Goal: Task Accomplishment & Management: Use online tool/utility

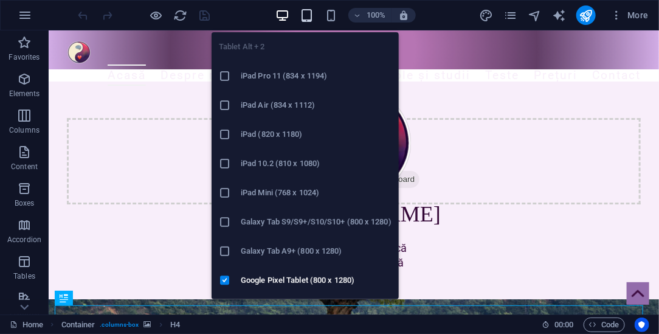
click at [308, 18] on icon "button" at bounding box center [307, 16] width 14 height 14
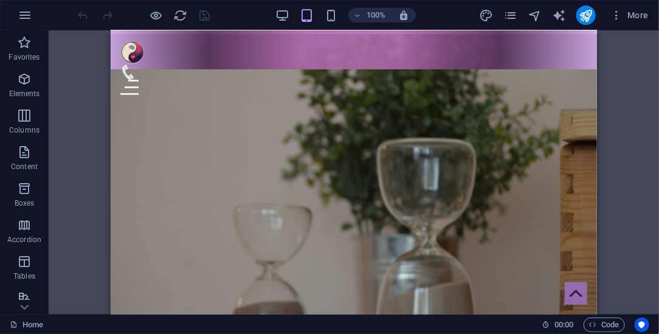
scroll to position [1645, 0]
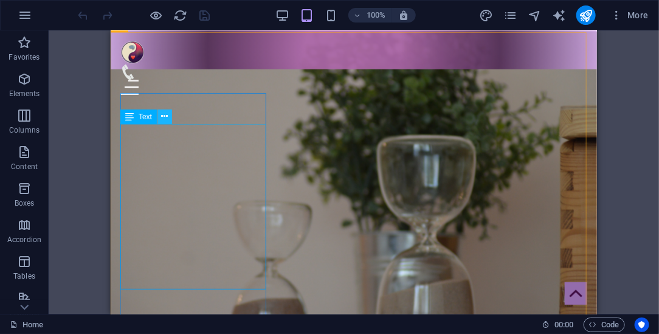
click at [163, 115] on icon at bounding box center [165, 116] width 7 height 13
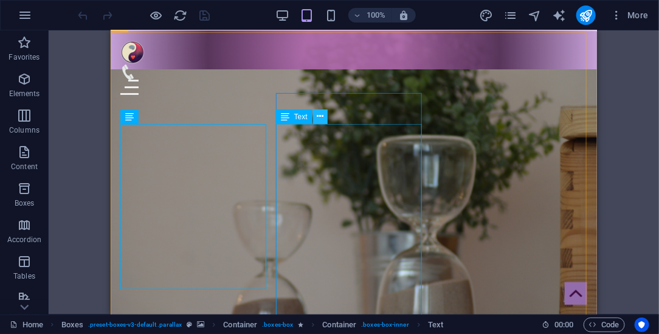
click at [323, 116] on icon at bounding box center [320, 116] width 7 height 13
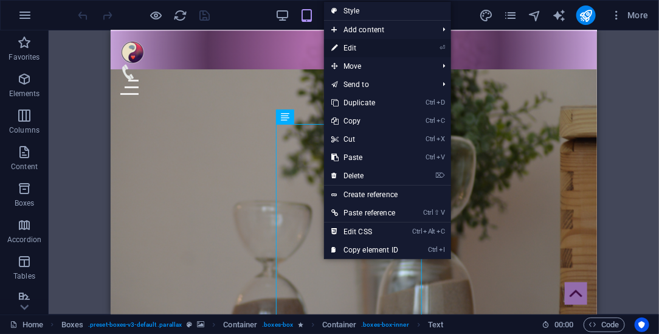
click at [357, 49] on link "⏎ Edit" at bounding box center [364, 48] width 81 height 18
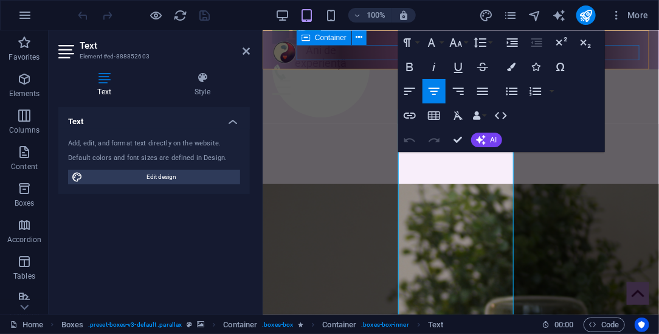
scroll to position [1818, 0]
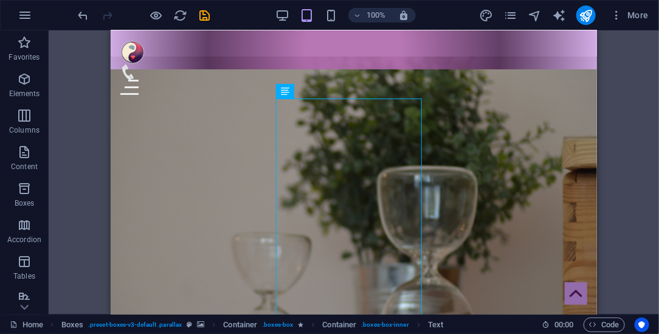
scroll to position [1663, 0]
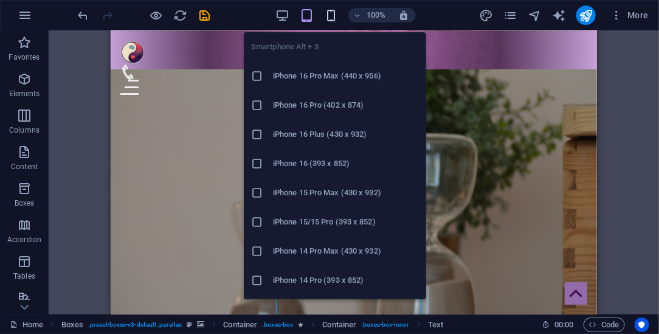
click at [334, 14] on icon "button" at bounding box center [331, 16] width 14 height 14
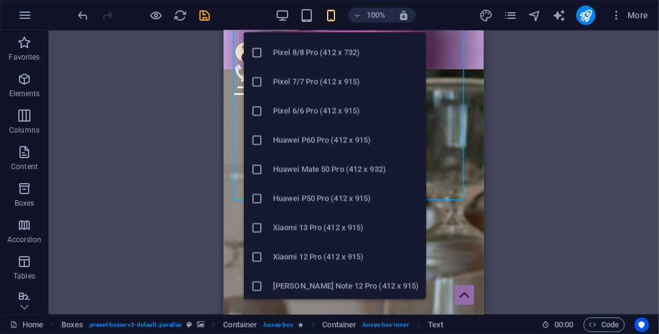
scroll to position [696, 0]
click at [309, 285] on h6 "Xiaomi Redmi Note 12 Pro (412 x 915)" at bounding box center [346, 285] width 146 height 15
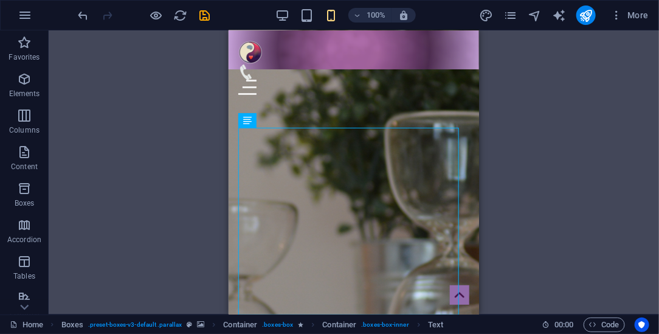
scroll to position [1848, 0]
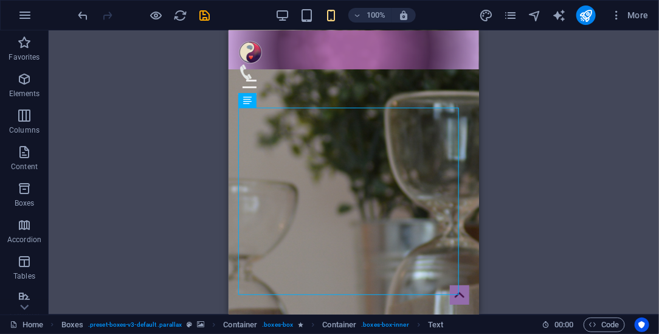
drag, startPoint x: 475, startPoint y: 121, endPoint x: 708, endPoint y: 149, distance: 234.6
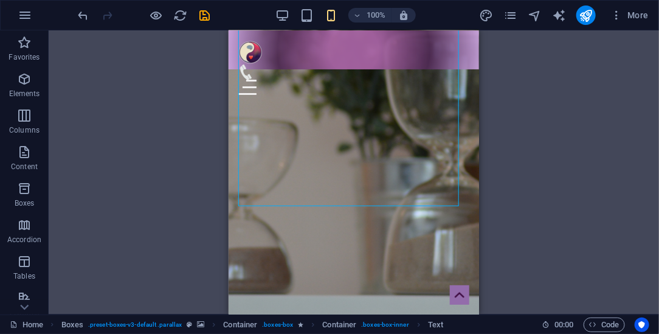
scroll to position [2035, 0]
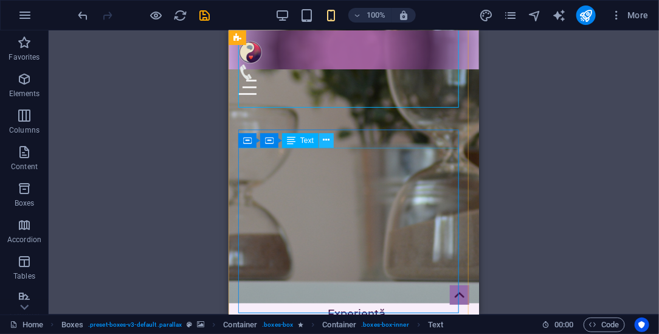
click at [328, 141] on icon at bounding box center [327, 140] width 7 height 13
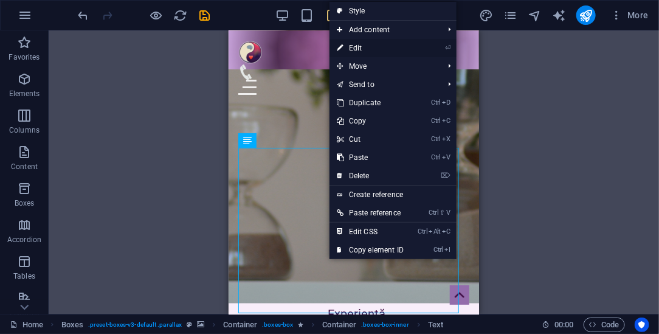
click at [376, 45] on link "⏎ Edit" at bounding box center [370, 48] width 81 height 18
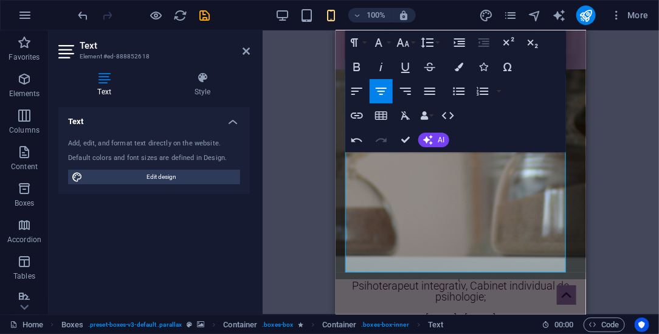
scroll to position [2117, 0]
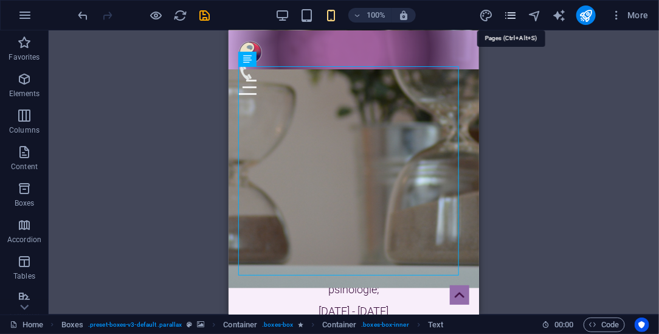
click at [513, 15] on icon "pages" at bounding box center [511, 16] width 14 height 14
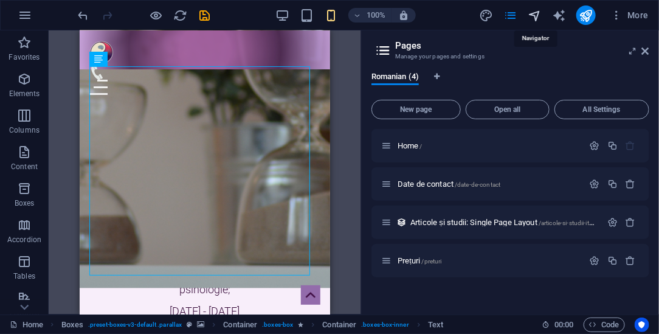
click at [537, 18] on icon "navigator" at bounding box center [535, 16] width 14 height 14
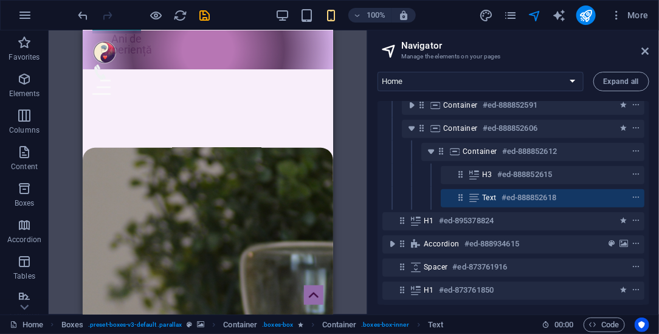
scroll to position [1551, 0]
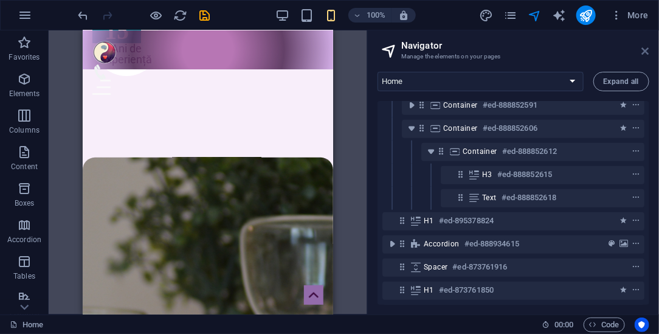
click at [647, 49] on icon at bounding box center [645, 51] width 7 height 10
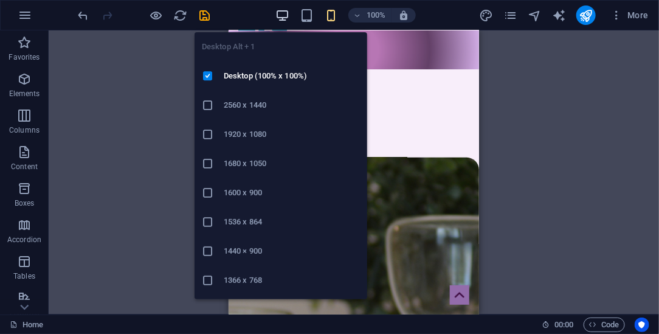
click at [285, 19] on icon "button" at bounding box center [283, 16] width 14 height 14
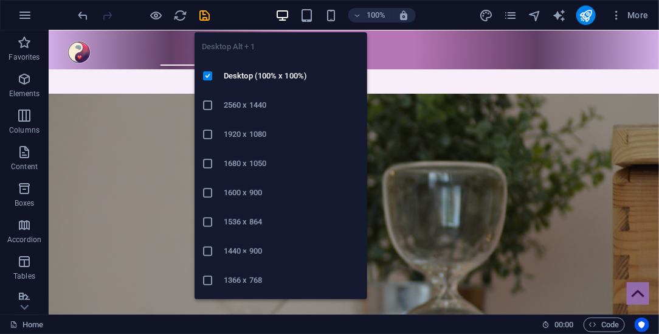
click at [252, 102] on h6 "2560 x 1440" at bounding box center [292, 105] width 136 height 15
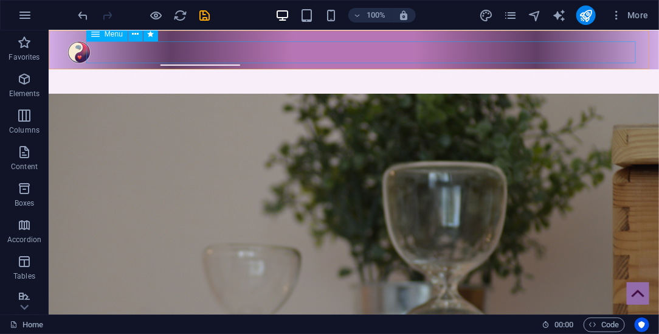
click at [552, 64] on nav "Acasă Despre mine Servicii oferite Articole și studii Teste Prețuri Contact" at bounding box center [353, 74] width 574 height 21
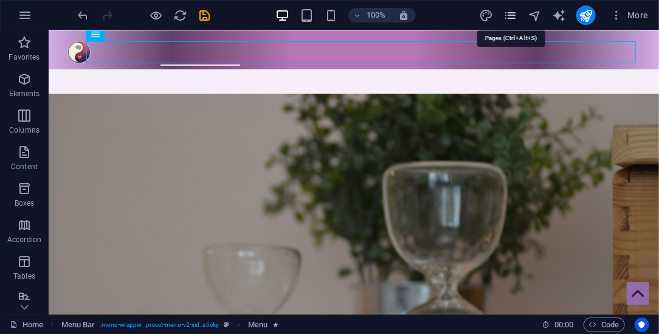
click at [513, 12] on icon "pages" at bounding box center [511, 16] width 14 height 14
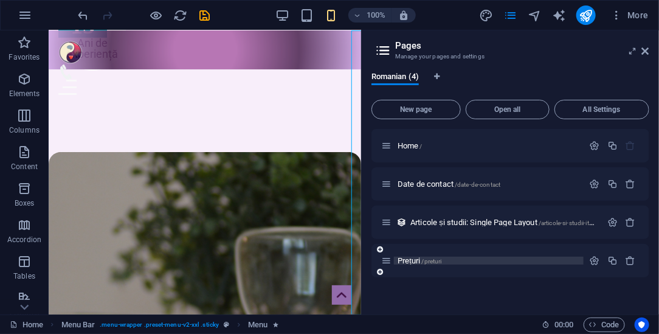
click at [412, 260] on span "Prețuri /preturi" at bounding box center [420, 260] width 44 height 9
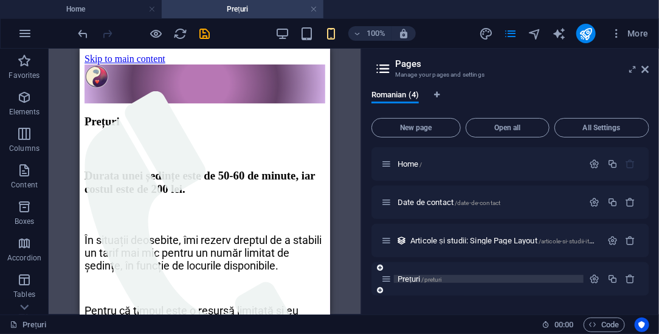
scroll to position [0, 0]
click at [648, 68] on icon at bounding box center [645, 69] width 7 height 10
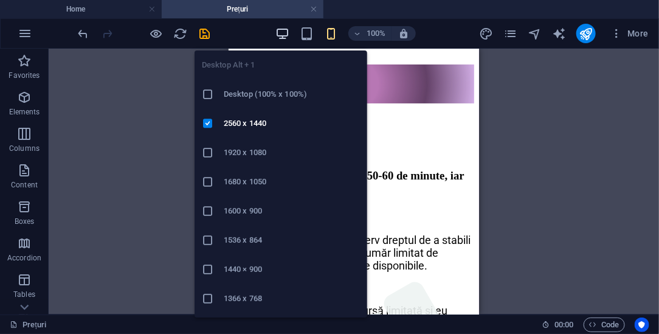
click at [286, 32] on icon "button" at bounding box center [283, 34] width 14 height 14
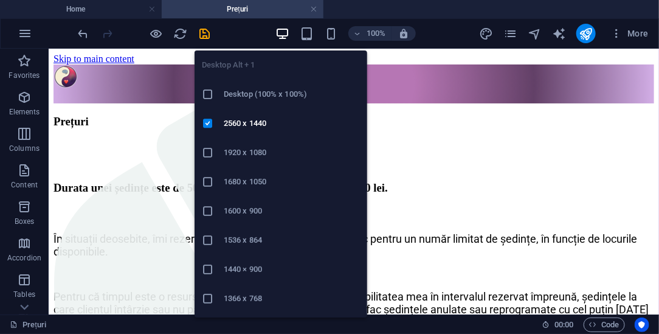
click at [252, 151] on h6 "1920 x 1080" at bounding box center [292, 152] width 136 height 15
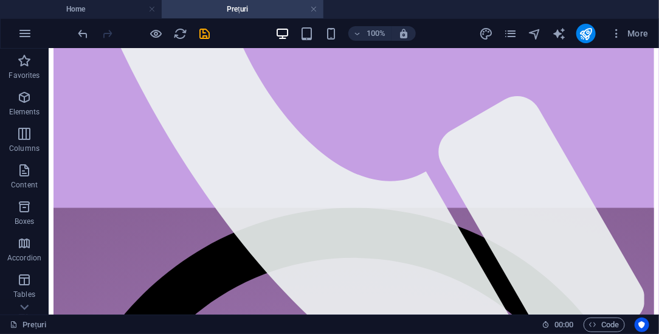
scroll to position [497, 0]
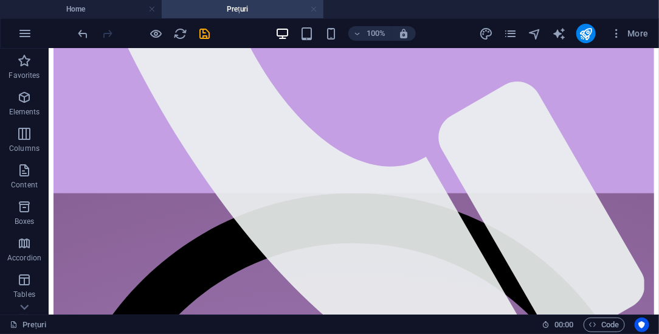
click at [316, 10] on link at bounding box center [313, 10] width 7 height 12
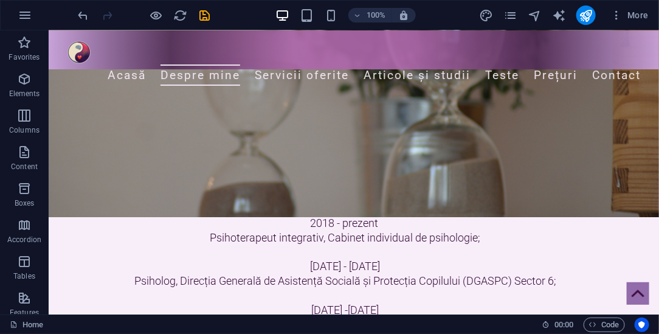
scroll to position [1978, 0]
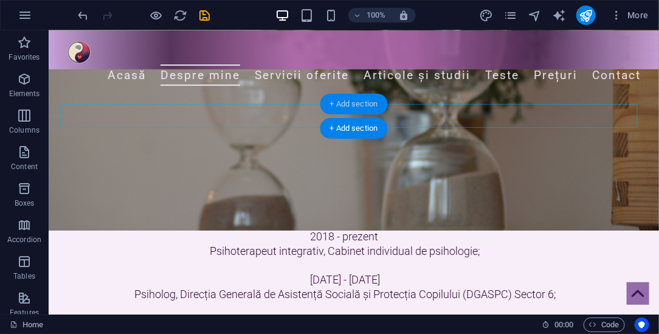
click at [344, 102] on div "+ Add section" at bounding box center [355, 104] width 68 height 21
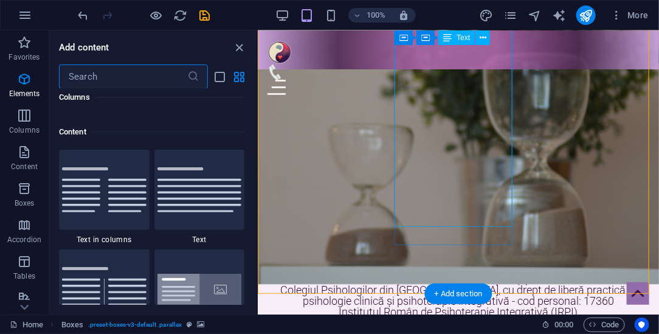
scroll to position [2128, 0]
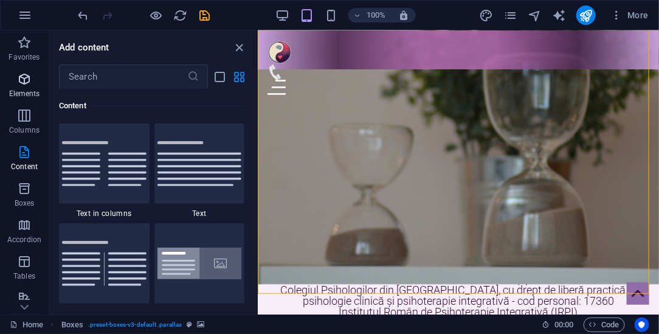
click at [25, 78] on icon "button" at bounding box center [24, 79] width 15 height 15
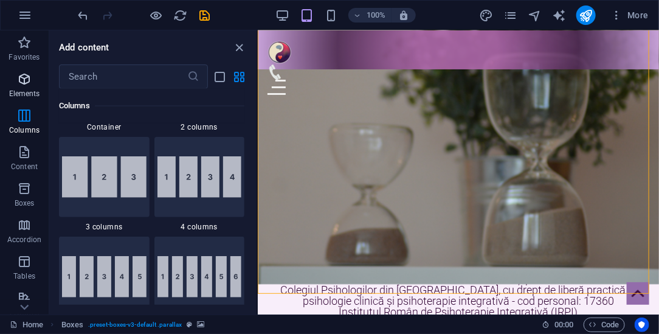
scroll to position [130, 0]
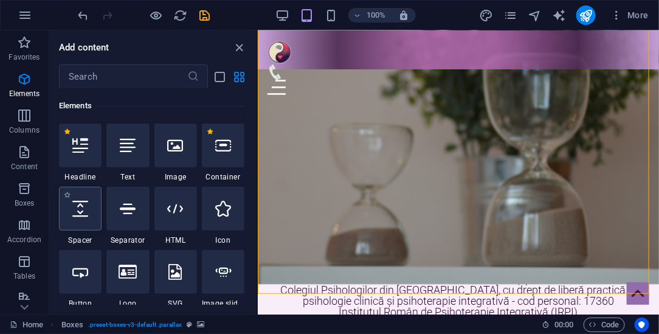
click at [85, 209] on icon at bounding box center [80, 209] width 16 height 16
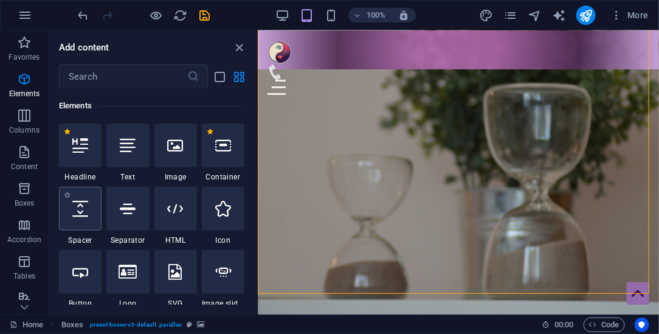
scroll to position [2148, 0]
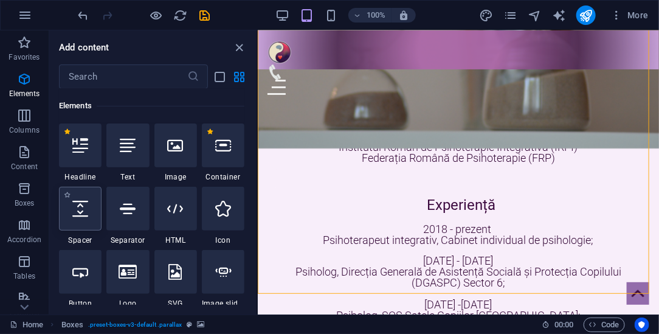
select select "px"
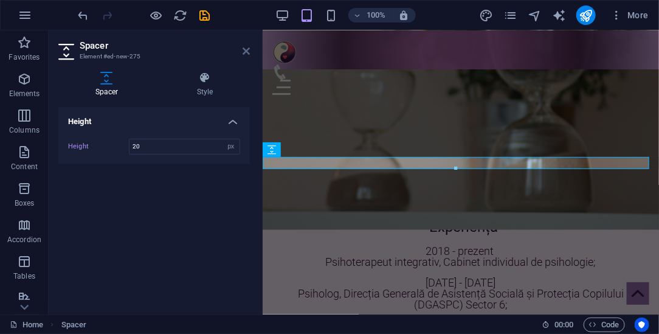
type input "20"
click at [246, 50] on icon at bounding box center [246, 51] width 7 height 10
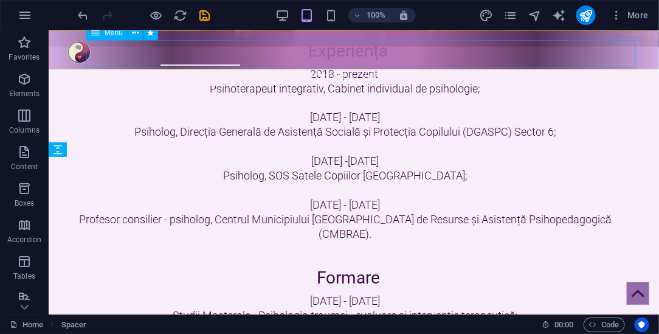
scroll to position [1925, 0]
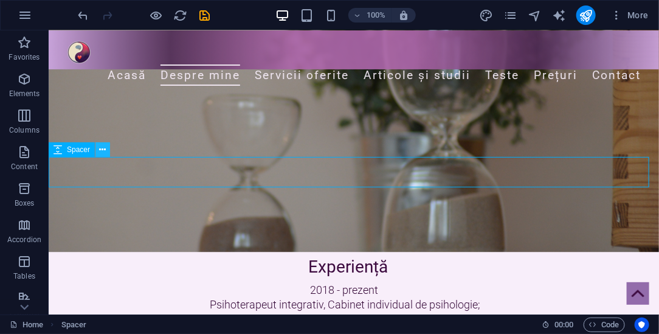
click at [107, 152] on button at bounding box center [102, 149] width 15 height 15
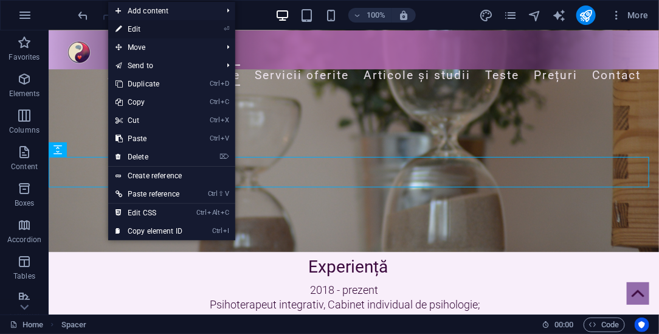
click at [143, 28] on link "⏎ Edit" at bounding box center [148, 29] width 81 height 18
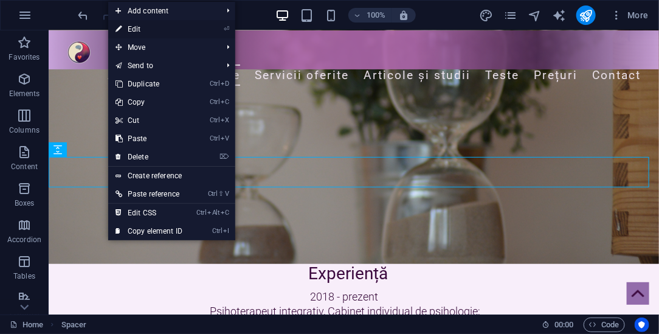
scroll to position [2138, 0]
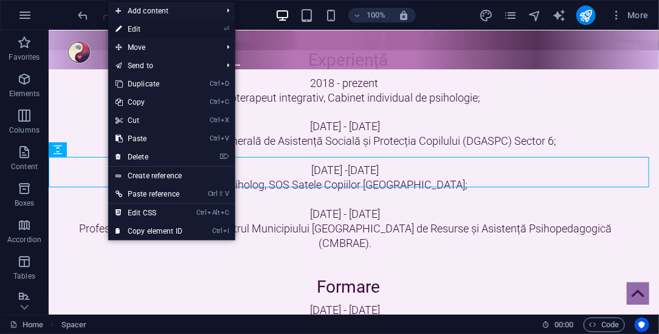
select select "px"
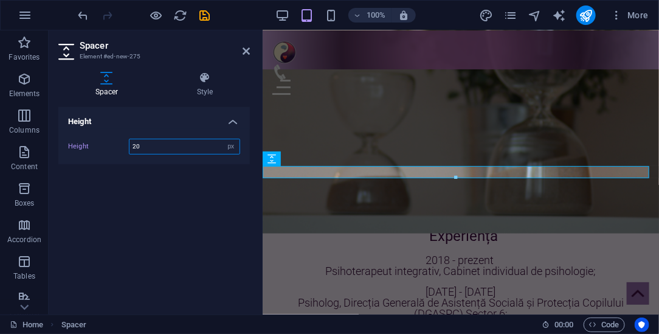
drag, startPoint x: 134, startPoint y: 144, endPoint x: 115, endPoint y: 139, distance: 19.9
click at [115, 139] on div "Height 20 px rem vh vw" at bounding box center [154, 147] width 172 height 16
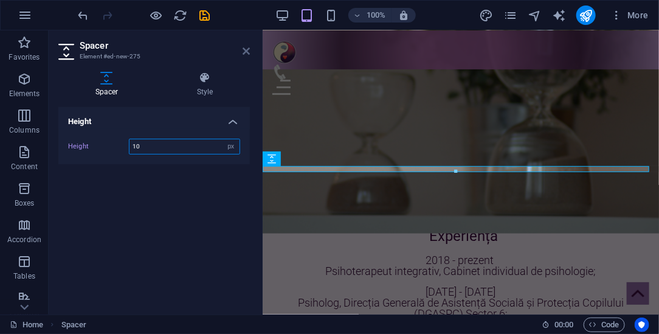
type input "10"
click at [247, 51] on icon at bounding box center [246, 51] width 7 height 10
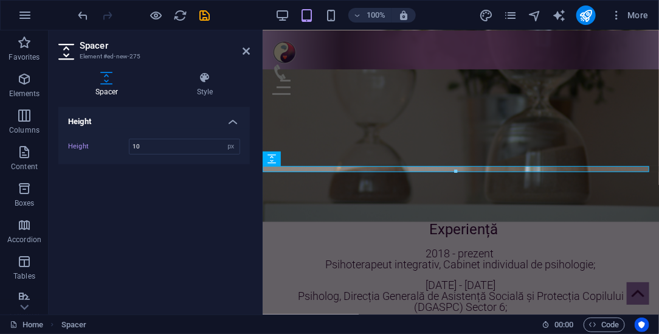
scroll to position [1925, 0]
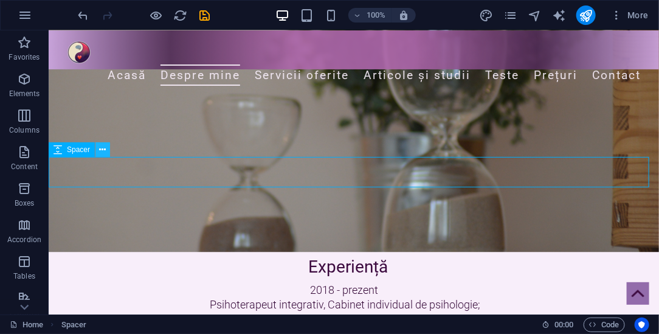
click at [105, 150] on icon at bounding box center [103, 150] width 7 height 13
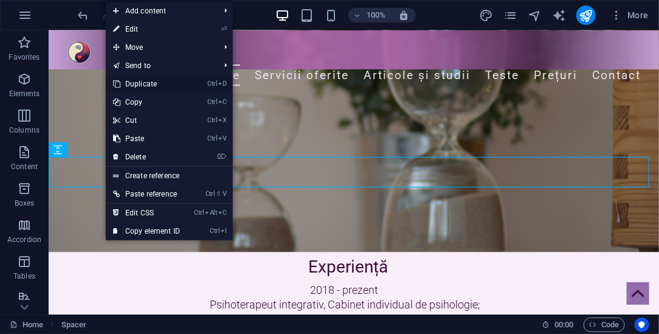
click at [145, 85] on link "Ctrl D Duplicate" at bounding box center [146, 84] width 81 height 18
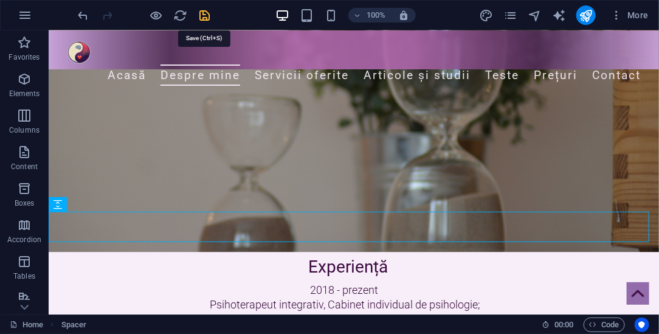
click at [206, 15] on icon "save" at bounding box center [205, 16] width 14 height 14
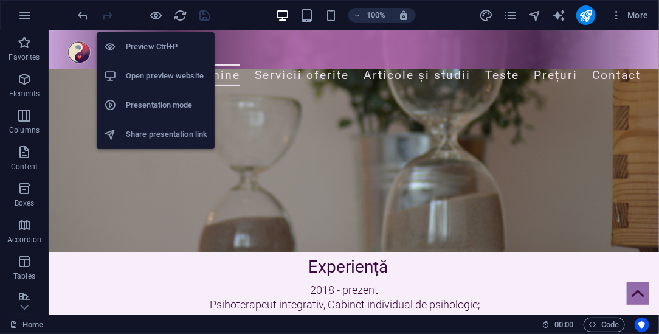
click at [153, 105] on h6 "Presentation mode" at bounding box center [166, 105] width 81 height 15
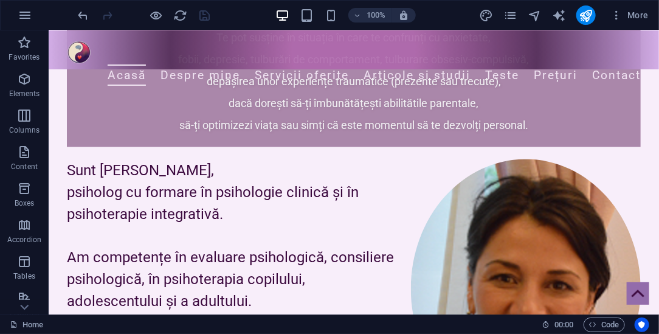
scroll to position [522, 0]
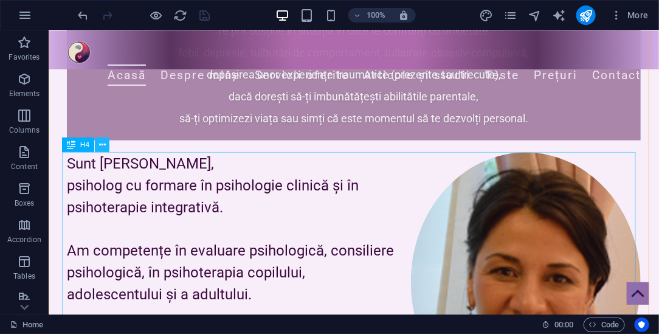
click at [105, 148] on icon at bounding box center [102, 145] width 7 height 13
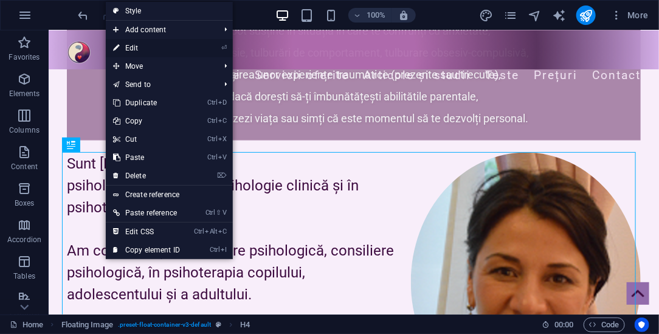
click at [144, 47] on link "⏎ Edit" at bounding box center [146, 48] width 81 height 18
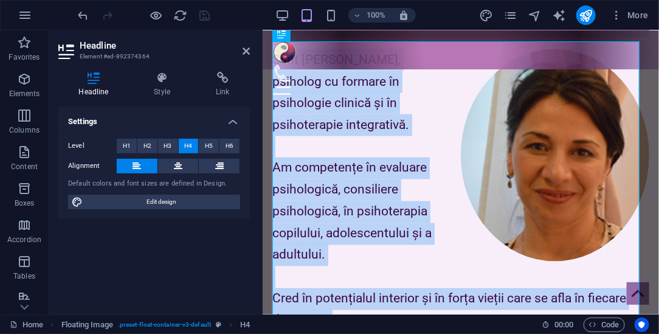
scroll to position [636, 0]
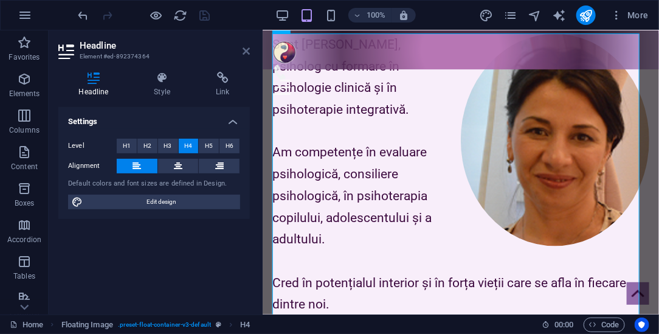
click at [247, 49] on icon at bounding box center [246, 51] width 7 height 10
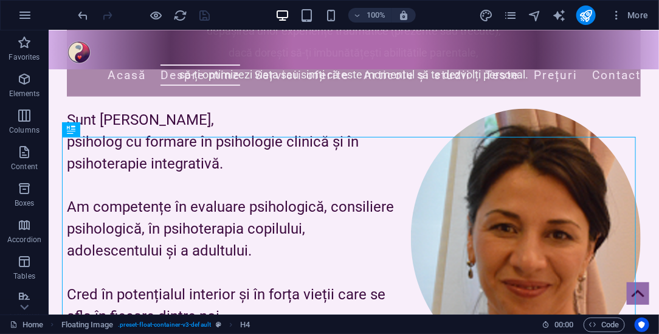
scroll to position [524, 0]
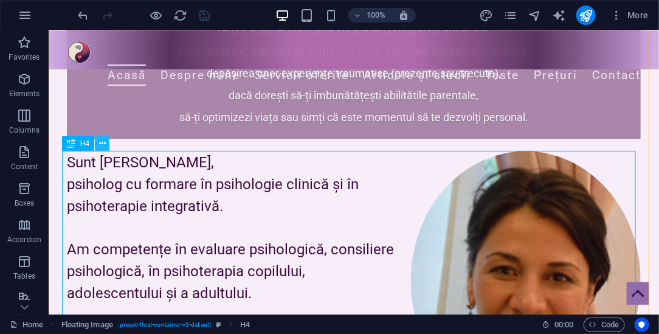
click at [104, 145] on icon at bounding box center [102, 143] width 7 height 13
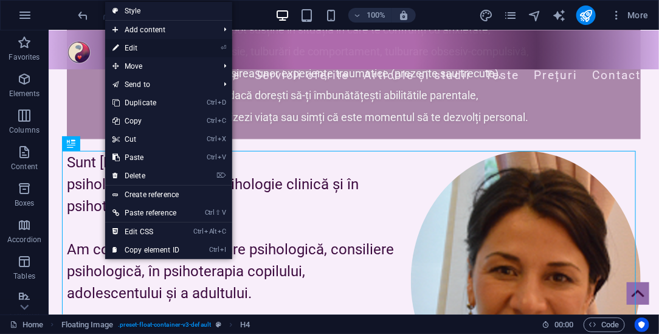
click at [142, 48] on link "⏎ Edit" at bounding box center [145, 48] width 81 height 18
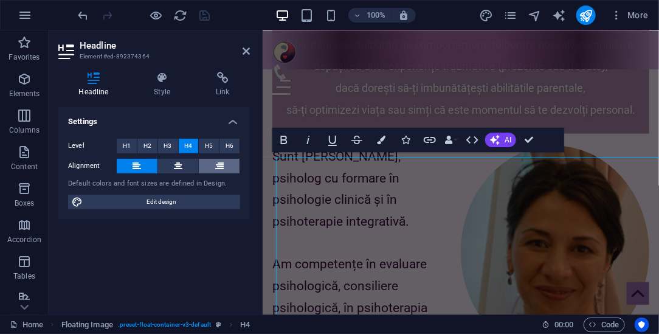
scroll to position [517, 0]
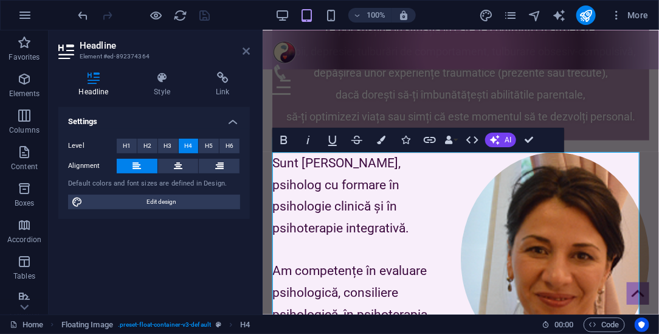
click at [248, 51] on icon at bounding box center [246, 51] width 7 height 10
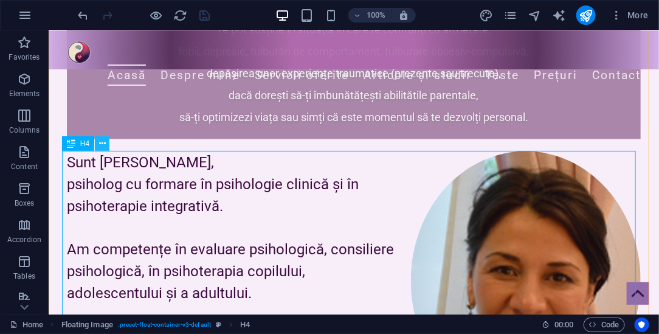
click at [102, 145] on icon at bounding box center [102, 143] width 7 height 13
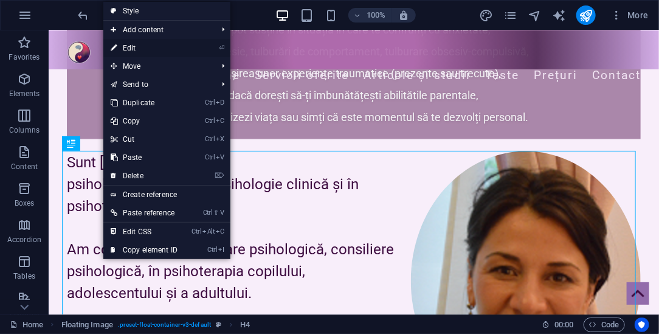
click at [136, 43] on link "⏎ Edit" at bounding box center [143, 48] width 81 height 18
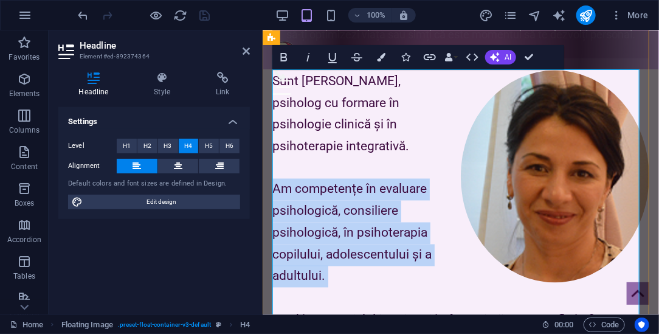
scroll to position [600, 0]
drag, startPoint x: 274, startPoint y: 270, endPoint x: 328, endPoint y: 283, distance: 56.2
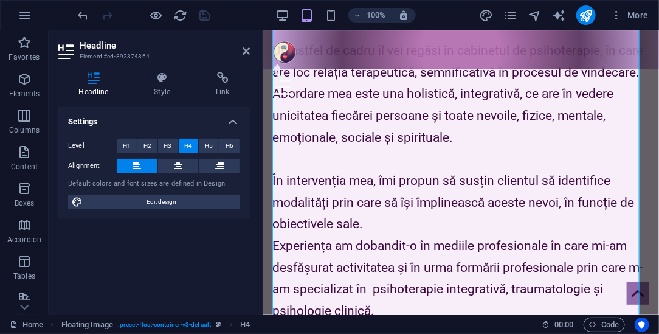
scroll to position [1186, 0]
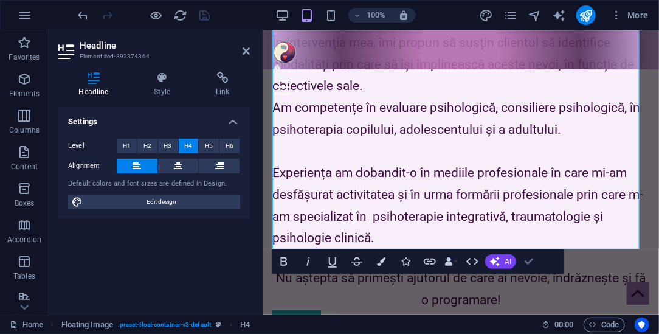
scroll to position [1233, 0]
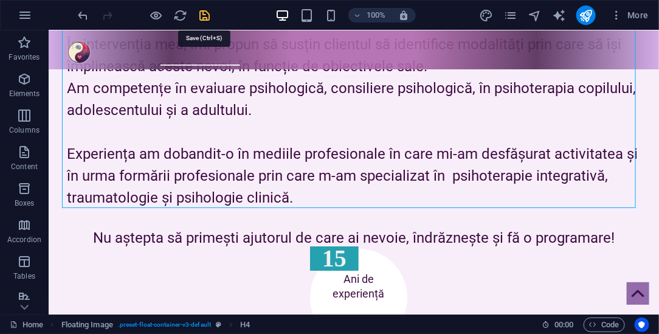
click at [206, 16] on icon "save" at bounding box center [205, 16] width 14 height 14
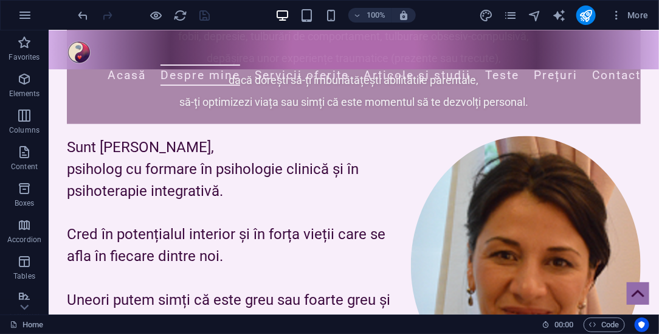
scroll to position [546, 0]
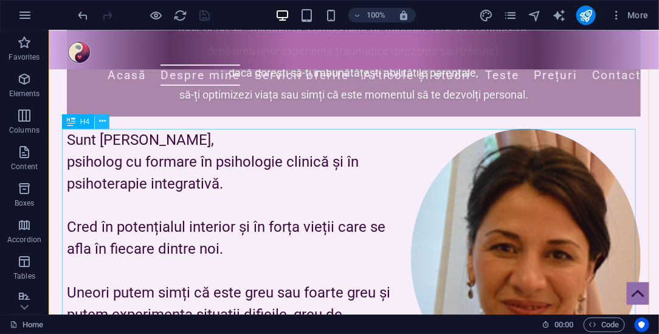
click at [103, 123] on icon at bounding box center [102, 121] width 7 height 13
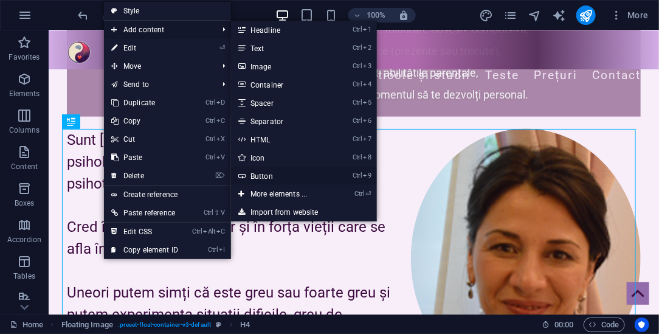
click at [269, 172] on link "Ctrl 9 Button" at bounding box center [281, 176] width 100 height 18
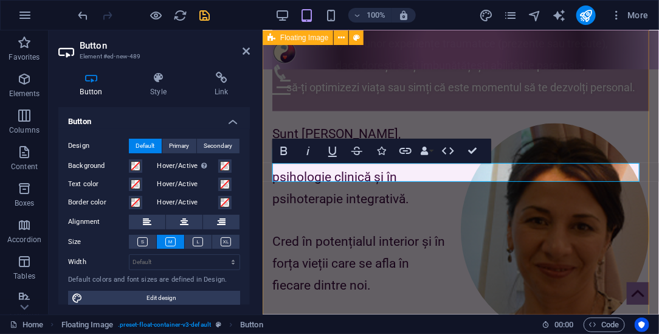
scroll to position [1418, 0]
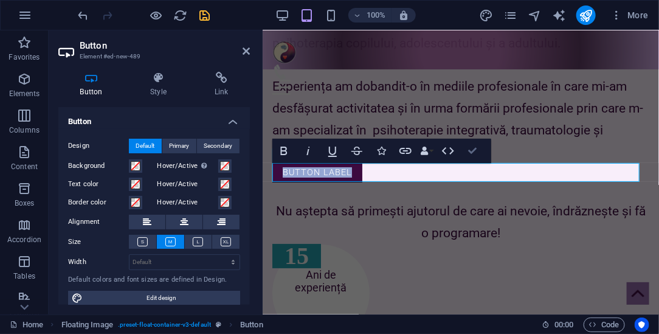
drag, startPoint x: 425, startPoint y: 120, endPoint x: 474, endPoint y: 150, distance: 57.4
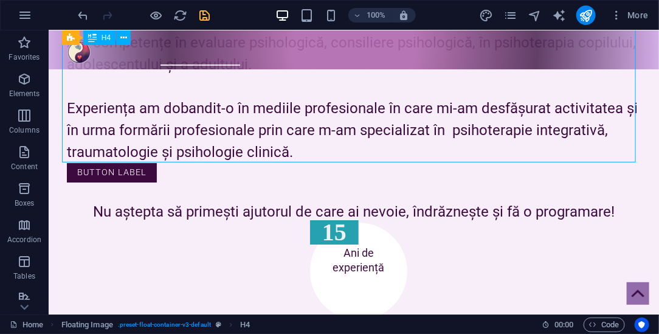
drag, startPoint x: 392, startPoint y: 89, endPoint x: 403, endPoint y: 134, distance: 45.9
click at [513, 10] on icon "pages" at bounding box center [511, 16] width 14 height 14
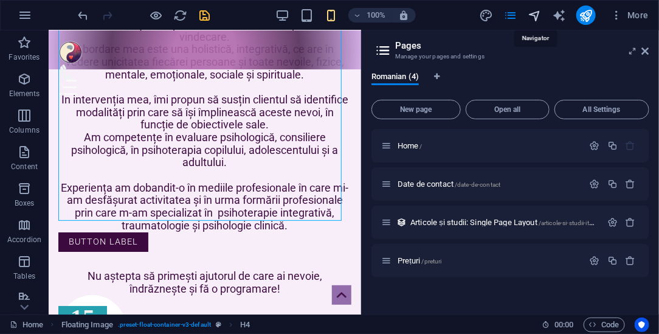
click at [536, 12] on icon "navigator" at bounding box center [535, 16] width 14 height 14
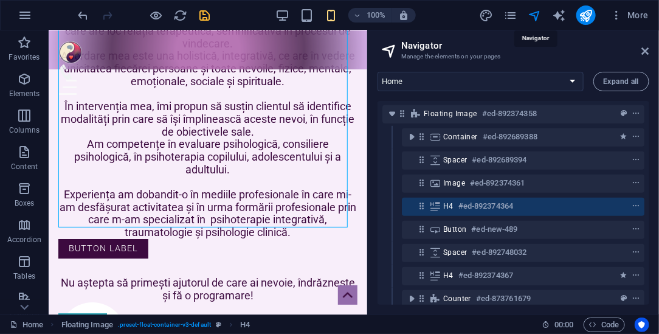
scroll to position [217, 0]
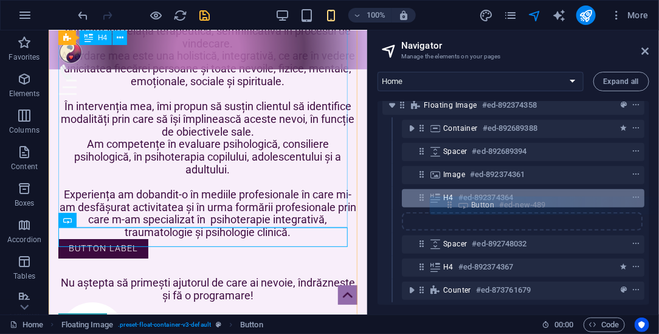
drag, startPoint x: 423, startPoint y: 218, endPoint x: 454, endPoint y: 200, distance: 36.0
click at [454, 200] on div "Menu Bar #ed-873761727 Container #ed-873761856 Image #ed-881823552 Container #e…" at bounding box center [514, 203] width 272 height 204
drag, startPoint x: 422, startPoint y: 221, endPoint x: 463, endPoint y: 205, distance: 44.3
click at [463, 205] on div "Menu Bar #ed-873761727 Container #ed-873761856 Image #ed-881823552 Container #e…" at bounding box center [514, 203] width 272 height 204
drag, startPoint x: 420, startPoint y: 220, endPoint x: 458, endPoint y: 201, distance: 42.4
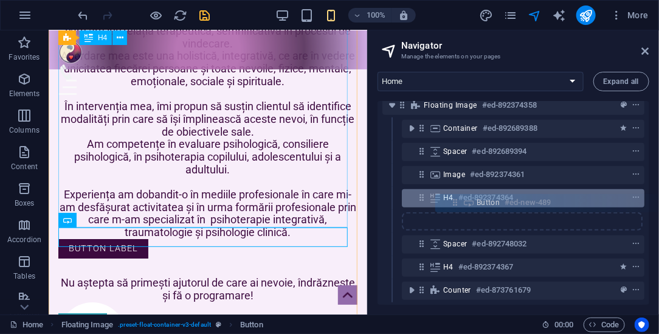
click at [458, 201] on div "Menu Bar #ed-873761727 Container #ed-873761856 Image #ed-881823552 Container #e…" at bounding box center [514, 203] width 272 height 204
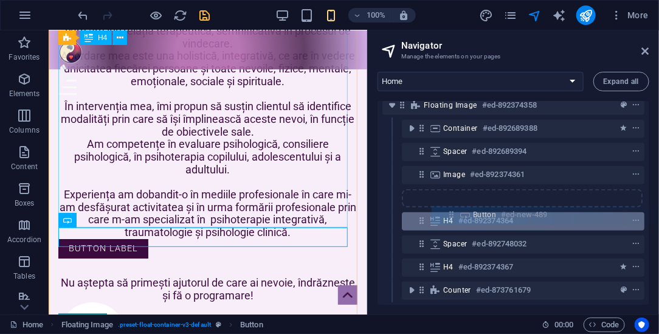
drag, startPoint x: 422, startPoint y: 221, endPoint x: 457, endPoint y: 212, distance: 35.7
click at [457, 212] on div "Menu Bar #ed-873761727 Container #ed-873761856 Image #ed-881823552 Container #e…" at bounding box center [514, 203] width 272 height 204
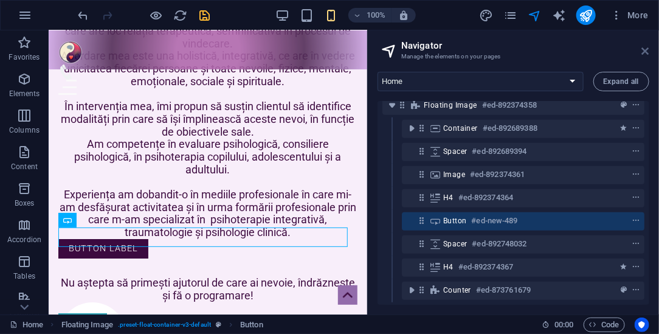
click at [645, 49] on icon at bounding box center [645, 51] width 7 height 10
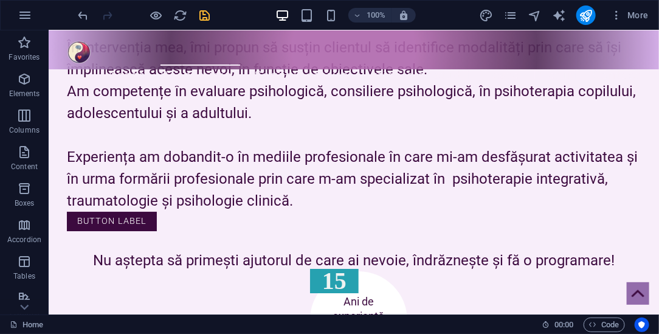
scroll to position [1244, 0]
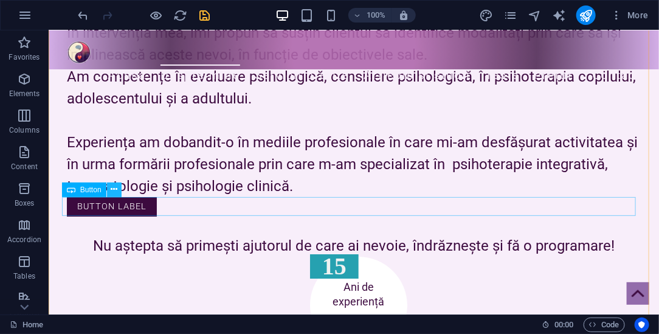
click at [116, 190] on icon at bounding box center [114, 189] width 7 height 13
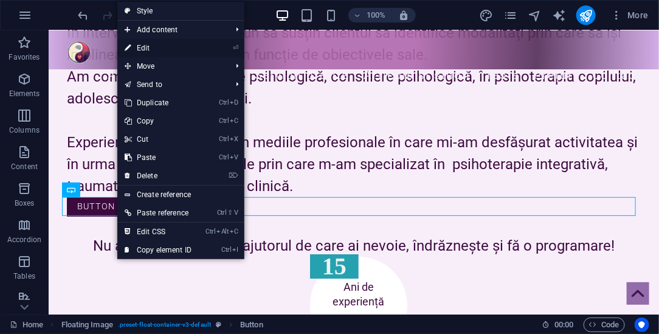
click at [162, 49] on link "⏎ Edit" at bounding box center [157, 48] width 81 height 18
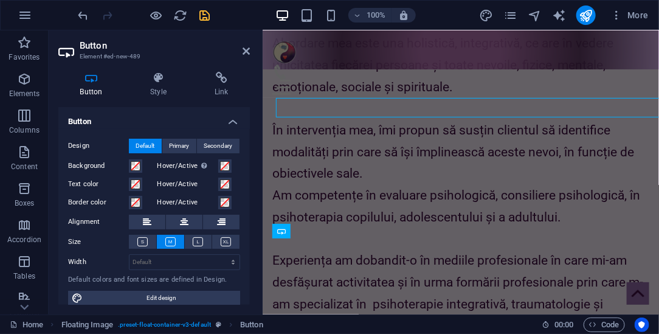
scroll to position [1343, 0]
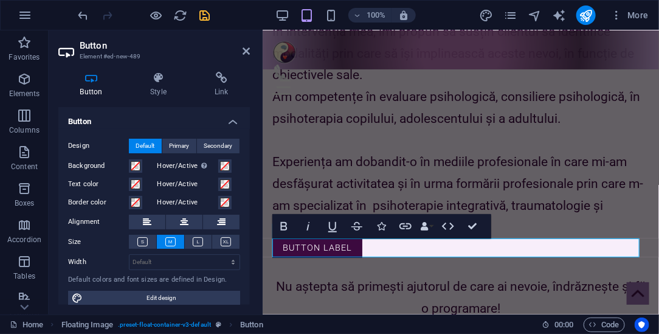
drag, startPoint x: 224, startPoint y: 149, endPoint x: 191, endPoint y: 198, distance: 58.7
click at [191, 198] on div "Design Default Primary Secondary Background Hover/Active Switch to preview mode…" at bounding box center [154, 222] width 192 height 187
click at [353, 247] on link "Button label" at bounding box center [317, 247] width 90 height 19
click at [161, 86] on h4 "Style" at bounding box center [161, 85] width 64 height 26
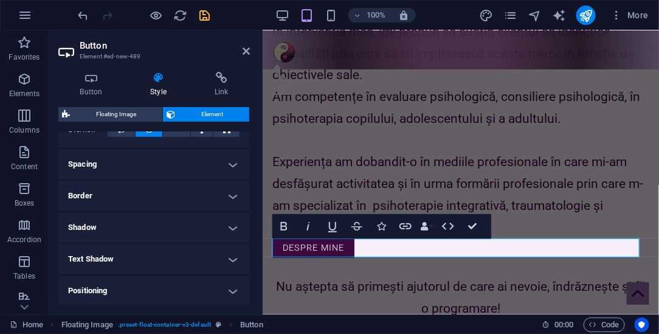
scroll to position [216, 0]
click at [162, 165] on h4 "Spacing" at bounding box center [154, 162] width 192 height 29
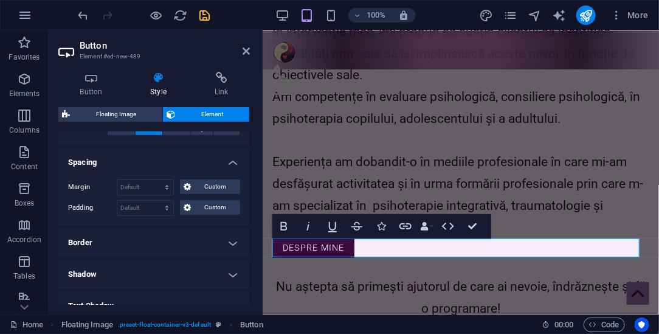
click at [161, 241] on h4 "Border" at bounding box center [154, 242] width 192 height 29
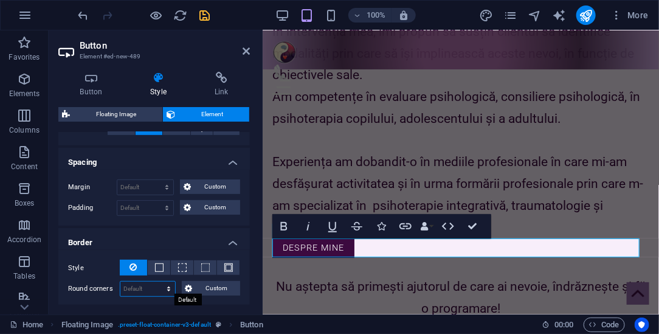
click at [151, 282] on select "Default px rem % vh vw Custom" at bounding box center [147, 289] width 55 height 15
select select "px"
click at [157, 282] on select "Default px rem % vh vw Custom" at bounding box center [147, 289] width 55 height 15
drag, startPoint x: 132, startPoint y: 285, endPoint x: 108, endPoint y: 280, distance: 24.1
click at [108, 281] on div "Round corners 20 Default px rem % vh vw Custom Custom" at bounding box center [154, 289] width 172 height 16
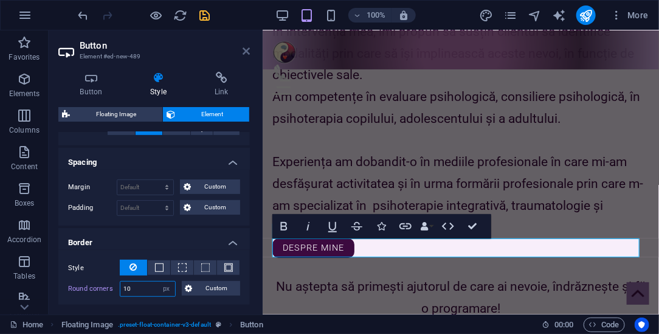
type input "10"
click at [248, 46] on icon at bounding box center [246, 51] width 7 height 10
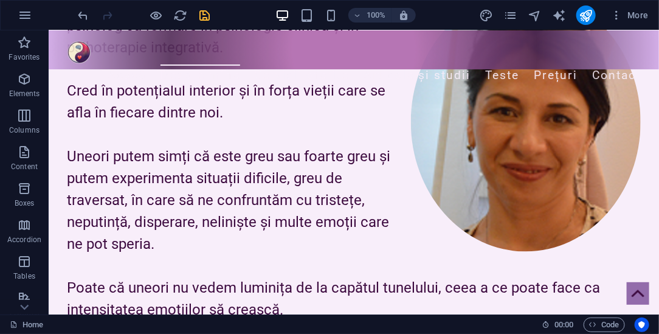
scroll to position [690, 0]
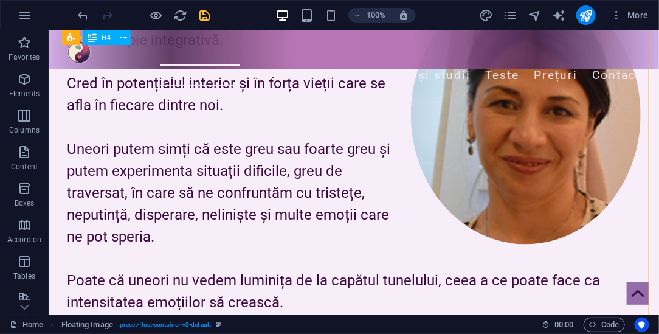
drag, startPoint x: 308, startPoint y: 236, endPoint x: 193, endPoint y: 138, distance: 151.0
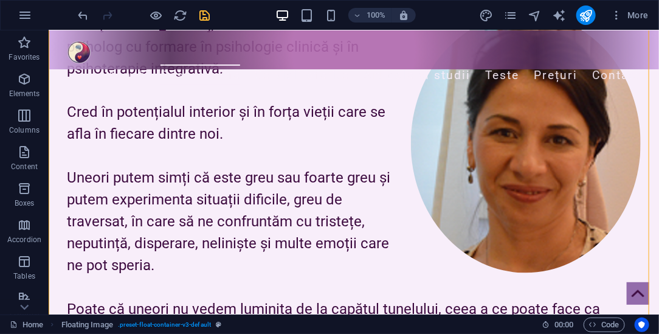
scroll to position [590, 0]
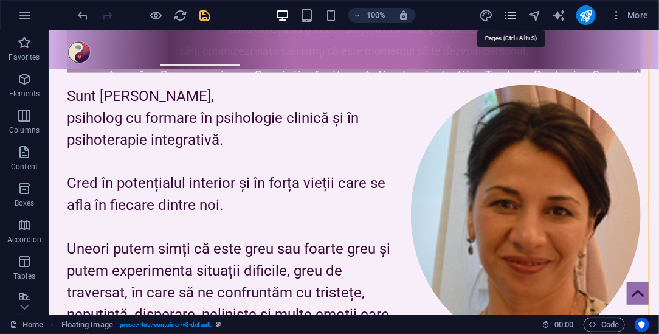
click at [512, 13] on icon "pages" at bounding box center [511, 16] width 14 height 14
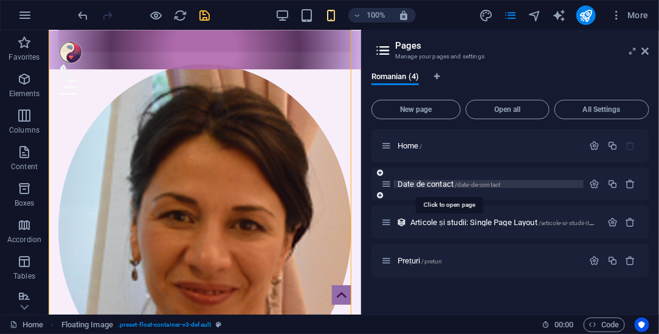
click at [432, 185] on span "Date de contact /date-de-contact" at bounding box center [449, 183] width 103 height 9
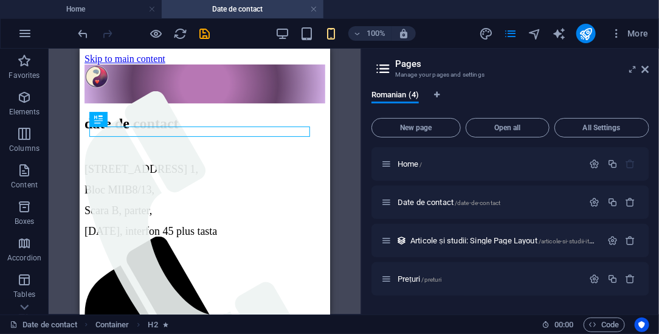
scroll to position [0, 0]
click at [615, 203] on icon "button" at bounding box center [613, 202] width 10 height 10
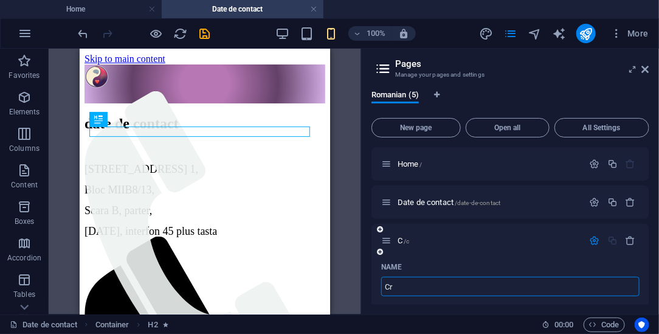
type input "Cri"
type input "/c"
type input "C"
type input "Cristi"
type input "/cristi"
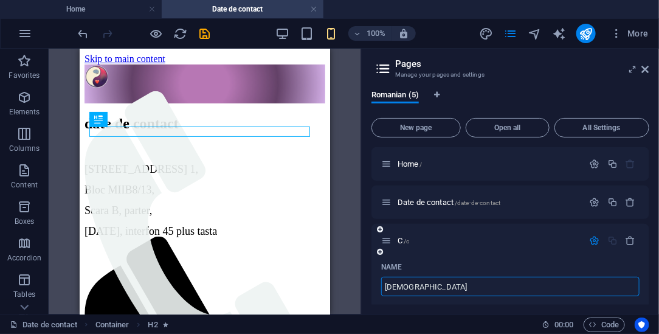
type input "Cristi"
type input "C"
type input "/"
type input "Des"
type input "/de"
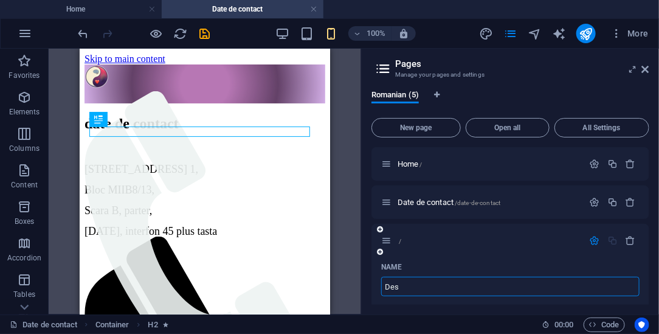
type input "De"
type input "Despre mine"
type input "/despre-mine"
type input "Despre mine"
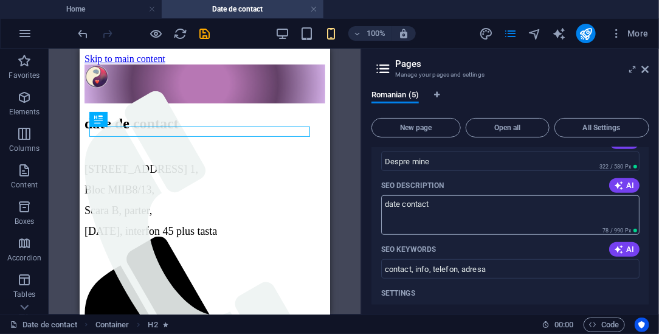
scroll to position [198, 0]
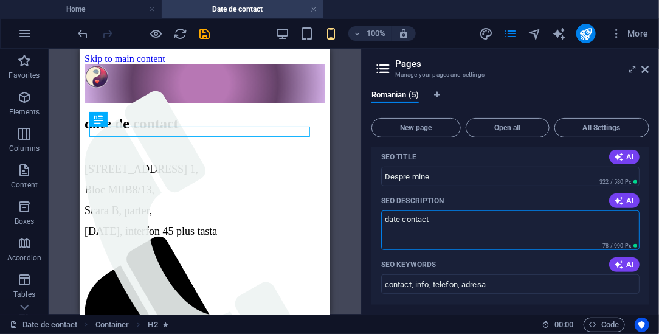
drag, startPoint x: 440, startPoint y: 221, endPoint x: 373, endPoint y: 217, distance: 67.6
click at [373, 217] on div "Name Despre mine ​ URL SLUG /despre-mine ​ SEO Title AI Despre mine ​ 322 / 580…" at bounding box center [511, 286] width 278 height 453
type textarea "Cristina Teodorescu despre mine"
click at [620, 262] on icon "button" at bounding box center [619, 265] width 10 height 10
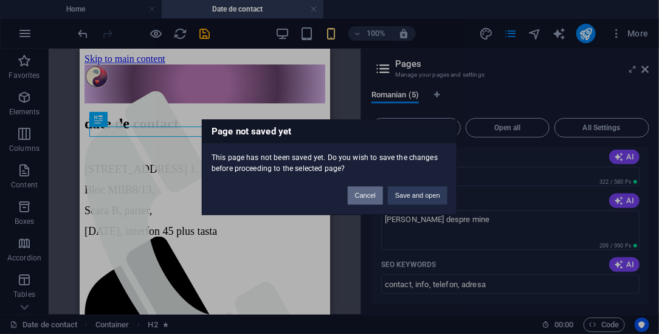
click at [373, 193] on button "Cancel" at bounding box center [365, 195] width 35 height 18
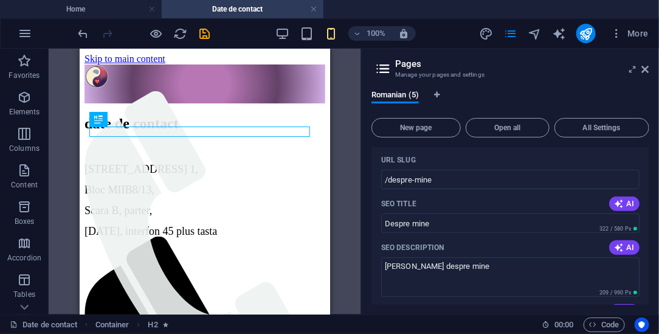
scroll to position [0, 0]
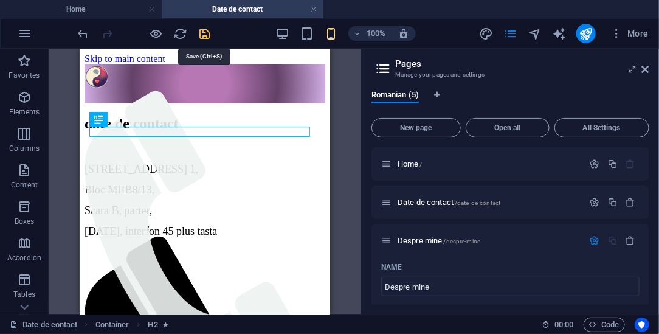
click at [204, 34] on icon "save" at bounding box center [205, 34] width 14 height 14
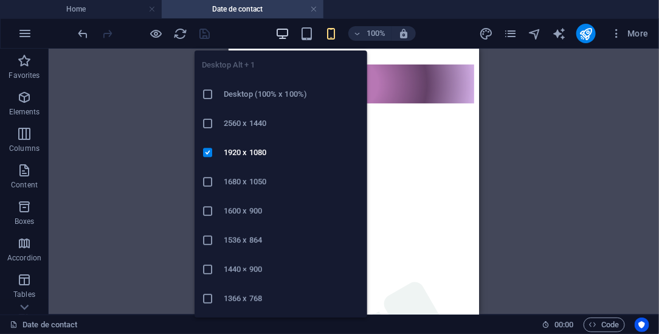
click at [284, 32] on icon "button" at bounding box center [283, 34] width 14 height 14
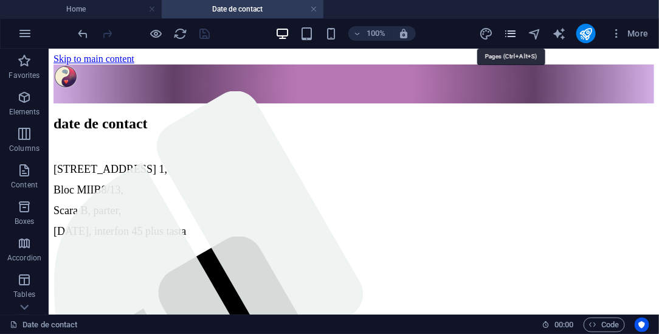
click at [512, 30] on icon "pages" at bounding box center [511, 34] width 14 height 14
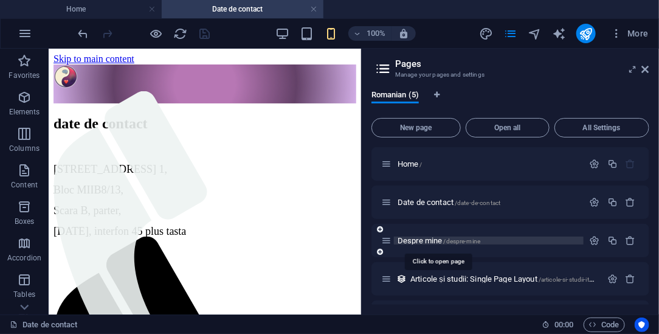
drag, startPoint x: 499, startPoint y: 178, endPoint x: 422, endPoint y: 239, distance: 98.3
click at [422, 239] on div "Home / Date de contact /date-de-contact Despre mine /despre-mine Articole și st…" at bounding box center [511, 240] width 278 height 187
click at [422, 239] on span "Despre mine /despre-mine" at bounding box center [439, 240] width 83 height 9
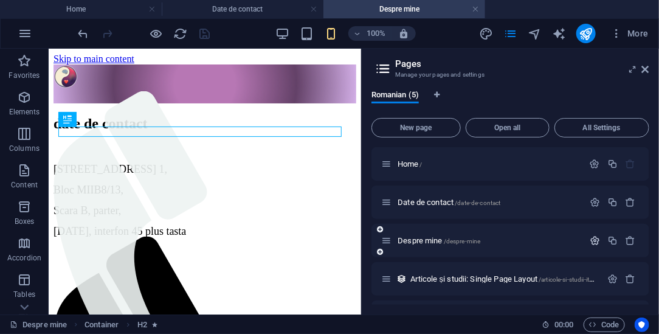
click at [597, 240] on icon "button" at bounding box center [595, 240] width 10 height 10
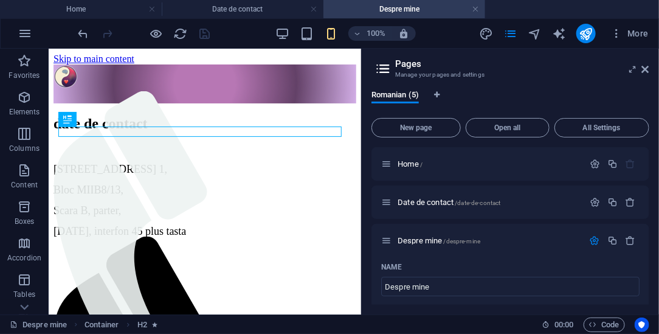
drag, startPoint x: 650, startPoint y: 173, endPoint x: 649, endPoint y: 207, distance: 34.1
click at [650, 209] on div "Romanian (5) New page Open all All Settings Home / Date de contact /date-de-con…" at bounding box center [510, 197] width 297 height 234
drag, startPoint x: 650, startPoint y: 176, endPoint x: 651, endPoint y: 196, distance: 20.2
click at [651, 196] on div "Romanian (5) New page Open all All Settings Home / Date de contact /date-de-con…" at bounding box center [510, 197] width 297 height 234
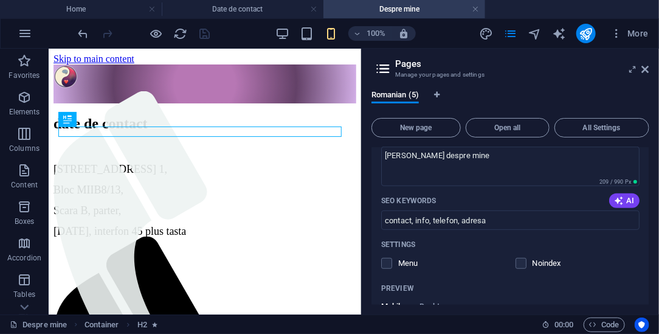
scroll to position [260, 0]
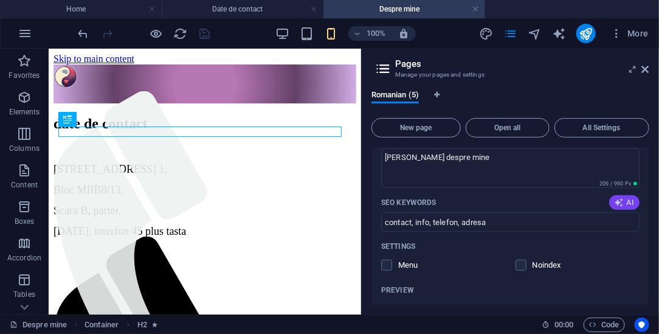
click at [628, 204] on span "AI" at bounding box center [624, 203] width 21 height 10
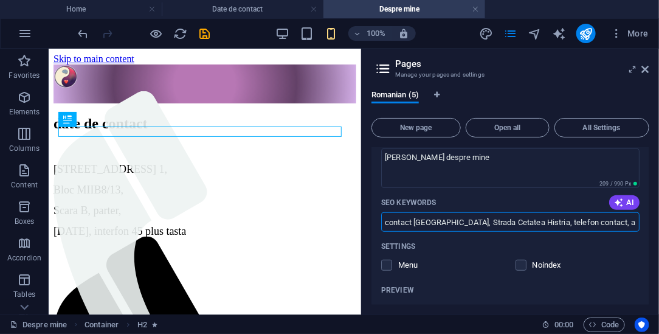
drag, startPoint x: 593, startPoint y: 224, endPoint x: 368, endPoint y: 215, distance: 225.2
click at [368, 215] on div "Romanian (5) New page Open all All Settings Home / Date de contact /date-de-con…" at bounding box center [510, 197] width 297 height 234
type input "Cristina Teodorescu, psiholog, psihoterapeut, despre mine"
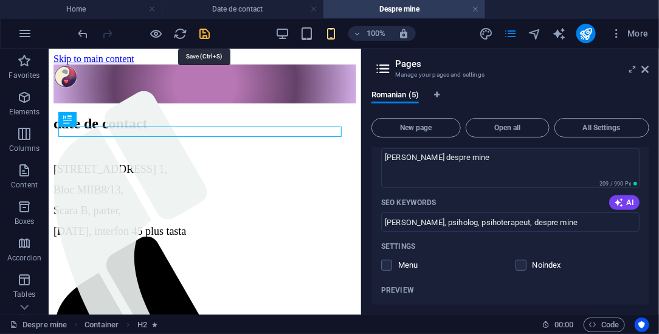
click at [207, 33] on icon "save" at bounding box center [205, 34] width 14 height 14
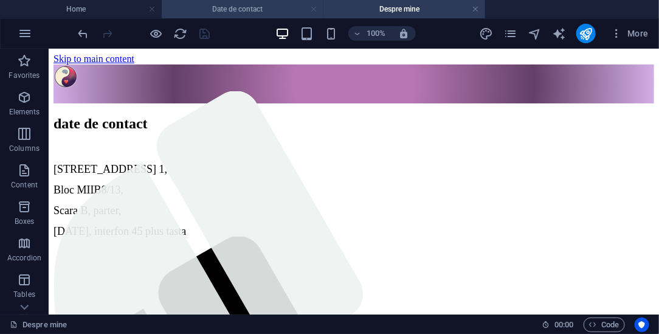
click at [314, 10] on link at bounding box center [313, 10] width 7 height 12
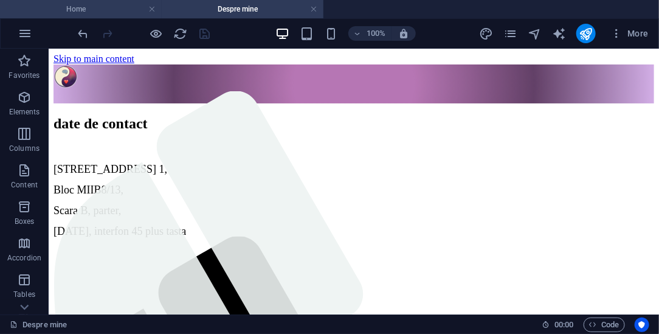
click at [109, 7] on h4 "Home" at bounding box center [81, 8] width 162 height 13
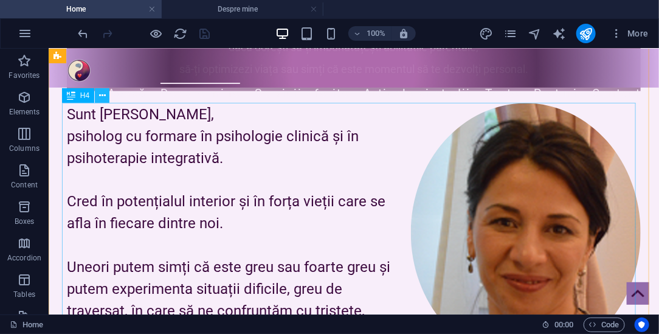
click at [102, 93] on icon at bounding box center [102, 95] width 7 height 13
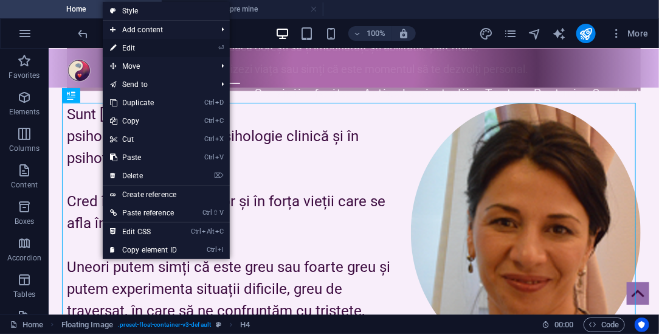
click at [138, 50] on link "⏎ Edit" at bounding box center [143, 48] width 81 height 18
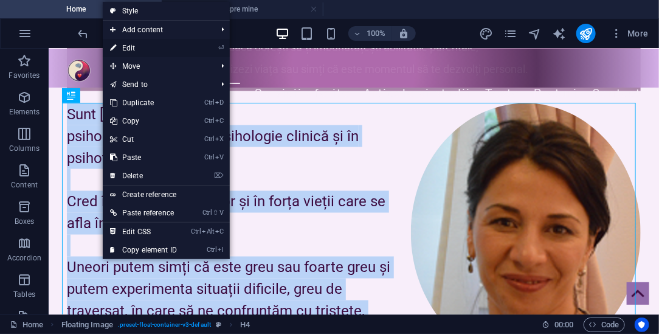
scroll to position [605, 0]
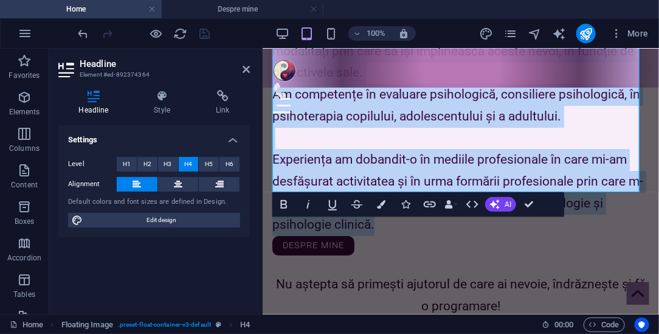
scroll to position [1426, 0]
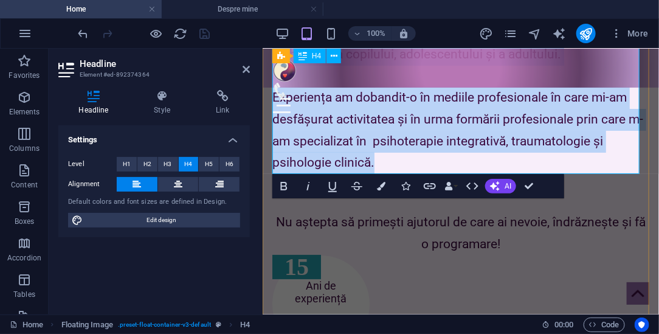
drag, startPoint x: 272, startPoint y: 206, endPoint x: 397, endPoint y: 157, distance: 134.1
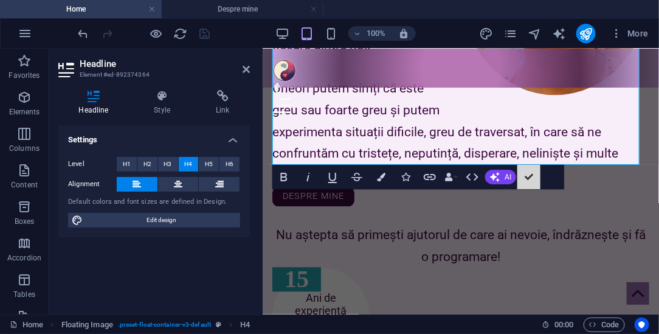
scroll to position [789, 0]
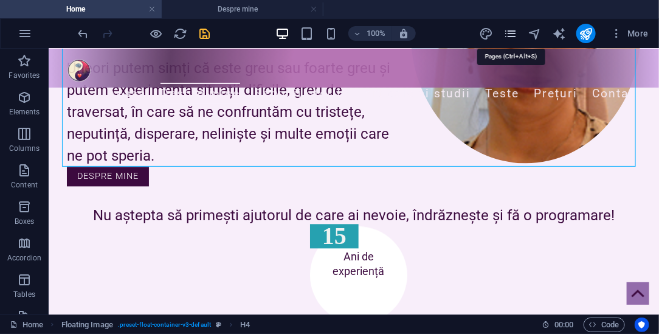
click at [514, 32] on icon "pages" at bounding box center [511, 34] width 14 height 14
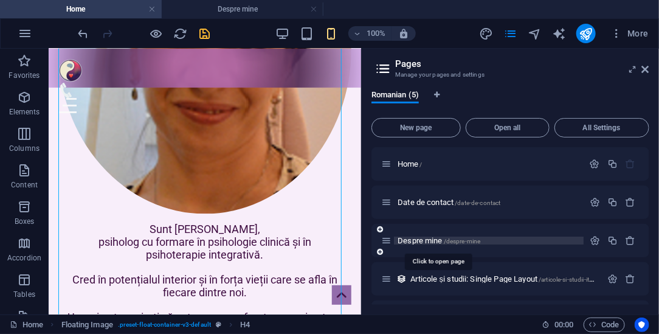
click at [420, 242] on span "Despre mine /despre-mine" at bounding box center [439, 240] width 83 height 9
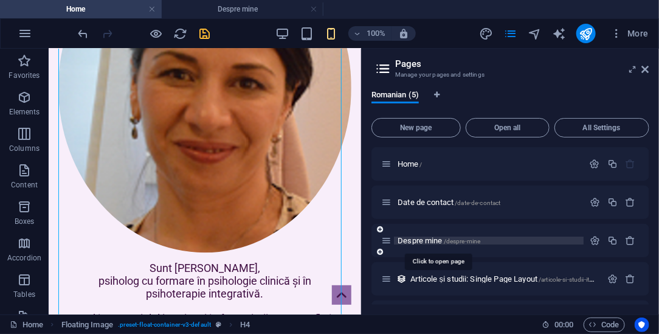
scroll to position [0, 0]
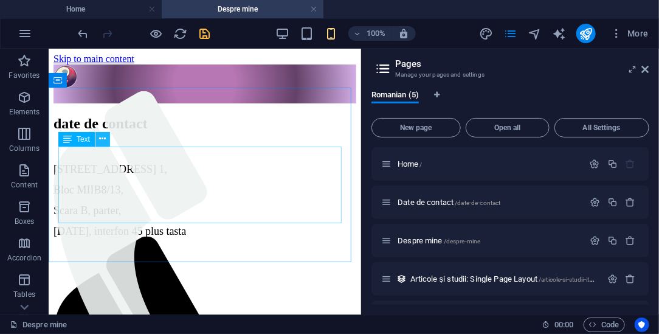
click at [100, 139] on icon at bounding box center [103, 139] width 7 height 13
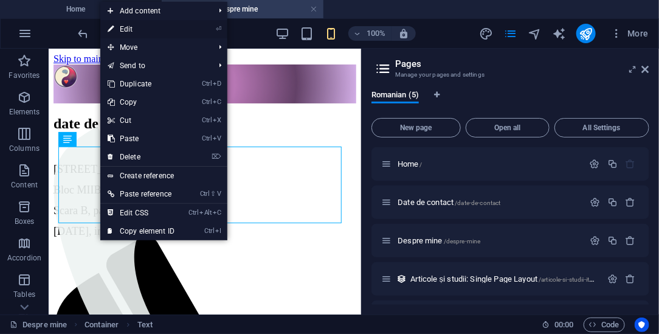
click at [131, 31] on link "⏎ Edit" at bounding box center [140, 29] width 81 height 18
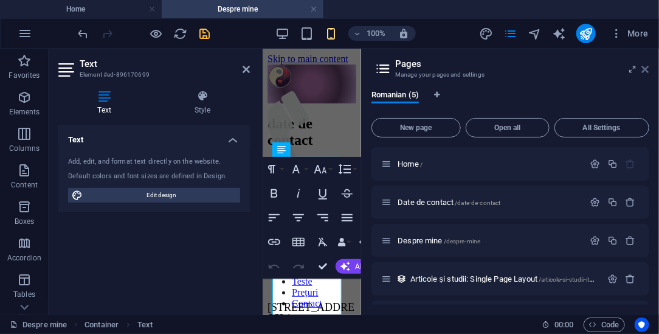
drag, startPoint x: 648, startPoint y: 71, endPoint x: 382, endPoint y: 21, distance: 271.1
click at [648, 71] on icon at bounding box center [645, 69] width 7 height 10
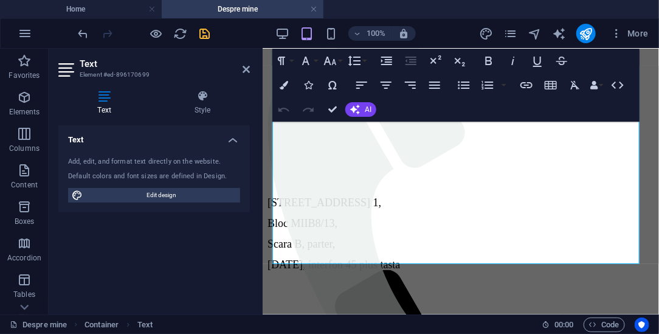
scroll to position [106, 0]
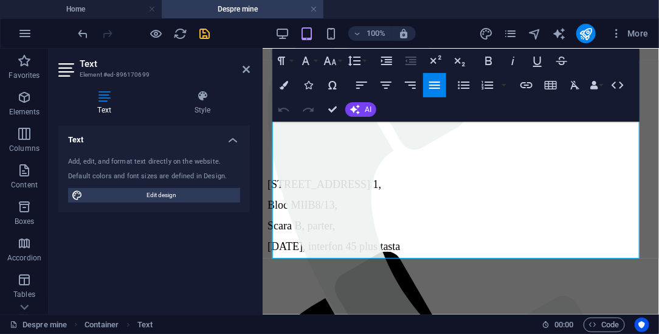
drag, startPoint x: 431, startPoint y: 255, endPoint x: 248, endPoint y: 140, distance: 216.2
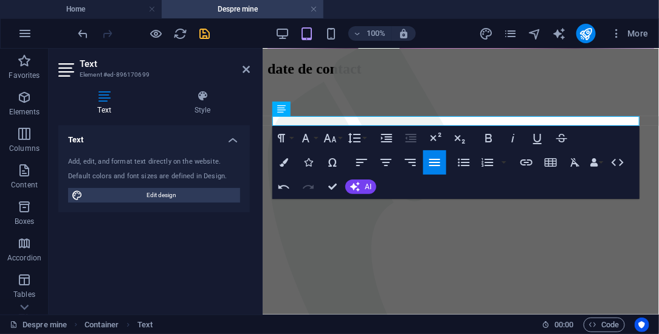
scroll to position [33, 0]
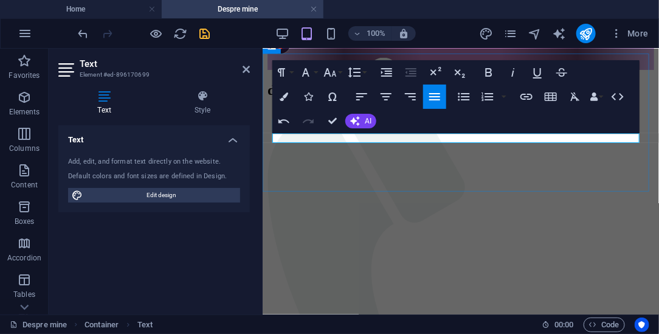
click at [355, 134] on p at bounding box center [460, 135] width 387 height 11
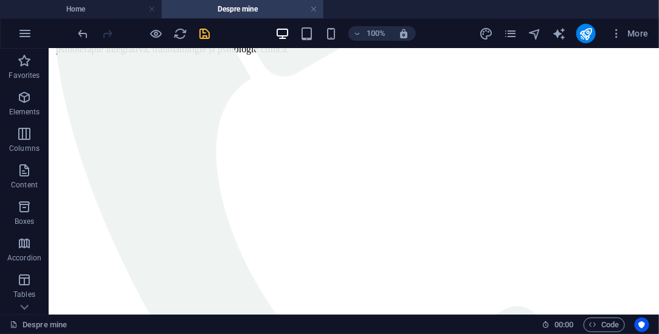
scroll to position [272, 0]
click at [511, 34] on icon "pages" at bounding box center [511, 34] width 14 height 14
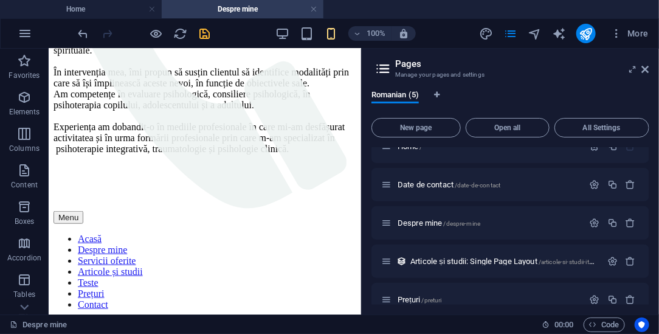
scroll to position [33, 0]
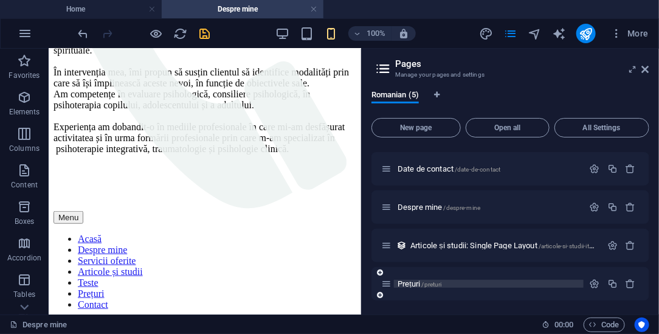
click at [411, 285] on span "Prețuri /preturi" at bounding box center [420, 283] width 44 height 9
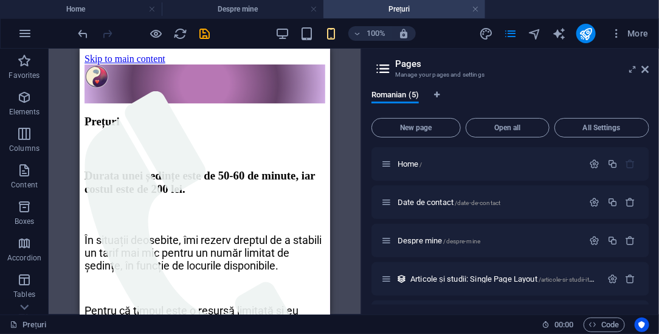
scroll to position [0, 0]
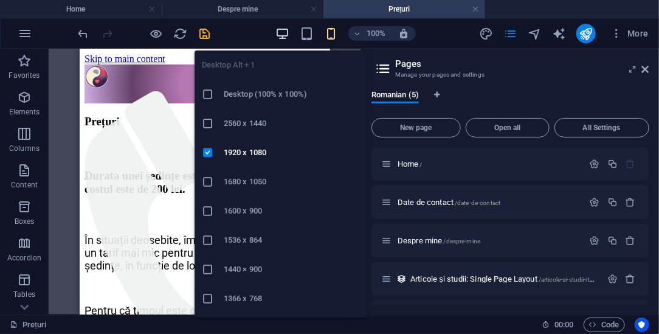
click at [282, 27] on icon "button" at bounding box center [283, 34] width 14 height 14
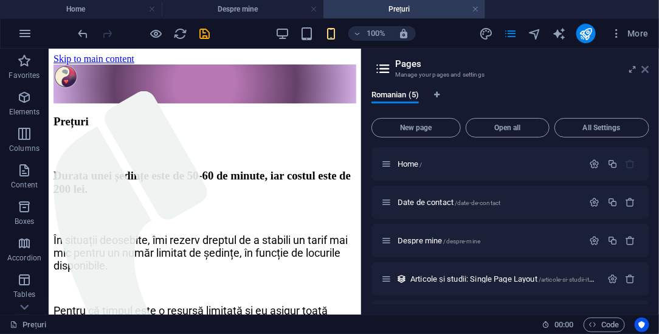
click at [648, 69] on icon at bounding box center [645, 69] width 7 height 10
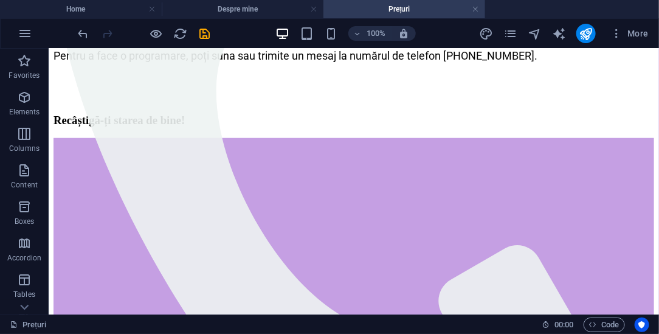
scroll to position [329, 0]
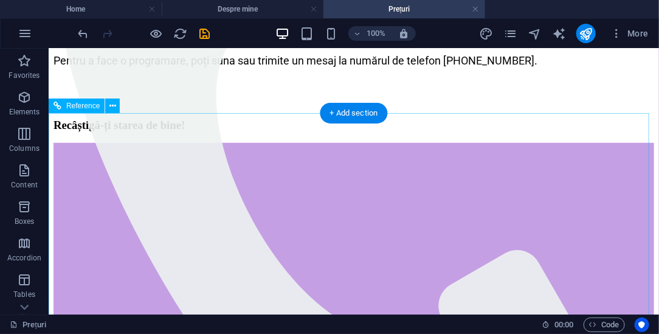
click at [281, 142] on div at bounding box center [353, 251] width 601 height 219
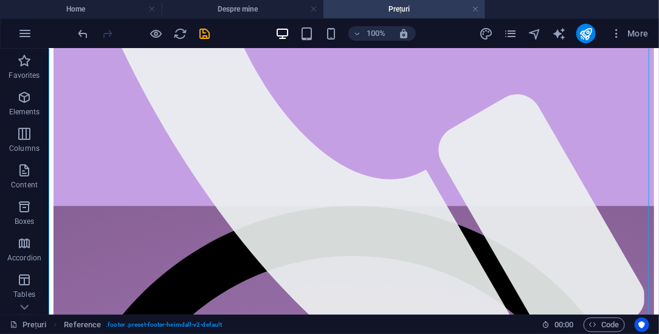
scroll to position [493, 0]
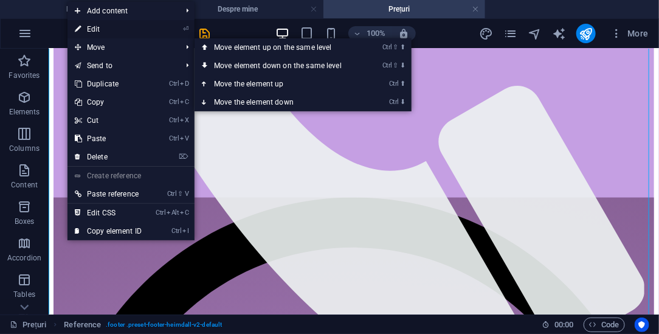
click at [102, 31] on link "⏎ Edit" at bounding box center [108, 29] width 81 height 18
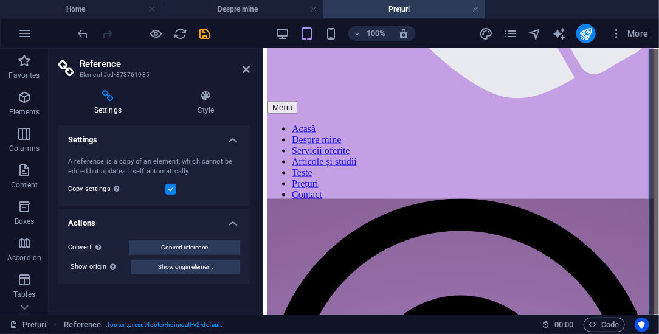
scroll to position [506, 0]
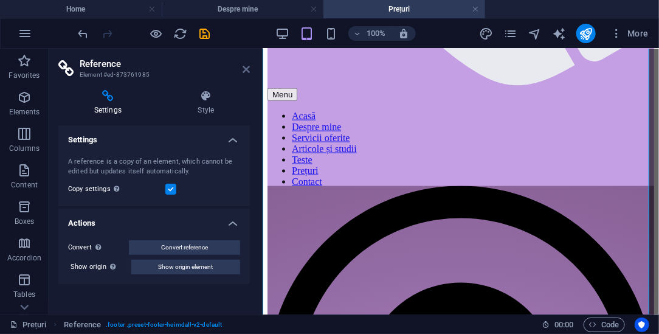
click at [248, 71] on icon at bounding box center [246, 69] width 7 height 10
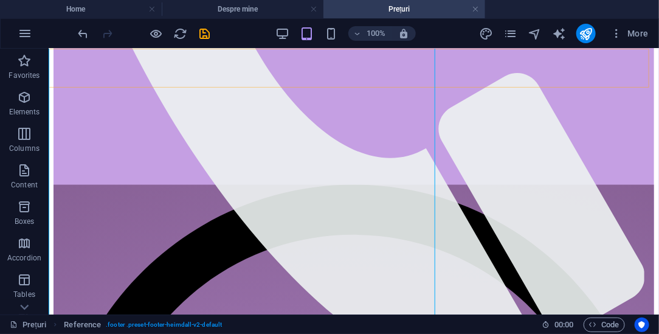
scroll to position [493, 0]
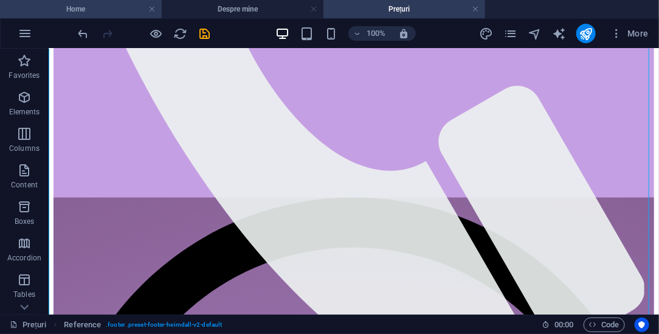
click at [99, 10] on h4 "Home" at bounding box center [81, 8] width 162 height 13
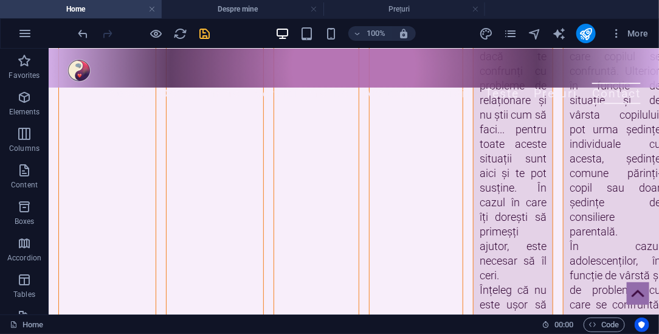
scroll to position [4018, 0]
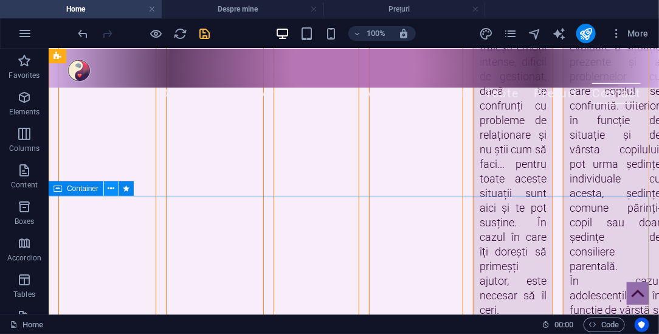
click at [107, 187] on button at bounding box center [111, 188] width 15 height 15
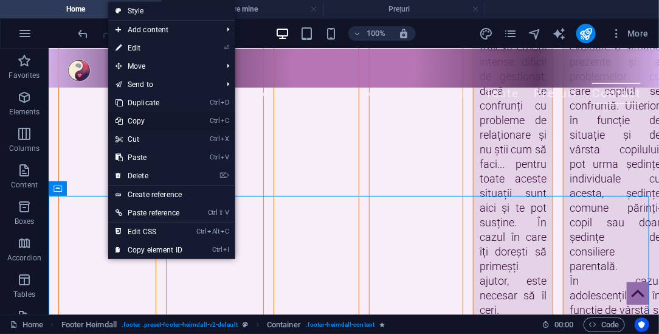
click at [144, 119] on link "Ctrl C Copy" at bounding box center [148, 121] width 81 height 18
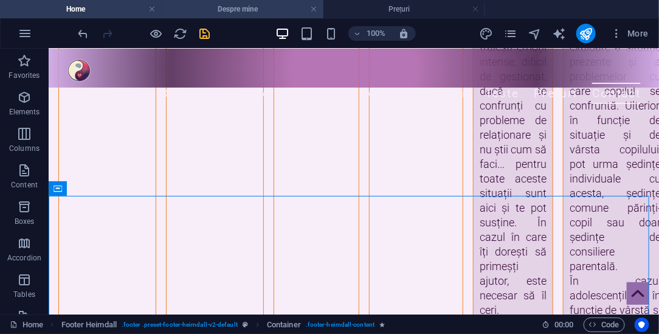
click at [252, 7] on h4 "Despre mine" at bounding box center [243, 8] width 162 height 13
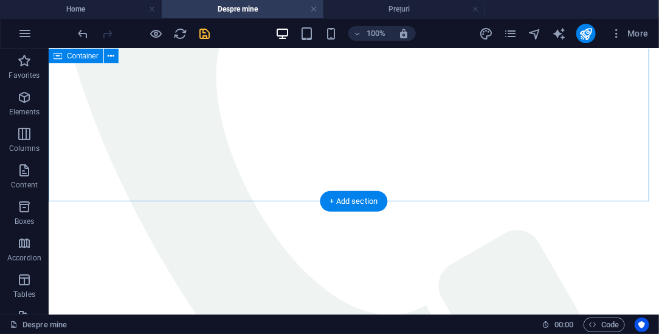
scroll to position [329, 0]
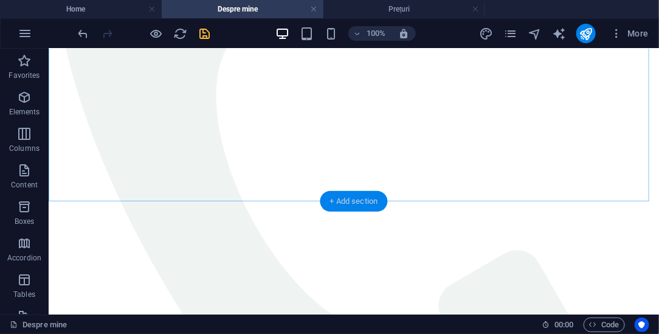
click at [357, 198] on div "+ Add section" at bounding box center [355, 201] width 68 height 21
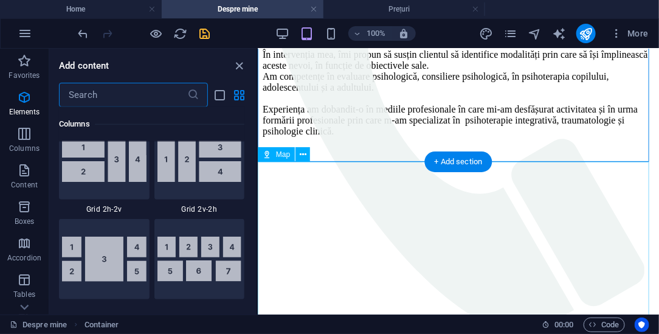
scroll to position [2128, 0]
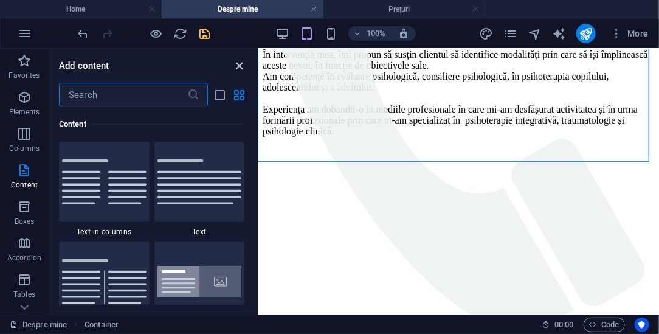
click at [241, 68] on icon "close panel" at bounding box center [240, 66] width 14 height 14
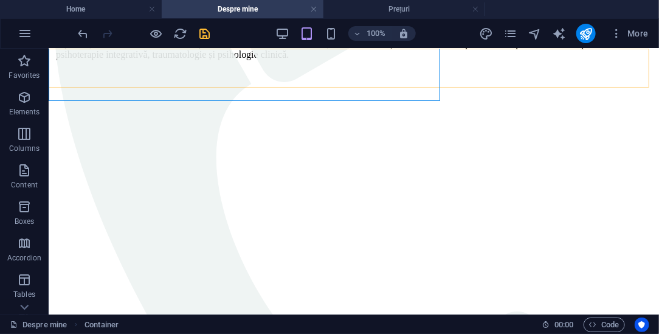
scroll to position [329, 0]
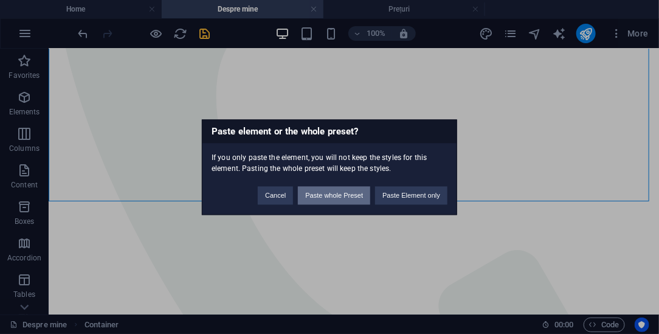
click at [336, 198] on button "Paste whole Preset" at bounding box center [334, 195] width 72 height 18
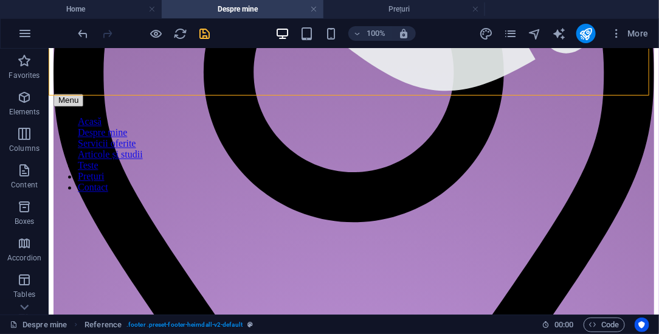
scroll to position [804, 0]
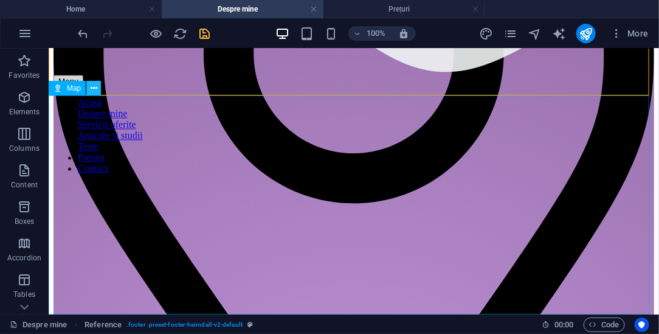
click at [94, 90] on icon at bounding box center [94, 88] width 7 height 13
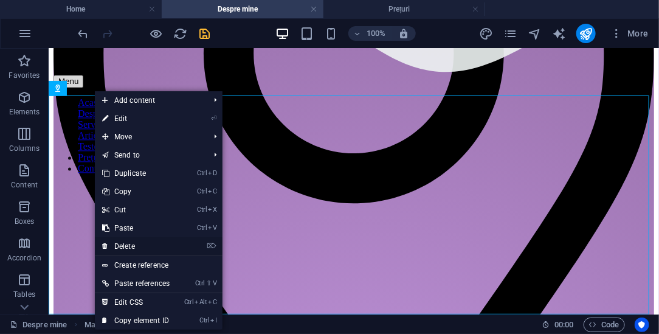
click at [133, 249] on link "⌦ Delete" at bounding box center [136, 246] width 82 height 18
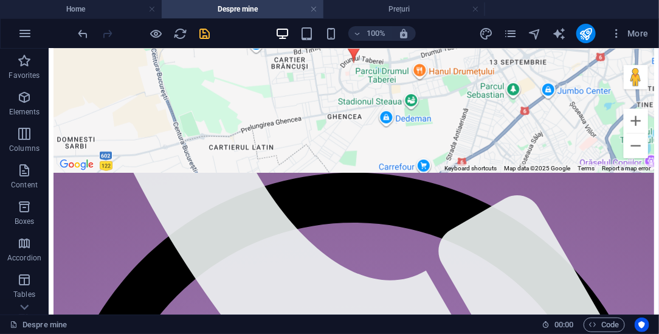
scroll to position [380, 0]
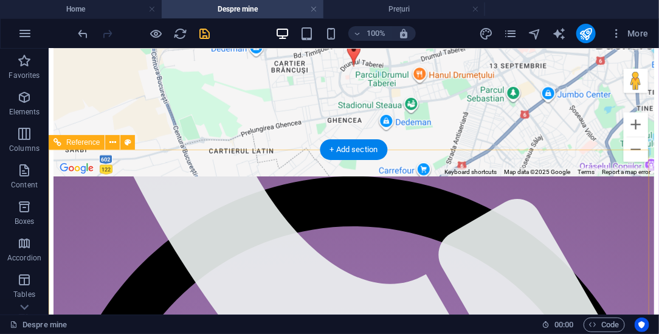
click at [207, 176] on div "← Move left → Move right ↑ Move up ↓ Move down + Zoom in - Zoom out Home Jump l…" at bounding box center [353, 66] width 601 height 219
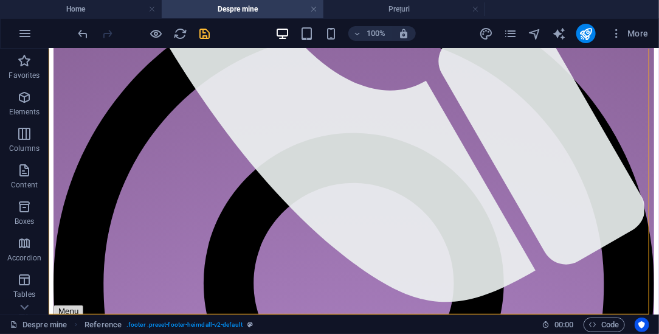
scroll to position [585, 0]
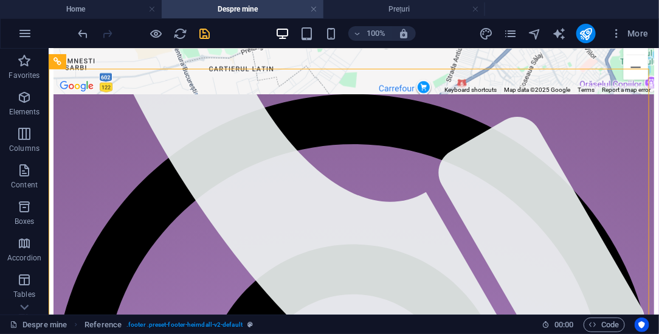
scroll to position [461, 0]
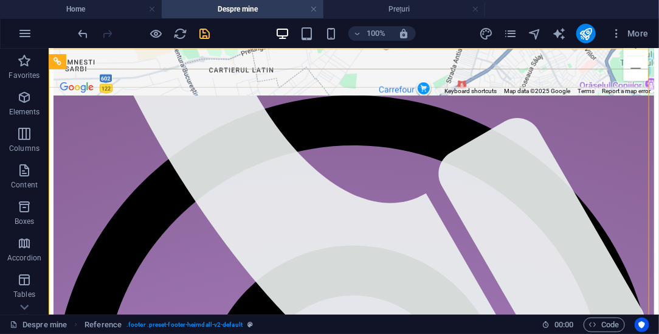
drag, startPoint x: 460, startPoint y: 86, endPoint x: 612, endPoint y: 185, distance: 181.8
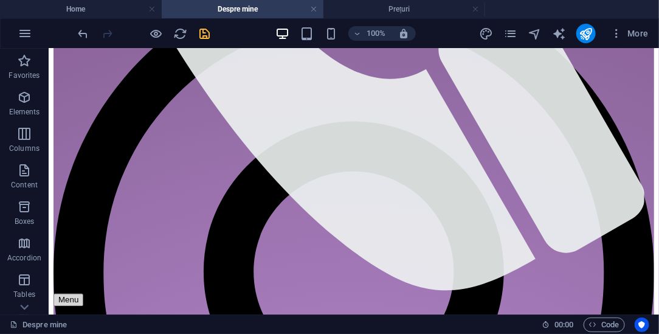
scroll to position [562, 0]
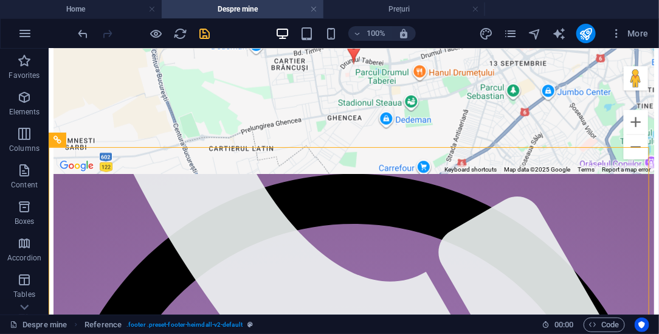
scroll to position [381, 0]
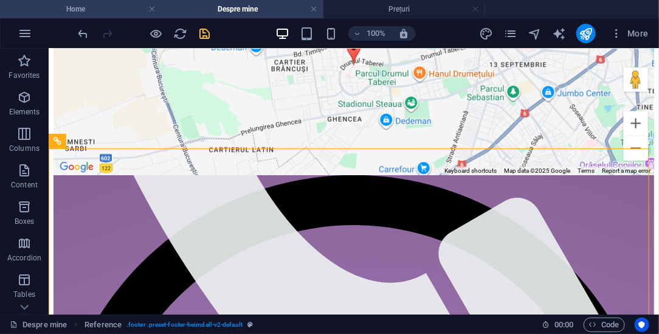
click at [68, 7] on h4 "Home" at bounding box center [81, 8] width 162 height 13
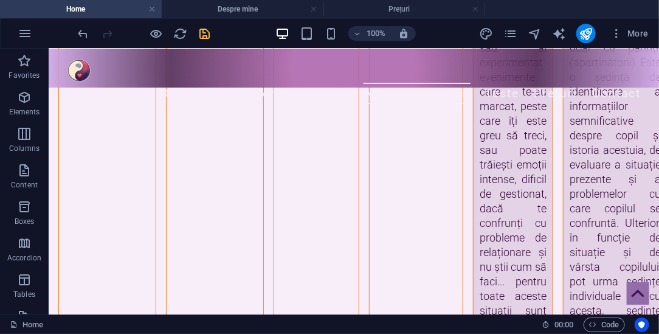
scroll to position [3880, 0]
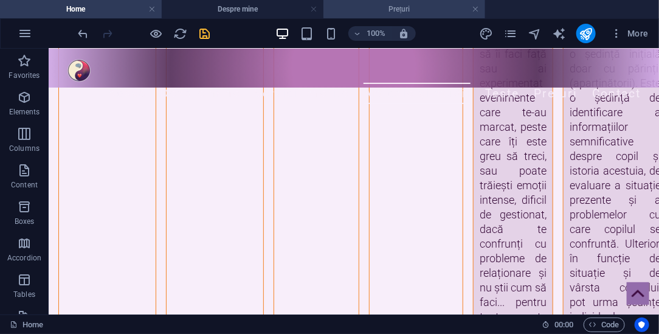
click at [408, 10] on h4 "Prețuri" at bounding box center [405, 8] width 162 height 13
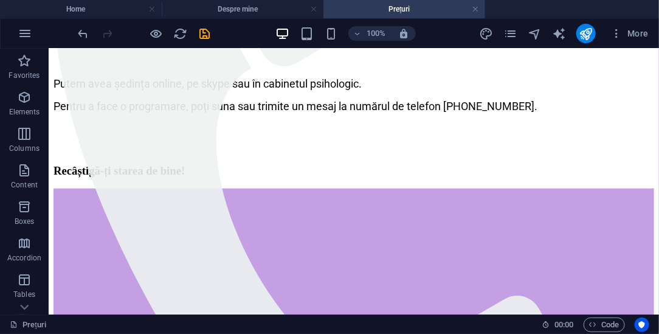
scroll to position [271, 0]
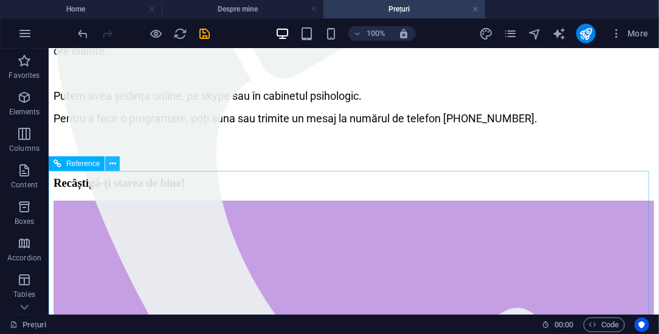
click at [113, 162] on icon at bounding box center [112, 164] width 7 height 13
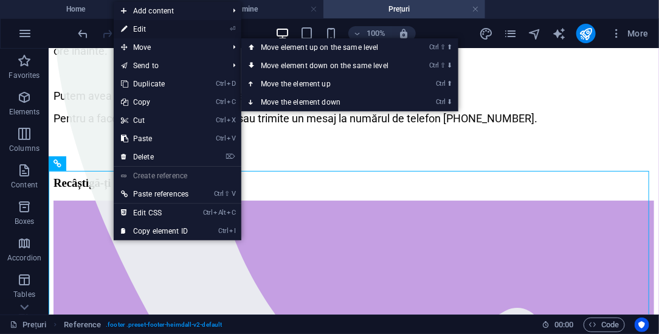
click at [147, 27] on link "⏎ Edit" at bounding box center [155, 29] width 82 height 18
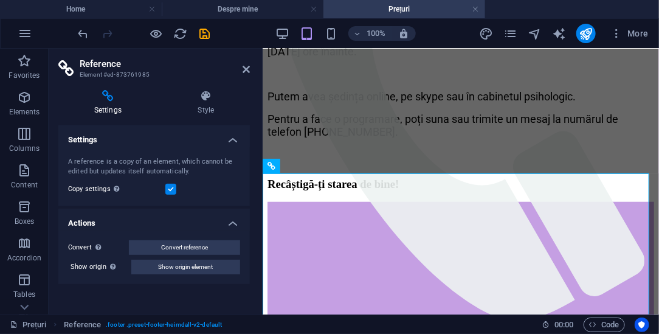
scroll to position [282, 0]
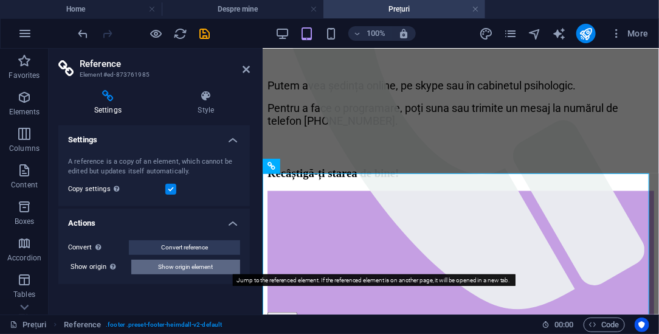
drag, startPoint x: 196, startPoint y: 268, endPoint x: 33, endPoint y: 201, distance: 176.2
click at [196, 268] on span "Show origin element" at bounding box center [186, 267] width 55 height 15
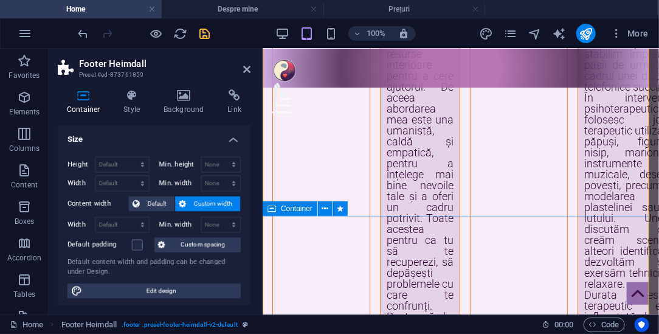
scroll to position [0, 0]
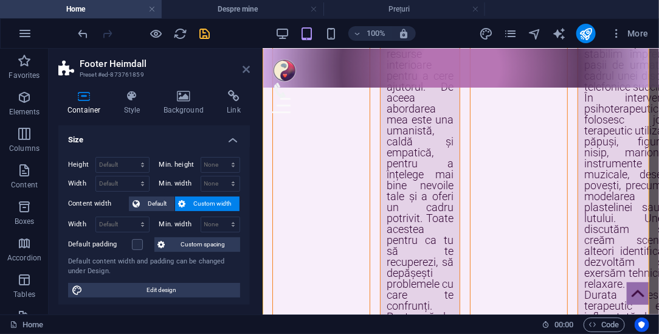
click at [246, 69] on icon at bounding box center [246, 69] width 7 height 10
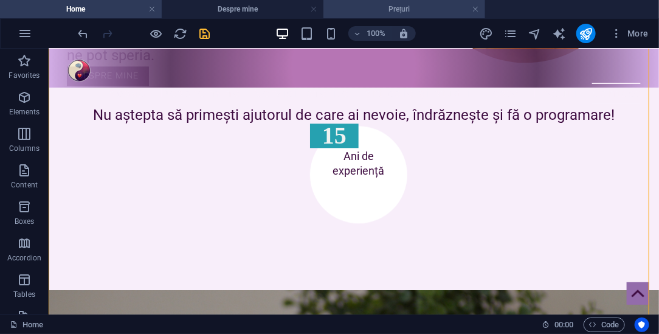
click at [410, 9] on h4 "Prețuri" at bounding box center [405, 8] width 162 height 13
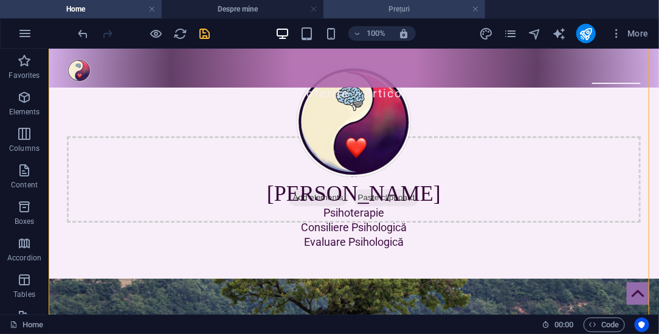
scroll to position [271, 0]
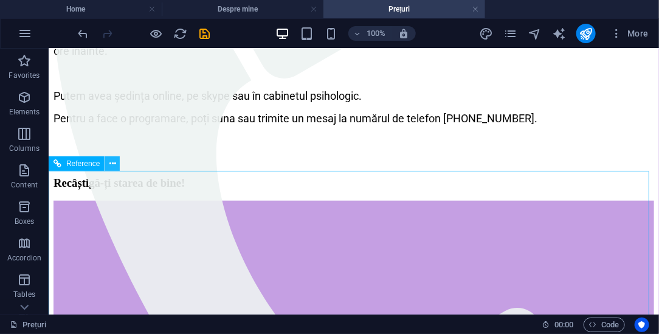
click at [114, 167] on icon at bounding box center [112, 164] width 7 height 13
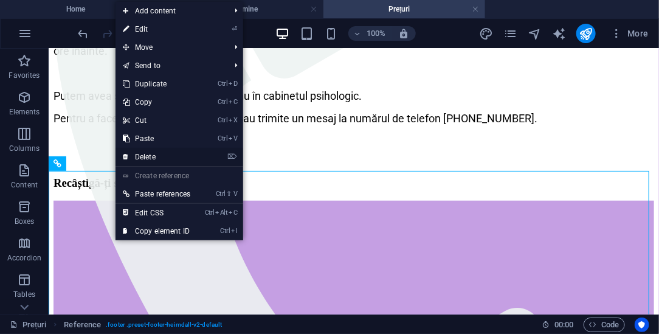
click at [151, 157] on link "⌦ Delete" at bounding box center [157, 157] width 82 height 18
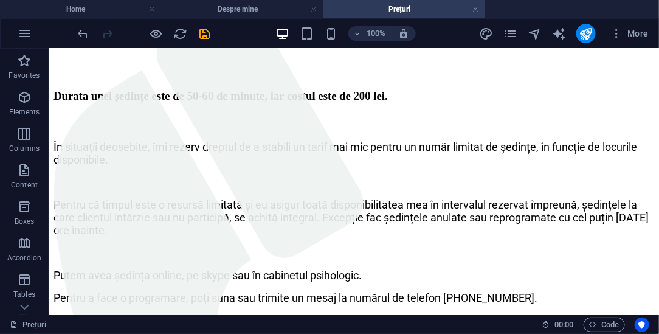
scroll to position [128, 0]
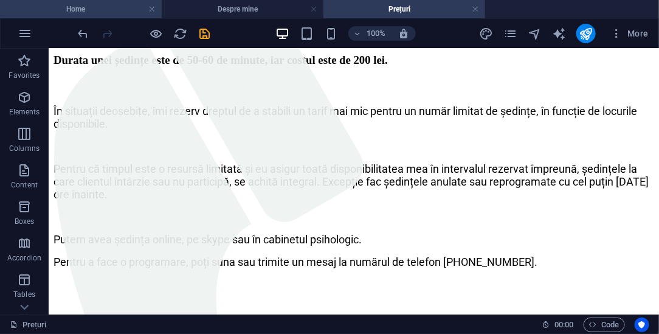
click at [96, 5] on h4 "Home" at bounding box center [81, 8] width 162 height 13
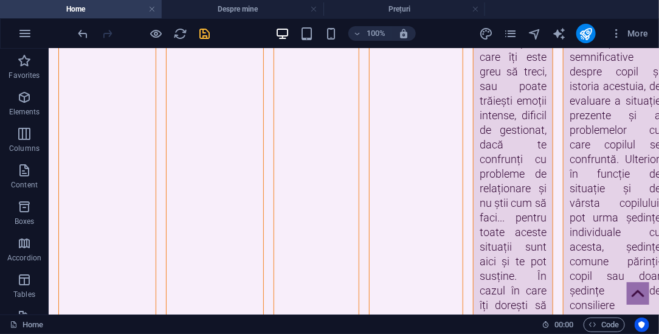
scroll to position [0, 0]
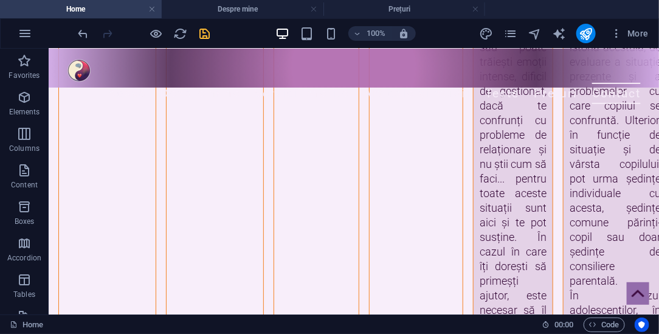
drag, startPoint x: 251, startPoint y: 103, endPoint x: 286, endPoint y: 122, distance: 40.5
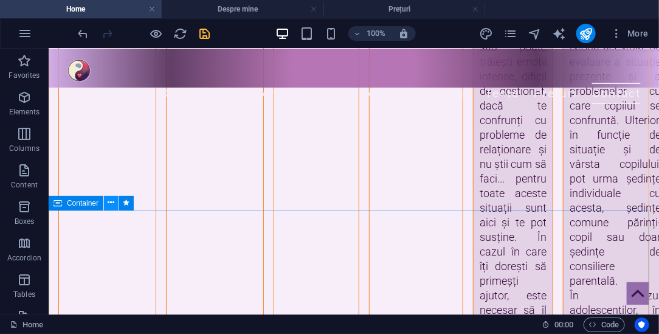
click at [111, 202] on icon at bounding box center [111, 202] width 7 height 13
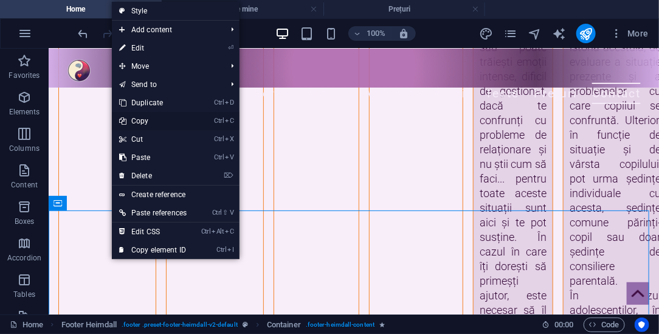
click at [147, 122] on link "Ctrl C Copy" at bounding box center [153, 121] width 82 height 18
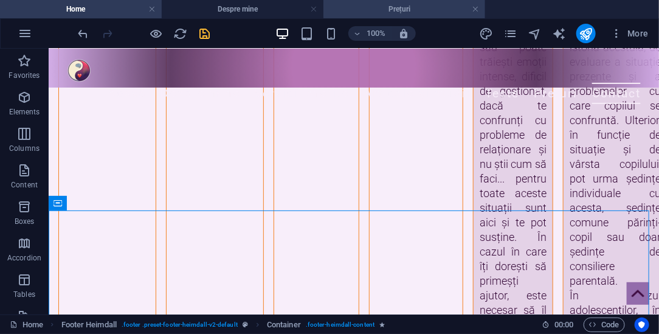
click at [394, 9] on h4 "Prețuri" at bounding box center [405, 8] width 162 height 13
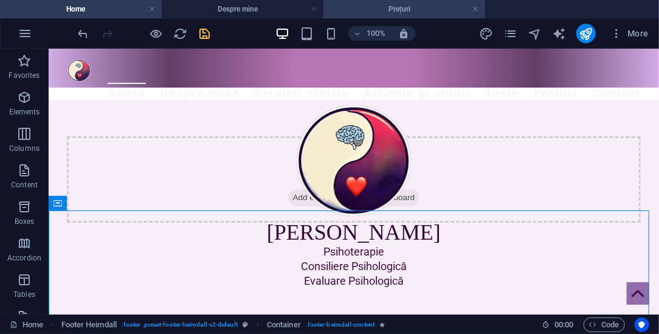
scroll to position [128, 0]
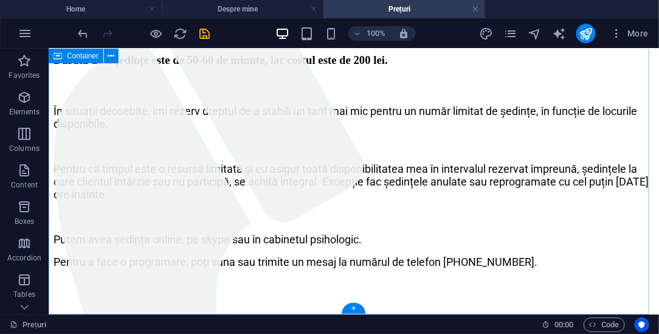
click at [255, 273] on div "Prețuri Durata unei ședințe este de 50-60 de minute, iar costul este de 200 lei…" at bounding box center [353, 160] width 601 height 346
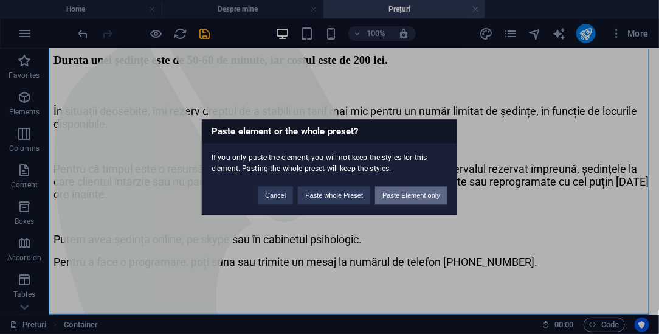
click at [415, 196] on button "Paste Element only" at bounding box center [411, 195] width 72 height 18
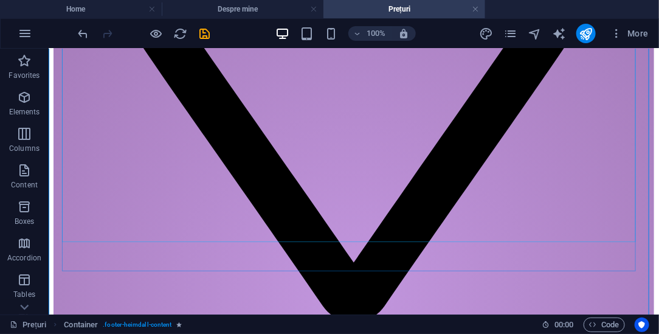
scroll to position [1013, 0]
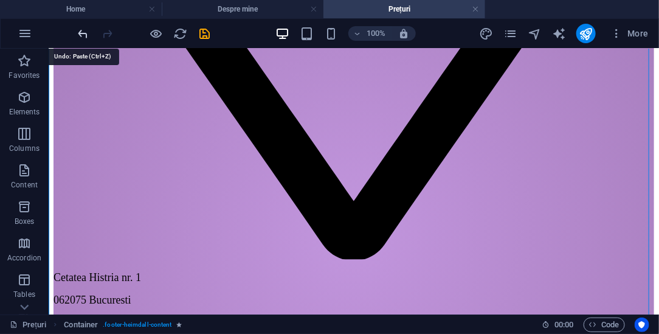
click at [81, 33] on icon "undo" at bounding box center [84, 34] width 14 height 14
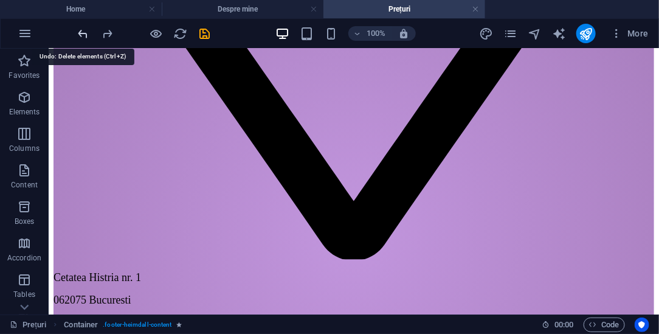
scroll to position [128, 0]
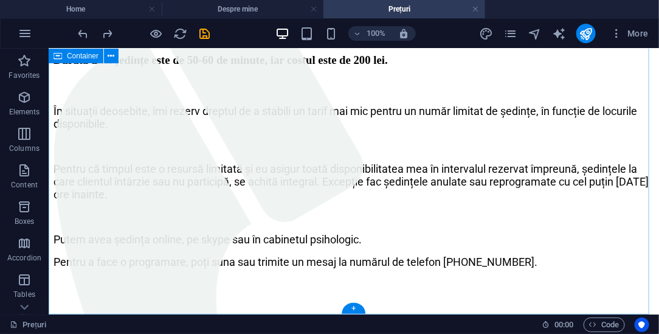
click at [241, 283] on div "Prețuri Durata unei ședințe este de 50-60 de minute, iar costul este de 200 lei…" at bounding box center [353, 160] width 601 height 346
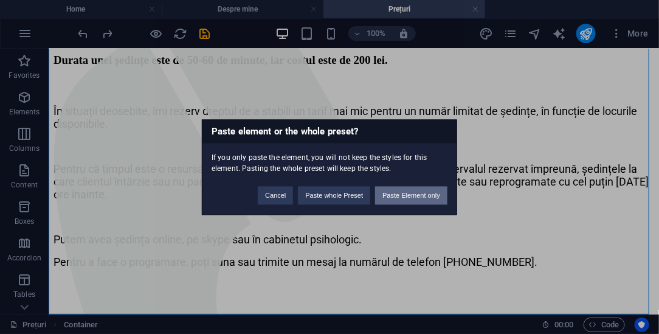
click at [426, 195] on button "Paste Element only" at bounding box center [411, 195] width 72 height 18
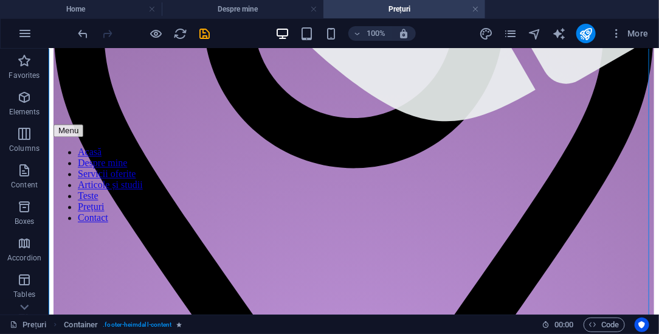
scroll to position [774, 0]
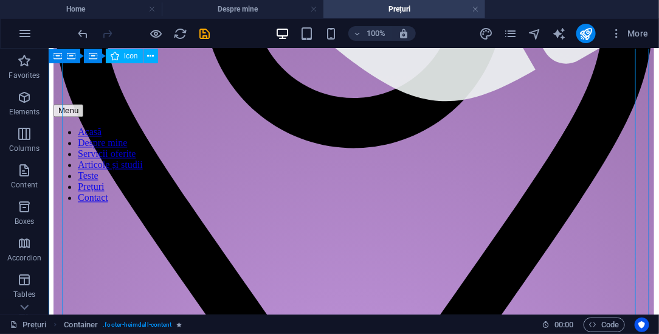
click at [481, 202] on figure at bounding box center [353, 98] width 601 height 802
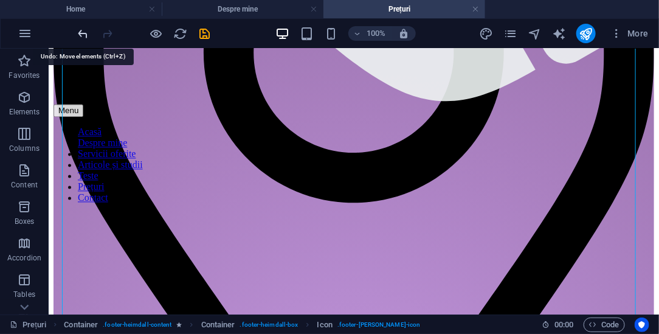
click at [81, 33] on icon "undo" at bounding box center [84, 34] width 14 height 14
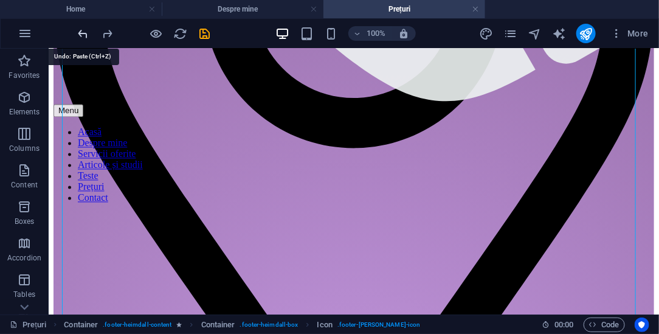
click at [81, 33] on icon "undo" at bounding box center [84, 34] width 14 height 14
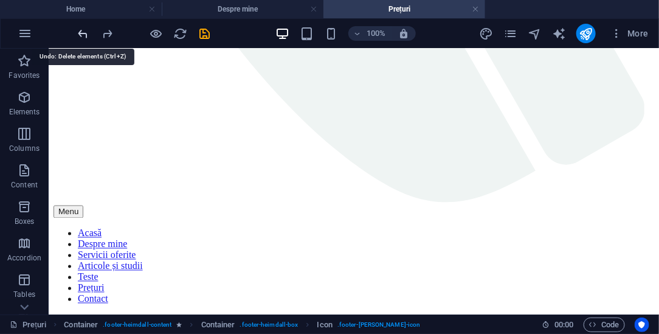
scroll to position [128, 0]
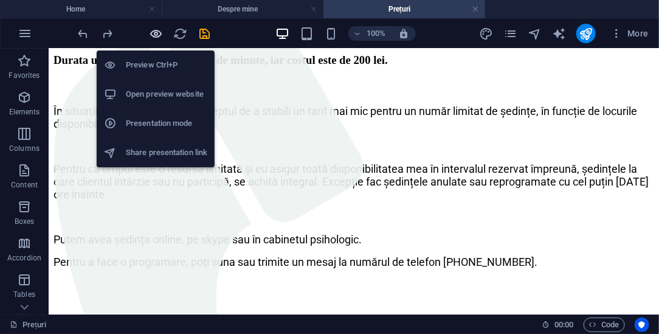
click at [156, 32] on icon "button" at bounding box center [157, 34] width 14 height 14
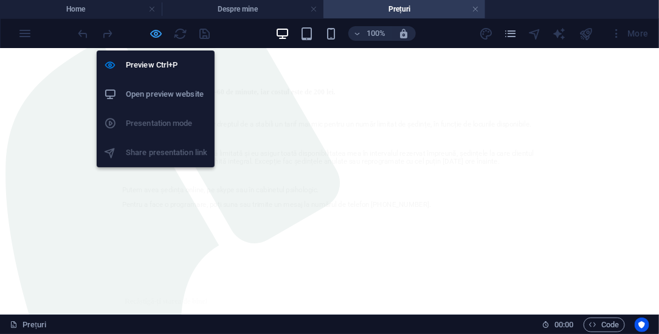
click at [156, 32] on icon "button" at bounding box center [157, 34] width 14 height 14
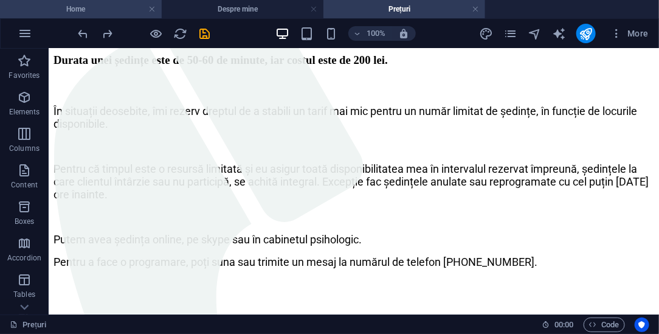
click at [111, 8] on h4 "Home" at bounding box center [81, 8] width 162 height 13
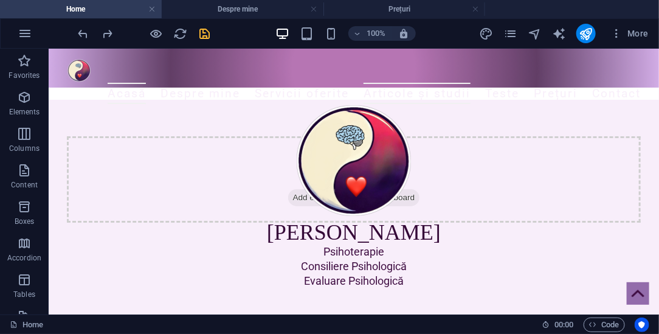
scroll to position [4003, 0]
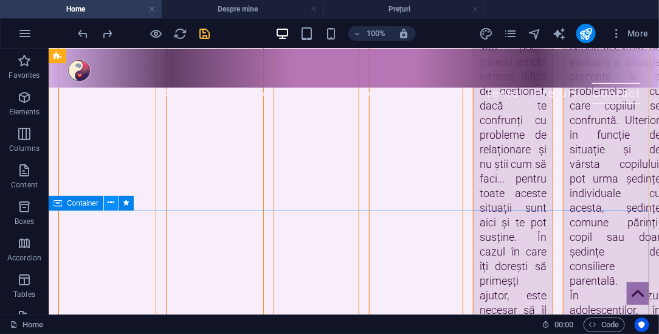
click at [109, 199] on icon at bounding box center [111, 202] width 7 height 13
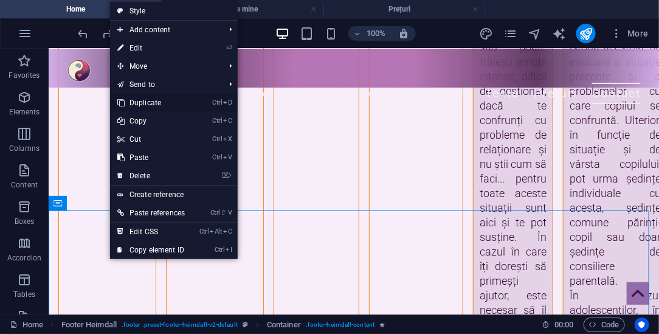
click at [148, 102] on link "Ctrl D Duplicate" at bounding box center [151, 103] width 82 height 18
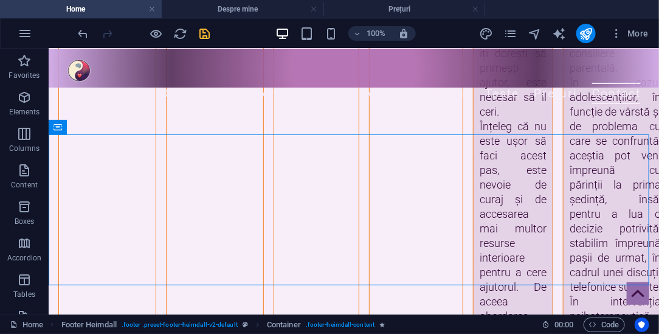
scroll to position [4209, 0]
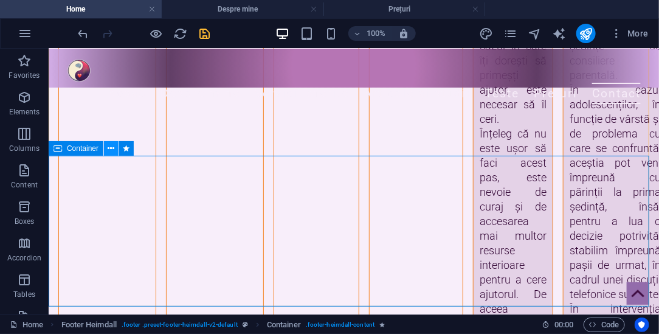
click at [109, 148] on icon at bounding box center [111, 148] width 7 height 13
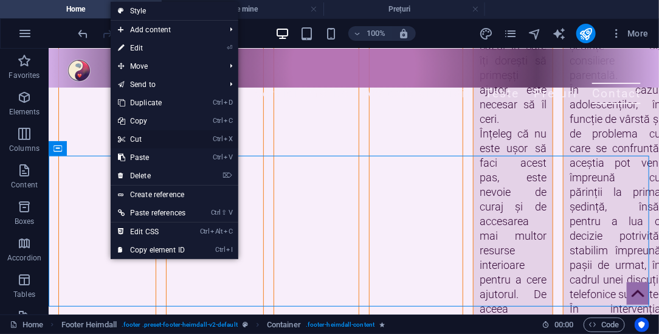
click at [142, 140] on link "Ctrl X Cut" at bounding box center [152, 139] width 82 height 18
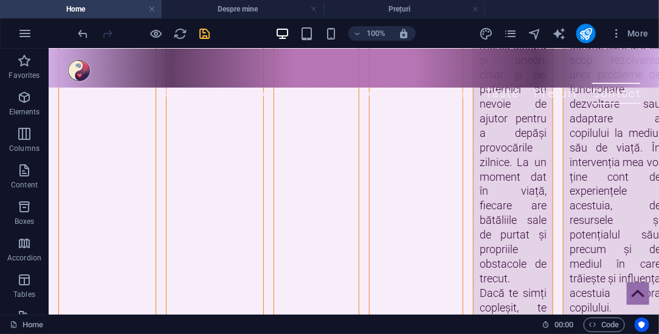
scroll to position [3546, 0]
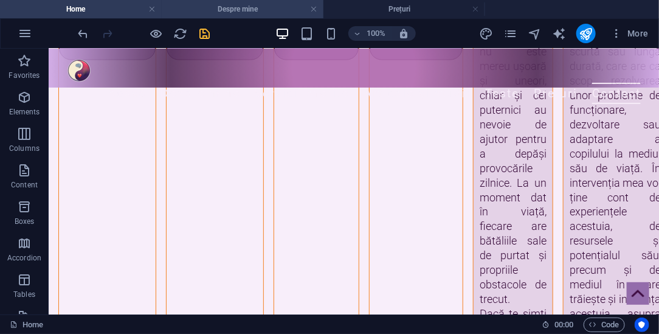
click at [256, 4] on h4 "Despre mine" at bounding box center [243, 8] width 162 height 13
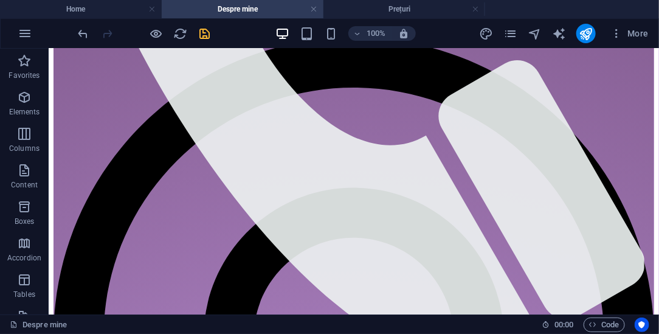
scroll to position [585, 0]
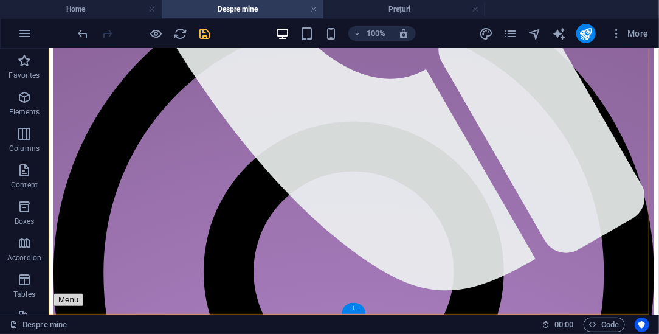
click at [356, 307] on div "+" at bounding box center [354, 308] width 24 height 11
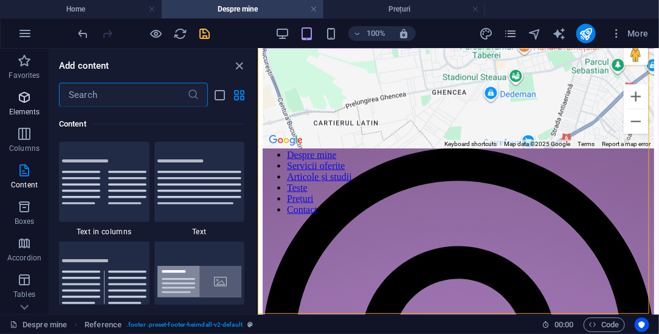
scroll to position [485, 0]
click at [26, 100] on icon "button" at bounding box center [24, 97] width 15 height 15
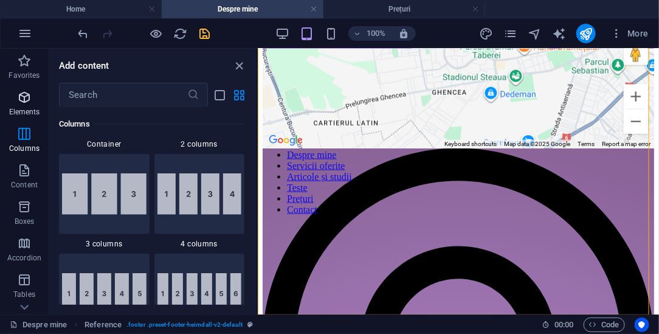
scroll to position [130, 0]
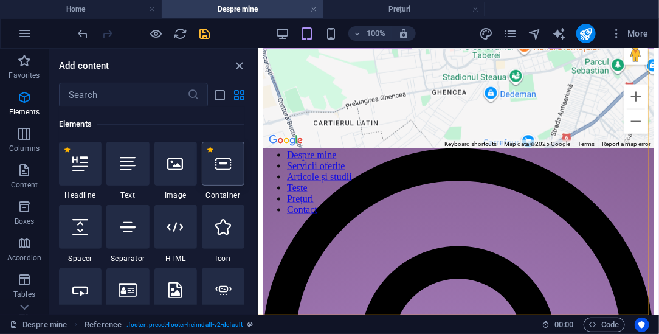
click at [227, 176] on div at bounding box center [223, 164] width 43 height 44
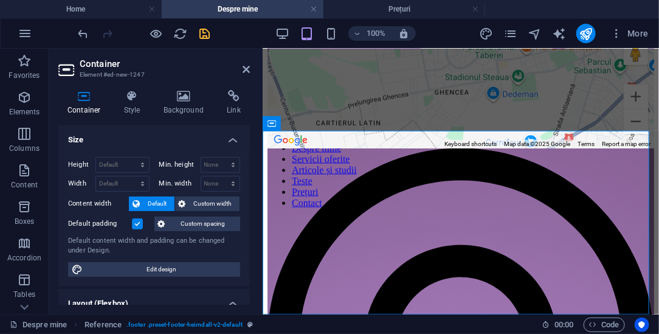
scroll to position [668, 0]
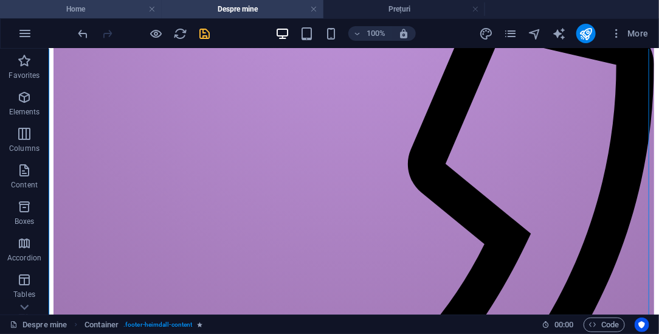
scroll to position [1413, 0]
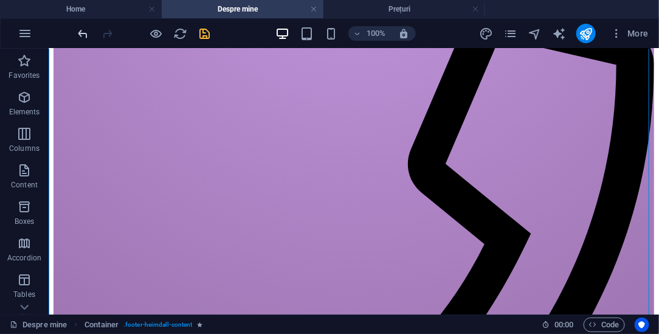
click at [84, 31] on icon "undo" at bounding box center [84, 34] width 14 height 14
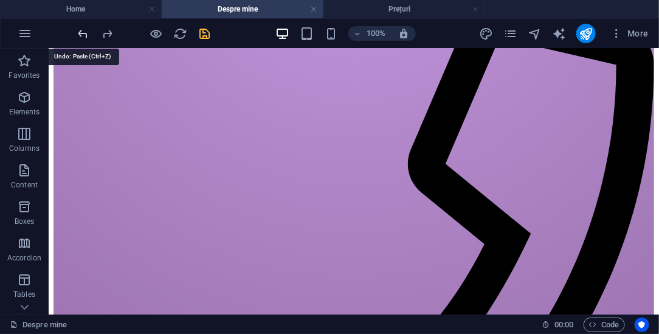
click at [84, 31] on icon "undo" at bounding box center [84, 34] width 14 height 14
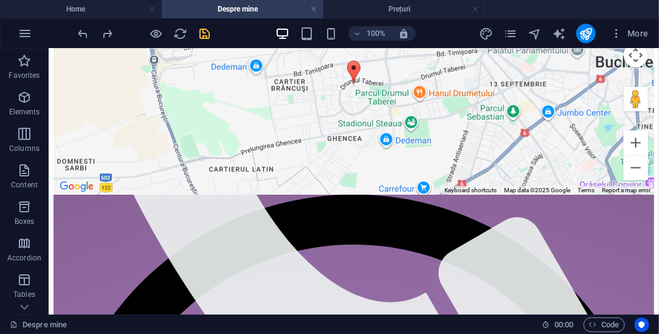
scroll to position [357, 0]
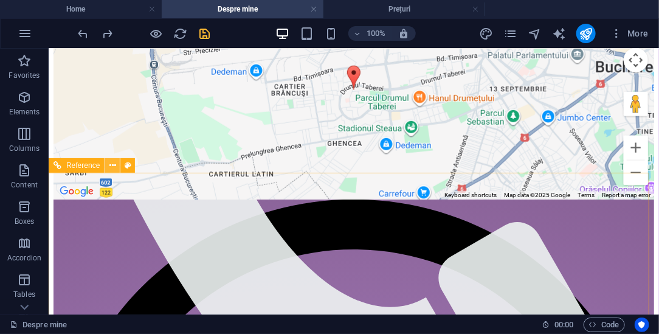
click at [114, 163] on icon at bounding box center [112, 165] width 7 height 13
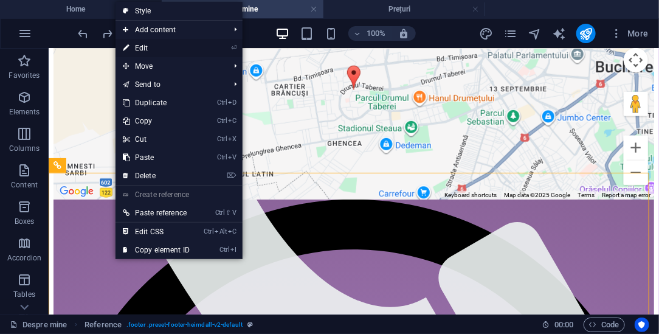
click at [150, 47] on link "⏎ Edit" at bounding box center [156, 48] width 81 height 18
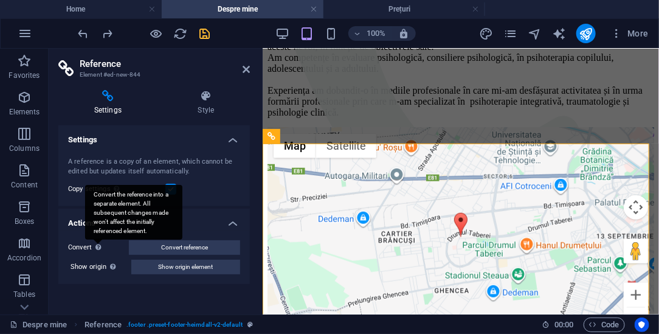
click at [99, 240] on div "Convert the reference into a separate element. All subsequent changes made won'…" at bounding box center [133, 212] width 97 height 55
click at [129, 248] on button "Convert reference" at bounding box center [184, 247] width 111 height 15
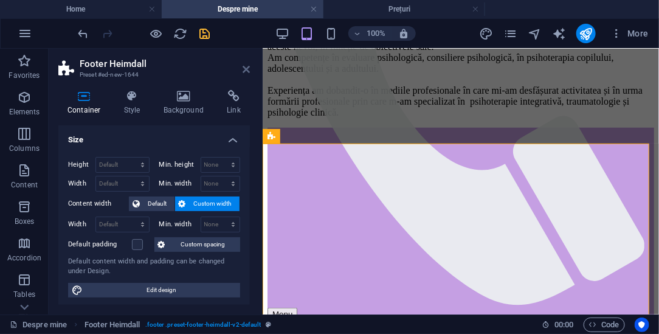
click at [246, 71] on icon at bounding box center [246, 69] width 7 height 10
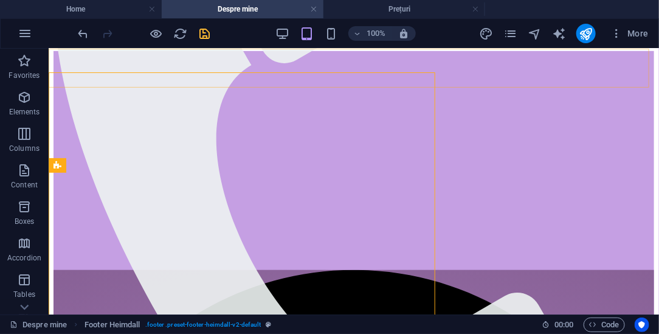
scroll to position [357, 0]
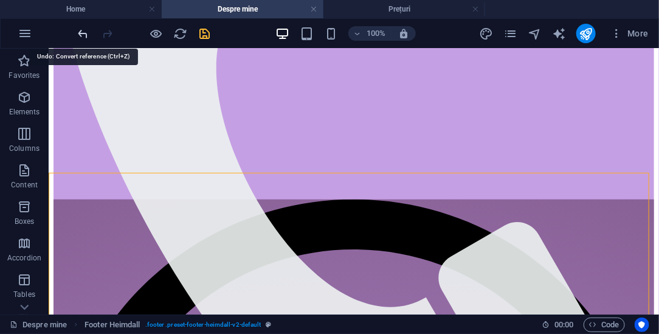
click at [84, 33] on icon "undo" at bounding box center [84, 34] width 14 height 14
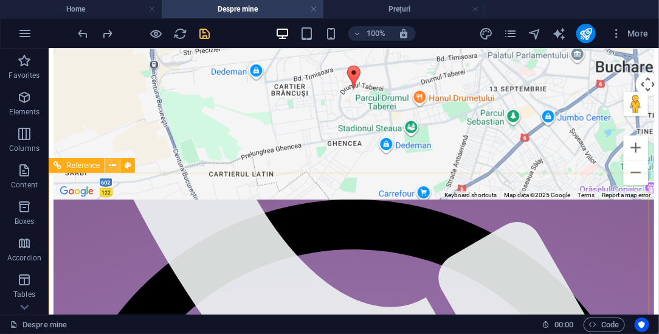
click at [116, 167] on icon at bounding box center [112, 165] width 7 height 13
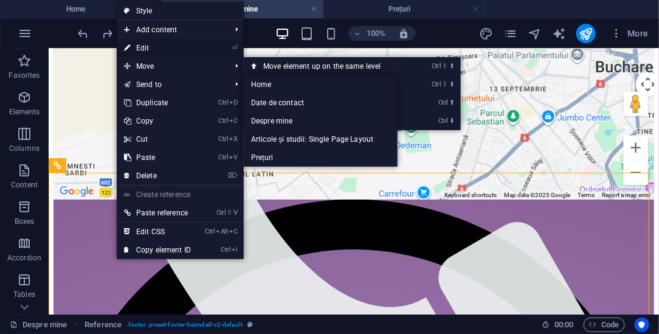
click at [165, 46] on link "⏎ Edit" at bounding box center [157, 48] width 81 height 18
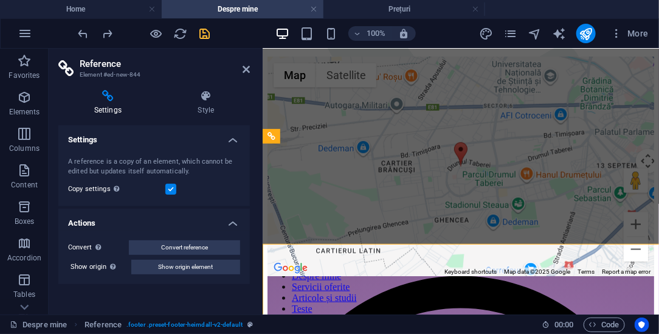
scroll to position [286, 0]
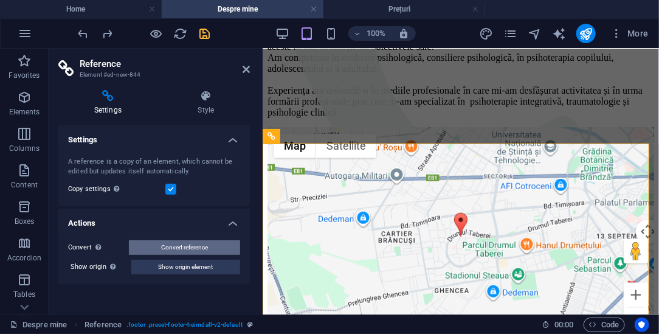
click at [195, 243] on span "Convert reference" at bounding box center [184, 247] width 47 height 15
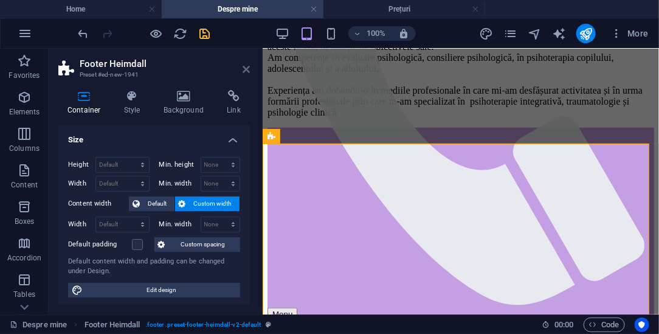
click at [246, 67] on icon at bounding box center [246, 69] width 7 height 10
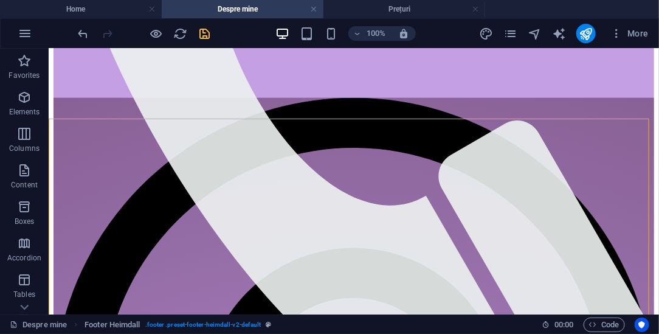
scroll to position [397, 0]
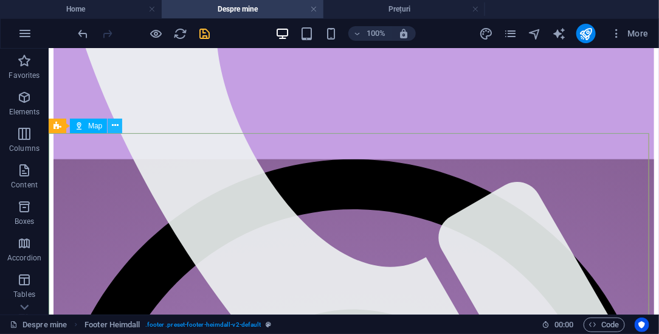
click at [113, 125] on icon at bounding box center [115, 125] width 7 height 13
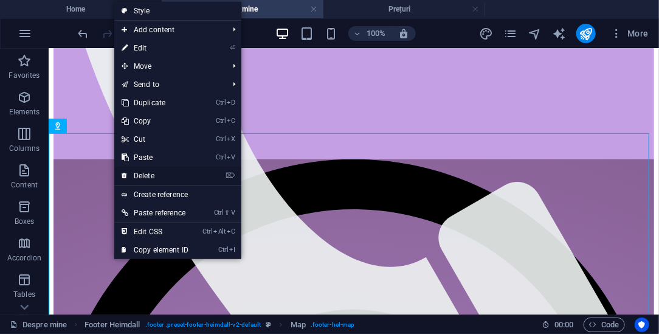
click at [144, 173] on link "⌦ Delete" at bounding box center [154, 176] width 81 height 18
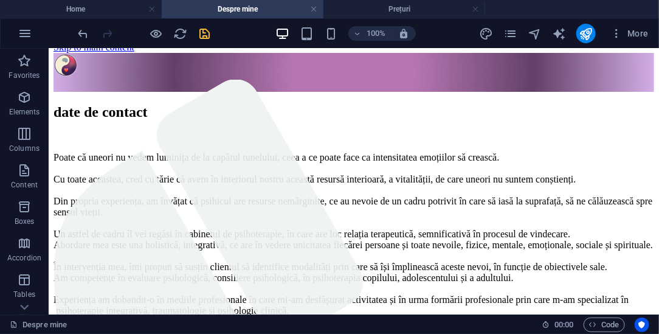
scroll to position [0, 0]
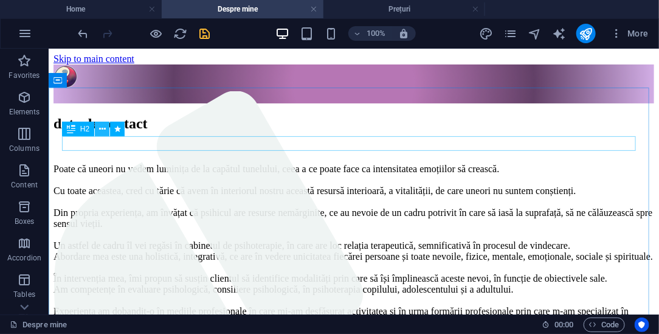
click at [103, 130] on icon at bounding box center [102, 129] width 7 height 13
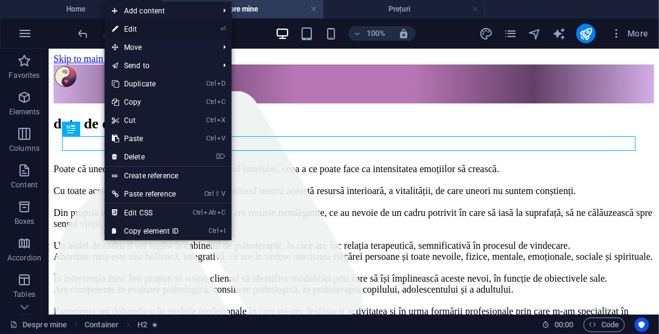
click at [139, 33] on link "⏎ Edit" at bounding box center [145, 29] width 81 height 18
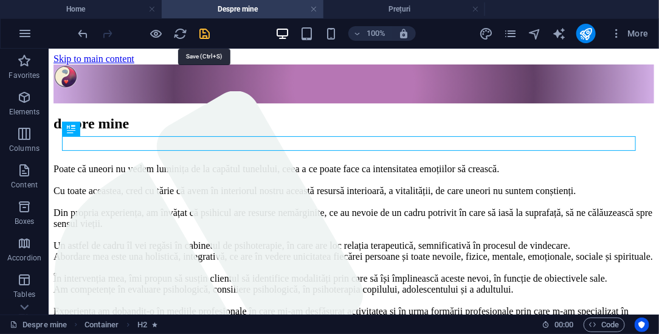
click at [204, 32] on icon "save" at bounding box center [205, 34] width 14 height 14
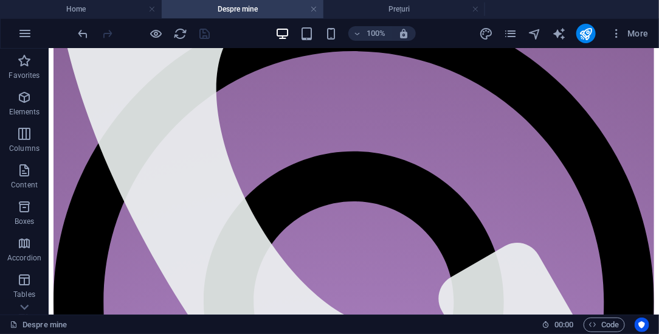
scroll to position [332, 0]
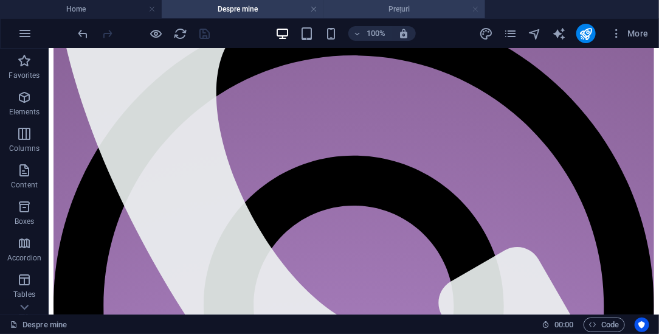
click at [476, 10] on link at bounding box center [475, 10] width 7 height 12
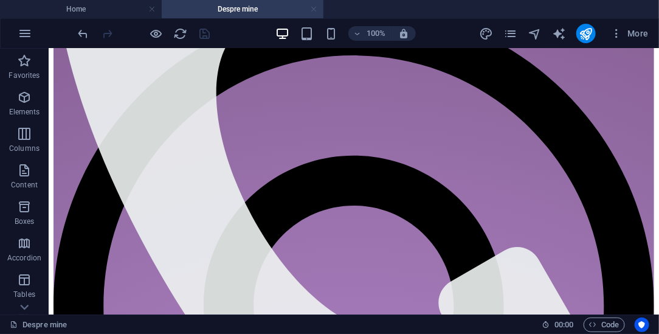
click at [313, 7] on link at bounding box center [313, 10] width 7 height 12
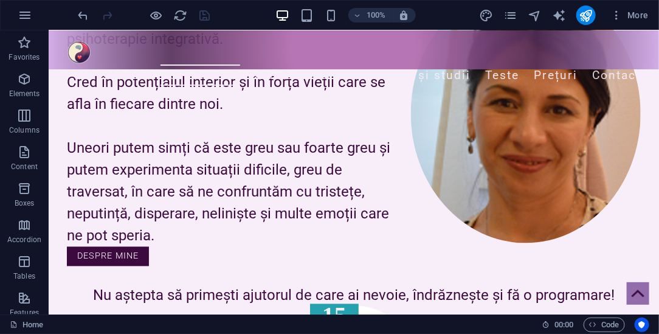
scroll to position [710, 0]
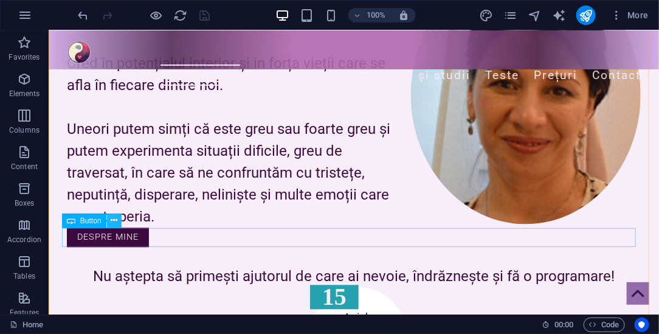
click at [115, 217] on icon at bounding box center [114, 220] width 7 height 13
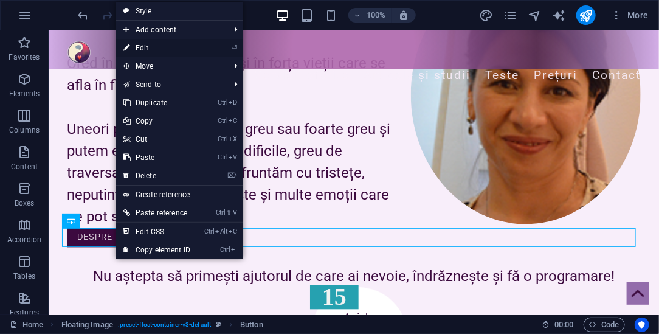
click at [146, 42] on link "⏎ Edit" at bounding box center [156, 48] width 81 height 18
select select "px"
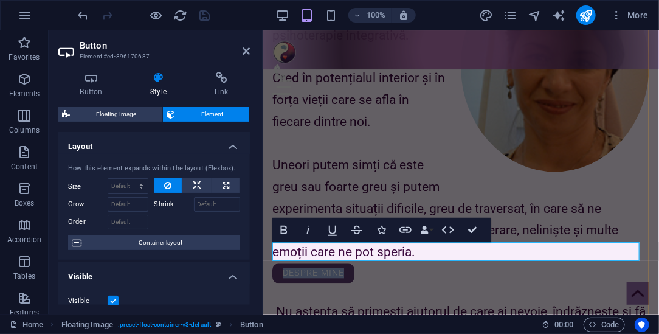
click at [285, 263] on link "despre mine" at bounding box center [313, 272] width 82 height 19
click at [344, 263] on link "despre mine" at bounding box center [313, 272] width 82 height 19
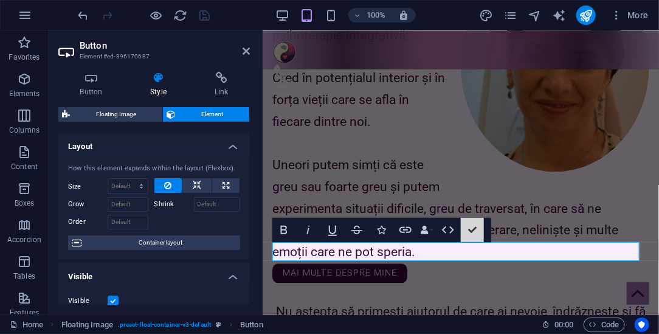
scroll to position [696, 0]
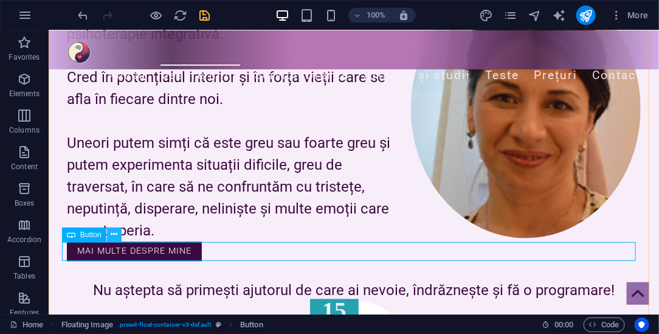
click at [109, 235] on button at bounding box center [114, 234] width 15 height 15
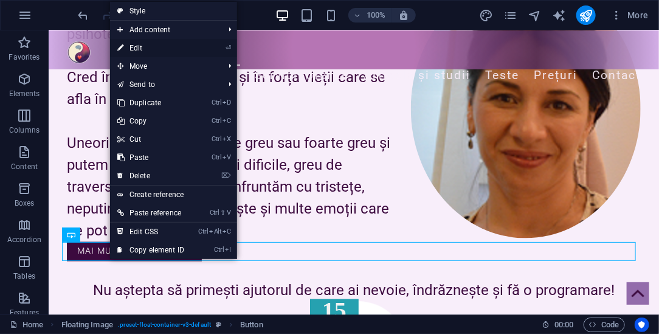
click at [147, 49] on link "⏎ Edit" at bounding box center [150, 48] width 81 height 18
select select "px"
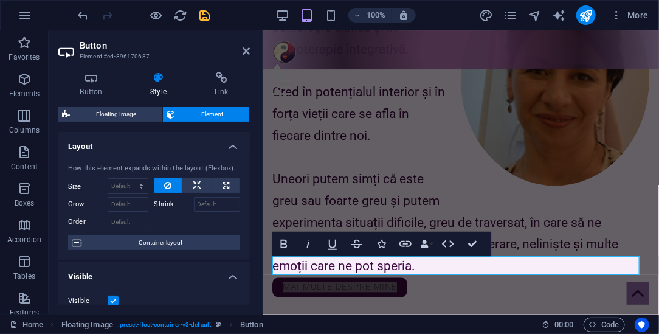
click at [247, 150] on h4 "Layout" at bounding box center [154, 143] width 192 height 22
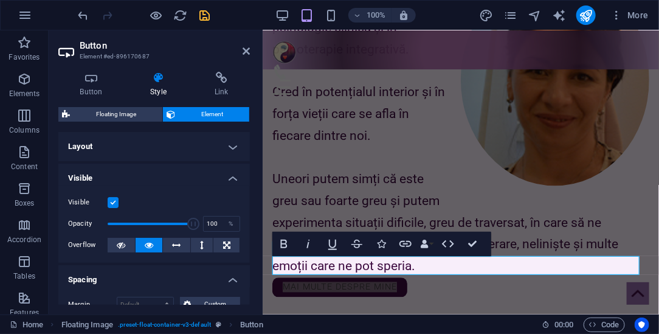
drag, startPoint x: 248, startPoint y: 160, endPoint x: 249, endPoint y: 193, distance: 32.9
click at [249, 193] on div "Layout How this element expands within the layout (Flexbox). Size Default auto …" at bounding box center [154, 218] width 192 height 173
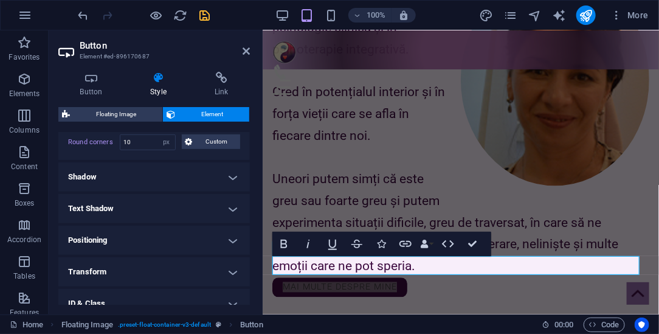
scroll to position [248, 0]
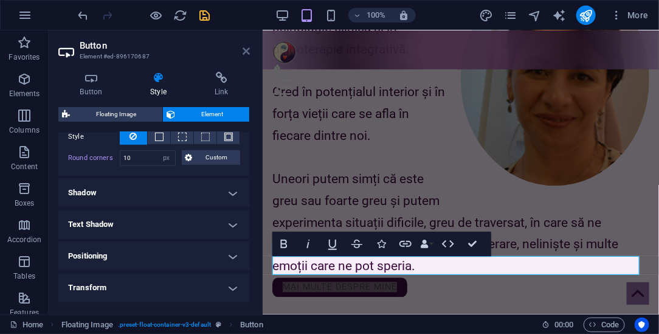
click at [246, 54] on icon at bounding box center [246, 51] width 7 height 10
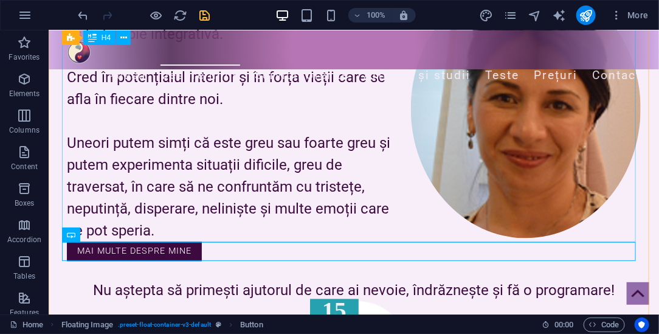
click at [264, 207] on div "Sunt Cristina Teodorescu, psiholog cu formare în psihologie clinică și în psiho…" at bounding box center [353, 110] width 574 height 263
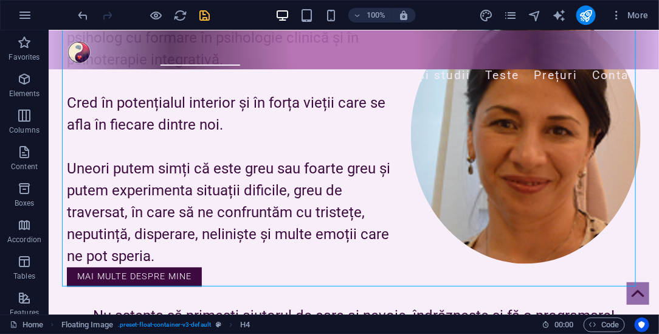
scroll to position [651, 0]
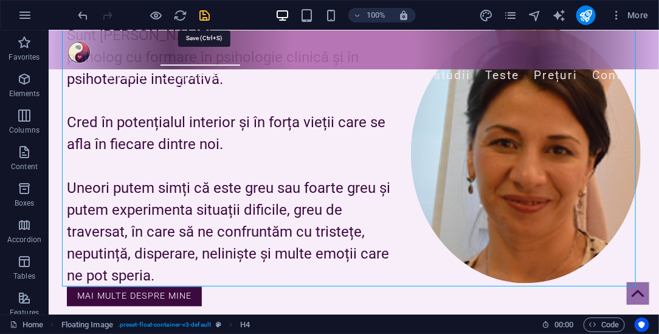
click at [203, 16] on icon "save" at bounding box center [205, 16] width 14 height 14
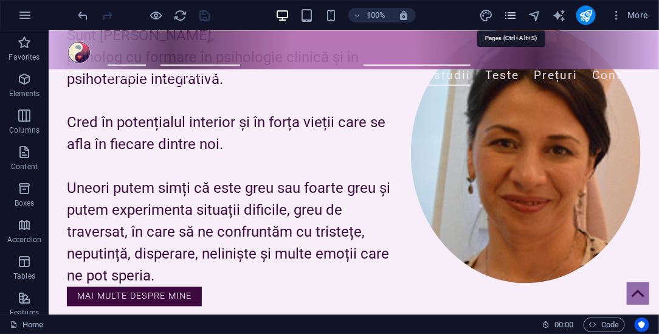
click at [511, 16] on icon "pages" at bounding box center [511, 16] width 14 height 14
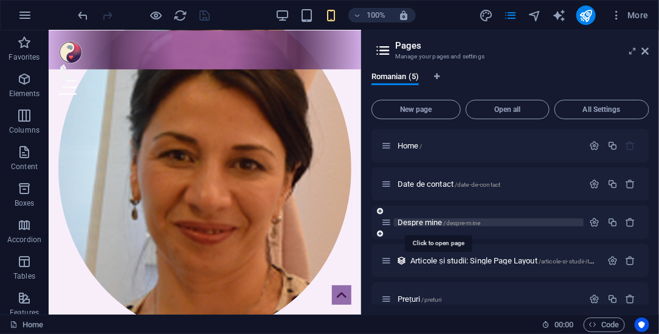
click at [415, 221] on span "Despre mine /despre-mine" at bounding box center [439, 222] width 83 height 9
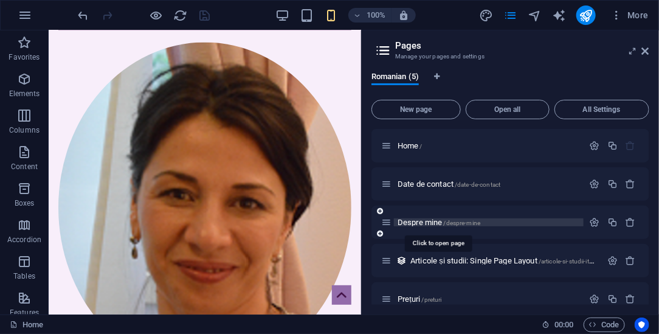
scroll to position [0, 0]
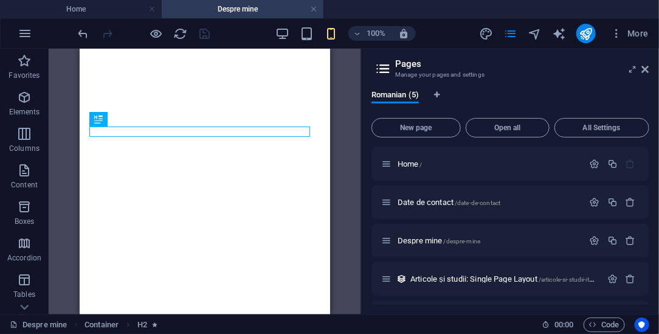
click at [648, 71] on icon at bounding box center [645, 69] width 7 height 10
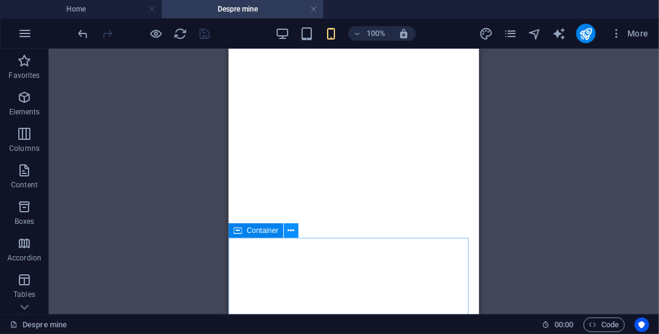
click at [291, 231] on icon at bounding box center [291, 230] width 7 height 13
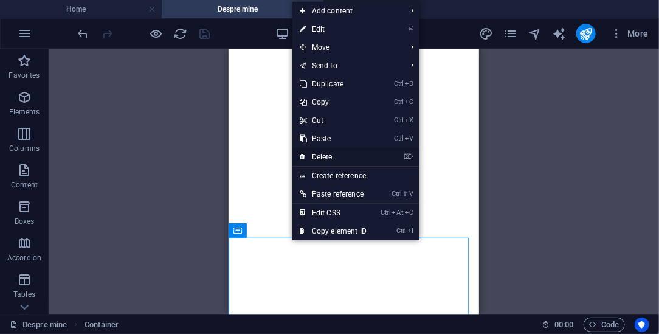
click at [324, 161] on link "⌦ Delete" at bounding box center [333, 157] width 81 height 18
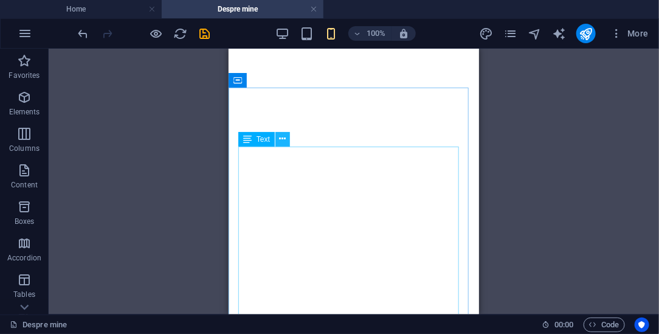
click at [280, 137] on icon at bounding box center [283, 139] width 7 height 13
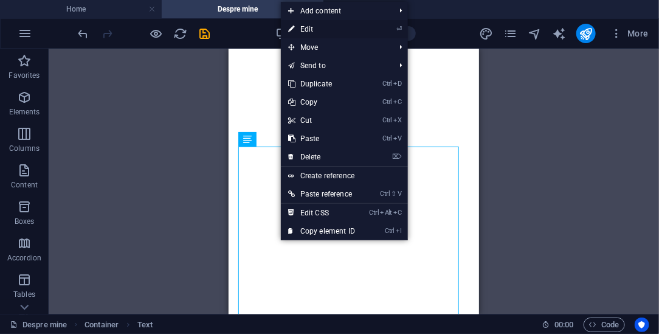
click at [317, 26] on link "⏎ Edit" at bounding box center [321, 29] width 81 height 18
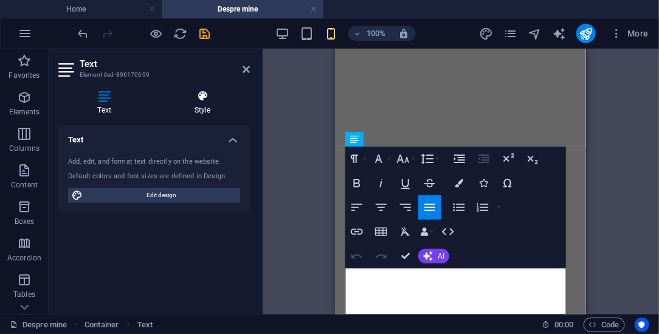
click at [205, 96] on icon at bounding box center [202, 96] width 95 height 12
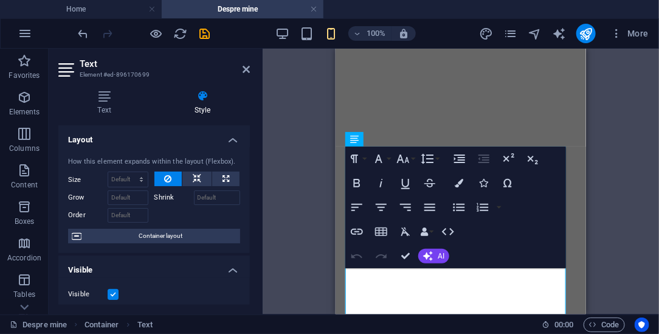
drag, startPoint x: 247, startPoint y: 148, endPoint x: 246, endPoint y: 199, distance: 51.1
click at [247, 202] on div "How this element expands within the layout (Flexbox). Size Default auto px % 1/…" at bounding box center [154, 200] width 192 height 106
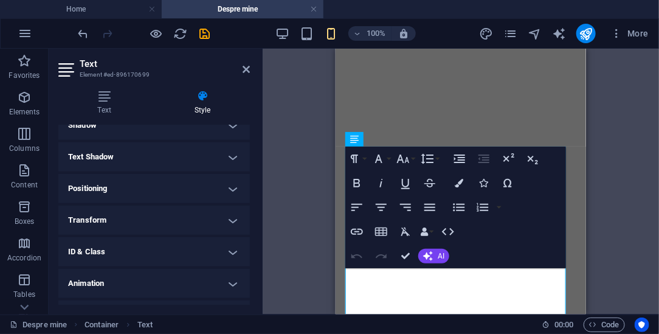
scroll to position [327, 0]
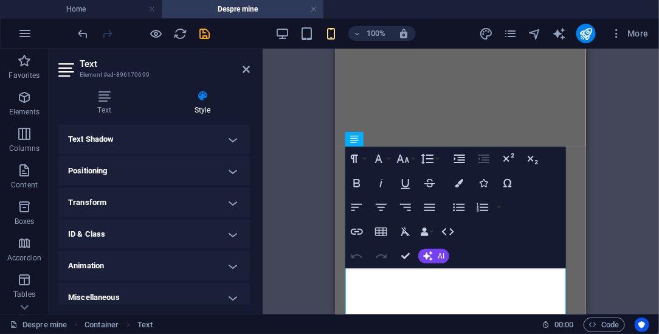
click at [224, 265] on h4 "Animation" at bounding box center [154, 265] width 192 height 29
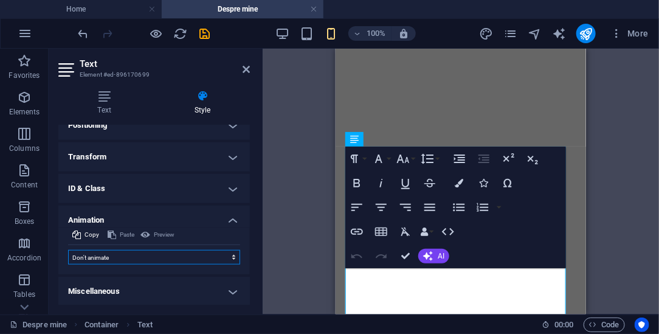
click at [142, 254] on select "Don't animate Show / Hide Slide up/down Zoom in/out Slide left to right Slide r…" at bounding box center [154, 257] width 172 height 15
select select "move-bottom-to-top"
click at [68, 250] on select "Don't animate Show / Hide Slide up/down Zoom in/out Slide left to right Slide r…" at bounding box center [154, 257] width 172 height 15
select select "scroll"
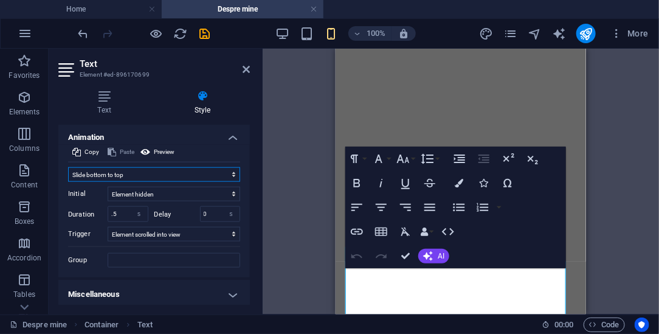
scroll to position [458, 0]
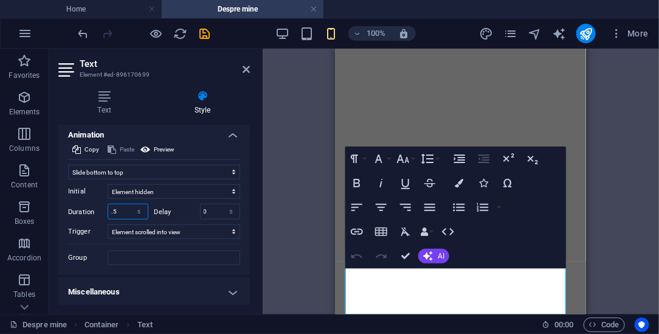
drag, startPoint x: 116, startPoint y: 206, endPoint x: 99, endPoint y: 207, distance: 17.7
click at [99, 207] on div "Duration .5 s ms" at bounding box center [108, 212] width 80 height 16
type input "4"
click at [246, 72] on icon at bounding box center [246, 69] width 7 height 10
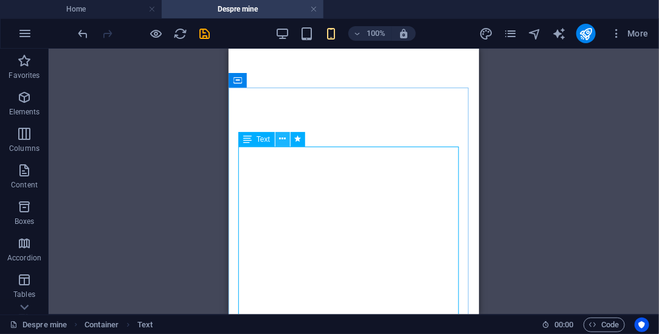
click at [286, 139] on button at bounding box center [283, 139] width 15 height 15
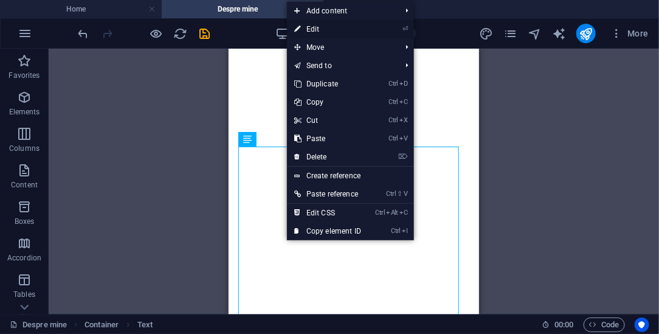
click at [317, 28] on link "⏎ Edit" at bounding box center [327, 29] width 81 height 18
select select "move-bottom-to-top"
select select "s"
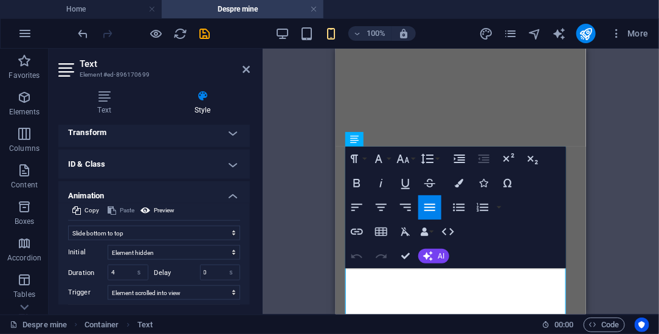
scroll to position [408, 0]
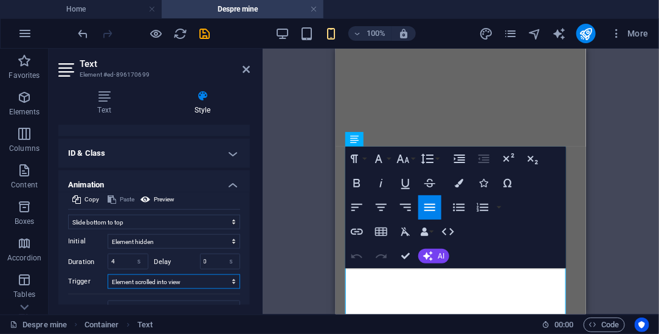
click at [161, 280] on select "No automatic trigger On page load Element scrolled into view" at bounding box center [174, 281] width 133 height 15
select select "onload"
click at [108, 274] on select "No automatic trigger On page load Element scrolled into view" at bounding box center [174, 281] width 133 height 15
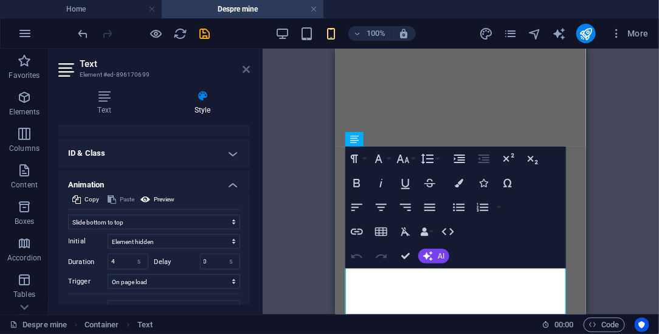
click at [247, 71] on icon at bounding box center [246, 69] width 7 height 10
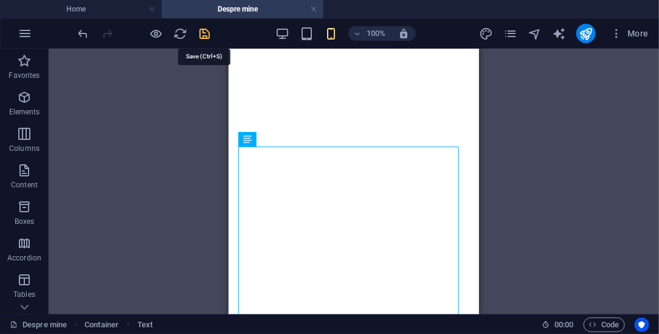
click at [205, 36] on icon "save" at bounding box center [205, 34] width 14 height 14
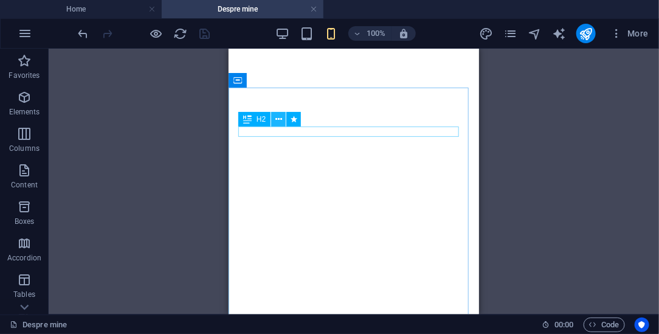
click at [280, 119] on icon at bounding box center [279, 119] width 7 height 13
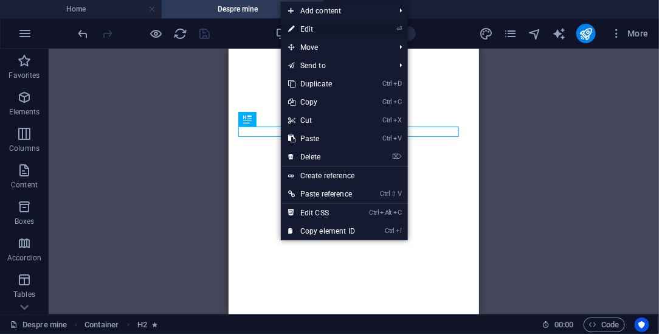
click at [309, 23] on link "⏎ Edit" at bounding box center [321, 29] width 81 height 18
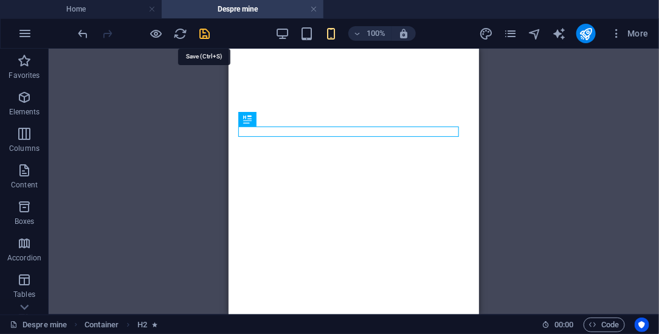
click at [206, 33] on icon "save" at bounding box center [205, 34] width 14 height 14
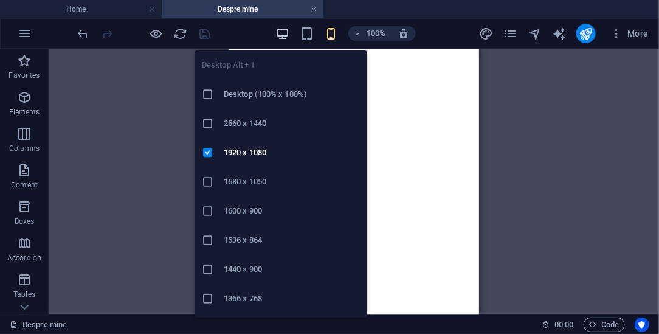
click at [285, 32] on icon "button" at bounding box center [283, 34] width 14 height 14
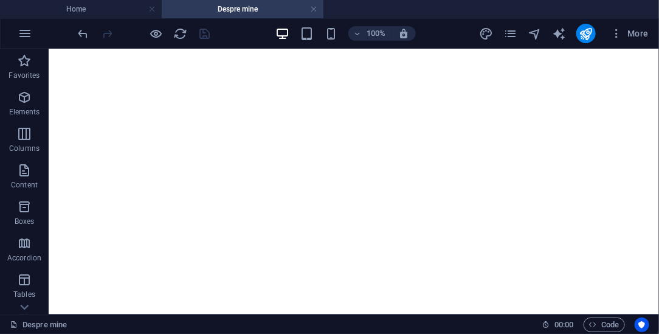
click at [314, 9] on link at bounding box center [313, 10] width 7 height 12
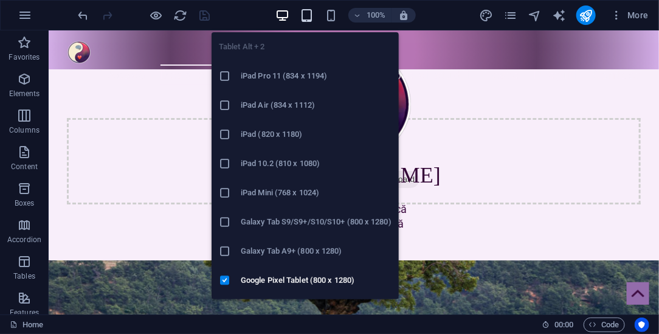
scroll to position [651, 0]
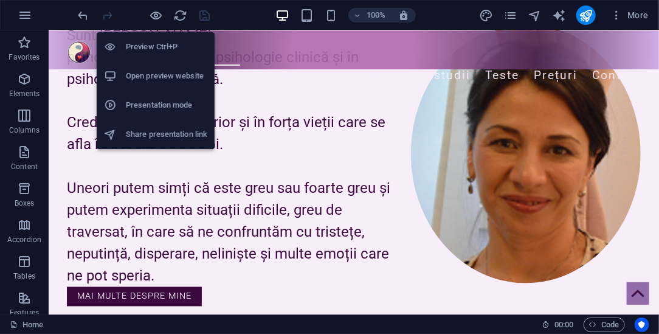
click at [155, 108] on h6 "Presentation mode" at bounding box center [166, 105] width 81 height 15
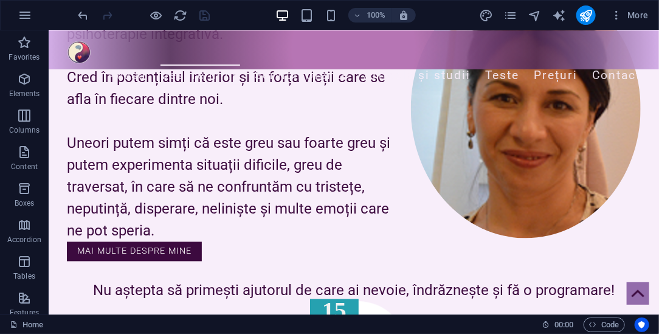
scroll to position [747, 0]
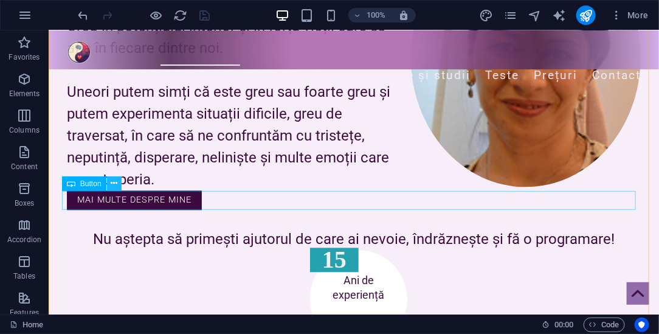
click at [114, 183] on icon at bounding box center [114, 183] width 7 height 13
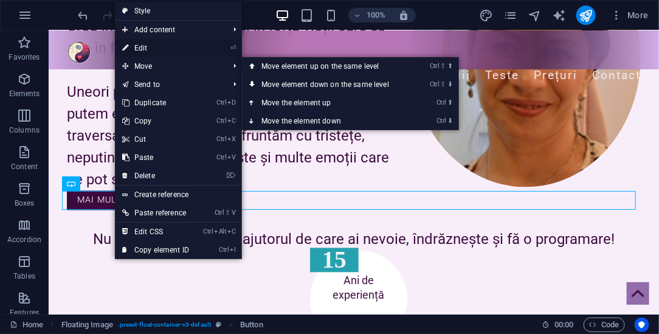
click at [150, 49] on link "⏎ Edit" at bounding box center [155, 48] width 81 height 18
select select "px"
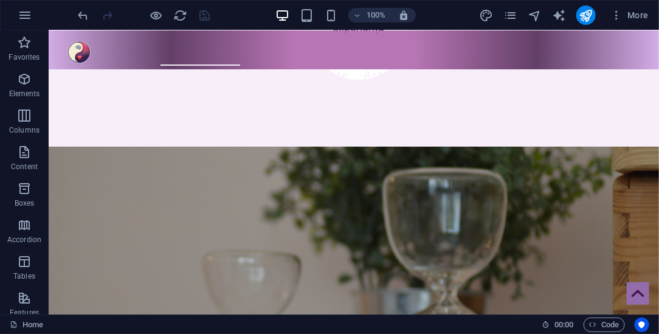
scroll to position [977, 0]
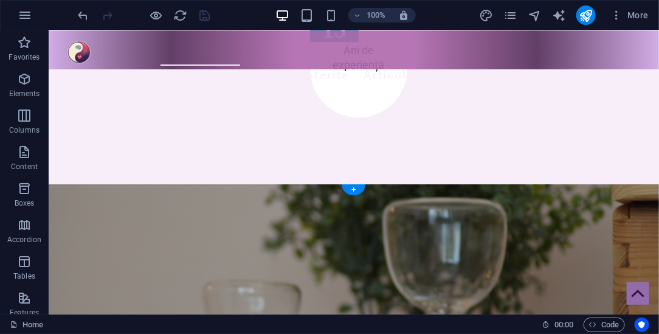
click at [70, 193] on figure at bounding box center [353, 264] width 611 height 345
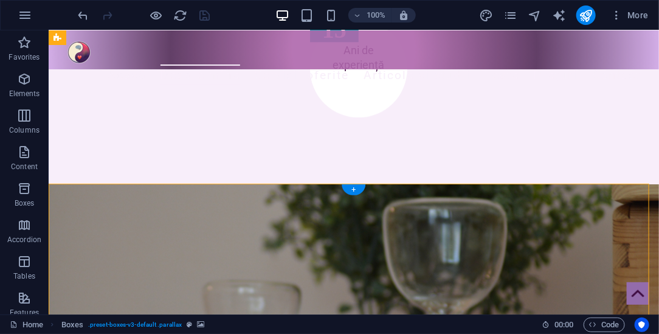
click at [71, 187] on figure at bounding box center [353, 264] width 611 height 345
click at [87, 193] on figure at bounding box center [353, 264] width 611 height 345
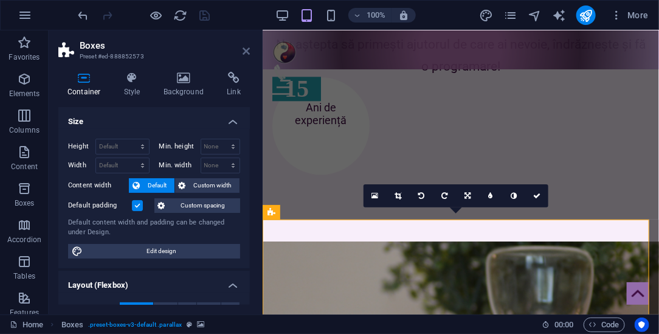
click at [247, 50] on icon at bounding box center [246, 51] width 7 height 10
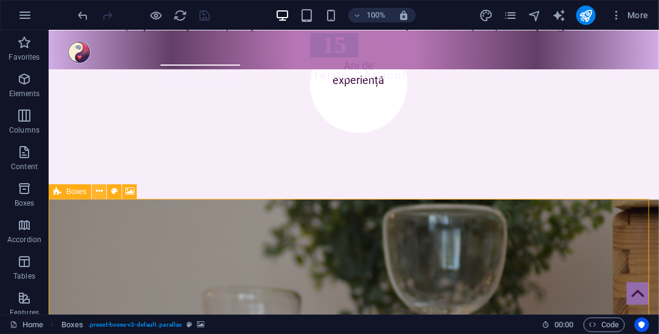
click at [100, 190] on icon at bounding box center [99, 191] width 7 height 13
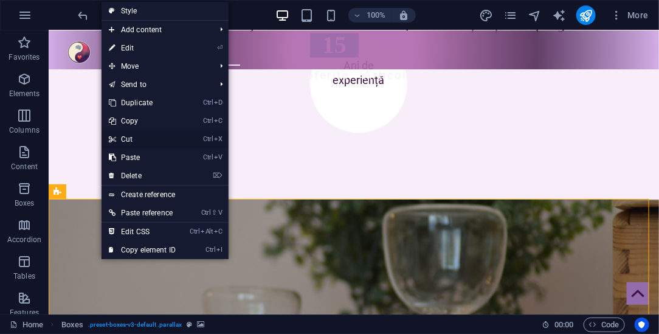
click at [132, 139] on link "Ctrl X Cut" at bounding box center [142, 139] width 81 height 18
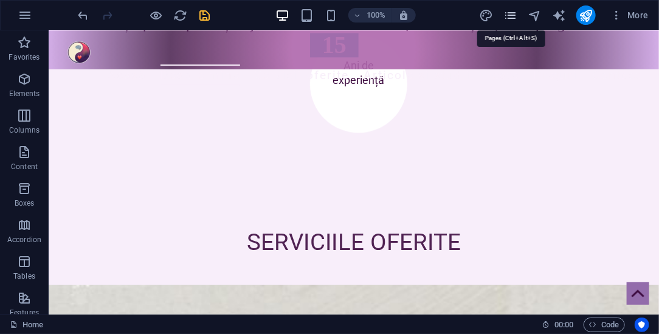
click at [512, 15] on icon "pages" at bounding box center [511, 16] width 14 height 14
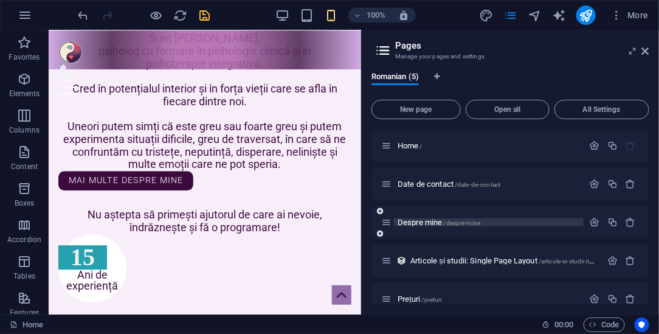
click at [431, 224] on span "Despre mine /despre-mine" at bounding box center [439, 222] width 83 height 9
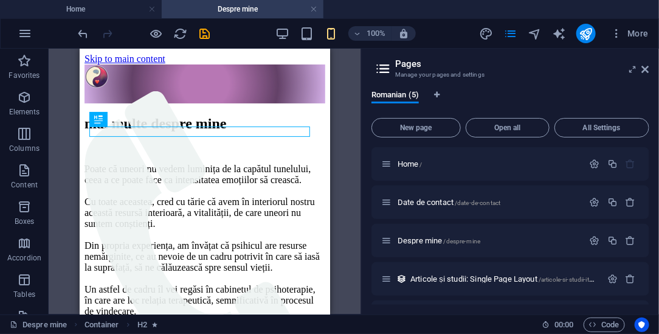
scroll to position [0, 0]
click at [648, 66] on icon at bounding box center [645, 69] width 7 height 10
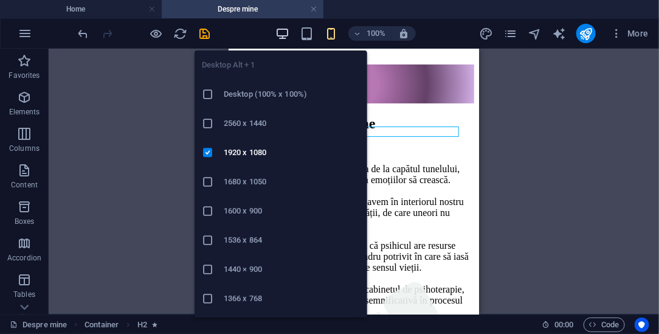
click at [282, 33] on icon "button" at bounding box center [283, 34] width 14 height 14
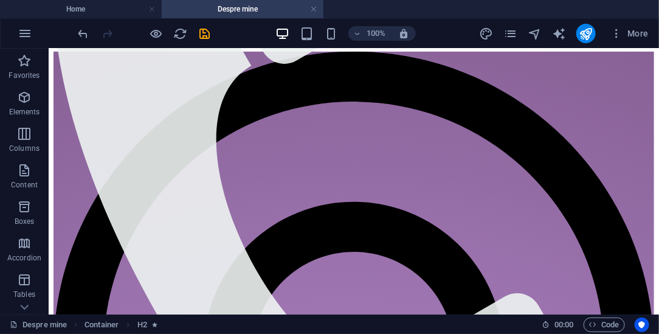
scroll to position [292, 0]
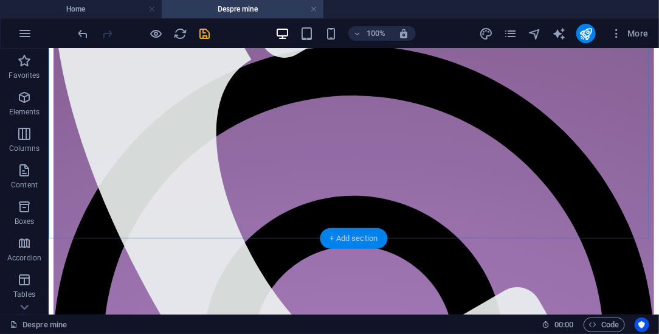
drag, startPoint x: 341, startPoint y: 231, endPoint x: 85, endPoint y: 180, distance: 261.1
click at [341, 231] on div "+ Add section" at bounding box center [355, 238] width 68 height 21
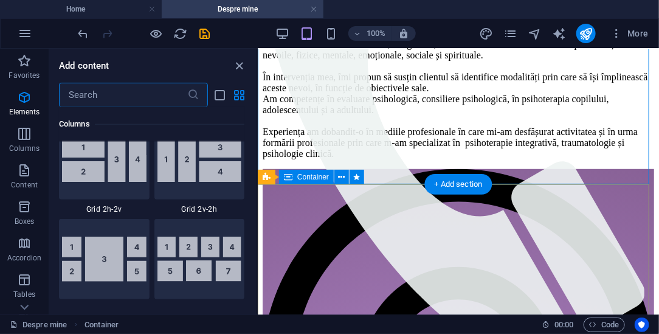
scroll to position [2128, 0]
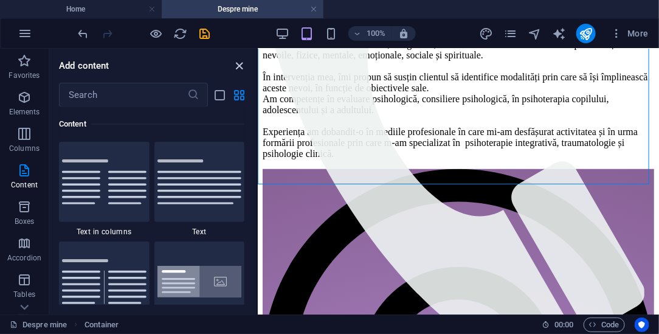
click at [242, 66] on icon "close panel" at bounding box center [240, 66] width 14 height 14
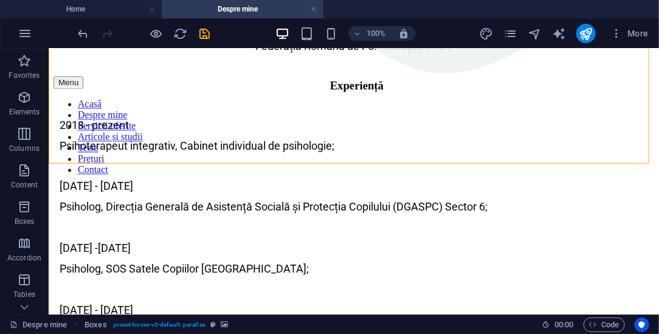
scroll to position [801, 0]
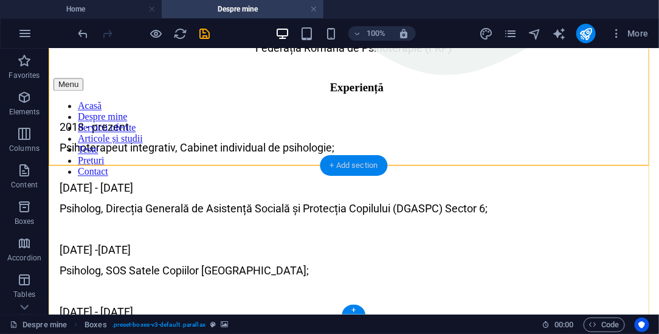
drag, startPoint x: 338, startPoint y: 168, endPoint x: 77, endPoint y: 118, distance: 266.2
click at [338, 168] on div "+ Add section" at bounding box center [355, 165] width 68 height 21
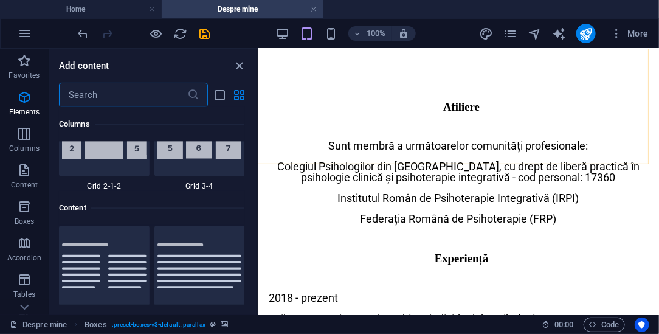
scroll to position [2128, 0]
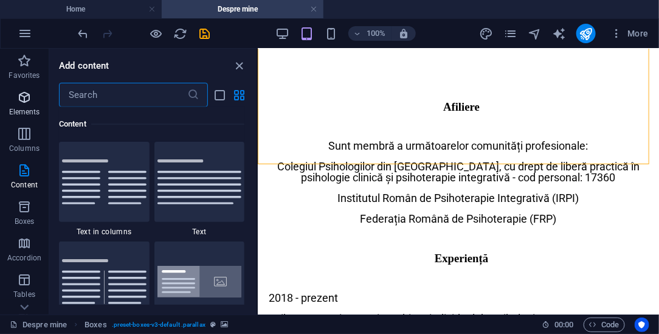
click at [24, 94] on icon "button" at bounding box center [24, 97] width 15 height 15
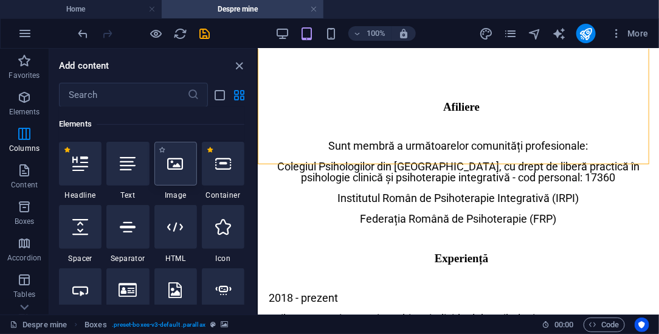
scroll to position [130, 0]
click at [80, 238] on div at bounding box center [80, 227] width 43 height 44
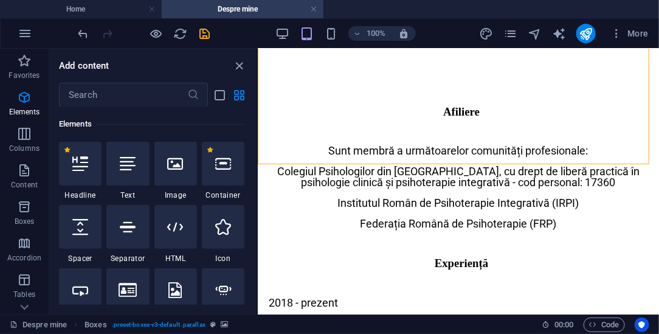
select select "px"
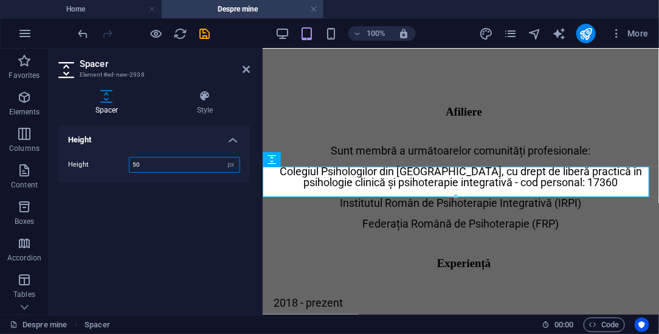
scroll to position [717, 0]
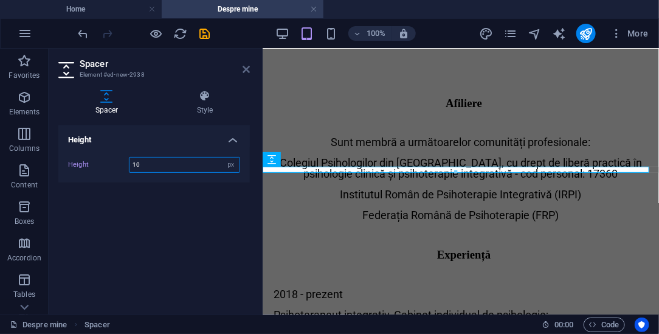
type input "10"
click at [246, 66] on icon at bounding box center [246, 69] width 7 height 10
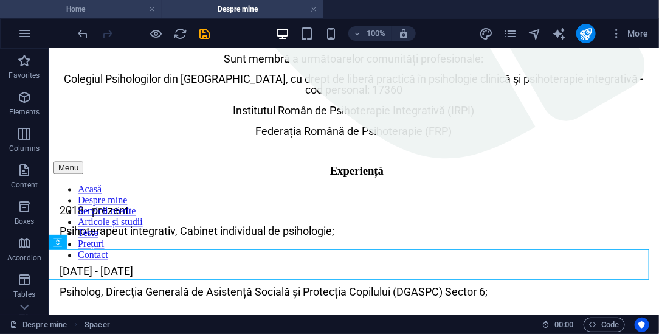
click at [104, 5] on h4 "Home" at bounding box center [81, 8] width 162 height 13
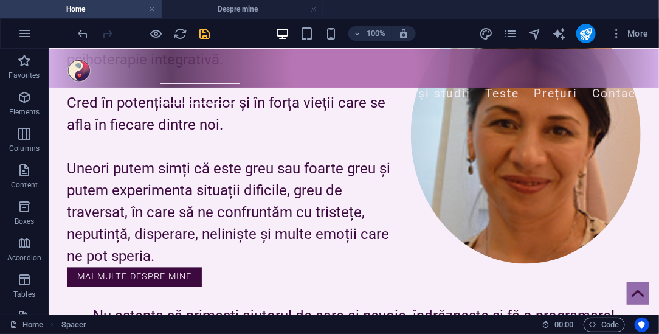
scroll to position [720, 0]
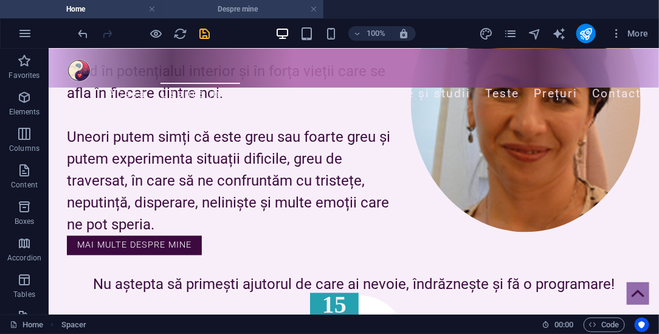
click at [244, 8] on h4 "Despre mine" at bounding box center [243, 8] width 162 height 13
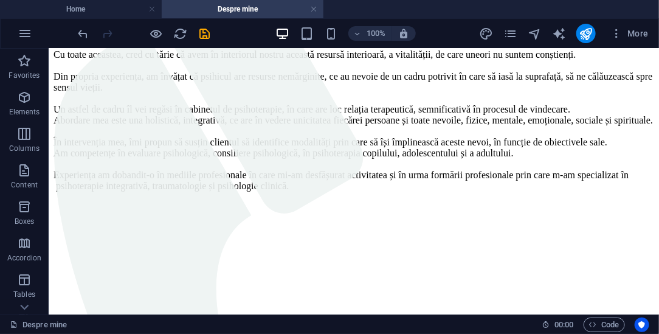
scroll to position [0, 0]
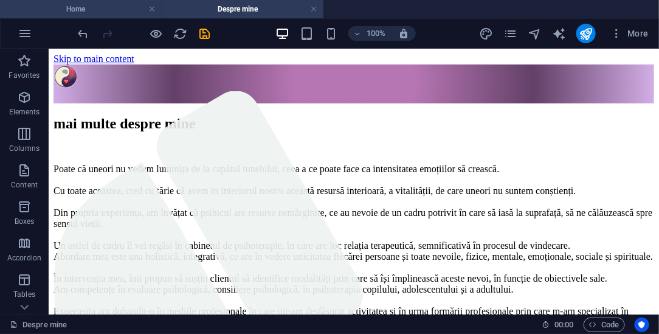
click at [113, 10] on h4 "Home" at bounding box center [81, 8] width 162 height 13
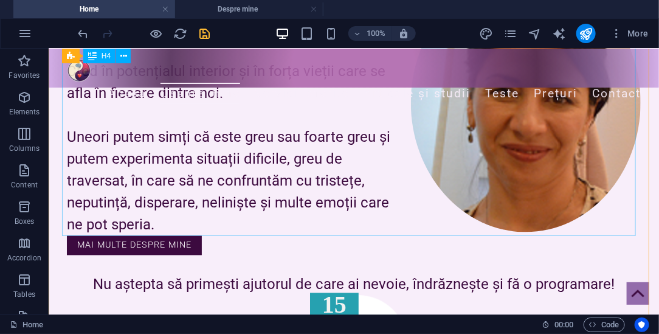
drag, startPoint x: 180, startPoint y: 60, endPoint x: 272, endPoint y: 131, distance: 115.8
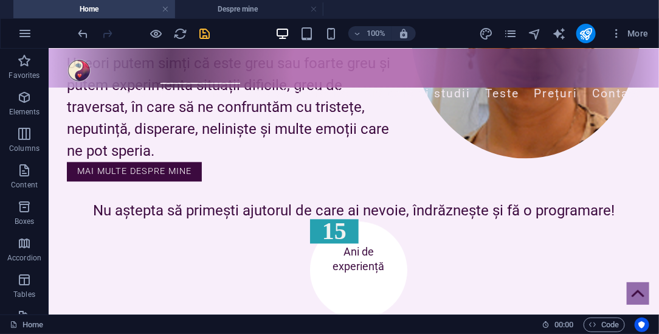
scroll to position [969, 0]
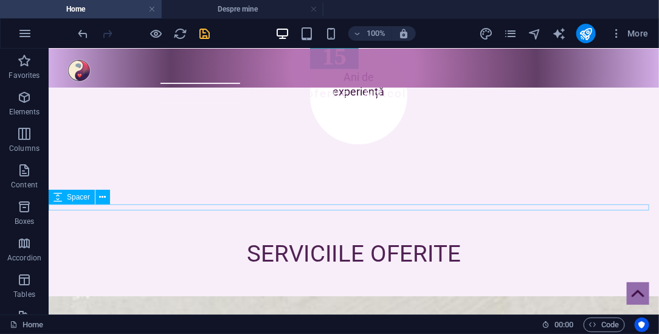
click at [285, 204] on div at bounding box center [353, 207] width 611 height 6
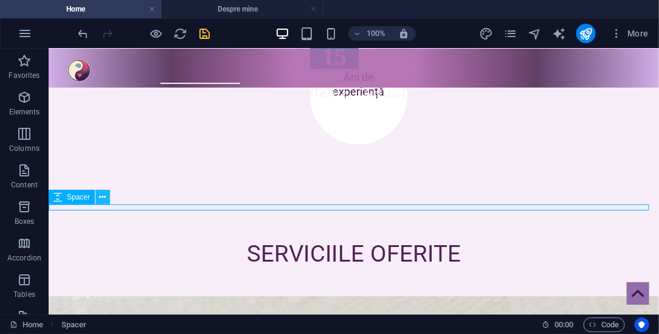
click at [102, 196] on icon at bounding box center [103, 197] width 7 height 13
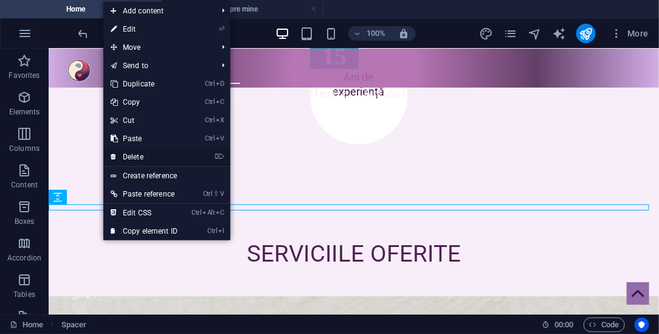
click at [145, 156] on link "⌦ Delete" at bounding box center [143, 157] width 81 height 18
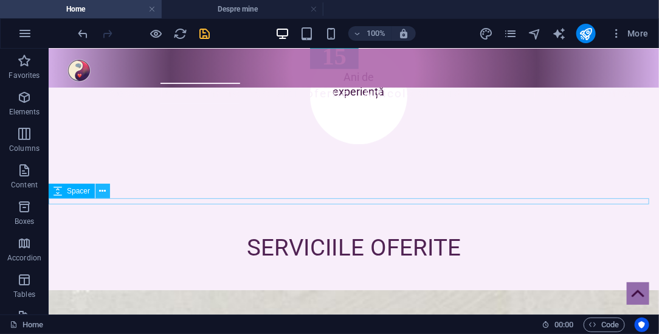
click at [100, 189] on icon at bounding box center [103, 191] width 7 height 13
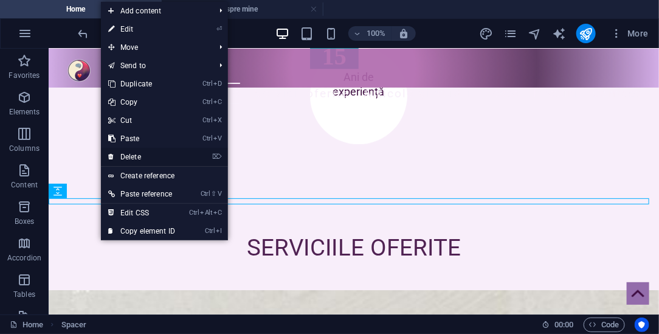
click at [130, 158] on link "⌦ Delete" at bounding box center [141, 157] width 81 height 18
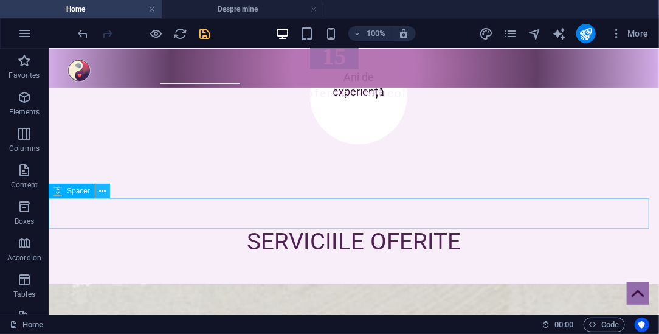
click at [103, 186] on icon at bounding box center [103, 191] width 7 height 13
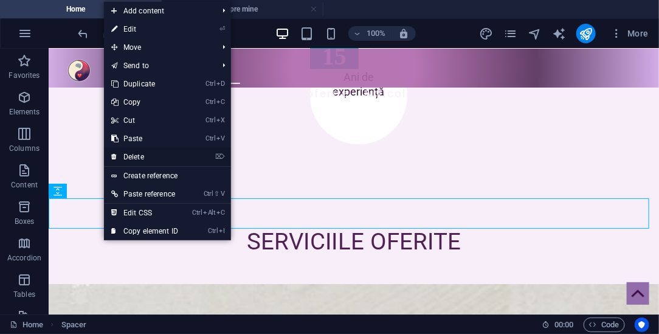
click at [142, 158] on link "⌦ Delete" at bounding box center [144, 157] width 81 height 18
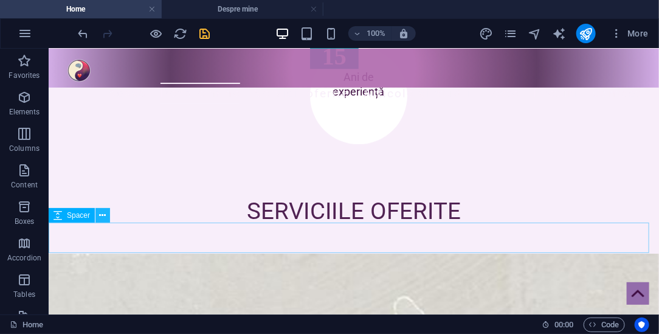
click at [103, 218] on icon at bounding box center [103, 215] width 7 height 13
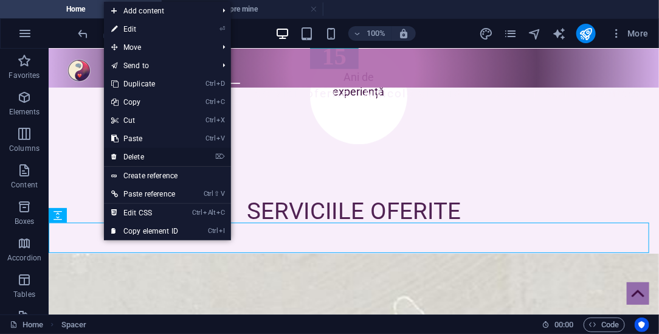
click at [147, 156] on link "⌦ Delete" at bounding box center [144, 157] width 81 height 18
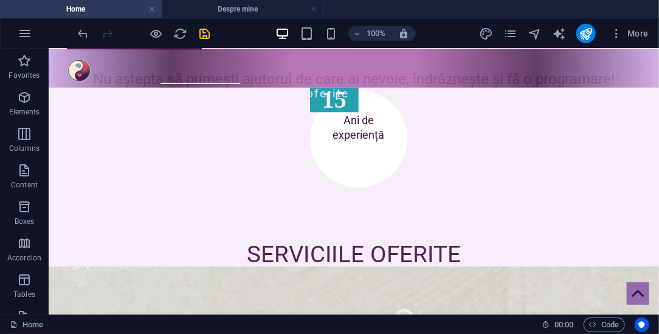
scroll to position [1048, 0]
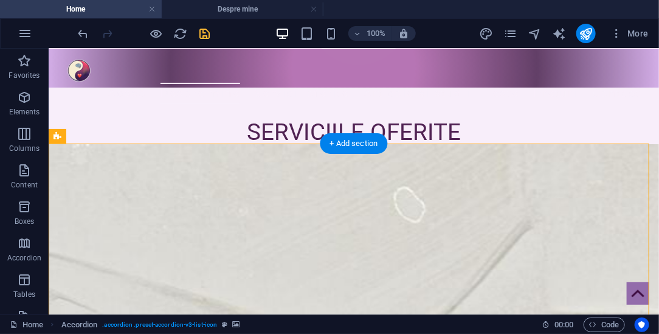
drag, startPoint x: 569, startPoint y: 234, endPoint x: 266, endPoint y: 129, distance: 321.0
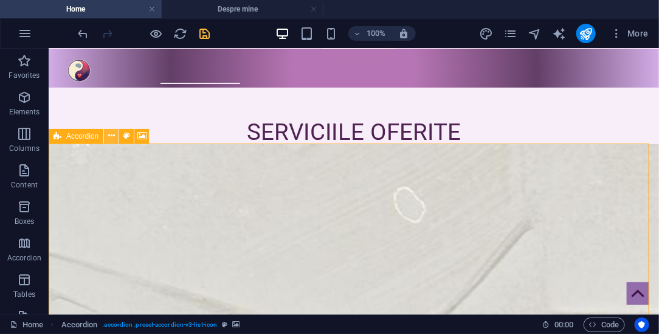
click at [111, 133] on icon at bounding box center [111, 136] width 7 height 13
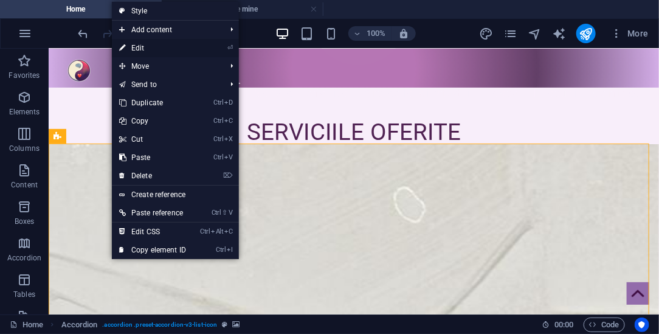
click at [151, 49] on link "⏎ Edit" at bounding box center [152, 48] width 81 height 18
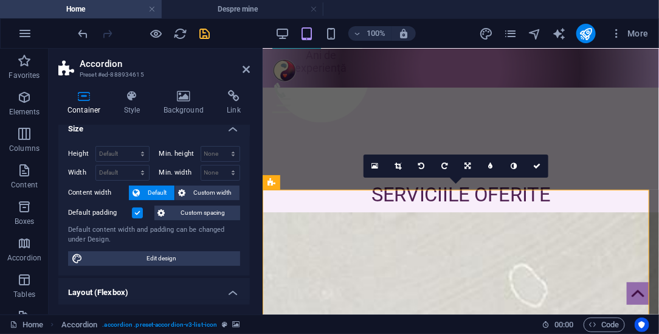
scroll to position [0, 0]
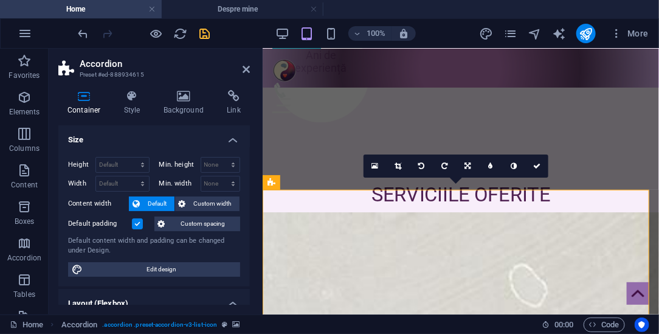
click at [83, 98] on icon at bounding box center [84, 96] width 52 height 12
click at [248, 69] on icon at bounding box center [246, 69] width 7 height 10
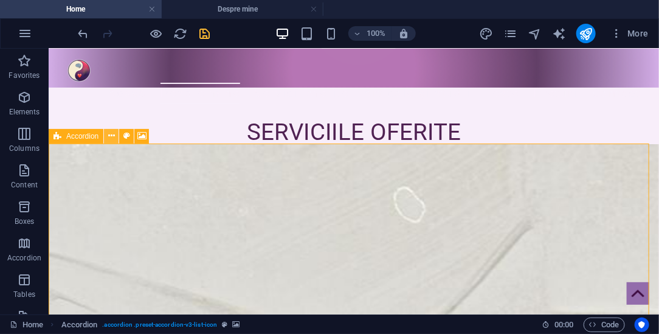
click at [112, 136] on icon at bounding box center [111, 136] width 7 height 13
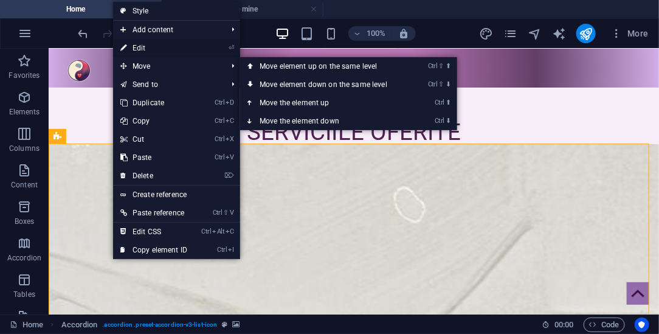
click at [144, 50] on link "⏎ Edit" at bounding box center [153, 48] width 81 height 18
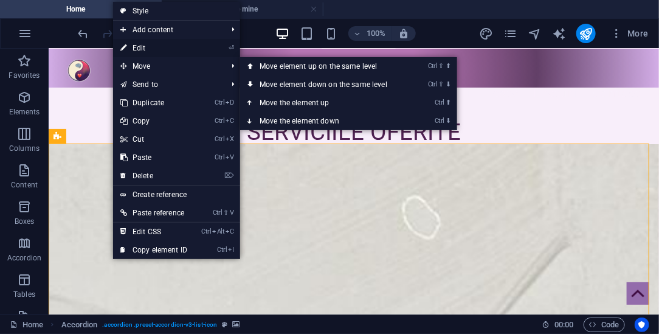
select select "px"
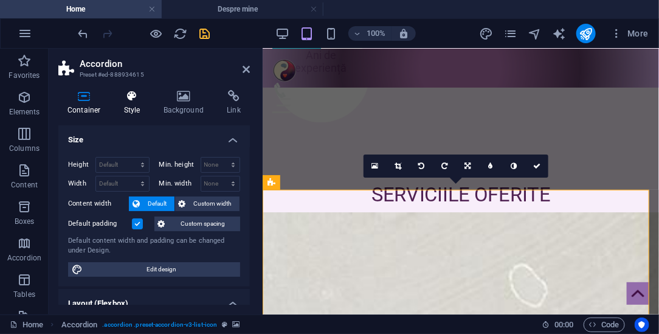
click at [130, 98] on icon at bounding box center [132, 96] width 35 height 12
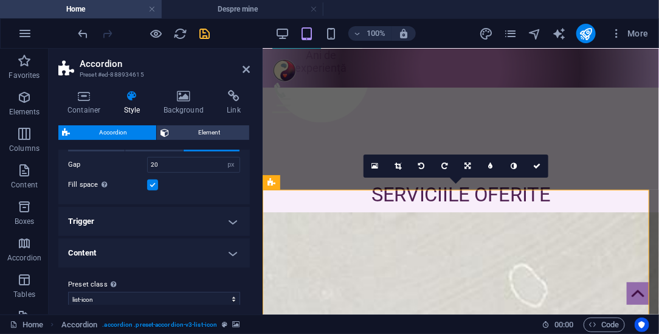
scroll to position [268, 0]
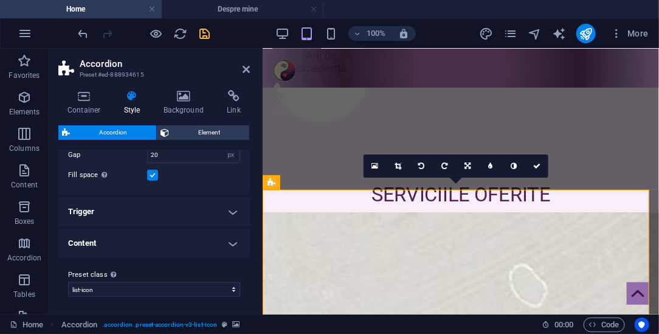
click at [229, 242] on h4 "Content" at bounding box center [154, 243] width 192 height 29
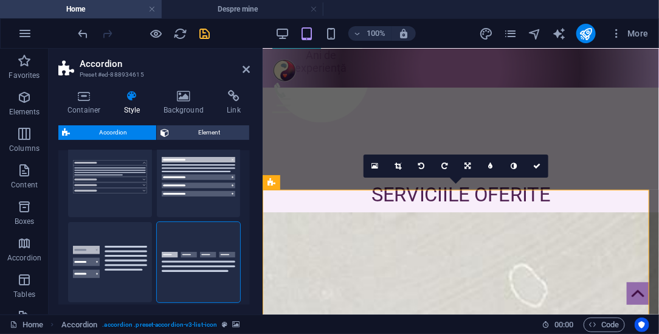
scroll to position [33, 0]
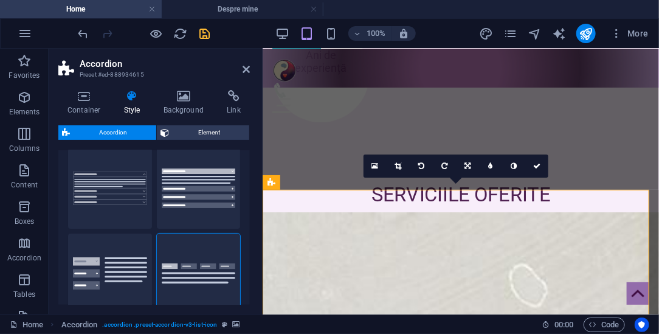
click at [249, 191] on div "Container Style Background Link Size Height Default px rem % vh vw Min. height …" at bounding box center [154, 197] width 211 height 234
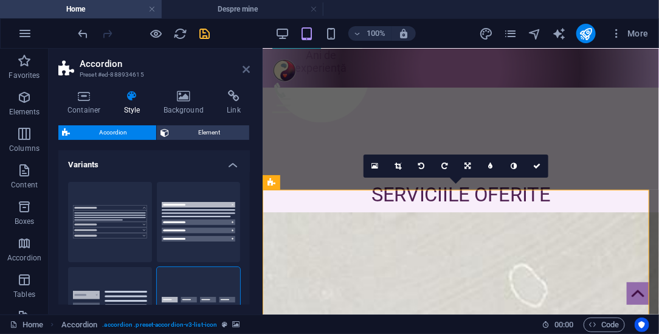
click at [248, 65] on icon at bounding box center [246, 69] width 7 height 10
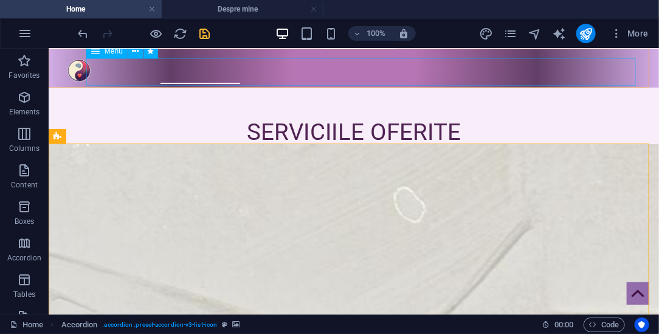
drag, startPoint x: 198, startPoint y: 75, endPoint x: 251, endPoint y: 112, distance: 63.8
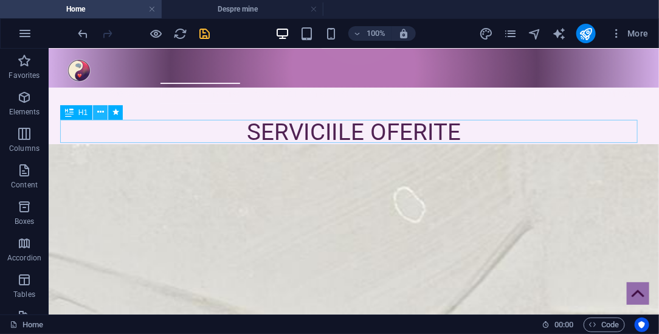
click at [100, 114] on icon at bounding box center [100, 112] width 7 height 13
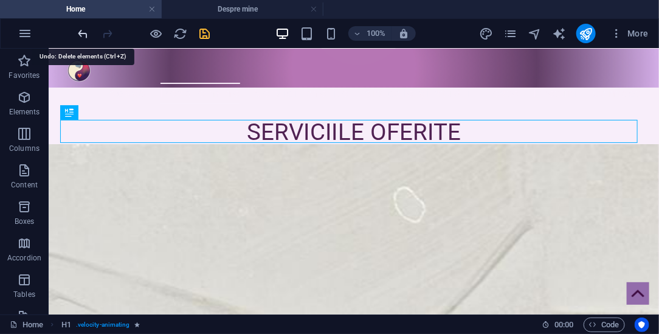
click at [81, 33] on icon "undo" at bounding box center [84, 34] width 14 height 14
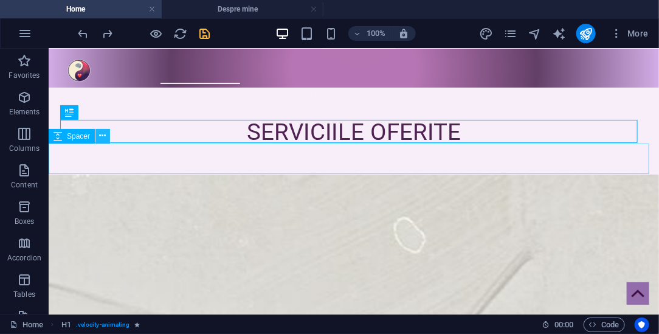
click at [103, 135] on icon at bounding box center [103, 136] width 7 height 13
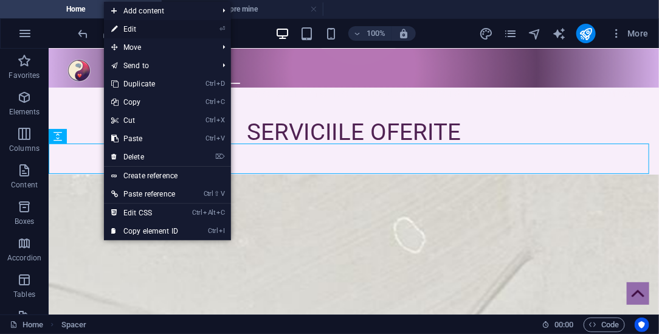
click at [140, 30] on link "⏎ Edit" at bounding box center [144, 29] width 81 height 18
select select "px"
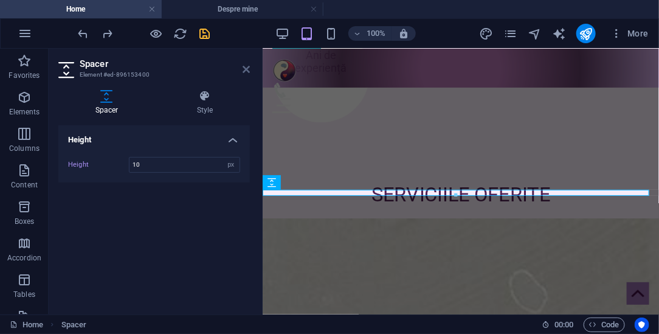
click at [246, 70] on icon at bounding box center [246, 69] width 7 height 10
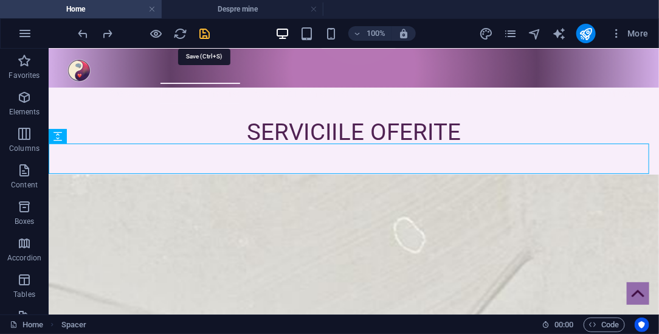
click at [206, 35] on icon "save" at bounding box center [205, 34] width 14 height 14
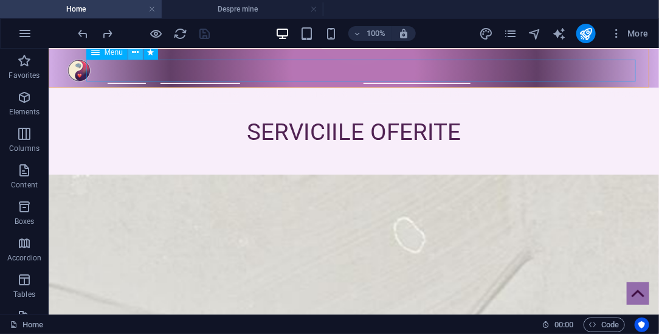
click at [136, 52] on icon at bounding box center [135, 52] width 7 height 13
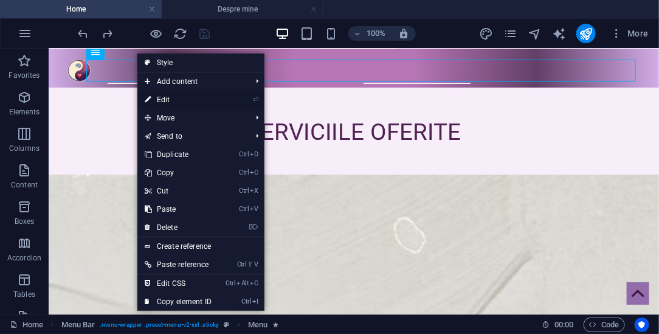
click at [164, 102] on link "⏎ Edit" at bounding box center [177, 100] width 81 height 18
select select "3"
select select
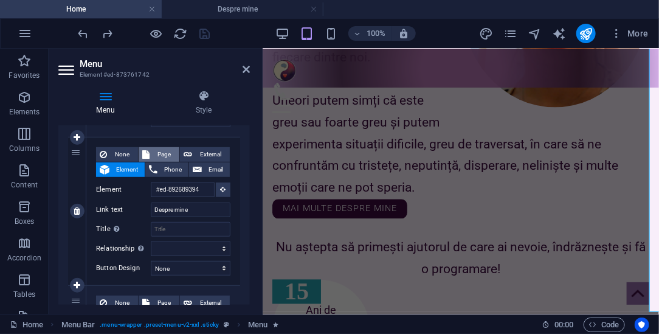
scroll to position [1009, 0]
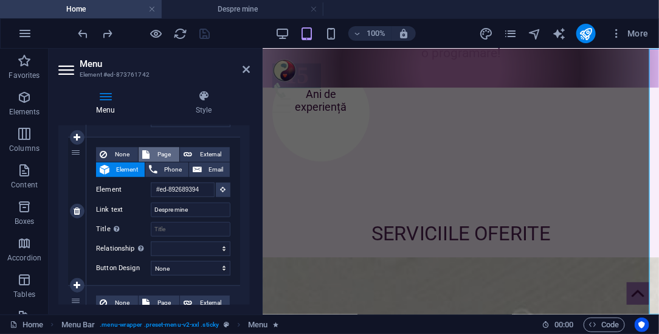
click at [165, 152] on span "Page" at bounding box center [164, 154] width 23 height 15
select select
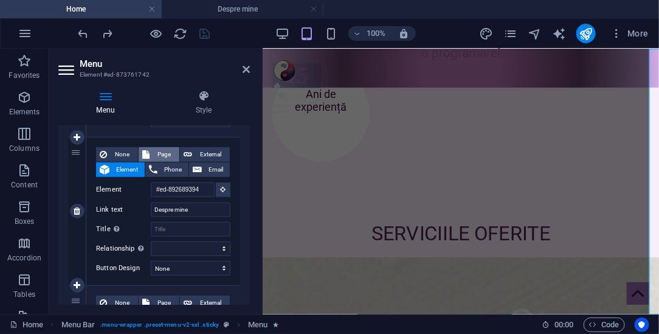
select select
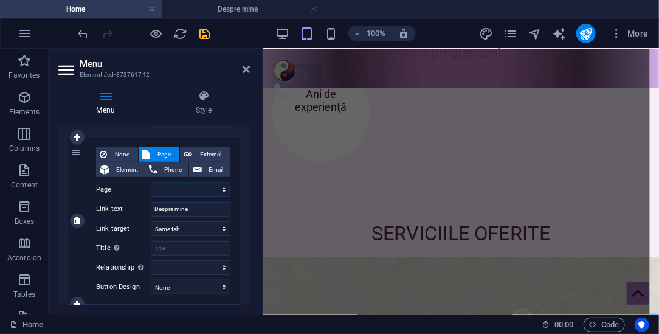
click at [223, 186] on select "Home Date de contact Despre mine Prețuri" at bounding box center [191, 189] width 80 height 15
select select "2"
click at [151, 182] on select "Home Date de contact Despre mine Prețuri" at bounding box center [191, 189] width 80 height 15
select select
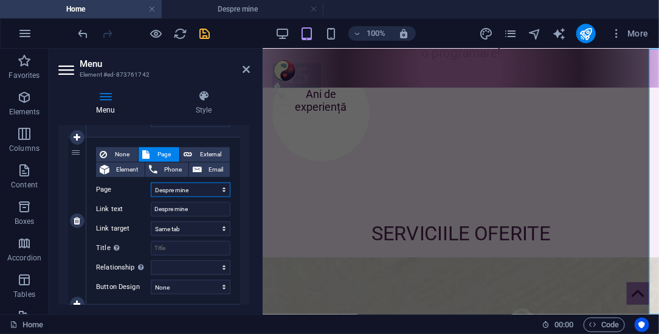
select select
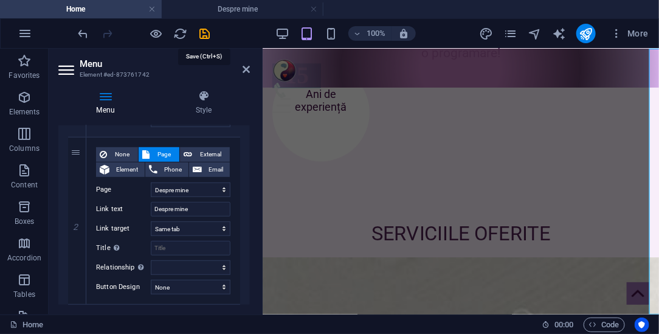
click at [207, 32] on icon "save" at bounding box center [205, 34] width 14 height 14
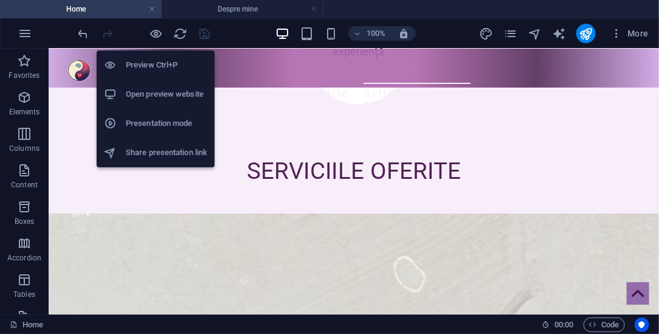
click at [150, 126] on h6 "Presentation mode" at bounding box center [166, 123] width 81 height 15
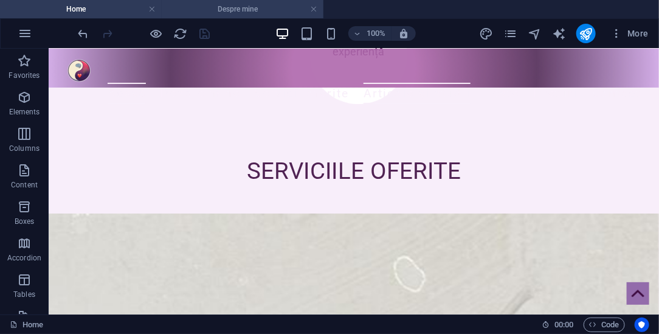
click at [257, 7] on h4 "Despre mine" at bounding box center [243, 8] width 162 height 13
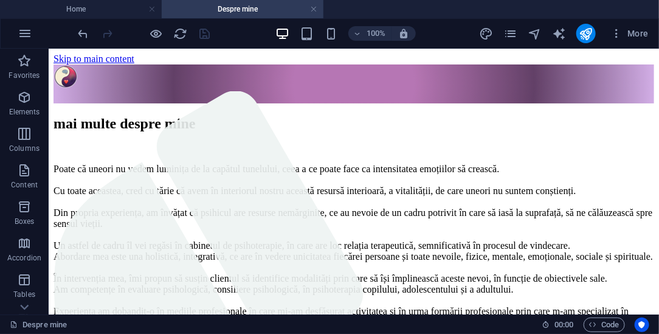
scroll to position [0, 0]
click at [109, 11] on h4 "Home" at bounding box center [81, 8] width 162 height 13
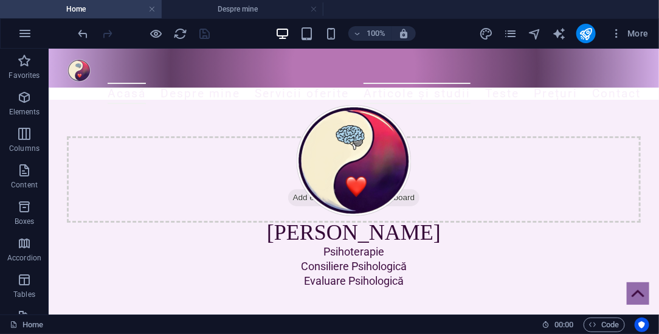
scroll to position [1009, 0]
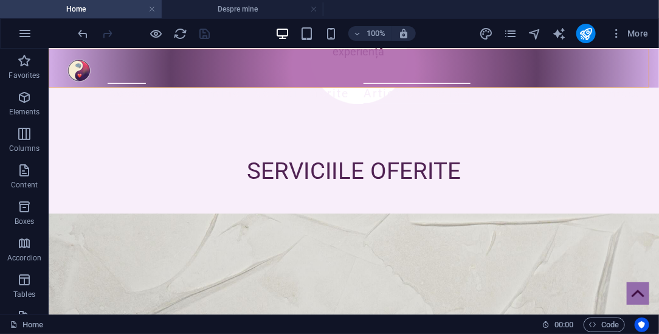
click at [59, 54] on div "Menu Acasă Despre mine Servicii oferite Articole și studii Teste Prețuri Contact" at bounding box center [353, 67] width 611 height 39
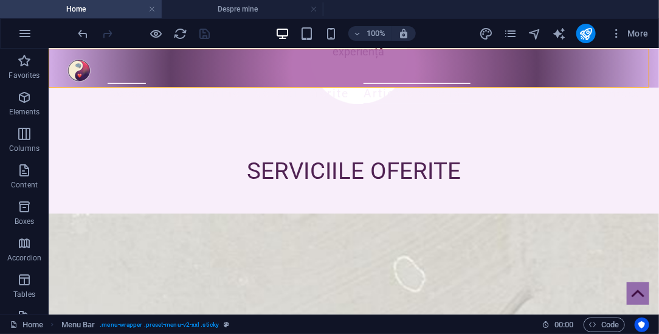
scroll to position [0, 0]
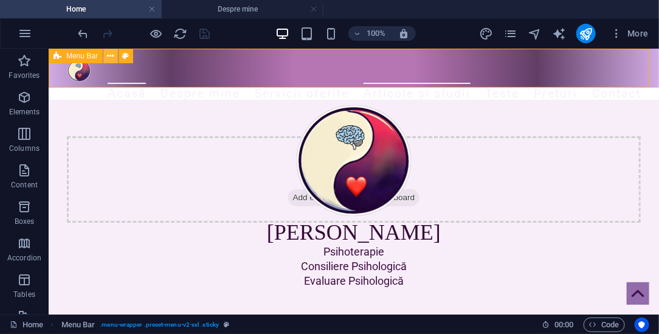
click at [112, 55] on icon at bounding box center [111, 56] width 7 height 13
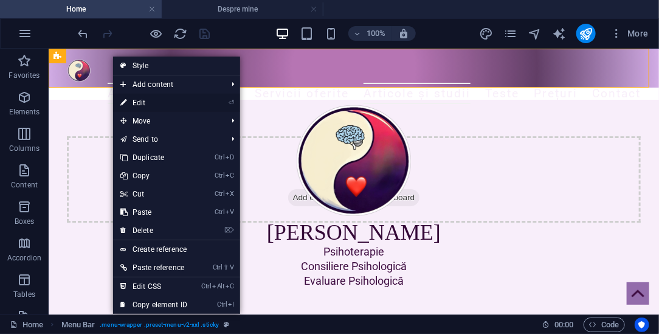
click at [139, 101] on link "⏎ Edit" at bounding box center [153, 103] width 81 height 18
select select "rem"
select select "preset-menu-v2-xxl"
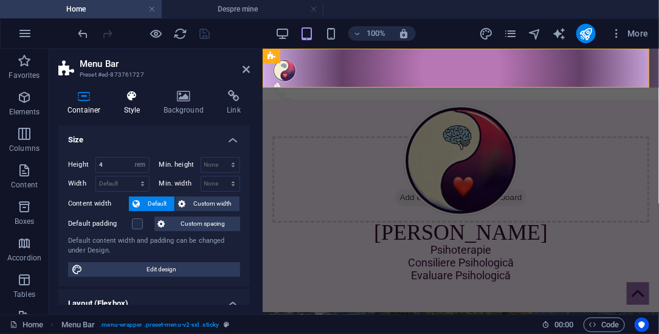
click at [127, 94] on icon at bounding box center [132, 96] width 35 height 12
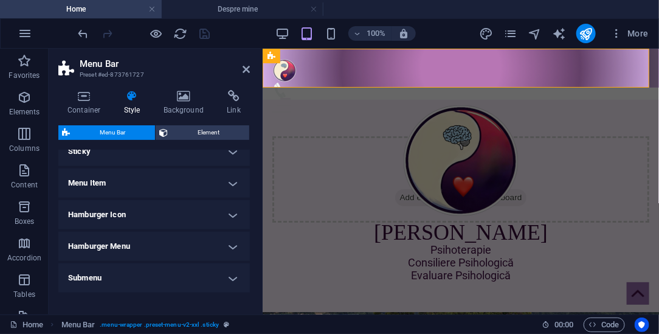
scroll to position [308, 0]
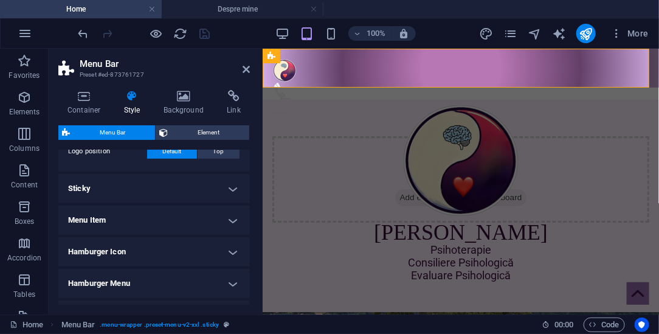
click at [198, 218] on h4 "Menu Item" at bounding box center [154, 220] width 192 height 29
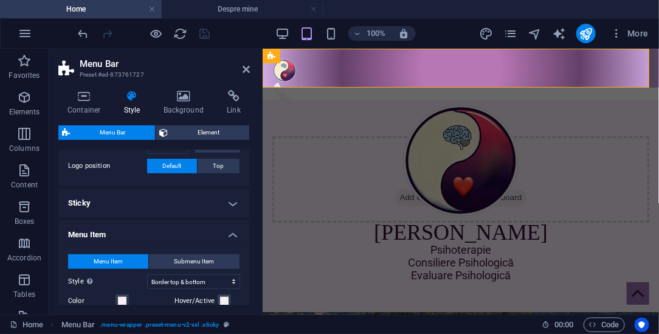
scroll to position [221, 0]
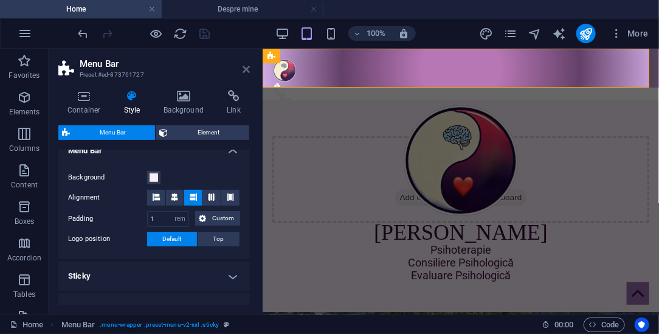
click at [246, 70] on icon at bounding box center [246, 69] width 7 height 10
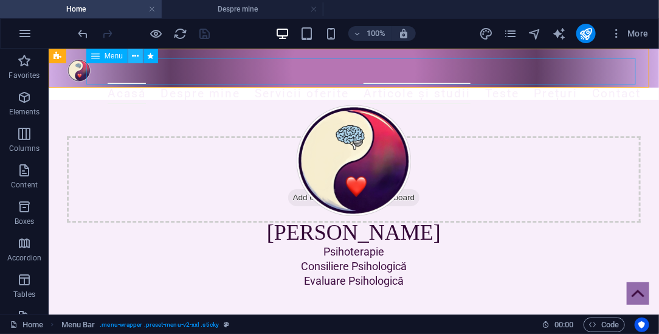
click at [137, 59] on icon at bounding box center [135, 56] width 7 height 13
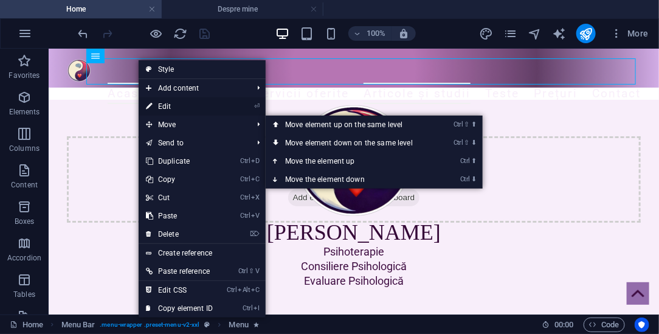
click at [173, 106] on link "⏎ Edit" at bounding box center [179, 106] width 81 height 18
select select "2"
select select
select select "3"
select select
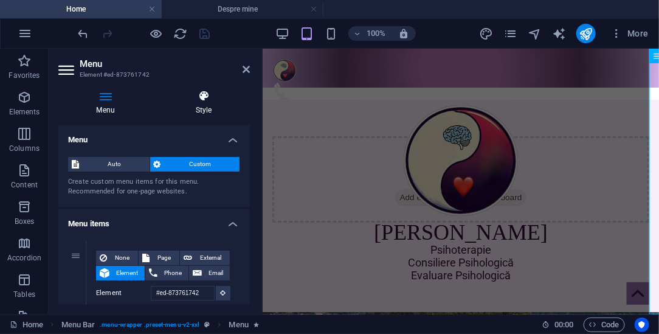
click at [204, 102] on h4 "Style" at bounding box center [204, 103] width 92 height 26
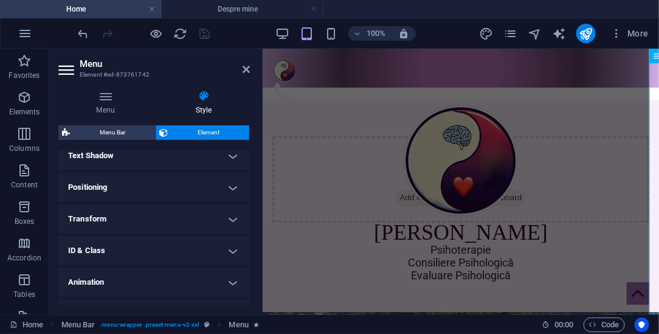
scroll to position [358, 0]
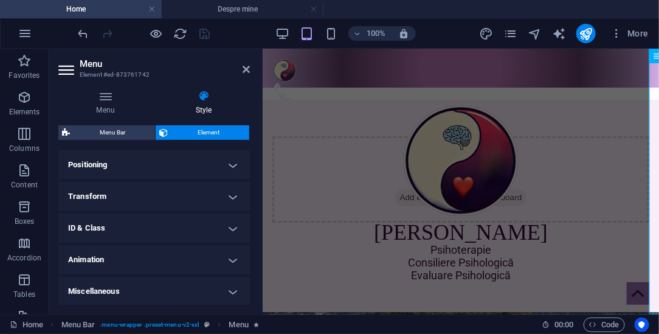
click at [161, 255] on h4 "Animation" at bounding box center [154, 259] width 192 height 29
drag, startPoint x: 246, startPoint y: 265, endPoint x: 249, endPoint y: 280, distance: 14.8
click at [249, 280] on div "Layout How this element expands within the layout (Flexbox). Size Default auto …" at bounding box center [154, 227] width 192 height 154
drag, startPoint x: 249, startPoint y: 269, endPoint x: 248, endPoint y: 283, distance: 14.6
click at [248, 283] on div "Layout How this element expands within the layout (Flexbox). Size Default auto …" at bounding box center [154, 227] width 192 height 154
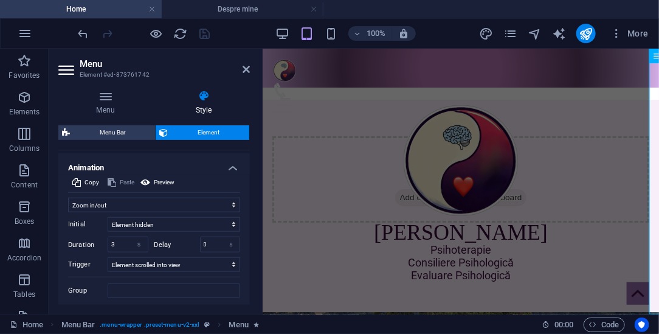
scroll to position [452, 0]
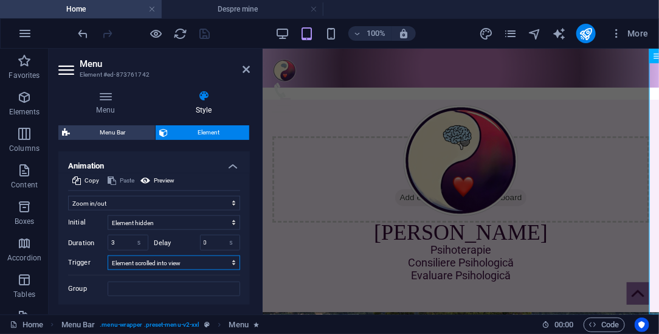
click at [176, 263] on select "No automatic trigger On page load Element scrolled into view" at bounding box center [174, 262] width 133 height 15
select select "onload"
click at [108, 255] on select "No automatic trigger On page load Element scrolled into view" at bounding box center [174, 262] width 133 height 15
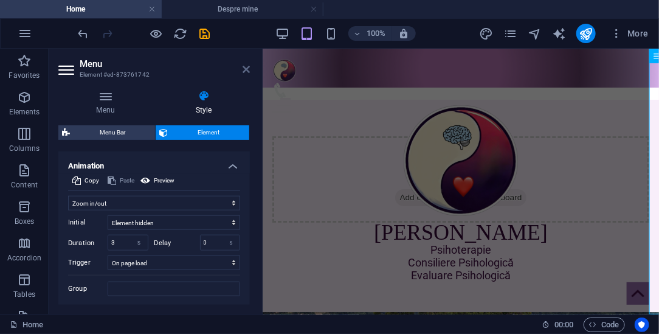
click at [248, 69] on icon at bounding box center [246, 69] width 7 height 10
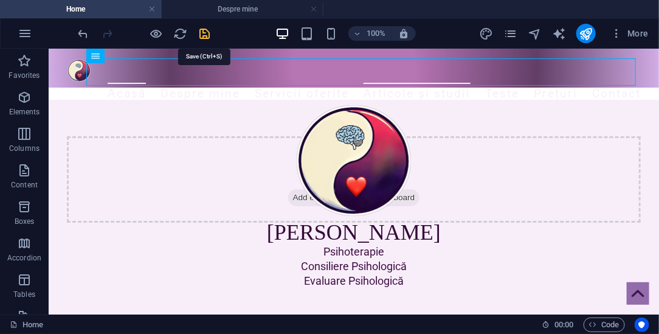
click at [207, 34] on icon "save" at bounding box center [205, 34] width 14 height 14
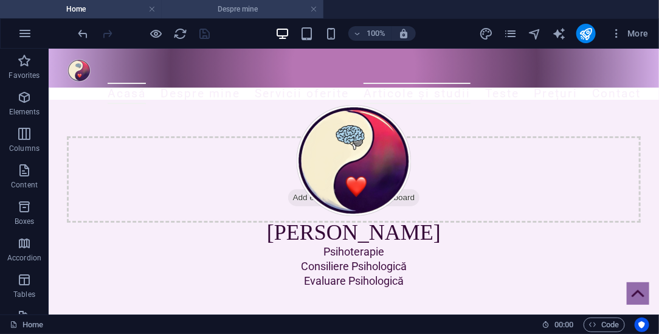
click at [236, 6] on h4 "Despre mine" at bounding box center [243, 8] width 162 height 13
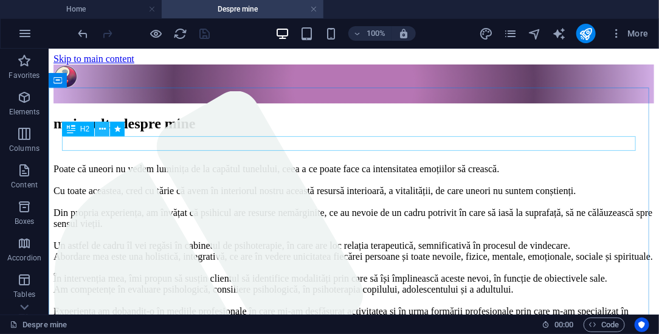
click at [101, 130] on icon at bounding box center [102, 129] width 7 height 13
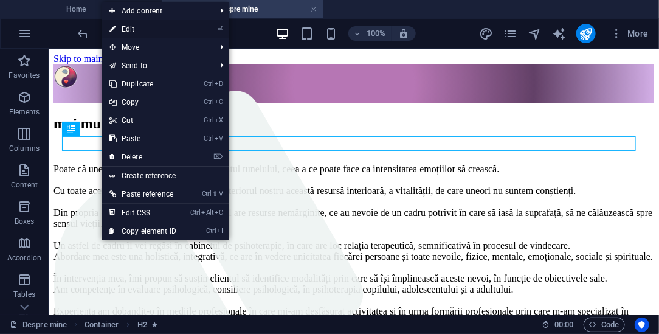
click at [140, 30] on link "⏎ Edit" at bounding box center [142, 29] width 81 height 18
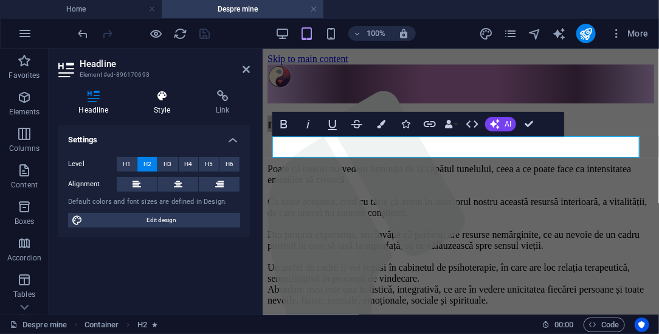
click at [165, 100] on icon at bounding box center [162, 96] width 57 height 12
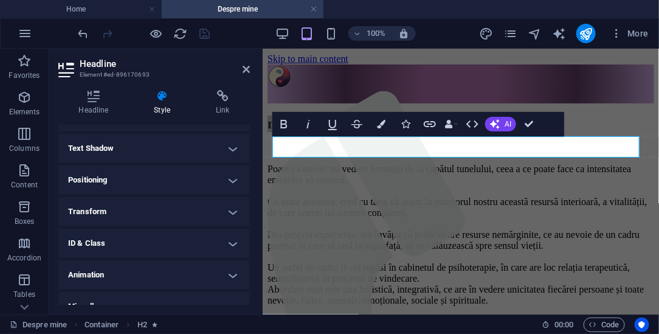
scroll to position [333, 0]
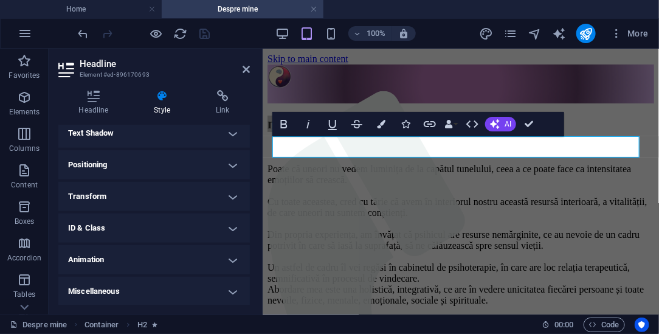
click at [223, 257] on h4 "Animation" at bounding box center [154, 259] width 192 height 29
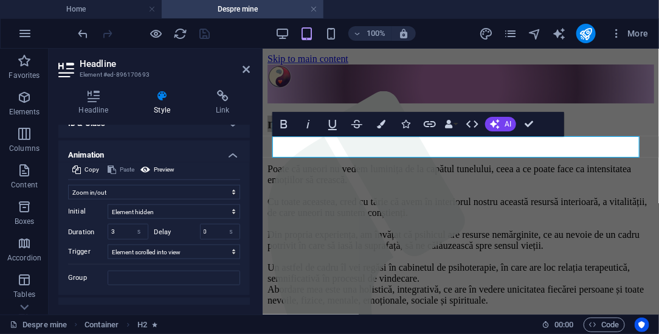
scroll to position [440, 0]
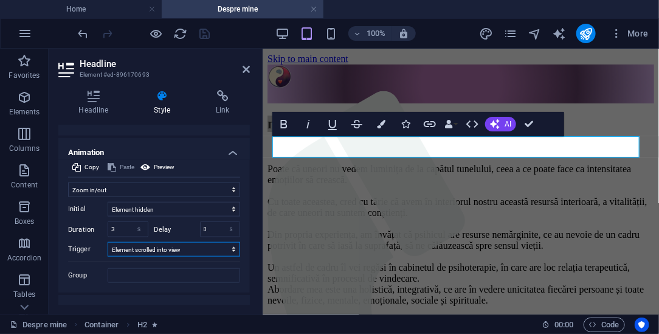
click at [186, 248] on select "No automatic trigger On page load Element scrolled into view" at bounding box center [174, 249] width 133 height 15
select select "onload"
click at [108, 242] on select "No automatic trigger On page load Element scrolled into view" at bounding box center [174, 249] width 133 height 15
click at [244, 67] on icon at bounding box center [246, 69] width 7 height 10
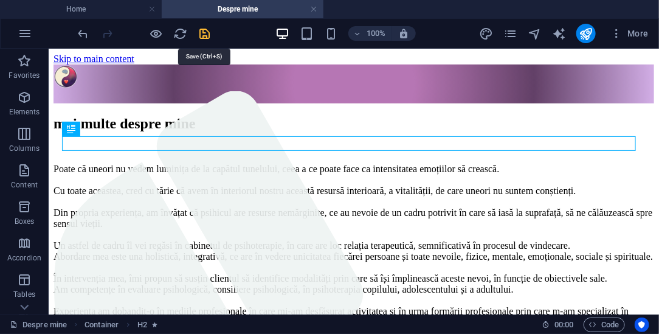
click at [204, 30] on icon "save" at bounding box center [205, 34] width 14 height 14
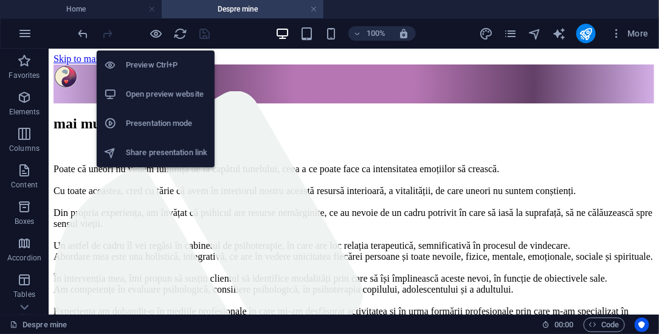
click at [155, 127] on h6 "Presentation mode" at bounding box center [166, 123] width 81 height 15
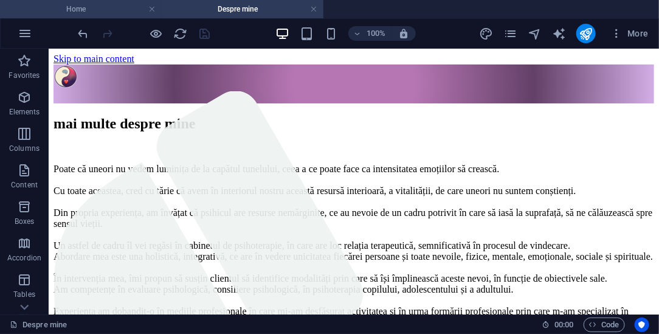
click at [92, 8] on h4 "Home" at bounding box center [81, 8] width 162 height 13
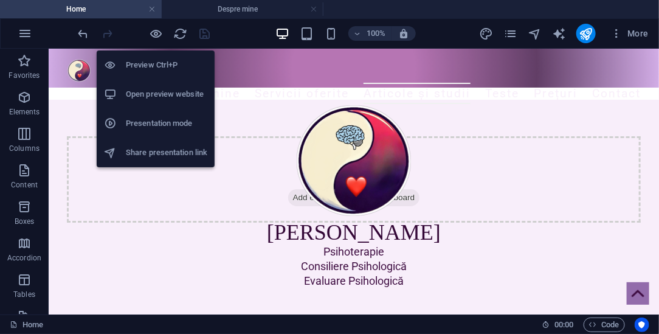
click at [150, 123] on h6 "Presentation mode" at bounding box center [166, 123] width 81 height 15
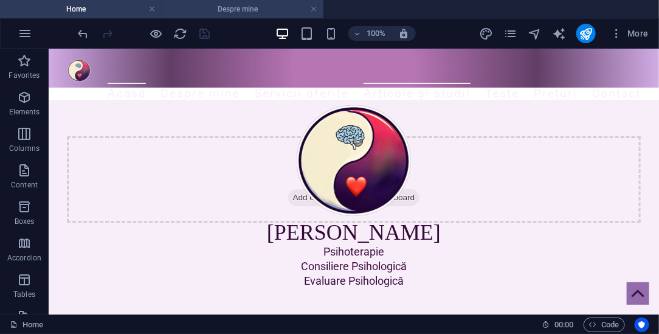
click at [317, 10] on h4 "Despre mine" at bounding box center [243, 8] width 162 height 13
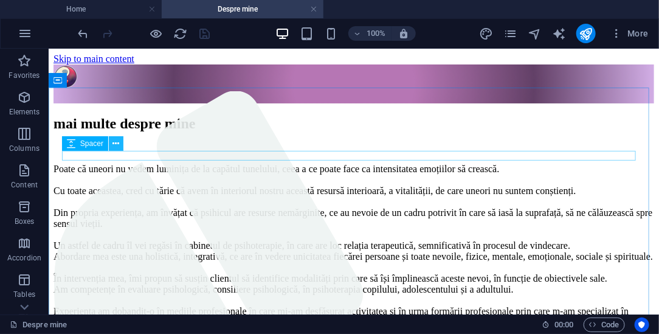
click at [117, 145] on icon at bounding box center [116, 143] width 7 height 13
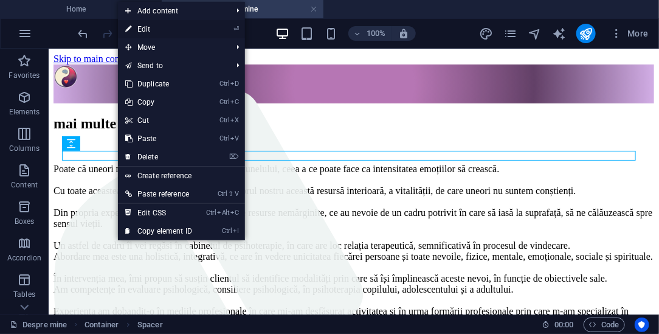
click at [151, 30] on link "⏎ Edit" at bounding box center [158, 29] width 81 height 18
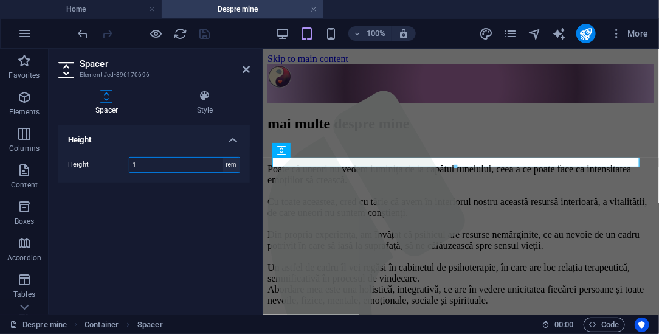
click at [231, 162] on select "px rem vh vw" at bounding box center [231, 165] width 17 height 15
select select "px"
click at [223, 158] on select "px rem vh vw" at bounding box center [231, 165] width 17 height 15
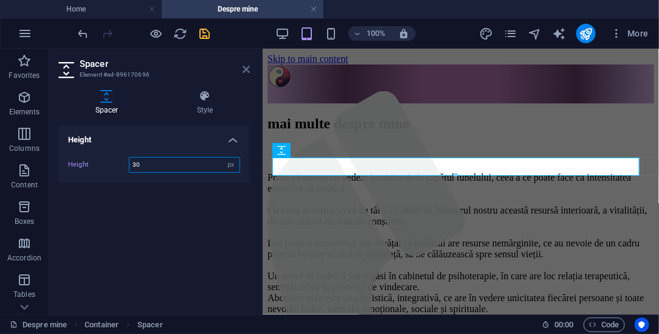
type input "30"
click at [247, 68] on icon at bounding box center [246, 69] width 7 height 10
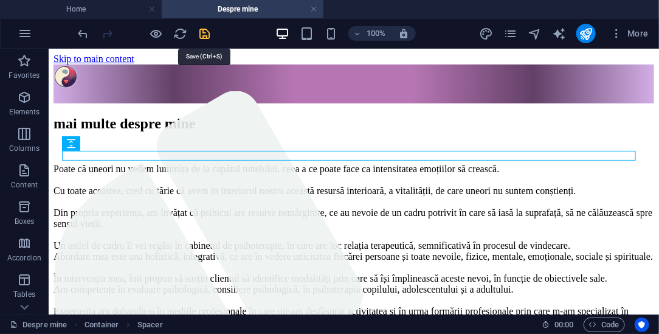
click at [208, 30] on icon "save" at bounding box center [205, 34] width 14 height 14
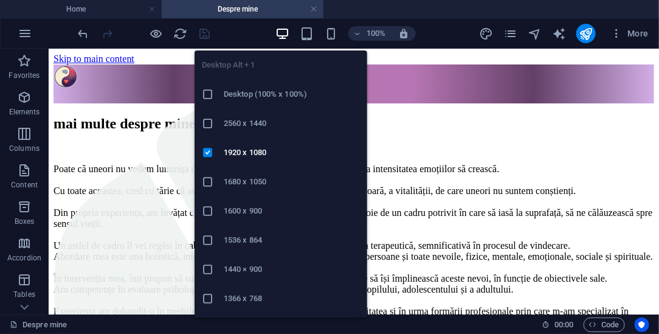
click at [283, 32] on icon "button" at bounding box center [283, 34] width 14 height 14
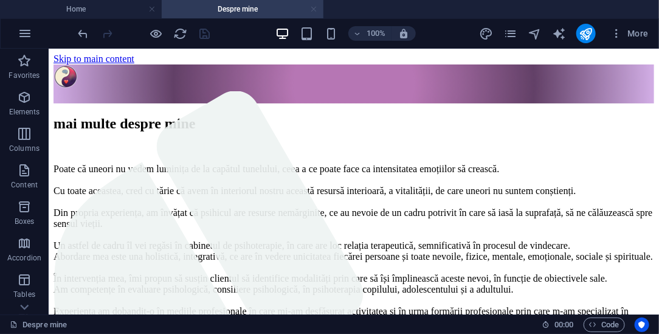
click at [316, 8] on link at bounding box center [313, 10] width 7 height 12
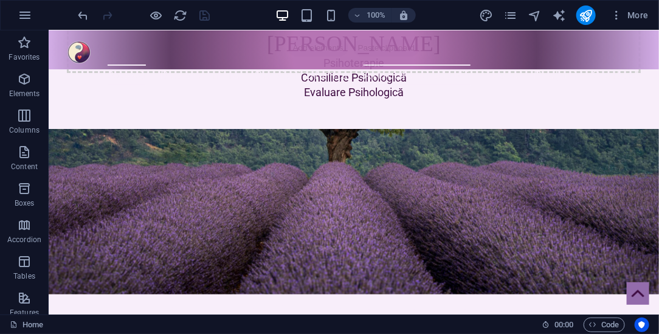
scroll to position [160, 0]
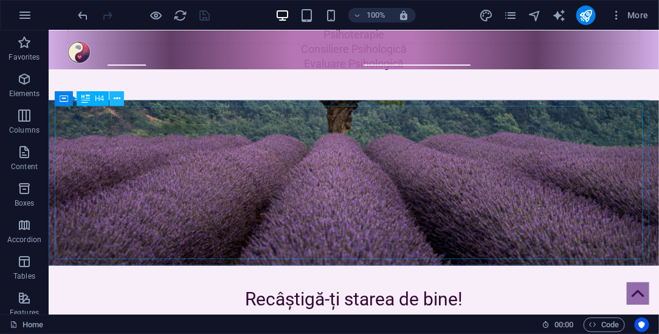
click at [116, 100] on icon at bounding box center [117, 98] width 7 height 13
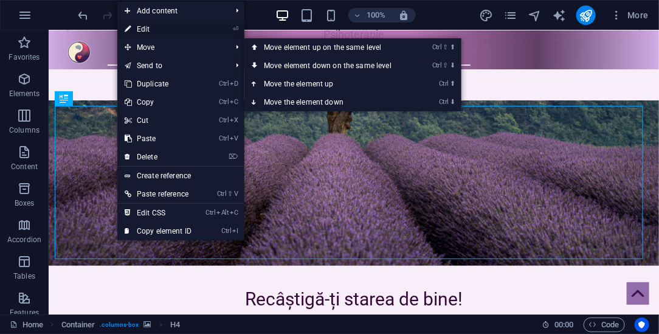
click at [151, 32] on link "⏎ Edit" at bounding box center [157, 29] width 81 height 18
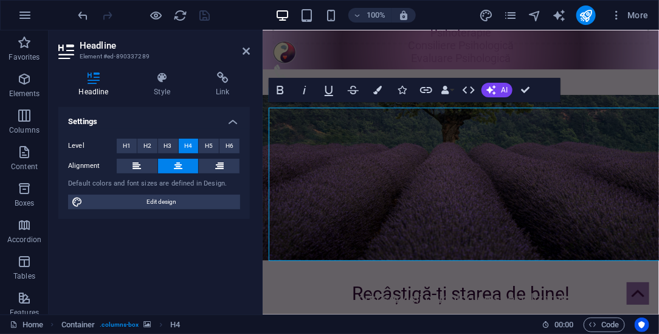
scroll to position [159, 0]
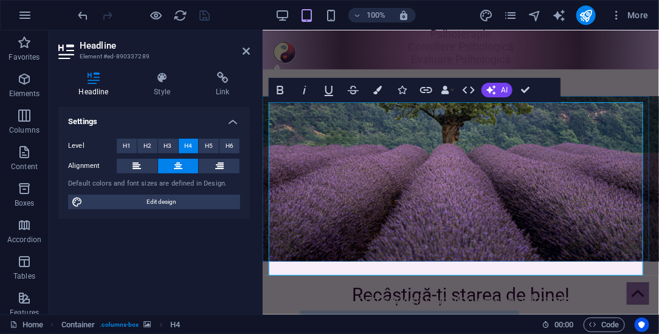
drag, startPoint x: 291, startPoint y: 153, endPoint x: 511, endPoint y: 156, distance: 220.2
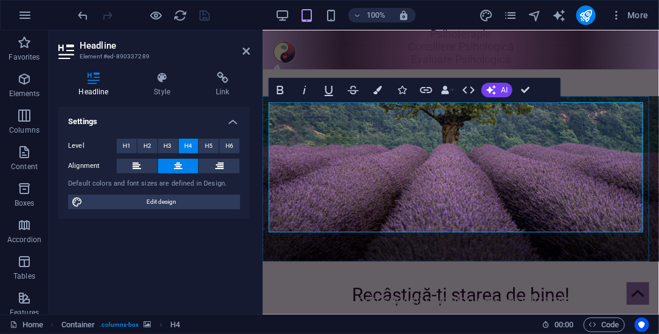
click at [507, 267] on h4 "Bun venit în locul în care poți să-ți recâștigi starea de bine prin servicii ps…" at bounding box center [460, 332] width 384 height 130
click at [626, 267] on h4 "Bun venit în locul în care poți să-ți recâștigi starea de bine prin servicii ps…" at bounding box center [460, 332] width 384 height 130
click at [570, 267] on h4 "Bun venit în locul în care poți să-ți recâștigi starea de bine prin servicii ps…" at bounding box center [460, 332] width 384 height 130
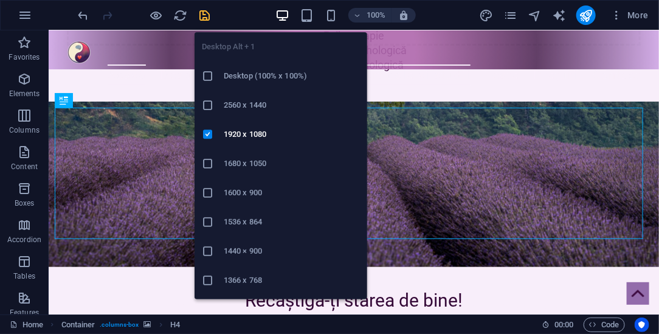
click at [257, 164] on h6 "1680 x 1050" at bounding box center [292, 163] width 136 height 15
click at [285, 15] on icon "button" at bounding box center [283, 16] width 14 height 14
click at [243, 249] on h6 "1440 × 900" at bounding box center [292, 251] width 136 height 15
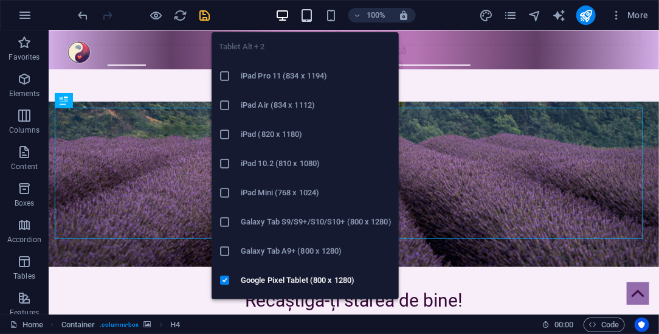
click at [308, 10] on icon "button" at bounding box center [307, 16] width 14 height 14
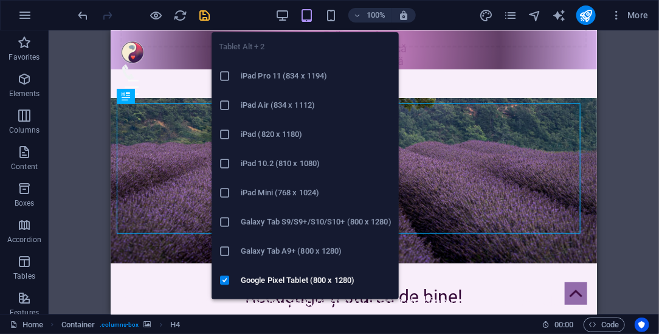
click at [271, 192] on h6 "iPad Mini (768 x 1024)" at bounding box center [316, 192] width 151 height 15
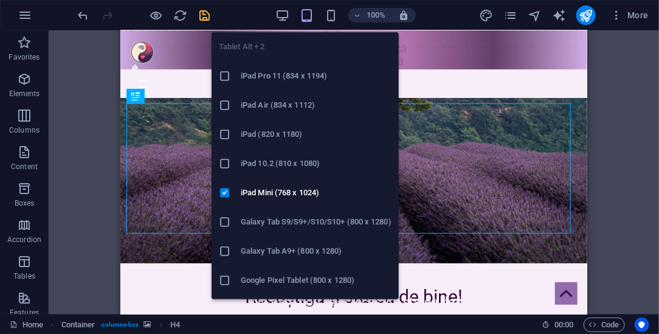
click at [276, 79] on h6 "iPad Pro 11 (834 x 1194)" at bounding box center [316, 76] width 151 height 15
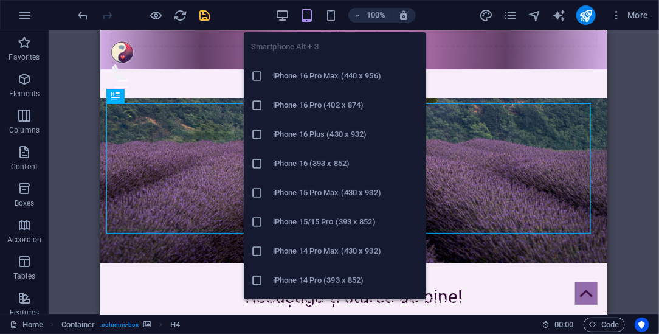
click at [302, 77] on h6 "iPhone 16 Pro Max (440 x 956)" at bounding box center [346, 76] width 146 height 15
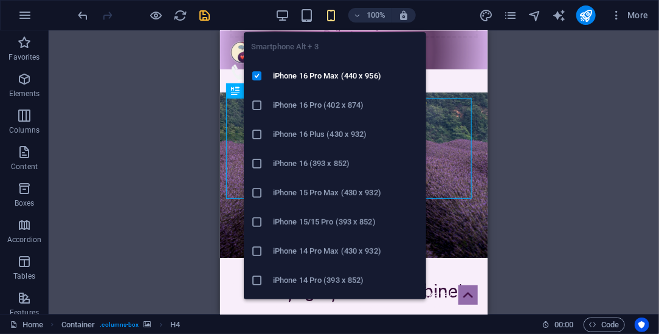
click at [308, 164] on h6 "iPhone 16 (393 x 852)" at bounding box center [346, 163] width 146 height 15
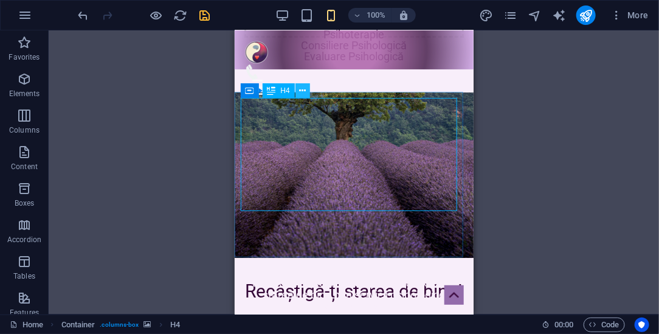
click at [302, 91] on icon at bounding box center [302, 91] width 7 height 13
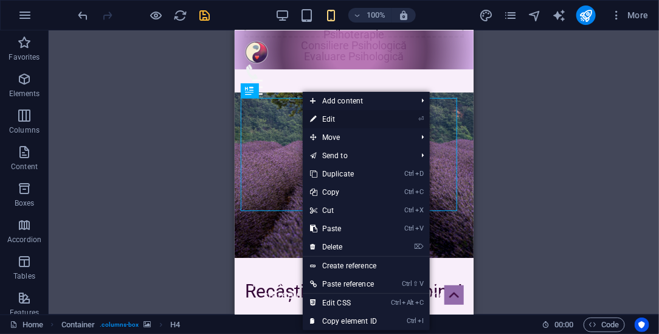
click at [331, 121] on link "⏎ Edit" at bounding box center [343, 119] width 81 height 18
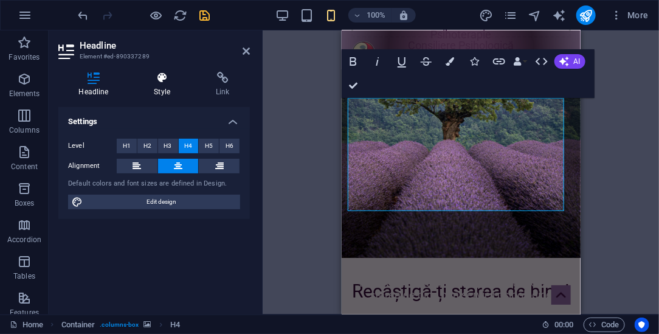
click at [160, 75] on icon at bounding box center [162, 78] width 57 height 12
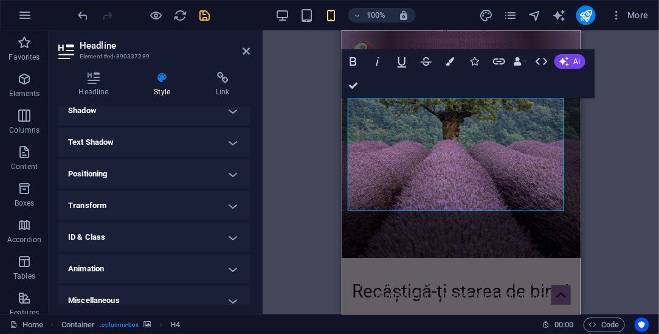
scroll to position [314, 0]
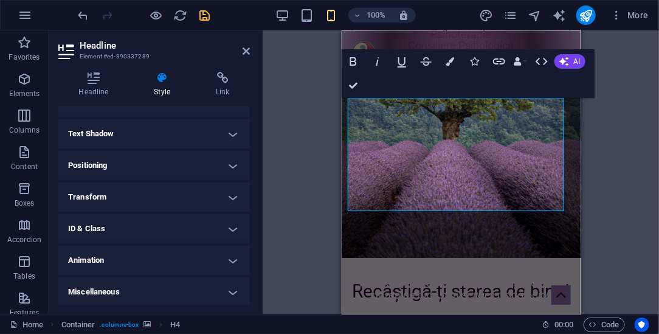
click at [172, 198] on h4 "Transform" at bounding box center [154, 196] width 192 height 29
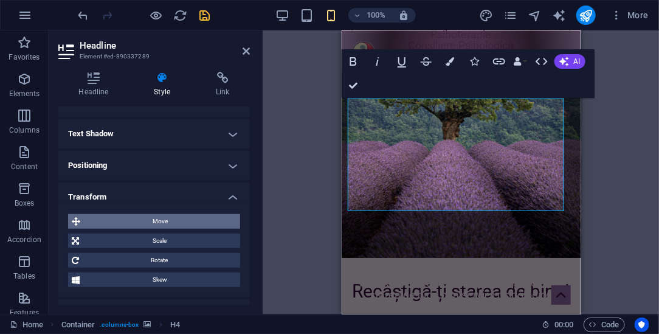
click at [187, 219] on span "Move" at bounding box center [160, 221] width 153 height 15
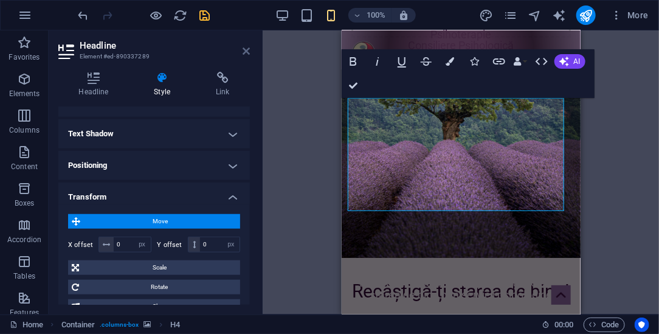
click at [248, 53] on icon at bounding box center [246, 51] width 7 height 10
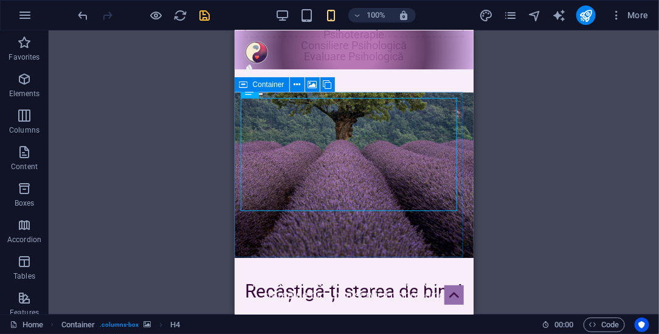
click at [244, 86] on icon at bounding box center [244, 84] width 9 height 15
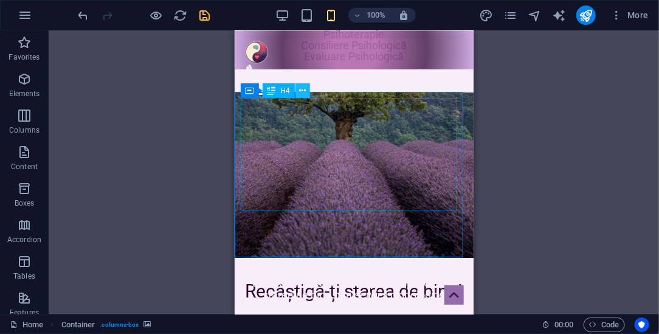
click at [304, 93] on icon at bounding box center [302, 91] width 7 height 13
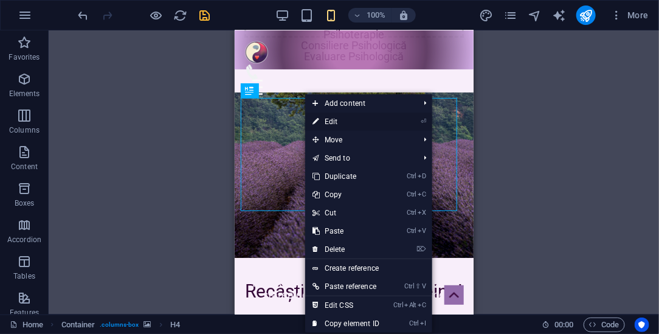
click at [326, 121] on link "⏎ Edit" at bounding box center [345, 122] width 81 height 18
select select "px"
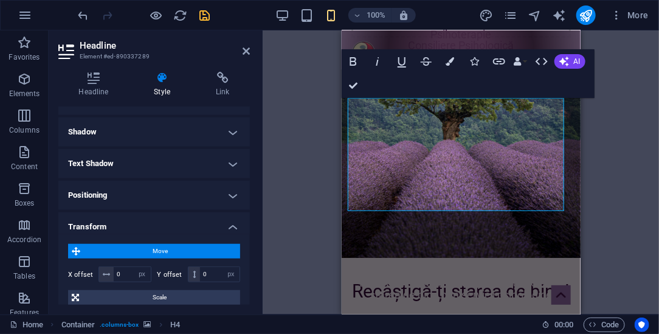
scroll to position [305, 0]
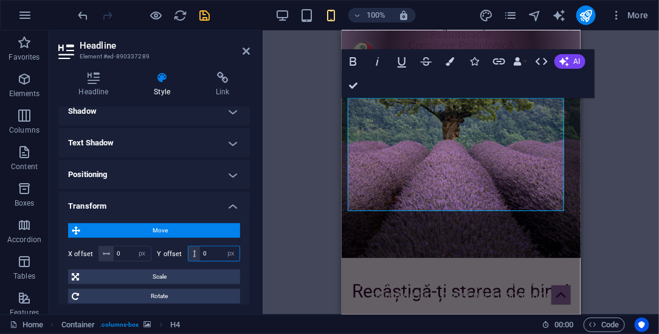
drag, startPoint x: 206, startPoint y: 248, endPoint x: 193, endPoint y: 246, distance: 12.9
click at [193, 246] on div "0 px rem % em vh vw" at bounding box center [214, 254] width 53 height 16
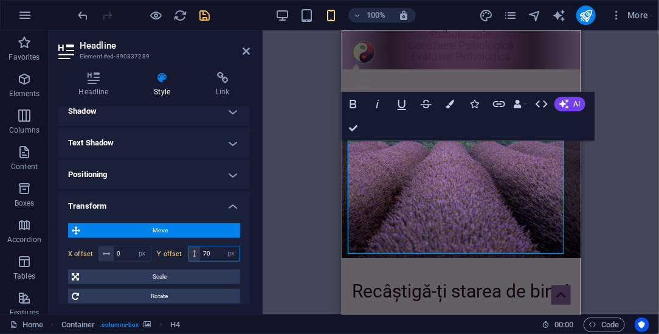
type input "7"
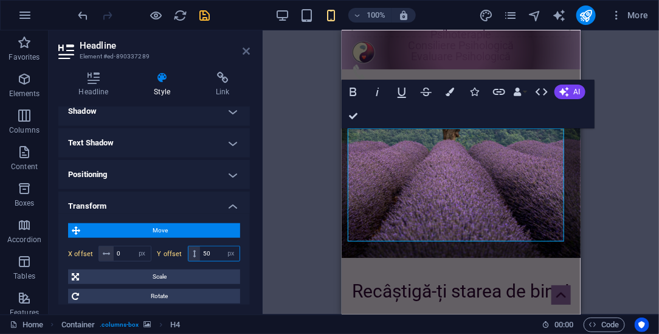
type input "50"
click at [245, 54] on icon at bounding box center [246, 51] width 7 height 10
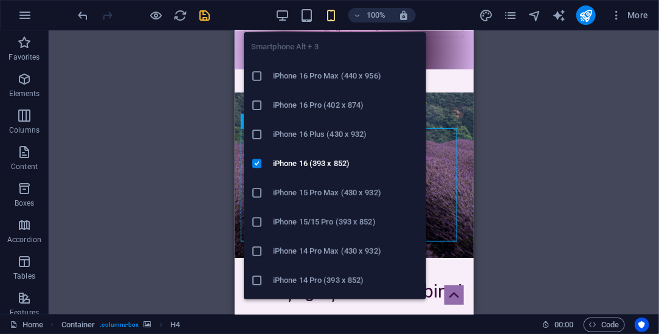
click at [296, 77] on h6 "iPhone 16 Pro Max (440 x 956)" at bounding box center [346, 76] width 146 height 15
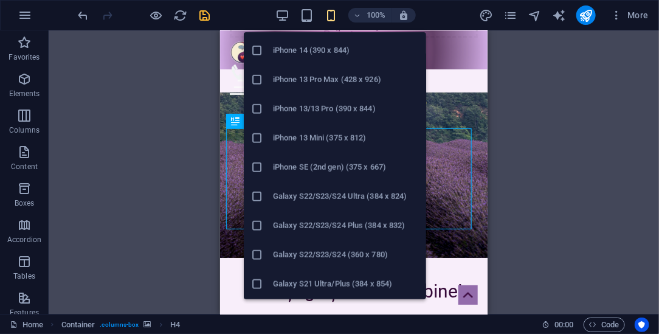
scroll to position [306, 0]
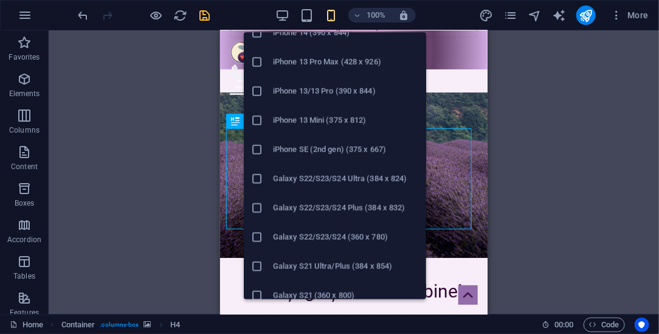
click at [332, 203] on h6 "Galaxy S22/S23/S24 Plus (384 x 832)" at bounding box center [346, 208] width 146 height 15
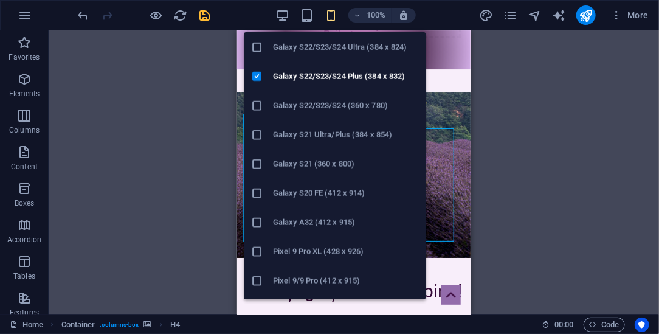
scroll to position [519, 0]
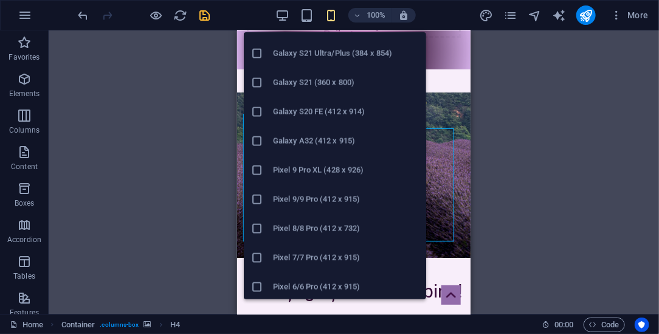
click at [313, 257] on h6 "Pixel 7/7 Pro (412 x 915)" at bounding box center [346, 258] width 146 height 15
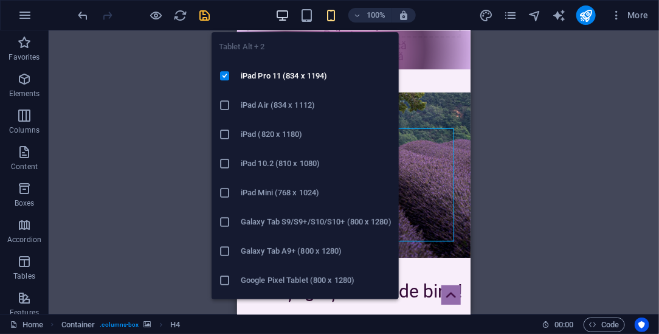
drag, startPoint x: 309, startPoint y: 15, endPoint x: 279, endPoint y: 12, distance: 29.9
click at [308, 14] on icon "button" at bounding box center [307, 16] width 14 height 14
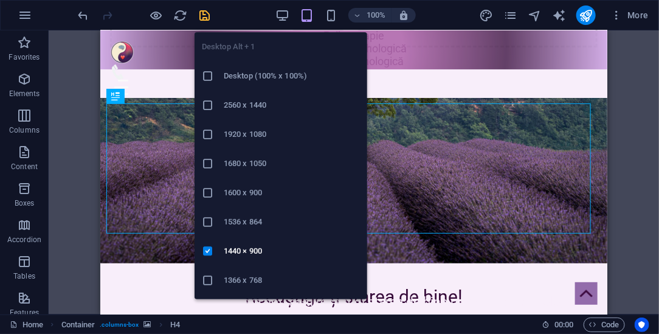
click at [243, 192] on h6 "1600 x 900" at bounding box center [292, 192] width 136 height 15
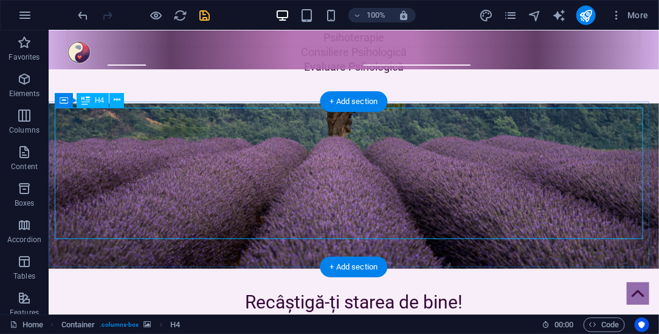
scroll to position [159, 0]
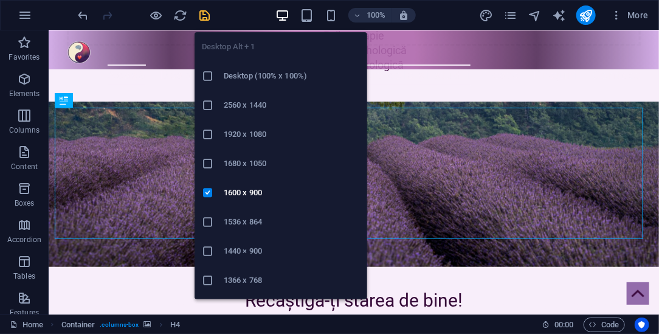
click at [247, 102] on h6 "2560 x 1440" at bounding box center [292, 105] width 136 height 15
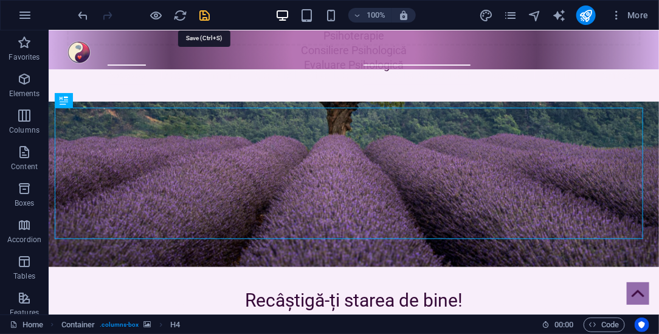
click at [207, 13] on icon "save" at bounding box center [205, 16] width 14 height 14
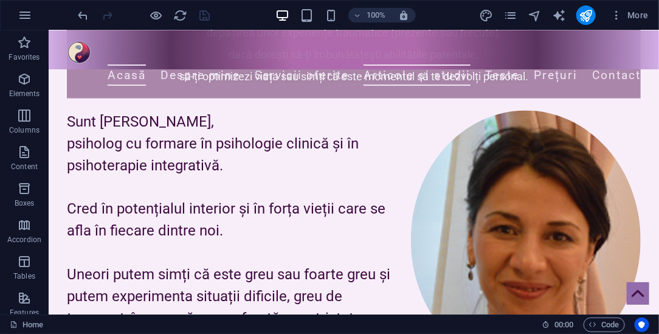
scroll to position [593, 0]
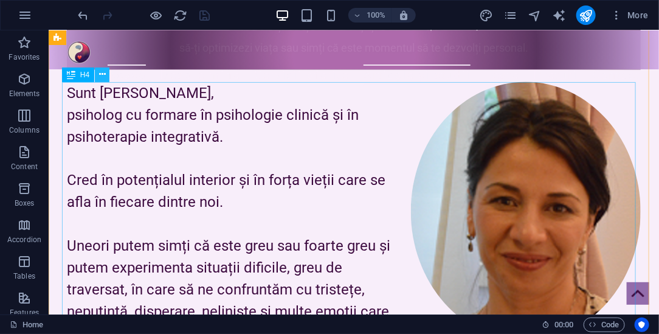
click at [99, 76] on icon at bounding box center [102, 74] width 7 height 13
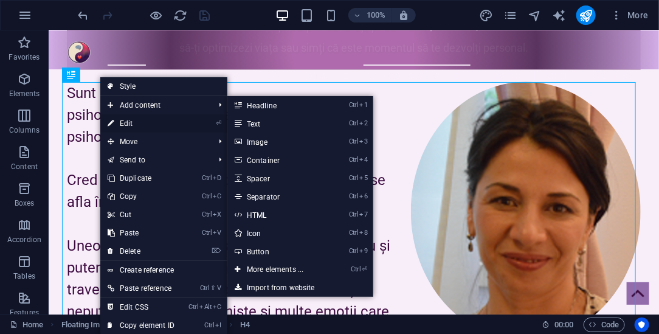
click at [128, 121] on link "⏎ Edit" at bounding box center [140, 123] width 81 height 18
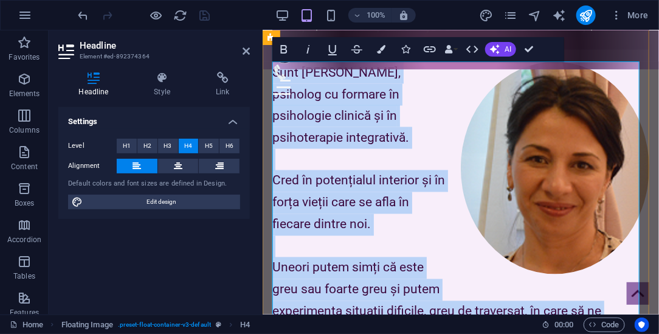
click at [425, 71] on h4 "Sunt Cristina Teodorescu, psiholog cu formare în psihologie clinică și în psiho…" at bounding box center [460, 213] width 377 height 304
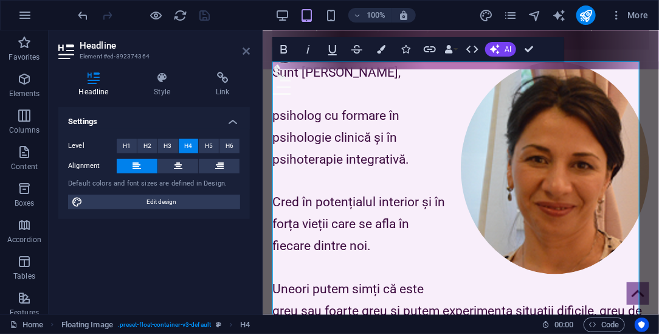
click at [247, 51] on icon at bounding box center [246, 51] width 7 height 10
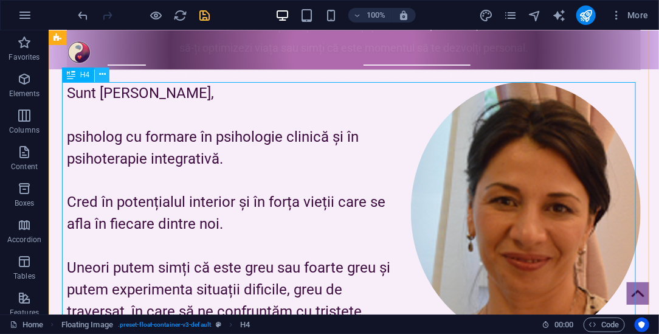
click at [102, 71] on icon at bounding box center [102, 74] width 7 height 13
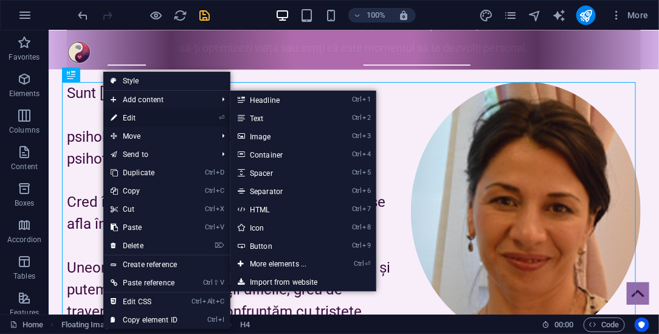
click at [139, 119] on link "⏎ Edit" at bounding box center [143, 118] width 81 height 18
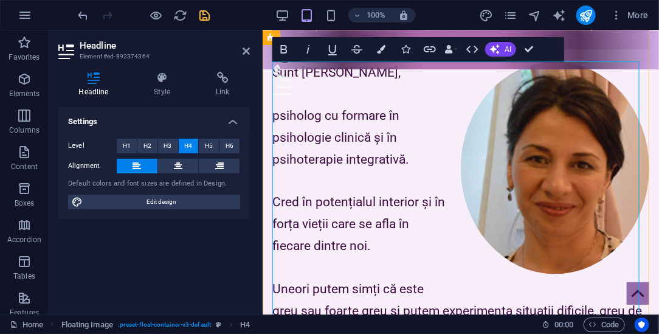
click at [316, 95] on h4 "Sunt Cristina Teodorescu, psiholog cu formare în psihologie clinică și în psiho…" at bounding box center [460, 213] width 377 height 304
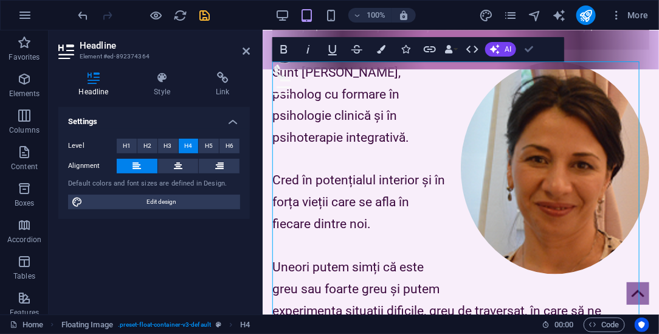
drag, startPoint x: 529, startPoint y: 46, endPoint x: 479, endPoint y: 16, distance: 57.6
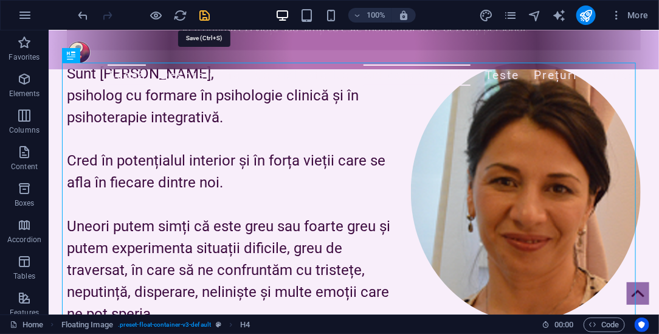
click at [203, 15] on icon "save" at bounding box center [205, 16] width 14 height 14
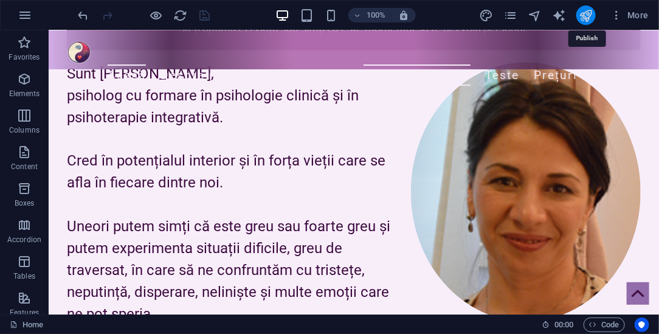
click at [587, 18] on icon "publish" at bounding box center [586, 16] width 14 height 14
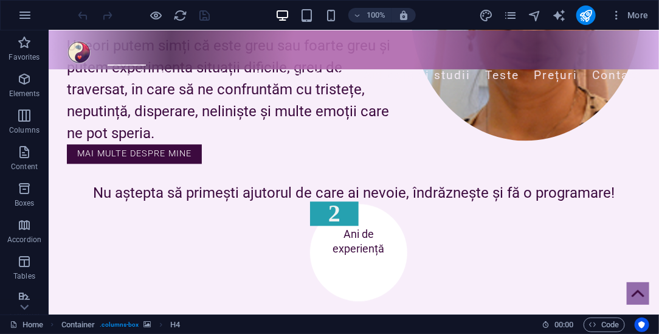
scroll to position [806, 0]
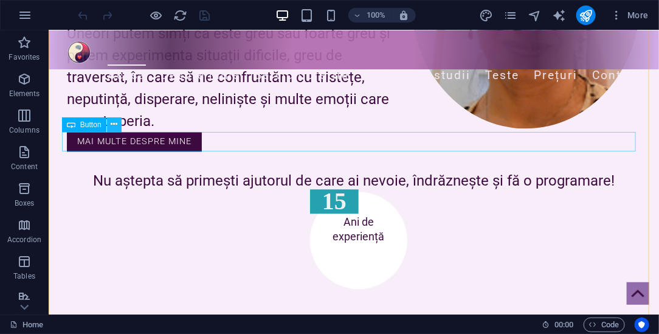
click at [116, 122] on icon at bounding box center [114, 124] width 7 height 13
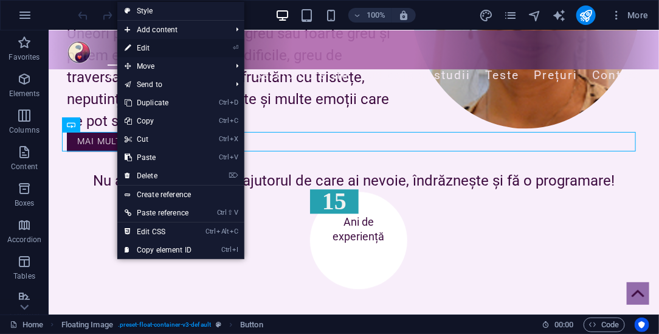
click at [150, 46] on link "⏎ Edit" at bounding box center [157, 48] width 81 height 18
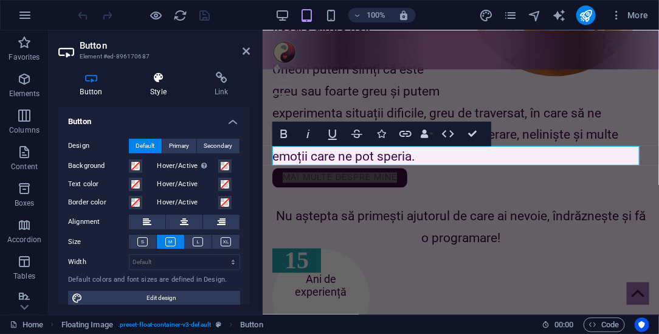
click at [165, 81] on icon at bounding box center [159, 78] width 60 height 12
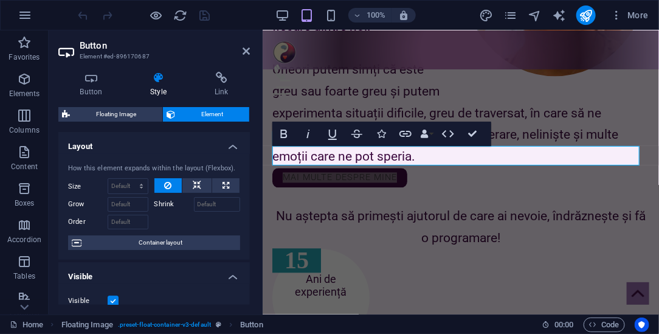
drag, startPoint x: 247, startPoint y: 152, endPoint x: 247, endPoint y: 204, distance: 52.3
click at [247, 204] on li "Layout How this element expands within the layout (Flexbox). Size Default auto …" at bounding box center [154, 196] width 192 height 128
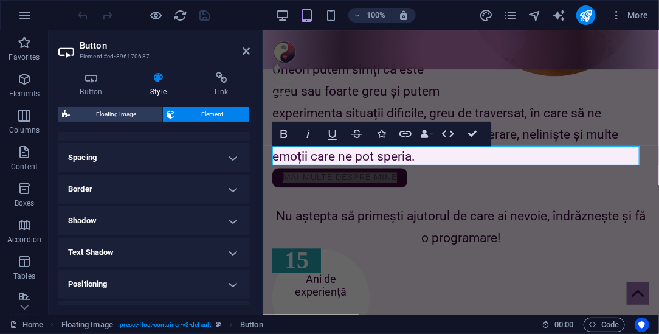
scroll to position [224, 0]
click at [141, 189] on h4 "Border" at bounding box center [154, 186] width 192 height 29
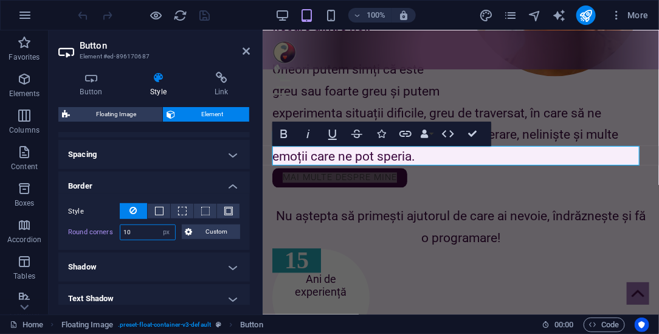
drag, startPoint x: 136, startPoint y: 231, endPoint x: 111, endPoint y: 226, distance: 24.8
click at [111, 226] on div "Round corners 10 Default px rem % vh vw Custom Custom" at bounding box center [154, 232] width 172 height 16
type input "10"
click at [248, 48] on icon at bounding box center [246, 51] width 7 height 10
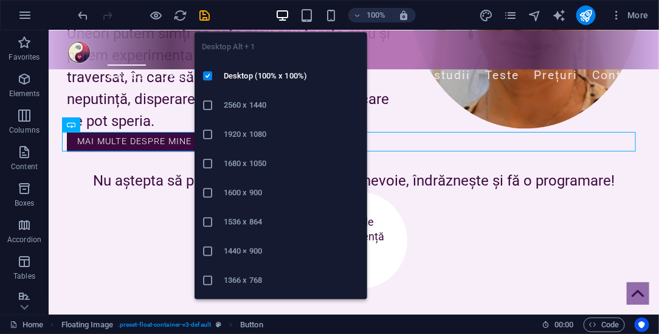
click at [285, 14] on icon "button" at bounding box center [283, 16] width 14 height 14
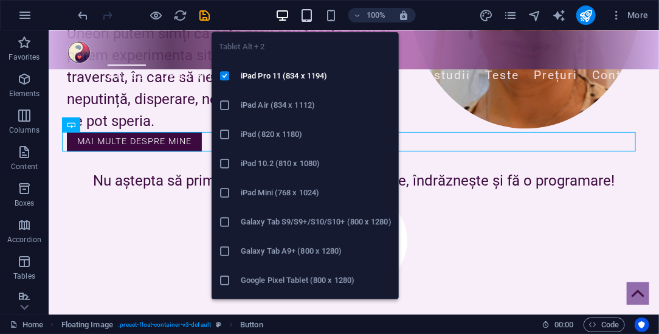
click at [308, 12] on icon "button" at bounding box center [307, 16] width 14 height 14
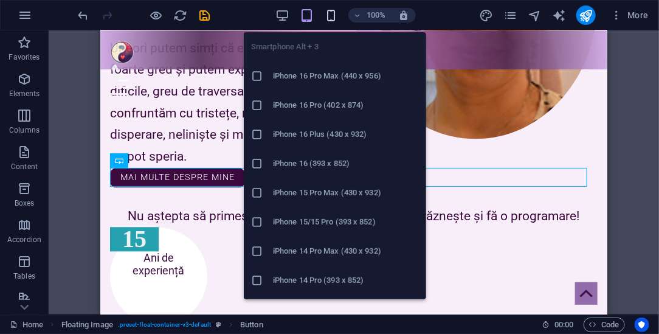
click at [334, 11] on icon "button" at bounding box center [331, 16] width 14 height 14
click at [331, 17] on icon "button" at bounding box center [331, 16] width 14 height 14
click at [305, 80] on h6 "iPhone 16 Pro Max (440 x 956)" at bounding box center [346, 76] width 146 height 15
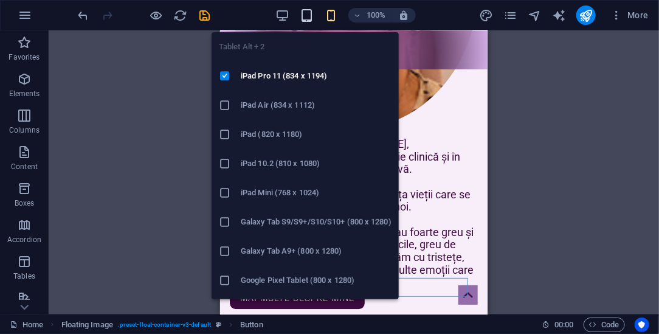
click at [307, 16] on icon "button" at bounding box center [307, 16] width 14 height 14
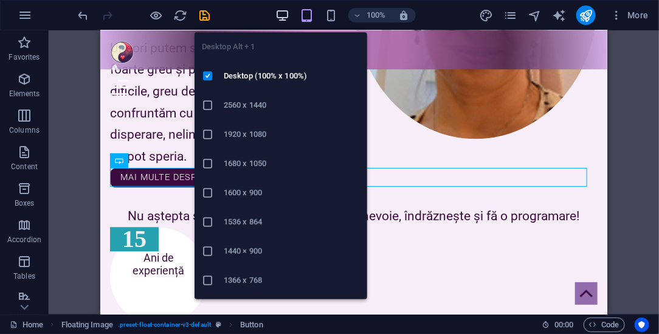
click at [285, 9] on icon "button" at bounding box center [283, 16] width 14 height 14
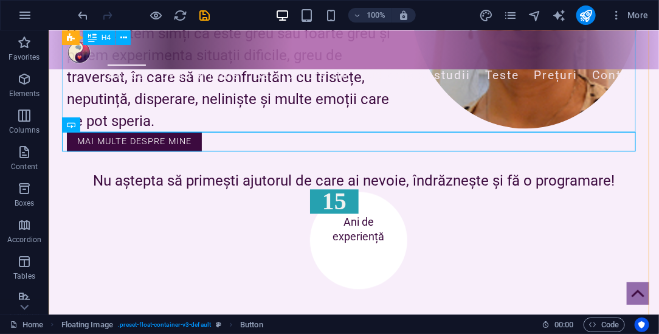
click at [236, 103] on div "Sunt Cristina Teodorescu, psiholog cu formare în psihologie clinică și în psiho…" at bounding box center [353, 0] width 574 height 263
click at [112, 122] on icon at bounding box center [114, 124] width 7 height 13
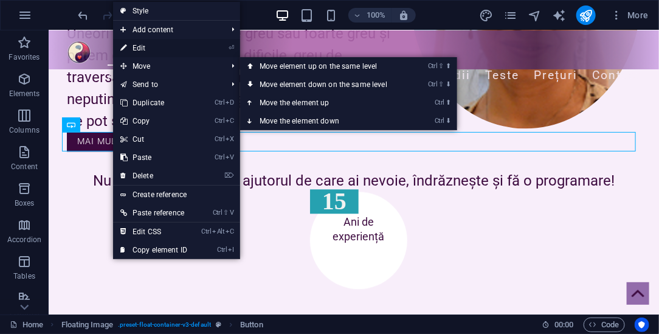
click at [146, 49] on link "⏎ Edit" at bounding box center [153, 48] width 81 height 18
select select "px"
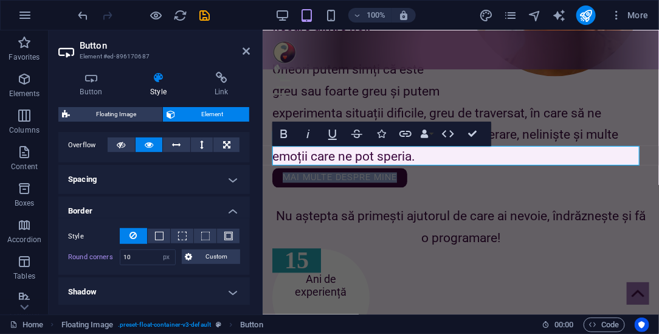
scroll to position [232, 0]
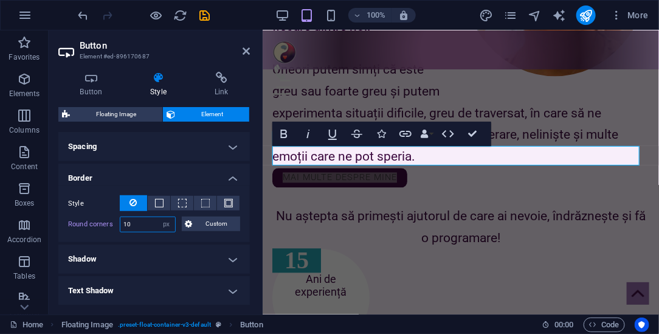
drag, startPoint x: 134, startPoint y: 224, endPoint x: 100, endPoint y: 222, distance: 33.5
click at [100, 222] on div "Round corners 10 Default px rem % vh vw Custom Custom" at bounding box center [154, 225] width 172 height 16
type input "20"
click at [245, 53] on icon at bounding box center [246, 51] width 7 height 10
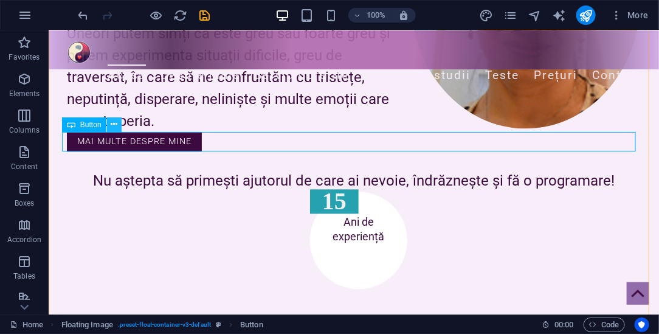
click at [113, 123] on icon at bounding box center [114, 124] width 7 height 13
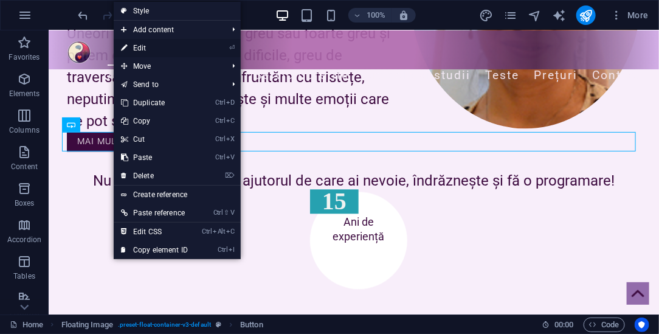
click at [154, 52] on link "⏎ Edit" at bounding box center [154, 48] width 81 height 18
select select "px"
select select
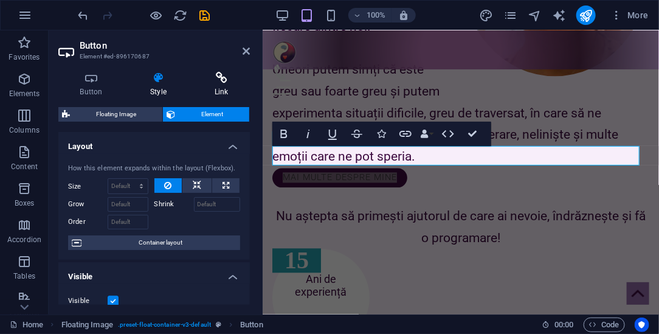
click at [229, 80] on icon at bounding box center [221, 78] width 57 height 12
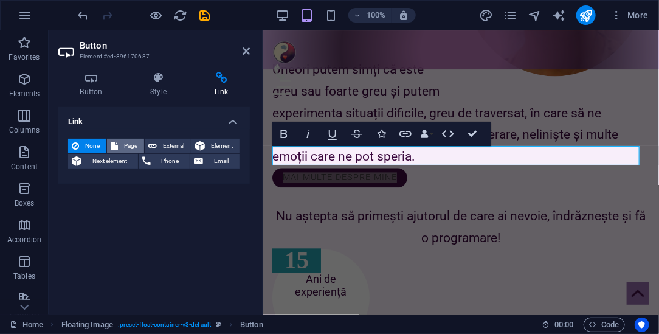
click at [130, 140] on span "Page" at bounding box center [131, 146] width 19 height 15
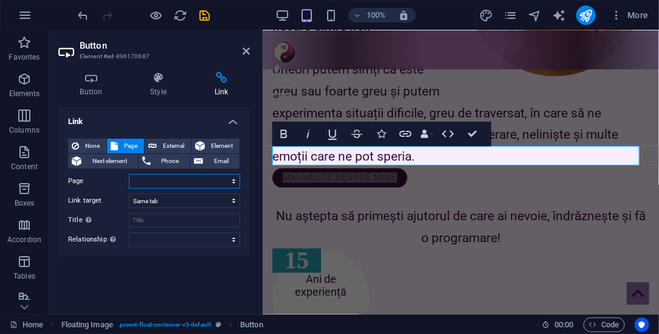
click at [210, 181] on select "Home Date de contact Despre mine Prețuri" at bounding box center [184, 181] width 111 height 15
select select "2"
click at [129, 174] on select "Home Date de contact Despre mine Prețuri" at bounding box center [184, 181] width 111 height 15
click at [204, 9] on icon "save" at bounding box center [205, 16] width 14 height 14
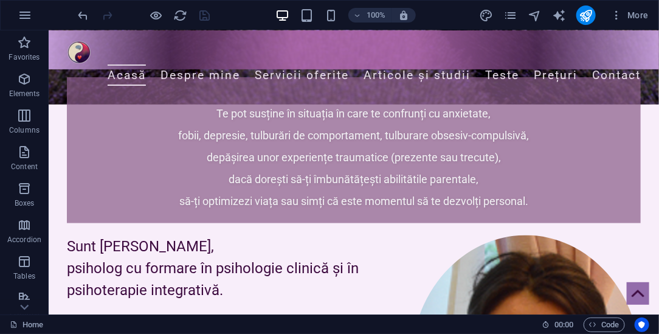
scroll to position [417, 0]
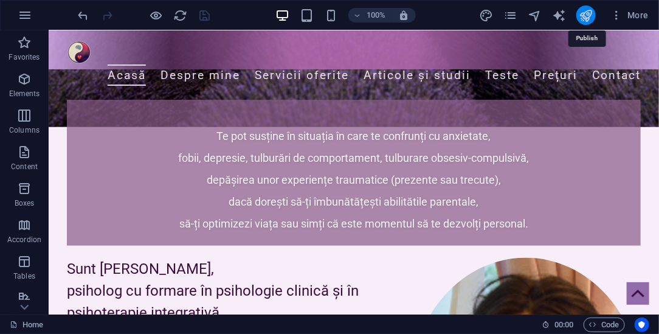
click at [586, 14] on icon "publish" at bounding box center [586, 16] width 14 height 14
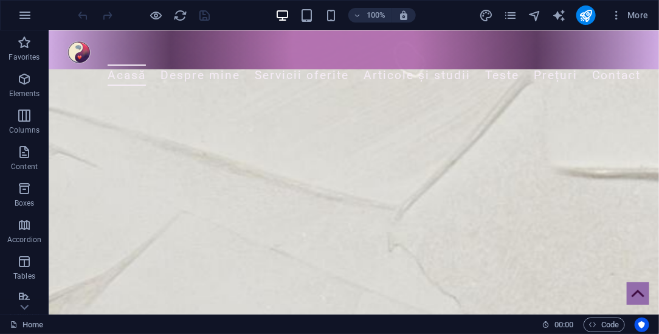
scroll to position [937, 0]
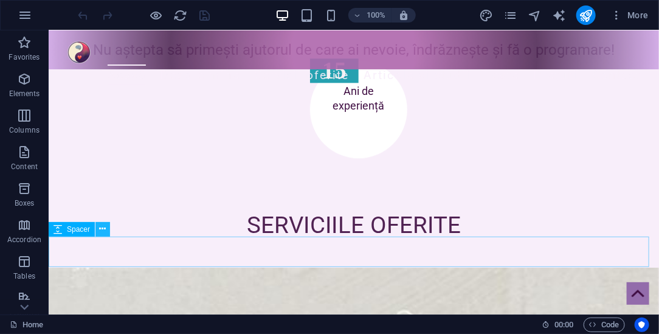
click at [105, 229] on icon at bounding box center [103, 229] width 7 height 13
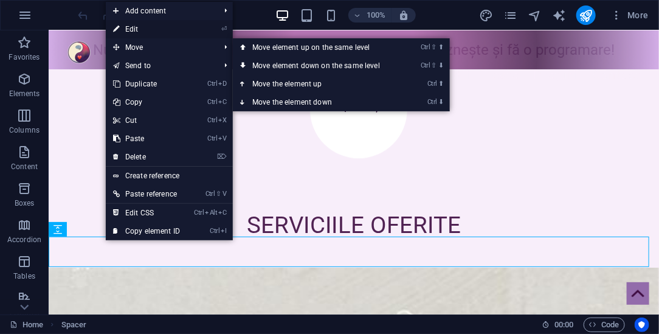
click at [139, 31] on link "⏎ Edit" at bounding box center [146, 29] width 81 height 18
select select "px"
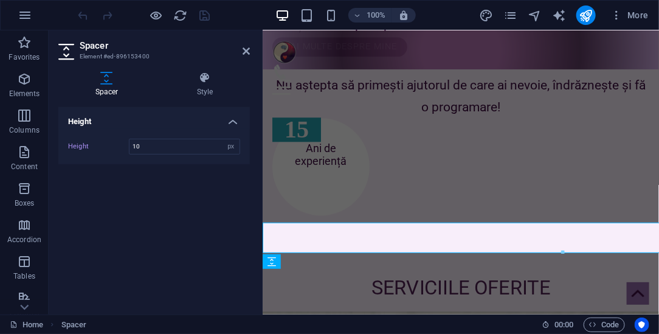
scroll to position [951, 0]
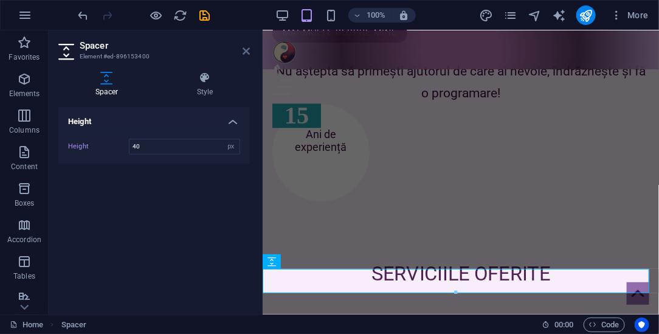
type input "40"
click at [248, 52] on icon at bounding box center [246, 51] width 7 height 10
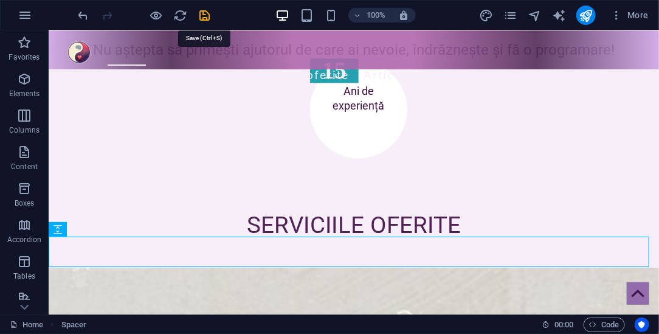
click at [204, 15] on icon "save" at bounding box center [205, 16] width 14 height 14
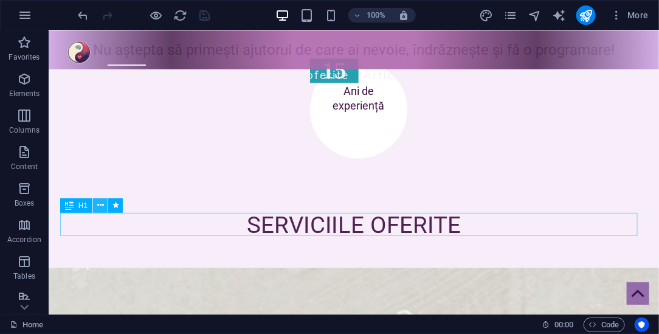
click at [102, 199] on icon at bounding box center [100, 205] width 7 height 13
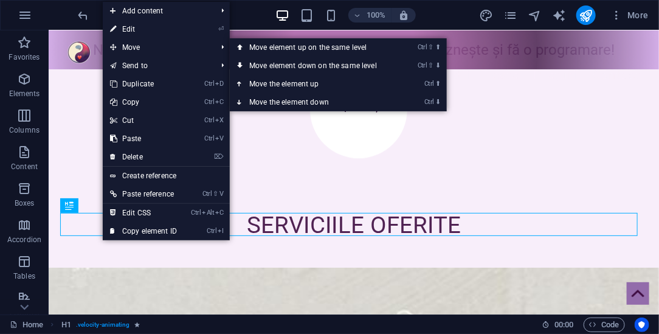
click at [139, 30] on link "⏎ Edit" at bounding box center [143, 29] width 81 height 18
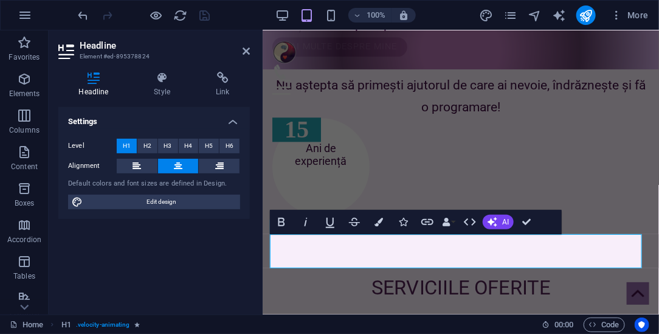
scroll to position [951, 0]
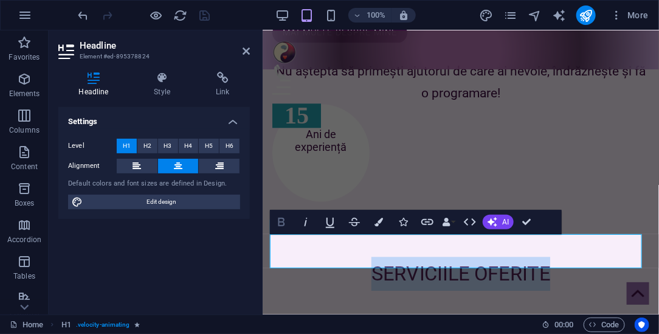
click at [287, 220] on icon "button" at bounding box center [281, 222] width 15 height 15
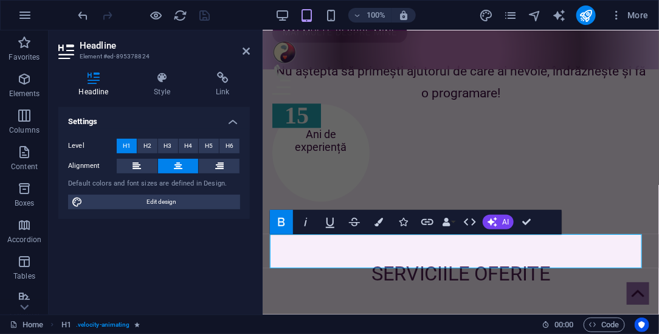
click at [553, 257] on h1 "SERVICIILE OFERITE" at bounding box center [459, 274] width 381 height 34
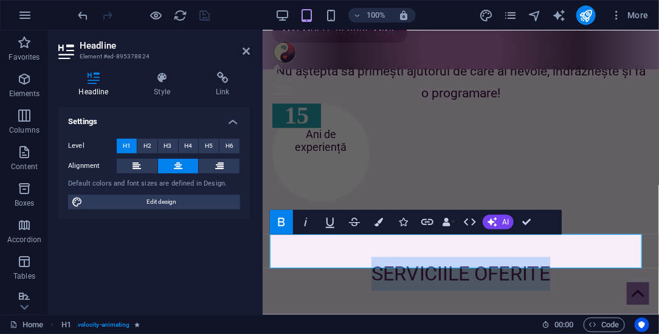
drag, startPoint x: 361, startPoint y: 251, endPoint x: 550, endPoint y: 251, distance: 188.5
click at [550, 257] on h1 "SERVICIILE OFERITE" at bounding box center [459, 274] width 381 height 34
click at [277, 225] on icon "button" at bounding box center [281, 222] width 15 height 15
click at [282, 224] on icon "button" at bounding box center [281, 222] width 15 height 15
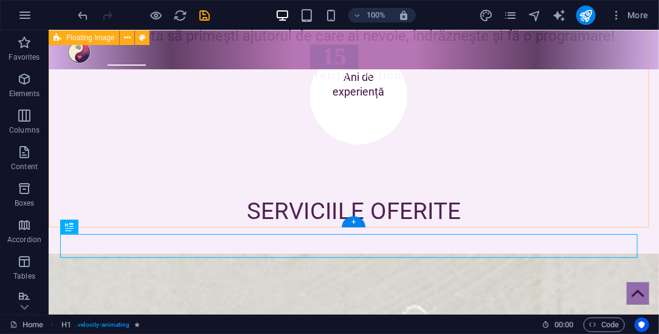
scroll to position [915, 0]
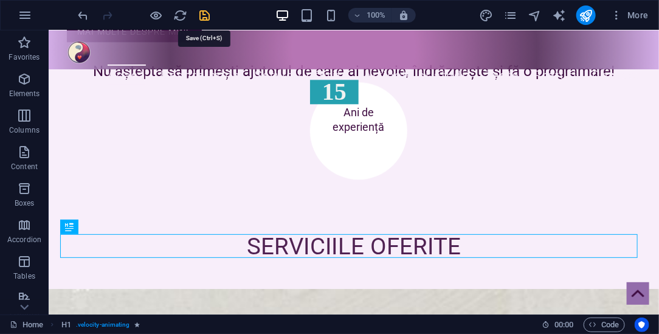
click at [206, 14] on icon "save" at bounding box center [205, 16] width 14 height 14
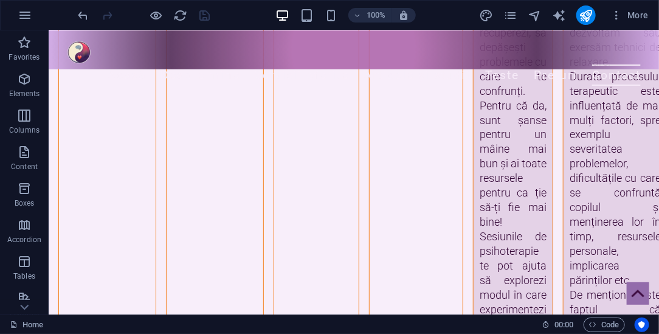
scroll to position [3641, 0]
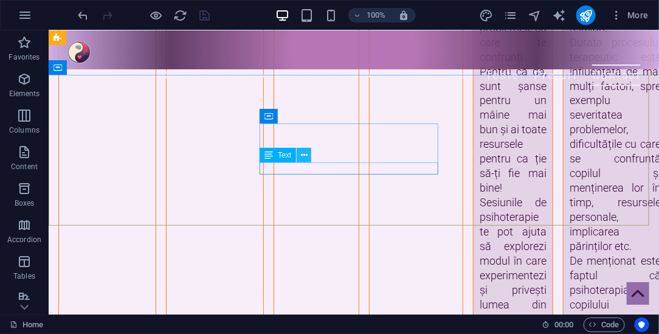
click at [304, 153] on icon at bounding box center [304, 155] width 7 height 13
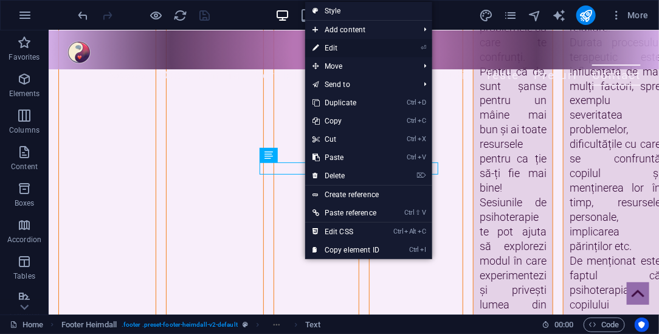
click at [336, 48] on link "⏎ Edit" at bounding box center [345, 48] width 81 height 18
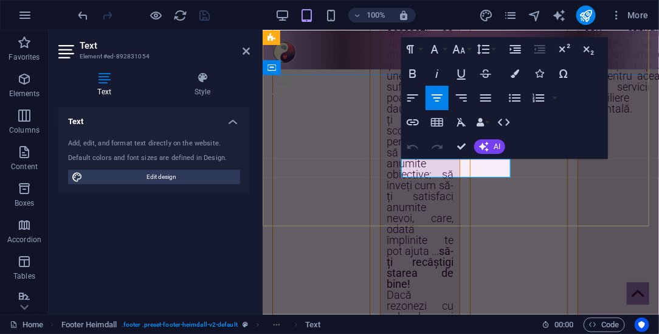
scroll to position [4048, 0]
drag, startPoint x: 501, startPoint y: 165, endPoint x: 412, endPoint y: 158, distance: 89.7
click at [462, 74] on icon "button" at bounding box center [461, 73] width 15 height 15
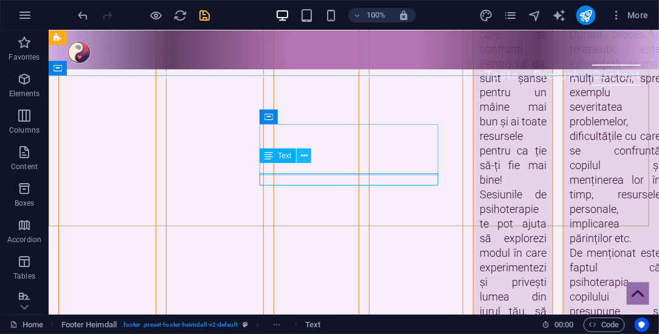
click at [305, 153] on icon at bounding box center [304, 156] width 7 height 13
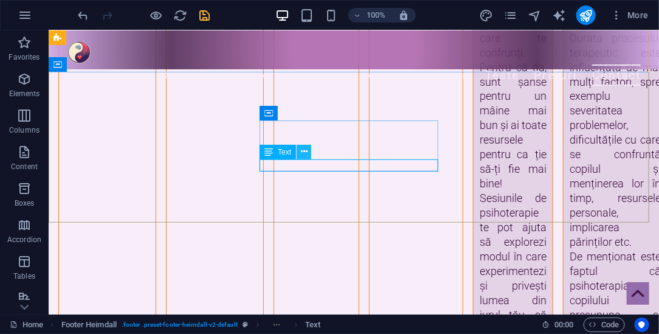
scroll to position [3644, 0]
click at [305, 153] on icon at bounding box center [304, 151] width 7 height 13
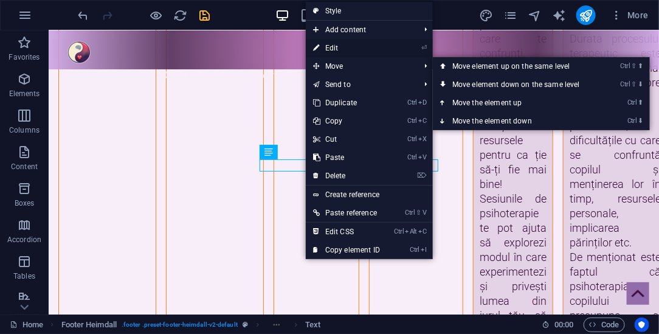
click at [338, 44] on link "⏎ Edit" at bounding box center [346, 48] width 81 height 18
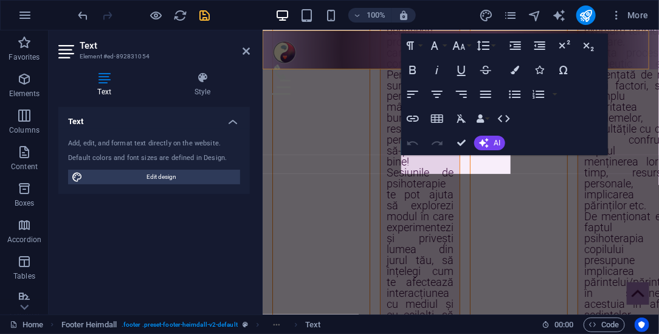
scroll to position [4051, 0]
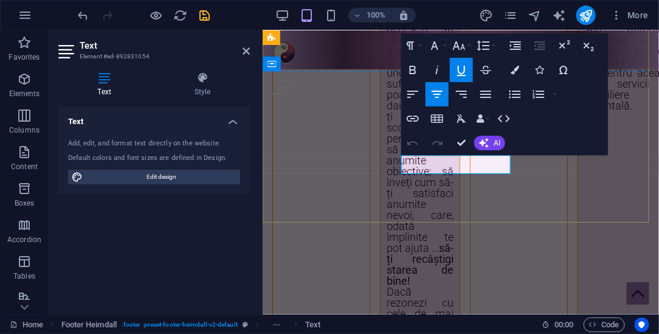
drag, startPoint x: 501, startPoint y: 162, endPoint x: 410, endPoint y: 162, distance: 90.6
click at [412, 72] on icon "button" at bounding box center [413, 70] width 15 height 15
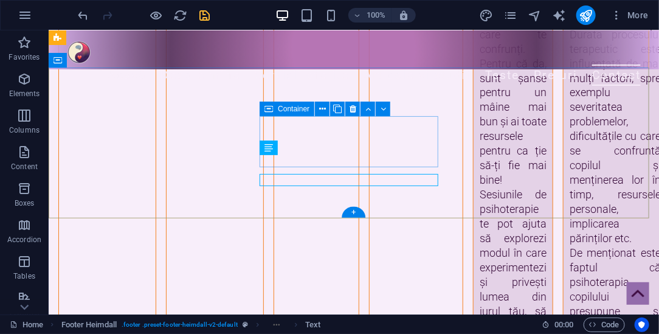
scroll to position [3648, 0]
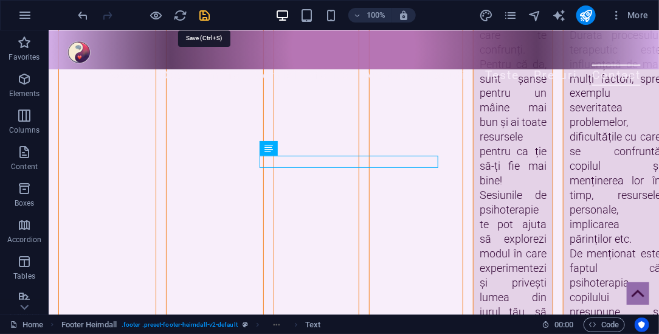
click at [204, 16] on icon "save" at bounding box center [205, 16] width 14 height 14
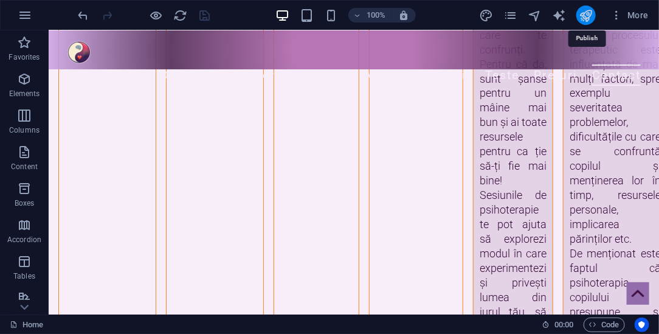
click at [586, 13] on icon "publish" at bounding box center [586, 16] width 14 height 14
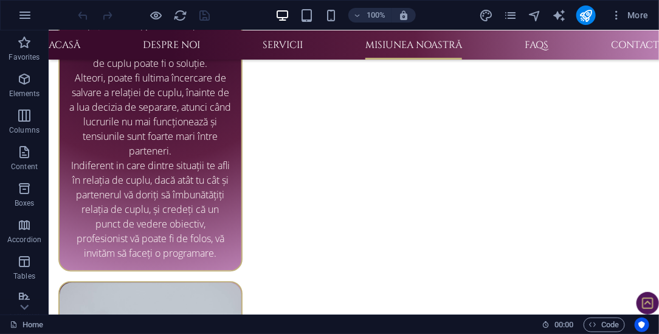
scroll to position [2436, 0]
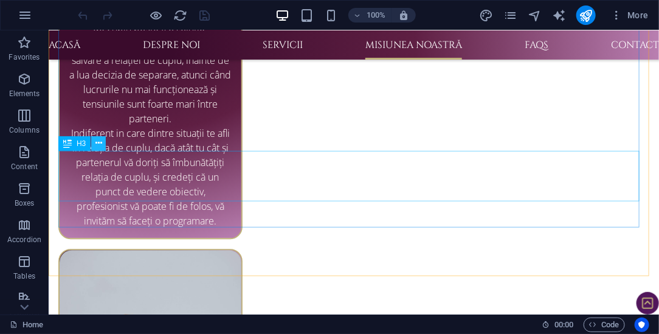
click at [98, 141] on icon at bounding box center [98, 143] width 7 height 13
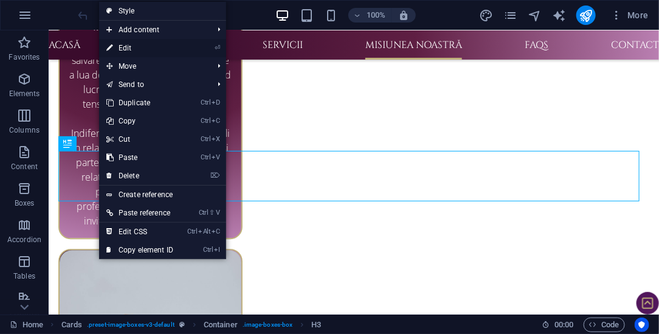
click at [133, 50] on link "⏎ Edit" at bounding box center [139, 48] width 81 height 18
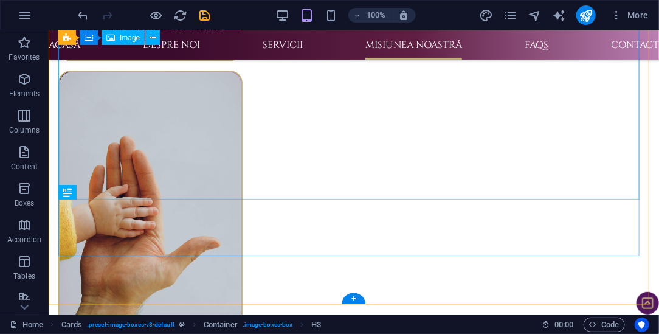
scroll to position [2387, 0]
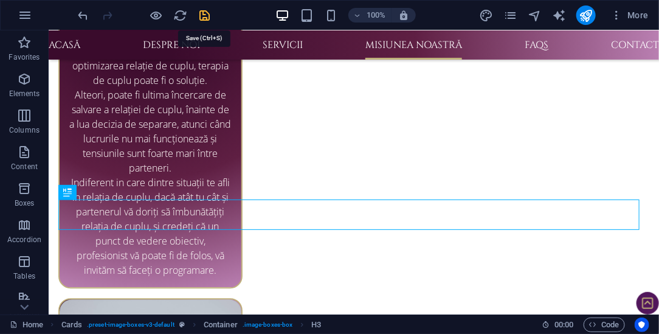
click at [204, 16] on icon "save" at bounding box center [205, 16] width 14 height 14
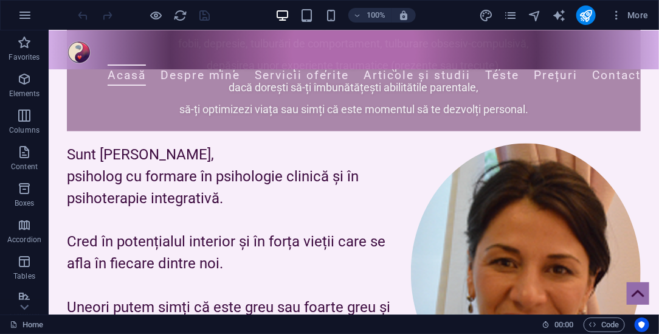
scroll to position [520, 0]
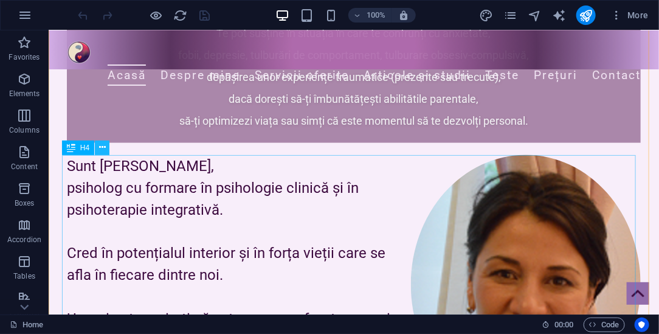
click at [107, 146] on button at bounding box center [102, 147] width 15 height 15
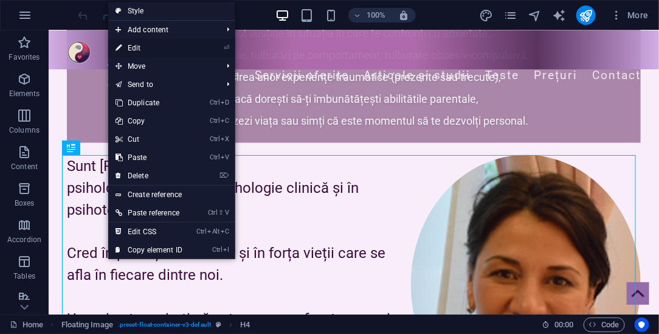
click at [140, 47] on link "⏎ Edit" at bounding box center [148, 48] width 81 height 18
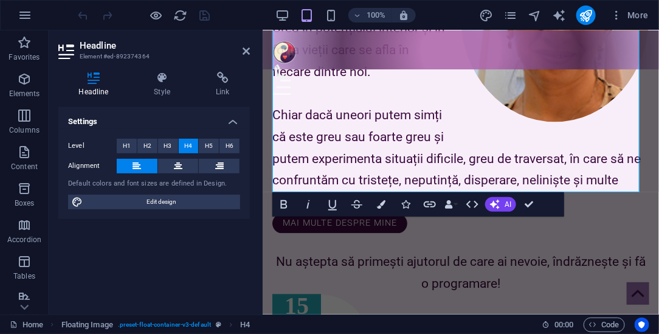
scroll to position [671, 0]
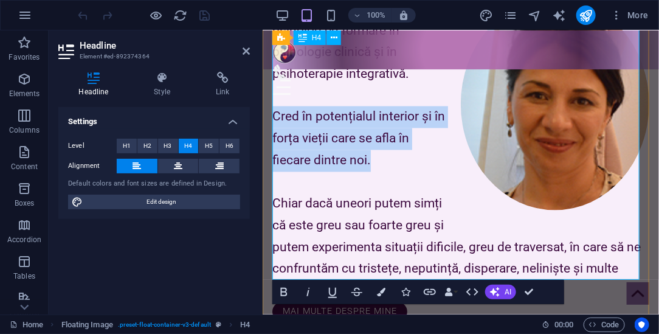
drag, startPoint x: 272, startPoint y: 116, endPoint x: 377, endPoint y: 164, distance: 115.1
click at [377, 164] on h4 "Sunt Cristina Teodorescu, psiholog cu formare în psihologie clinică și în psiho…" at bounding box center [460, 150] width 377 height 304
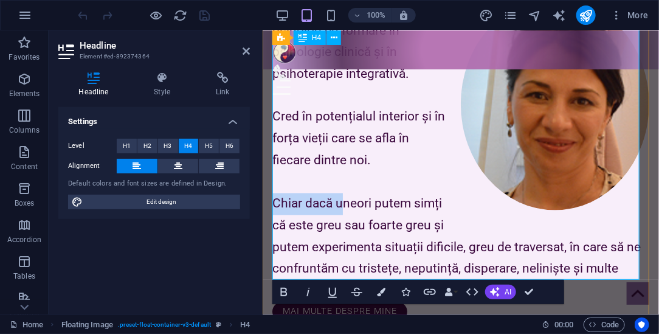
drag, startPoint x: 342, startPoint y: 205, endPoint x: 273, endPoint y: 206, distance: 69.3
click at [273, 206] on h4 "Sunt Cristina Teodorescu, psiholog cu formare în psihologie clinică și în psiho…" at bounding box center [460, 150] width 377 height 304
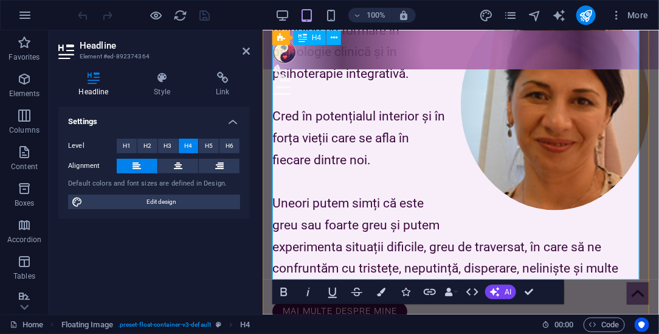
drag, startPoint x: 568, startPoint y: 268, endPoint x: 576, endPoint y: 270, distance: 8.1
click at [576, 270] on h4 "Sunt Cristina Teodorescu, psiholog cu formare în psihologie clinică și în psiho…" at bounding box center [460, 150] width 377 height 304
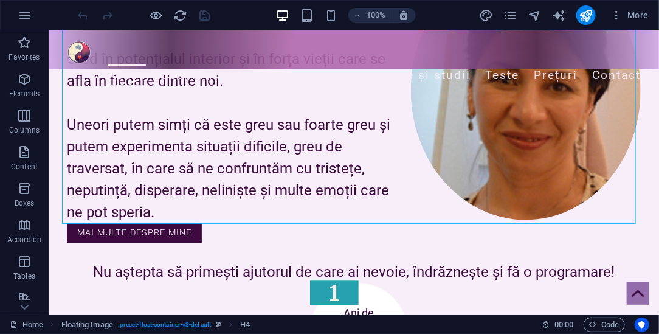
scroll to position [709, 0]
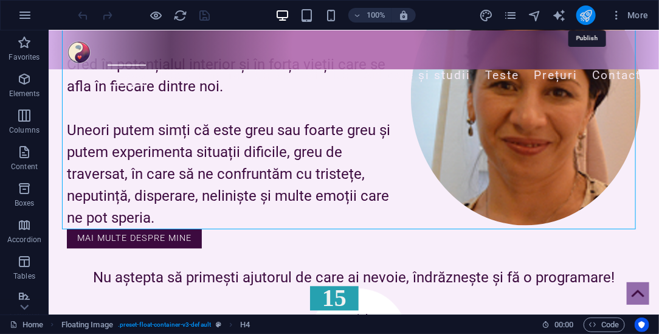
click at [589, 10] on icon "publish" at bounding box center [586, 16] width 14 height 14
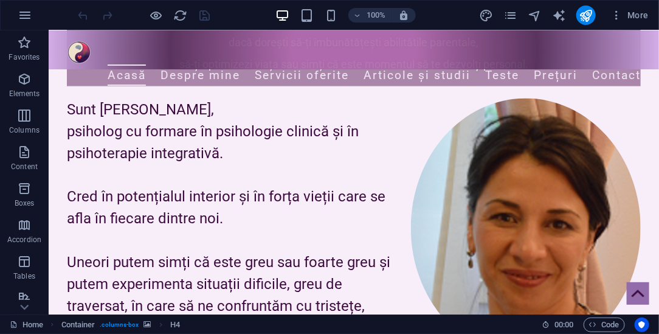
scroll to position [525, 0]
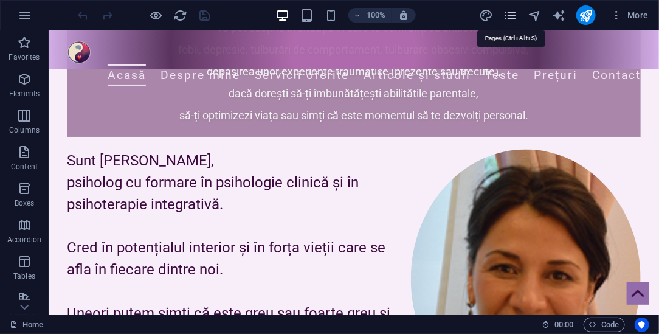
click at [515, 12] on icon "pages" at bounding box center [511, 16] width 14 height 14
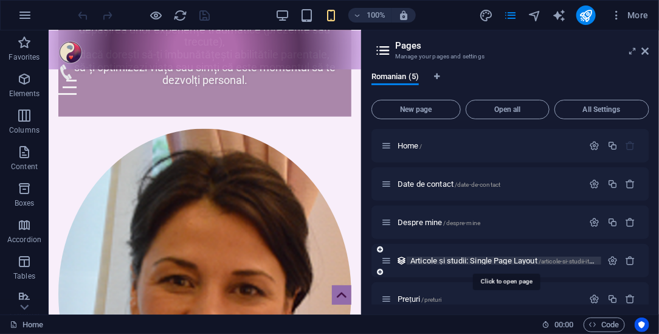
click at [442, 257] on span "Articole și studii: Single Page Layout /articole-si-studii-item" at bounding box center [504, 260] width 187 height 9
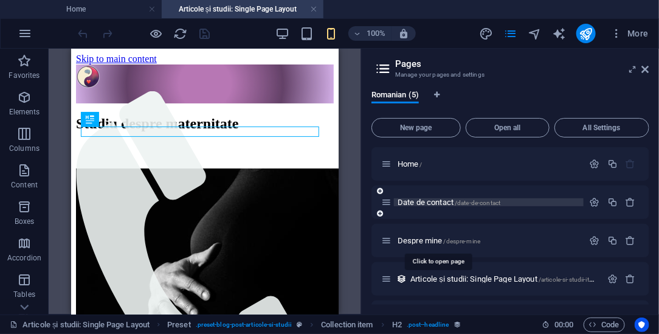
scroll to position [0, 0]
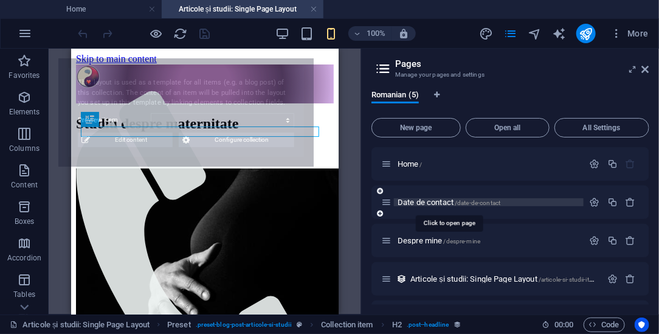
select select "68ac61cc09c2631489038953"
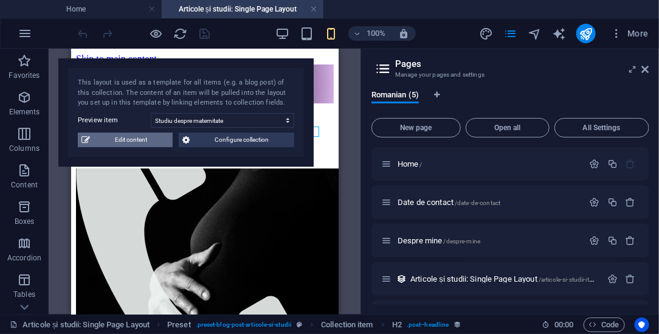
click at [147, 137] on span "Edit content" at bounding box center [131, 140] width 75 height 15
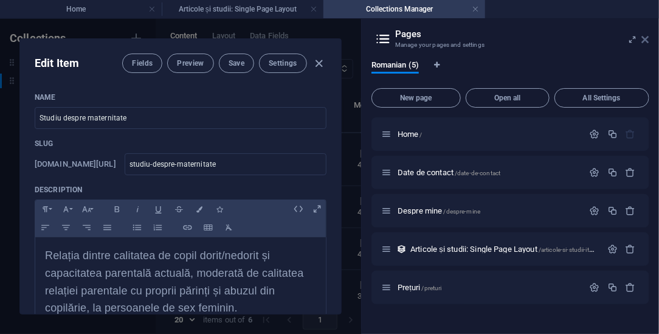
click at [648, 40] on icon at bounding box center [645, 40] width 7 height 10
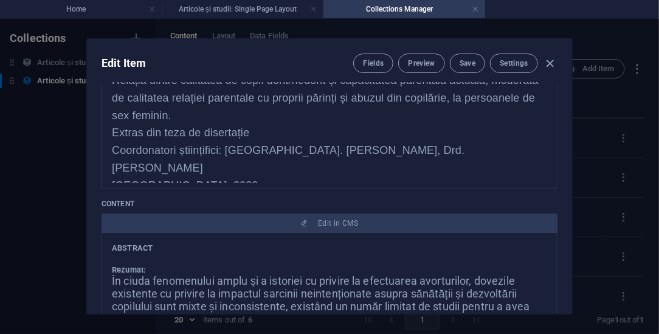
scroll to position [171, 0]
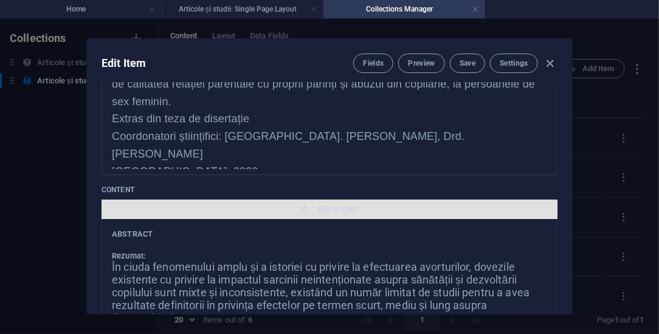
click at [336, 201] on button "Edit in CMS" at bounding box center [330, 208] width 456 height 19
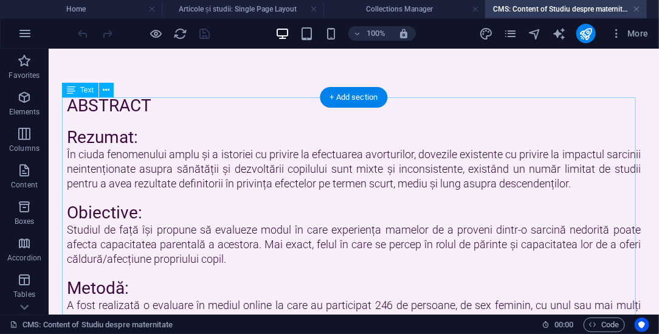
scroll to position [0, 0]
click at [110, 88] on button at bounding box center [106, 90] width 15 height 15
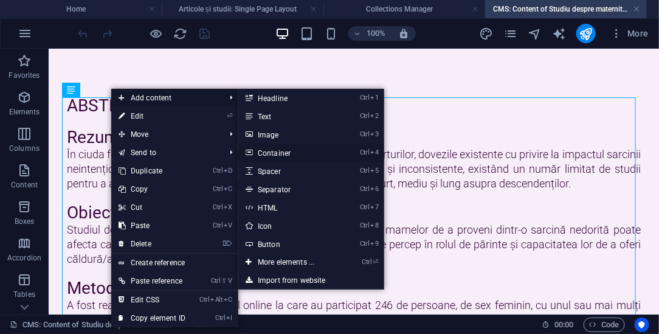
click at [266, 150] on link "Ctrl 4 Container" at bounding box center [288, 153] width 100 height 18
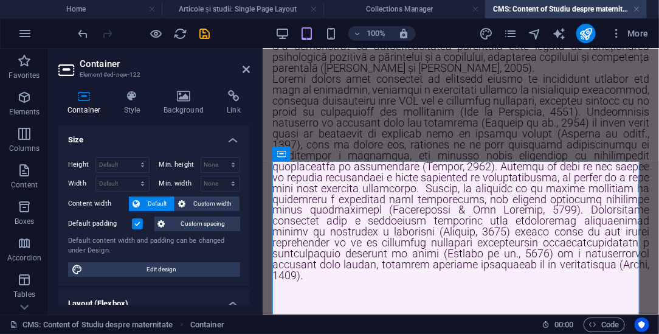
scroll to position [3567, 0]
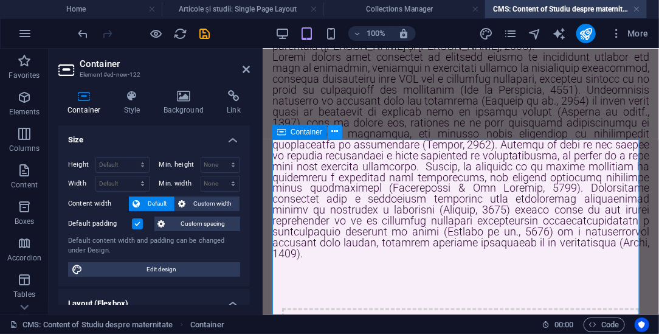
click at [335, 127] on icon at bounding box center [335, 131] width 7 height 13
click at [122, 135] on h4 "Size" at bounding box center [154, 136] width 192 height 22
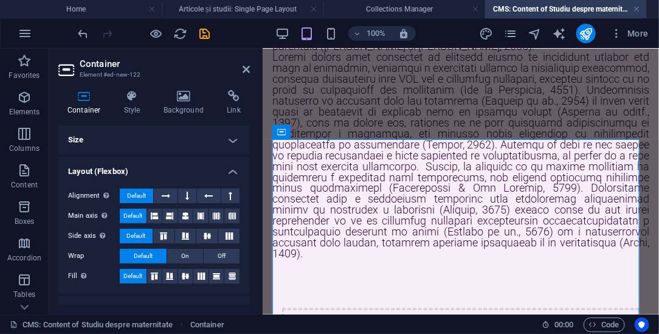
click at [86, 98] on icon at bounding box center [84, 96] width 52 height 12
click at [105, 140] on h4 "Size" at bounding box center [154, 139] width 192 height 29
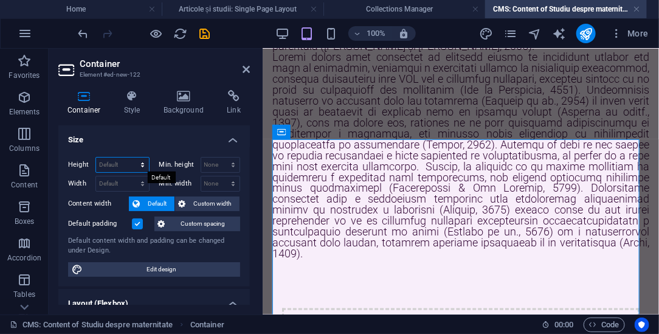
click at [141, 163] on select "Default px rem % vh vw" at bounding box center [122, 165] width 53 height 15
select select "%"
click at [131, 158] on select "Default px rem % vh vw" at bounding box center [122, 165] width 53 height 15
type input "100"
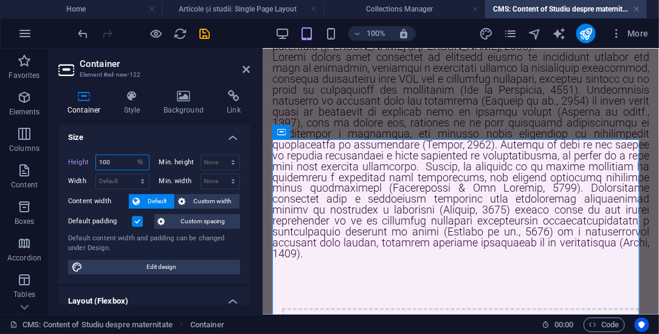
scroll to position [0, 0]
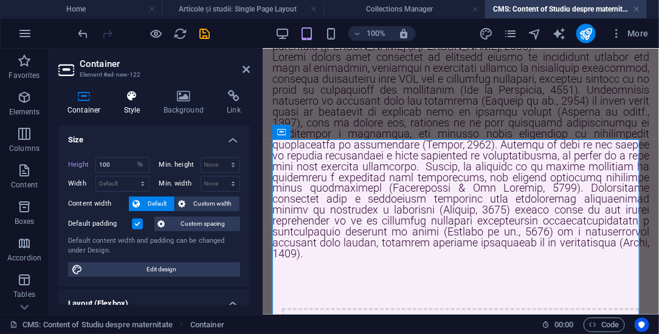
click at [130, 103] on h4 "Style" at bounding box center [135, 103] width 40 height 26
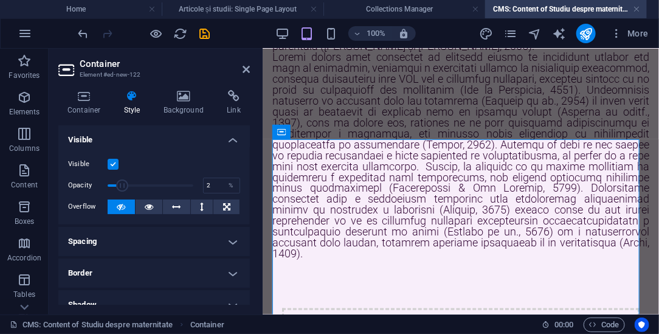
type input "1"
drag, startPoint x: 193, startPoint y: 185, endPoint x: 100, endPoint y: 178, distance: 92.7
click at [102, 179] on span at bounding box center [108, 185] width 12 height 12
click at [243, 71] on icon at bounding box center [246, 69] width 7 height 10
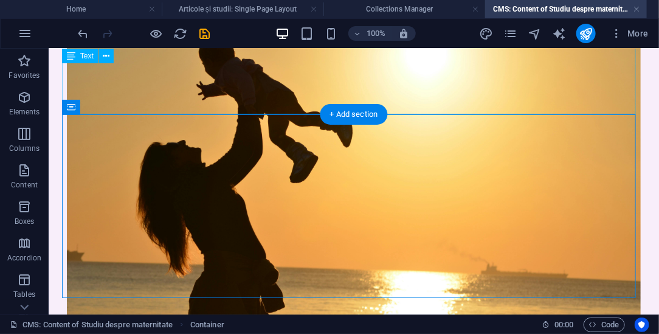
scroll to position [3097, 0]
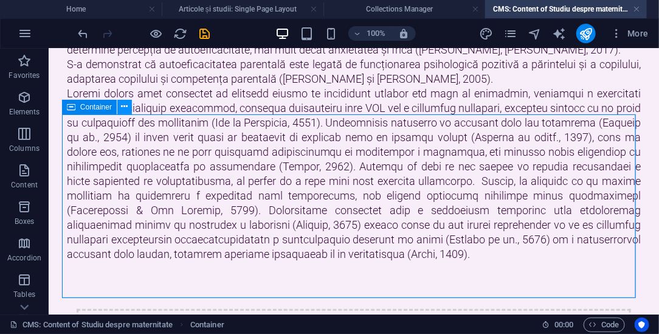
click at [122, 105] on icon at bounding box center [124, 106] width 7 height 13
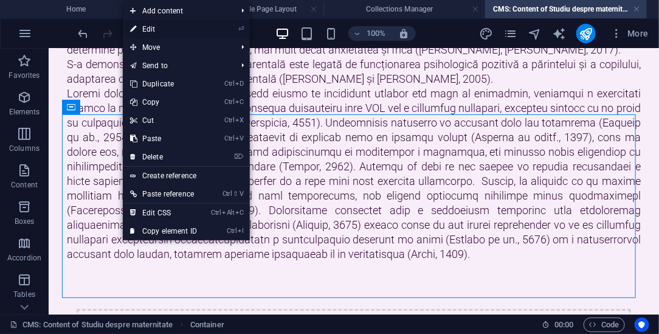
click at [160, 32] on link "⏎ Edit" at bounding box center [163, 29] width 81 height 18
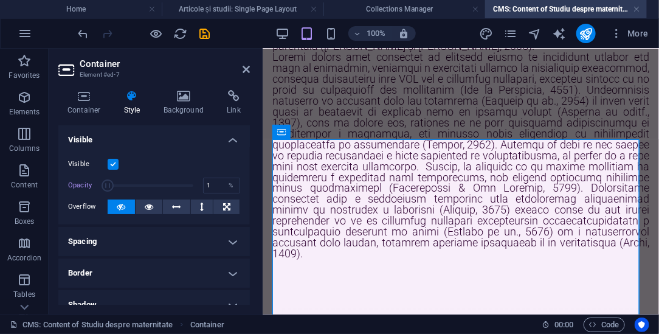
click at [113, 162] on label at bounding box center [113, 164] width 11 height 11
click at [0, 0] on input "Visible" at bounding box center [0, 0] width 0 height 0
click at [248, 68] on icon at bounding box center [246, 69] width 7 height 10
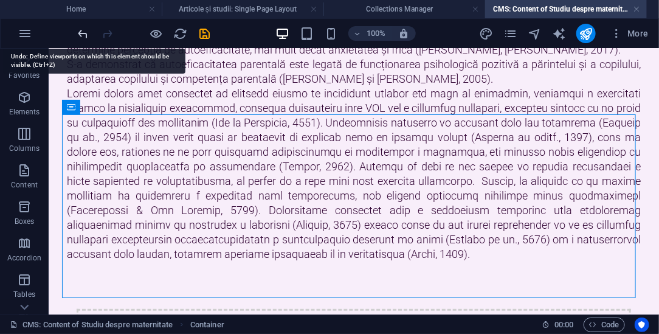
click at [80, 35] on icon "undo" at bounding box center [84, 34] width 14 height 14
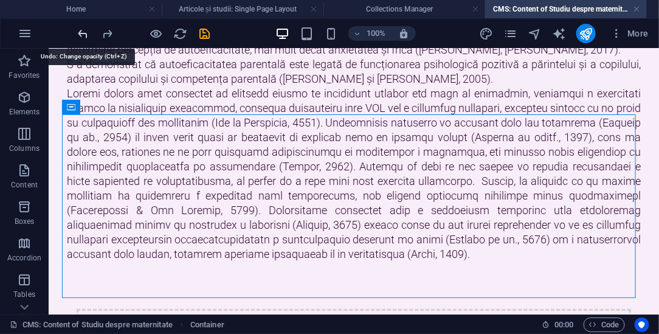
click at [80, 35] on icon "undo" at bounding box center [84, 34] width 14 height 14
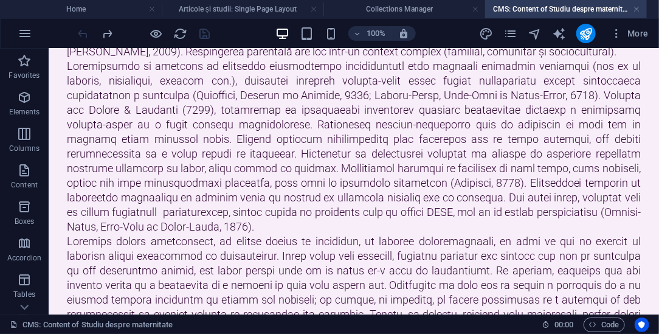
scroll to position [2396, 0]
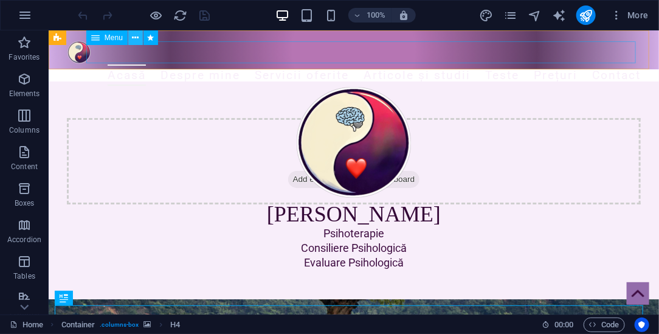
click at [136, 37] on icon at bounding box center [135, 38] width 7 height 13
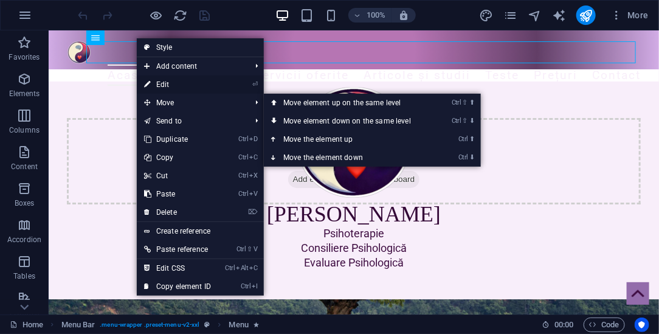
click at [168, 81] on link "⏎ Edit" at bounding box center [177, 84] width 81 height 18
select select "2"
select select
select select "3"
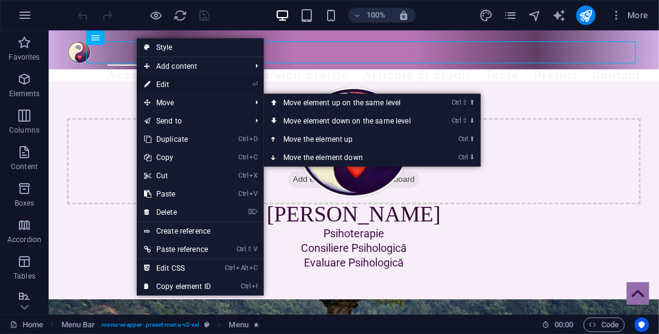
select select
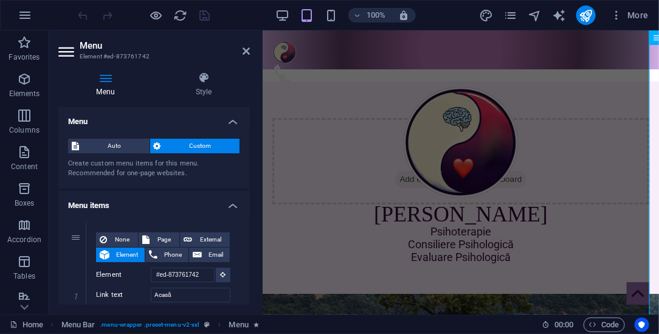
drag, startPoint x: 249, startPoint y: 133, endPoint x: 253, endPoint y: 151, distance: 18.7
click at [253, 151] on div "Menu Style Menu Auto Custom Create custom menu items for this menu. Recommended…" at bounding box center [154, 188] width 211 height 252
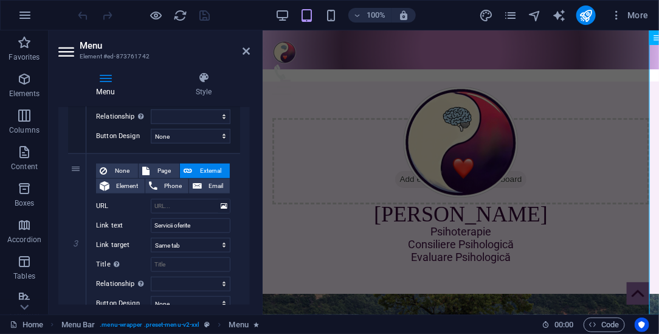
scroll to position [412, 0]
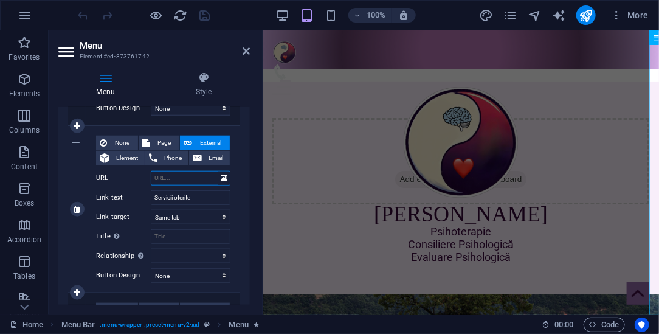
click at [180, 177] on input "URL" at bounding box center [191, 178] width 80 height 15
click at [128, 158] on span "Element" at bounding box center [127, 158] width 28 height 15
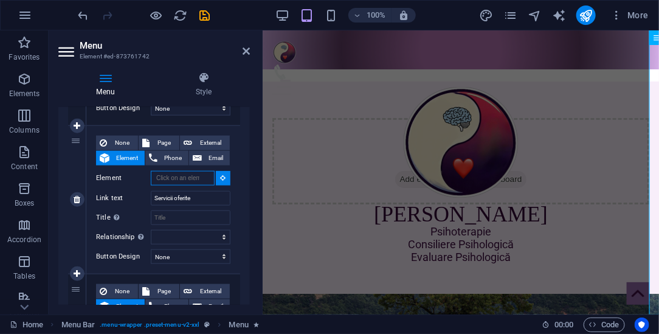
select select
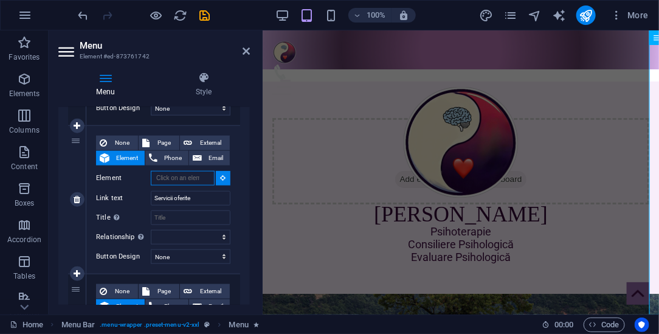
select select
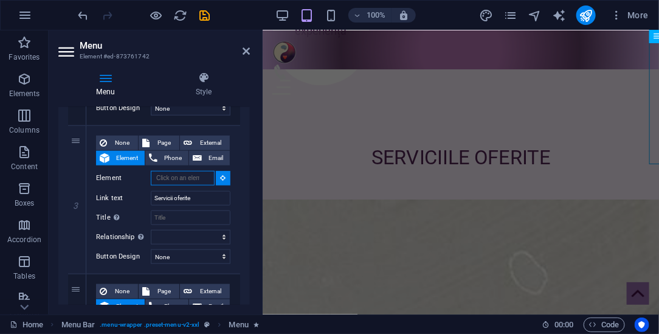
scroll to position [1054, 0]
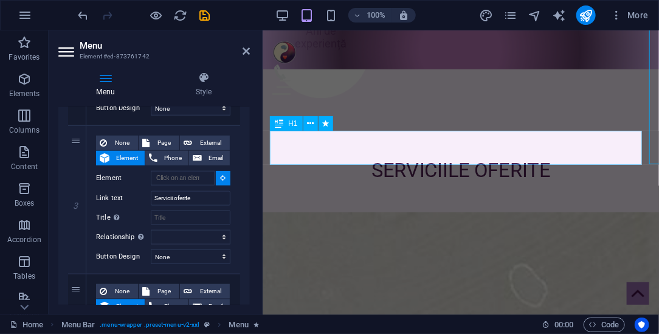
click at [381, 153] on div "SERVICIILE OFERITE" at bounding box center [459, 170] width 381 height 34
select select
type input "#ed-895378824"
select select
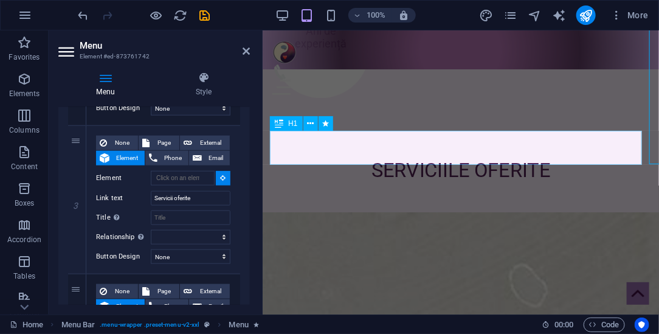
select select
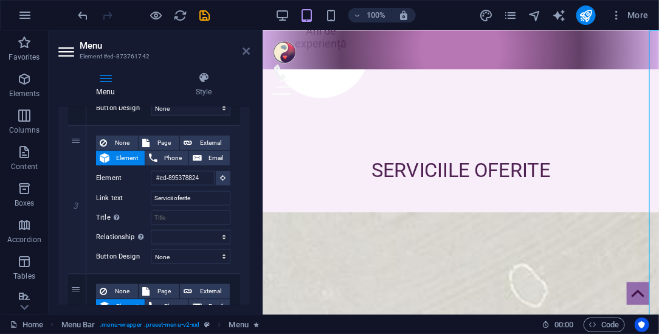
click at [243, 51] on icon at bounding box center [246, 51] width 7 height 10
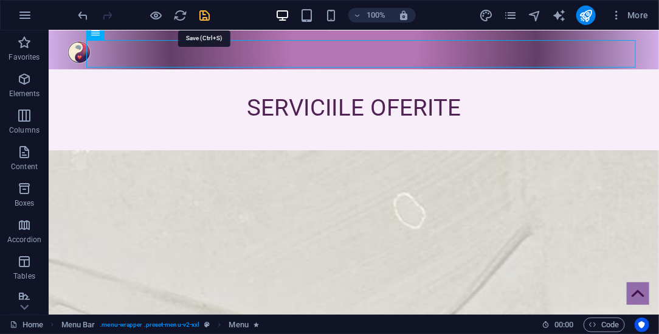
click at [209, 13] on icon "save" at bounding box center [205, 16] width 14 height 14
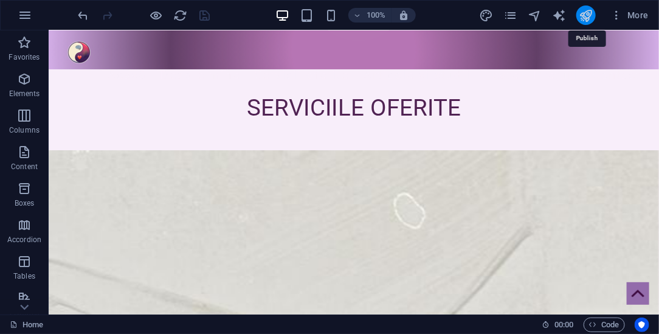
click at [588, 16] on icon "publish" at bounding box center [586, 16] width 14 height 14
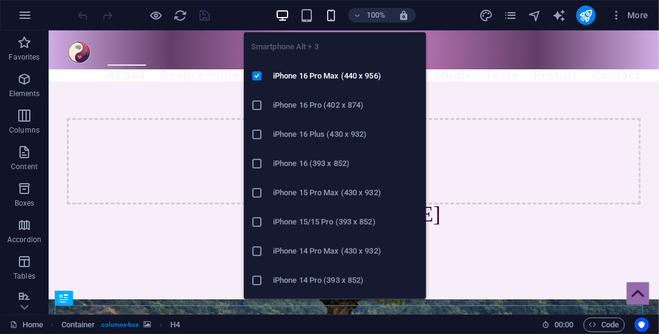
click at [329, 12] on icon "button" at bounding box center [331, 16] width 14 height 14
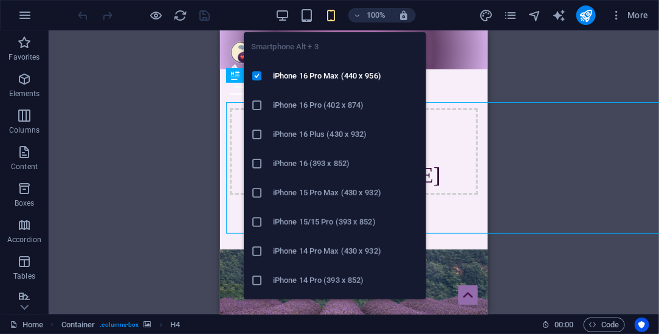
scroll to position [203, 0]
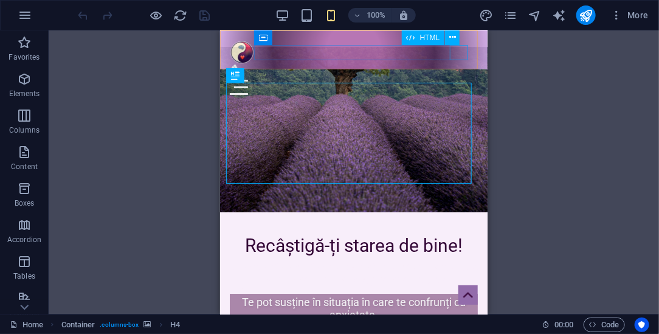
click at [456, 79] on div "Menu" at bounding box center [353, 86] width 248 height 15
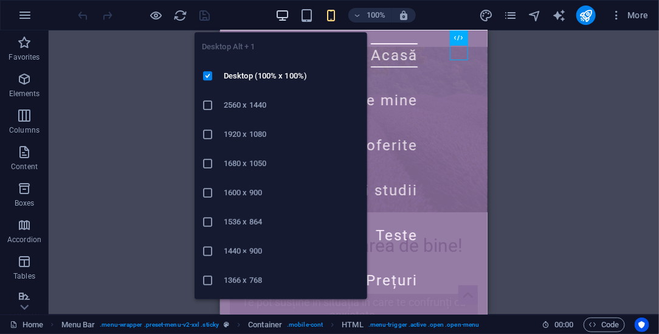
click at [285, 12] on icon "button" at bounding box center [283, 16] width 14 height 14
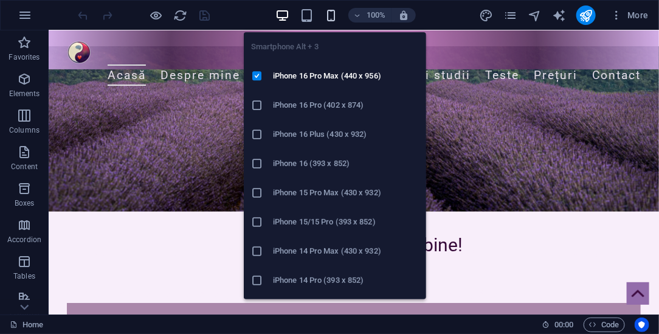
click at [330, 14] on icon "button" at bounding box center [331, 16] width 14 height 14
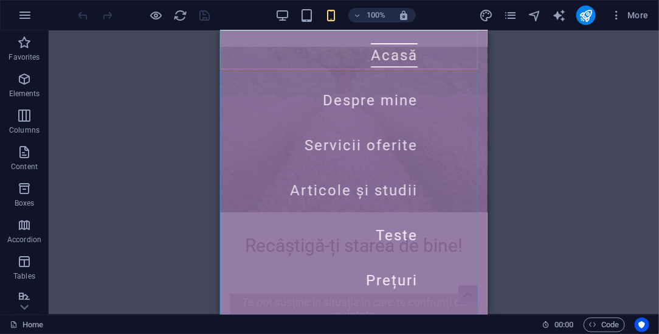
click at [376, 96] on nav "Acasă Despre mine Servicii oferite Articole și studii Teste Prețuri Contact" at bounding box center [354, 172] width 268 height 284
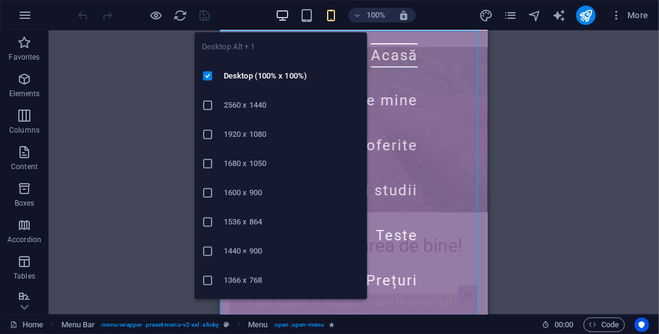
click at [283, 12] on icon "button" at bounding box center [283, 16] width 14 height 14
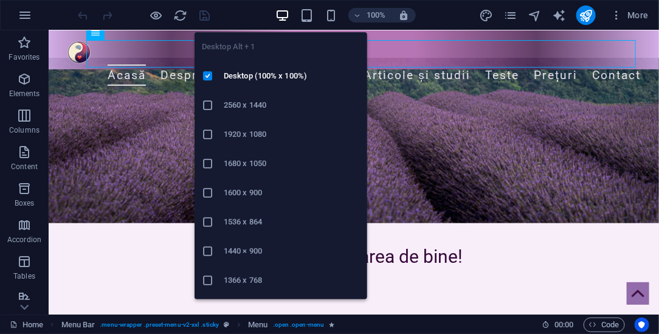
scroll to position [214, 0]
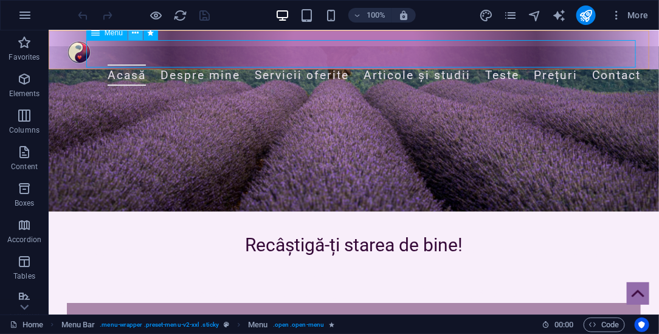
click at [137, 35] on icon at bounding box center [135, 33] width 7 height 13
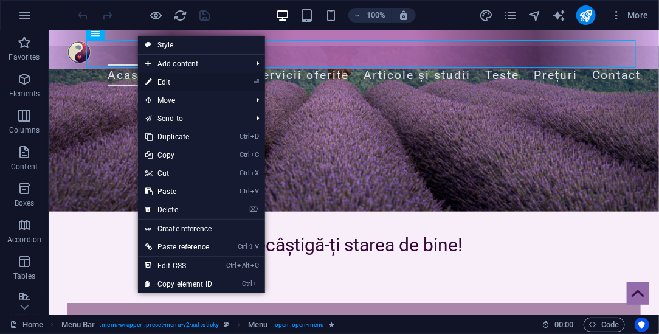
click at [162, 84] on link "⏎ Edit" at bounding box center [178, 82] width 81 height 18
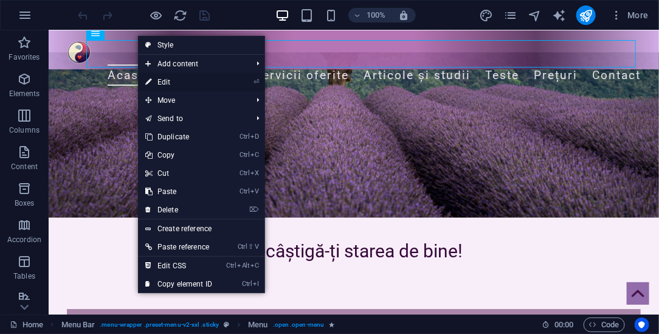
select select "2"
select select
select select "3"
select select
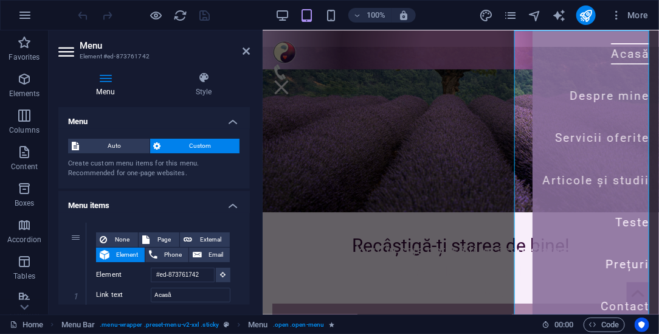
drag, startPoint x: 250, startPoint y: 125, endPoint x: 255, endPoint y: 149, distance: 24.2
click at [255, 149] on div "Menu Style Menu Auto Custom Create custom menu items for this menu. Recommended…" at bounding box center [154, 188] width 211 height 252
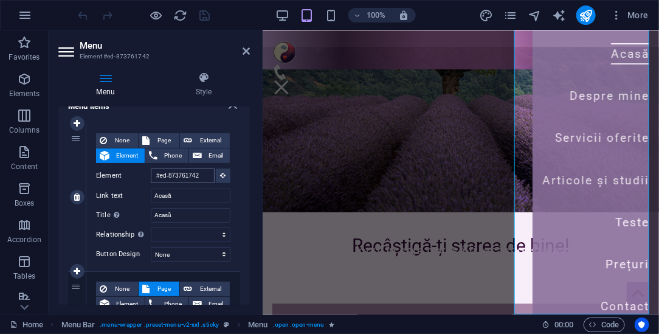
scroll to position [209, 0]
click at [199, 178] on input "#ed-873761742" at bounding box center [183, 175] width 64 height 15
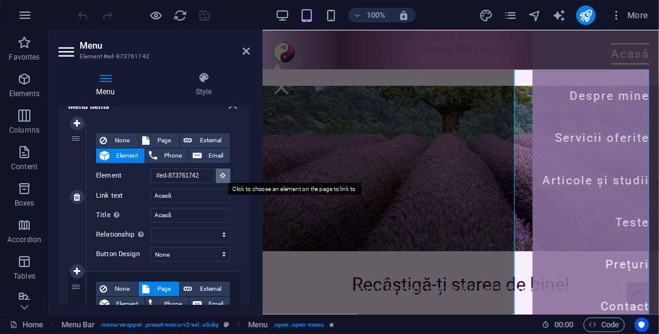
click at [221, 176] on icon at bounding box center [223, 175] width 5 height 6
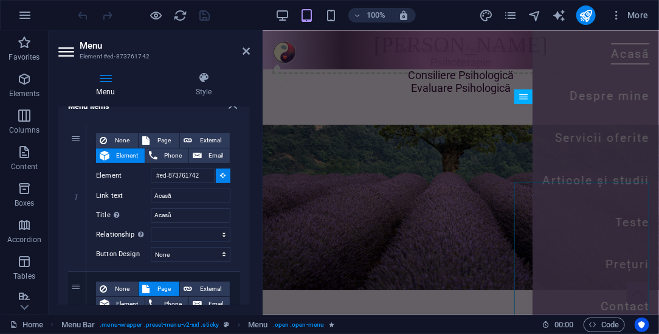
scroll to position [0, 0]
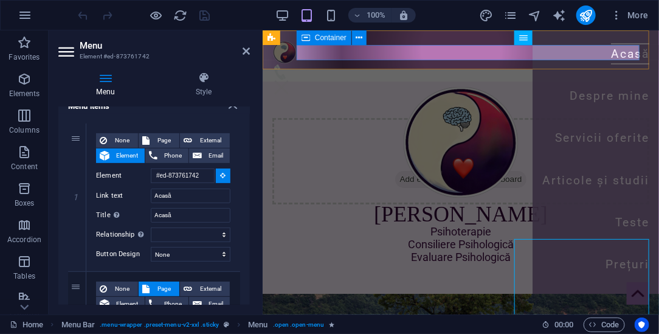
click at [355, 64] on div "Menu" at bounding box center [460, 71] width 377 height 15
type input "#ed-873761733"
select select
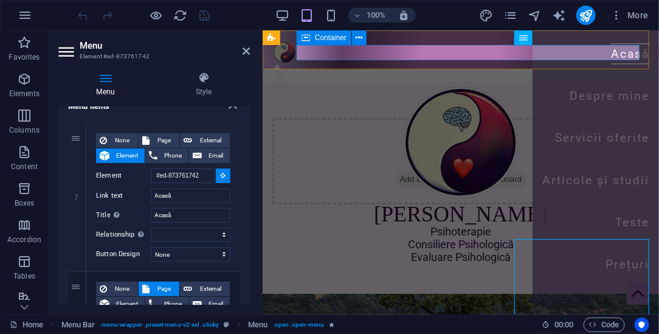
select select
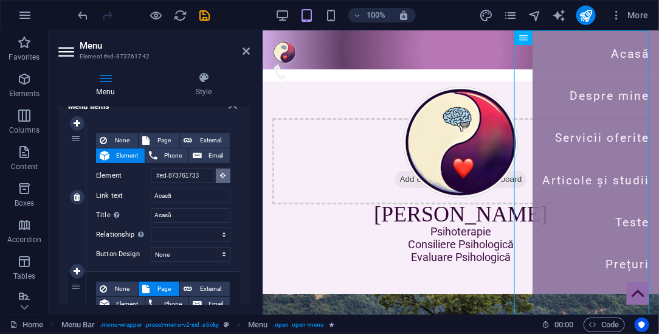
click at [222, 174] on icon at bounding box center [223, 175] width 5 height 6
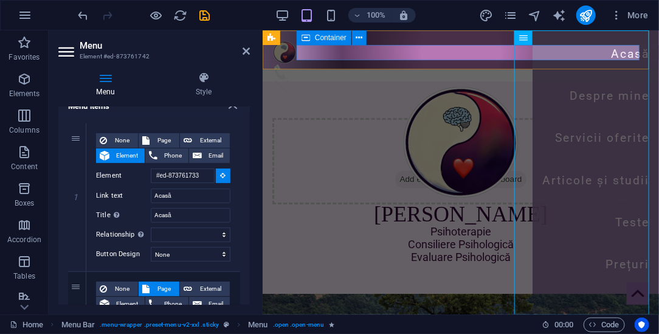
click at [344, 64] on div "Menu" at bounding box center [460, 71] width 377 height 15
select select
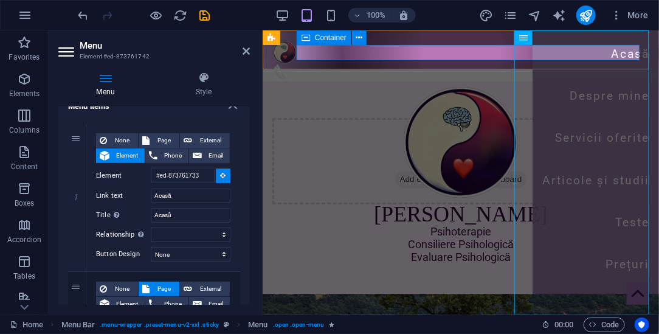
select select
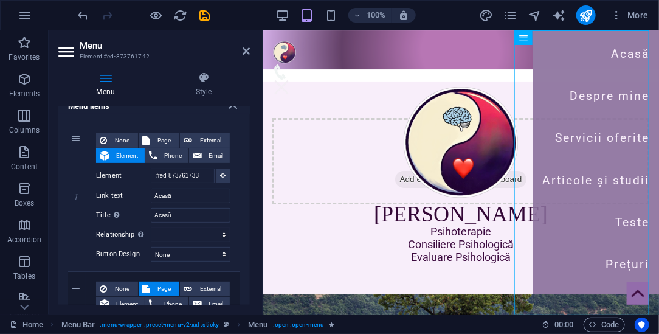
drag, startPoint x: 248, startPoint y: 143, endPoint x: 248, endPoint y: 168, distance: 25.6
click at [248, 168] on div "Menu Auto Custom Create custom menu items for this menu. Recommended for one-pa…" at bounding box center [154, 206] width 192 height 198
drag, startPoint x: 249, startPoint y: 148, endPoint x: 248, endPoint y: 168, distance: 19.5
click at [248, 168] on div "Menu Auto Custom Create custom menu items for this menu. Recommended for one-pa…" at bounding box center [154, 206] width 192 height 198
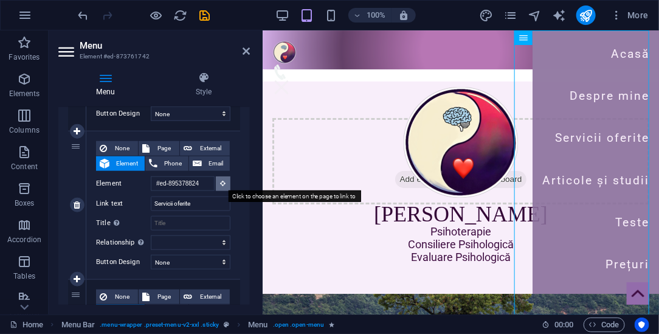
click at [222, 183] on icon at bounding box center [223, 183] width 5 height 6
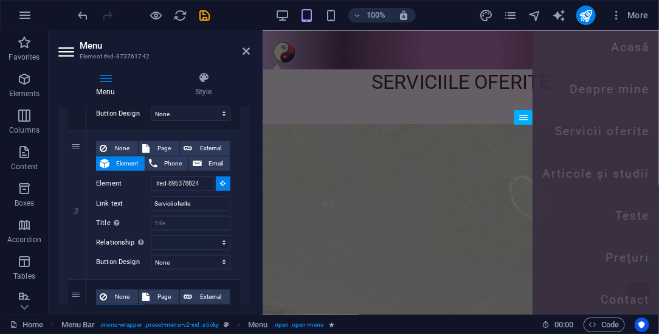
scroll to position [1061, 0]
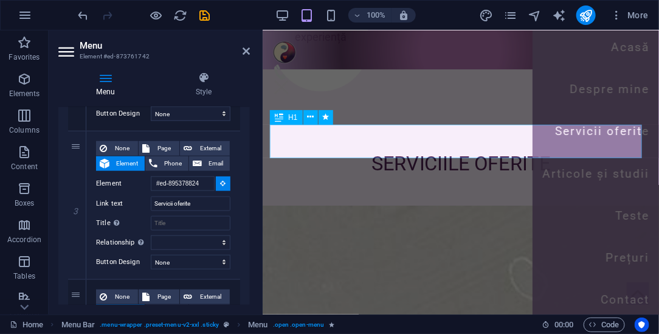
click at [390, 147] on div "SERVICIILE OFERITE" at bounding box center [459, 164] width 381 height 34
select select
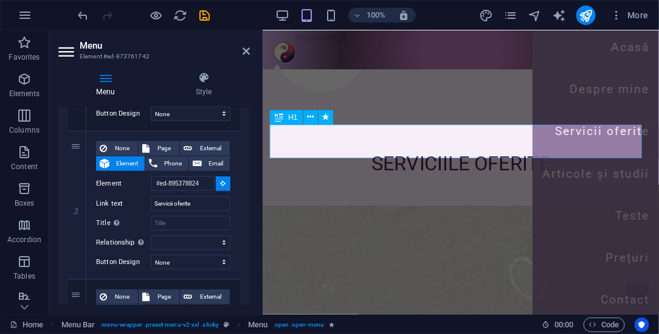
select select
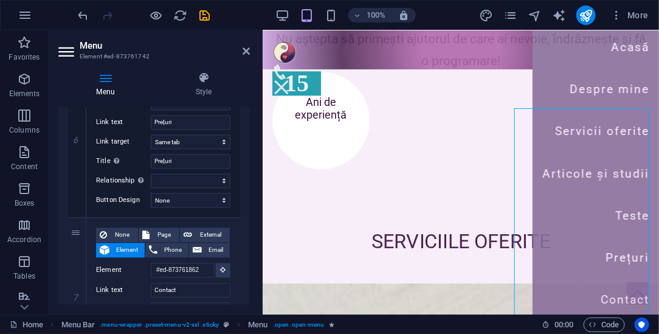
scroll to position [954, 0]
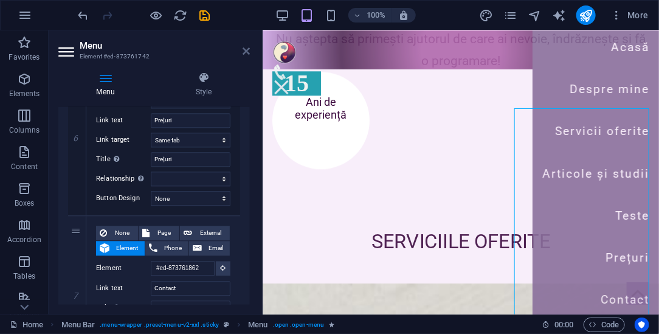
click at [246, 55] on icon at bounding box center [246, 51] width 7 height 10
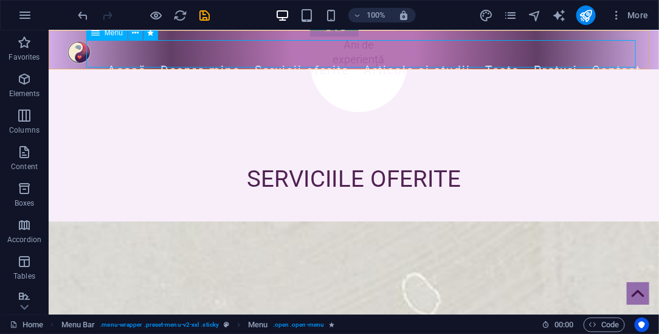
scroll to position [1, 0]
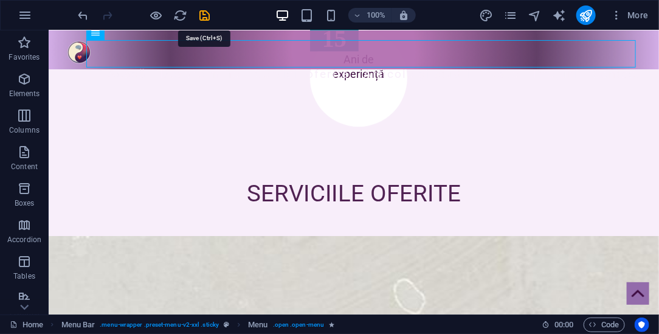
click at [207, 15] on icon "save" at bounding box center [205, 16] width 14 height 14
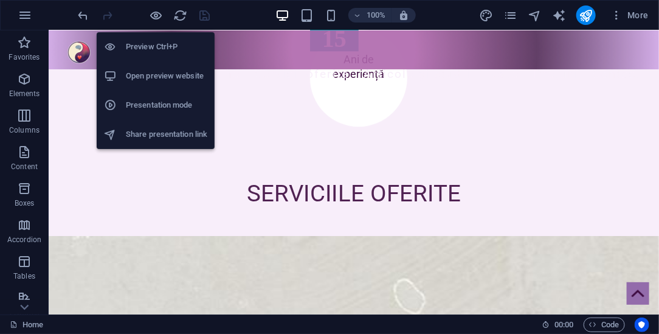
drag, startPoint x: 284, startPoint y: 12, endPoint x: 150, endPoint y: 106, distance: 164.2
click at [150, 106] on body "cristinateodorescu.ro Home Favorites Elements Columns Content Boxes Accordion T…" at bounding box center [329, 167] width 659 height 334
click at [150, 106] on h6 "Presentation mode" at bounding box center [166, 105] width 81 height 15
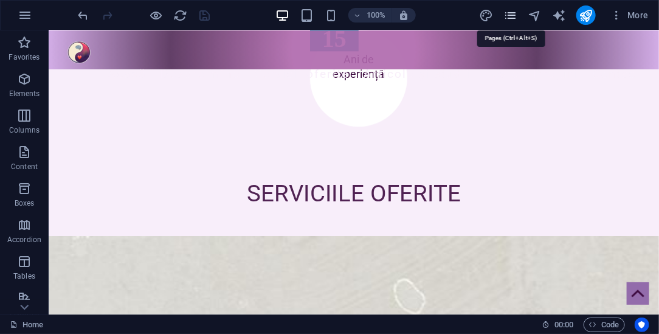
click at [513, 13] on icon "pages" at bounding box center [511, 16] width 14 height 14
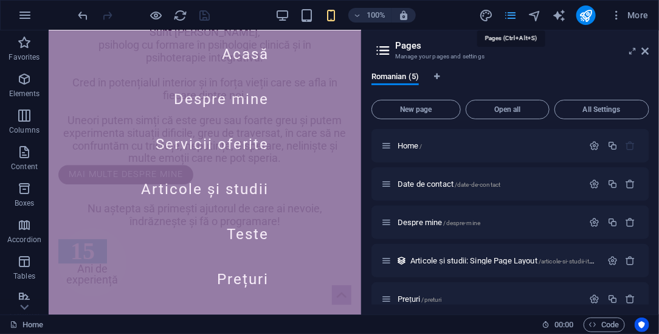
scroll to position [0, 0]
drag, startPoint x: 647, startPoint y: 55, endPoint x: 597, endPoint y: 23, distance: 59.1
click at [647, 55] on icon at bounding box center [645, 51] width 7 height 10
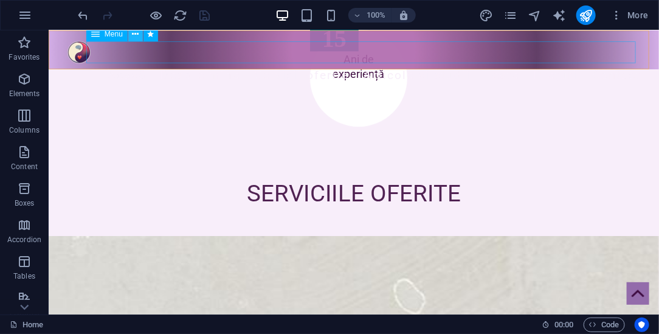
click at [135, 34] on icon at bounding box center [135, 34] width 7 height 13
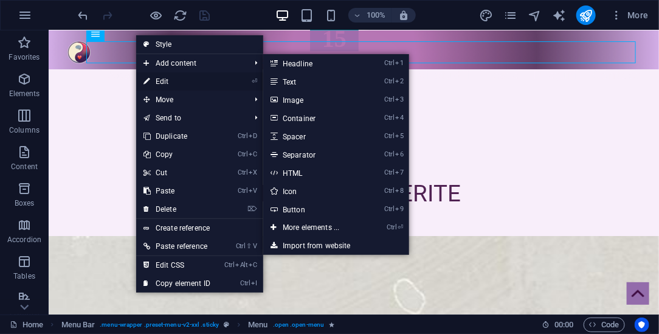
click at [159, 80] on link "⏎ Edit" at bounding box center [176, 81] width 81 height 18
select select "2"
select select
select select "3"
select select
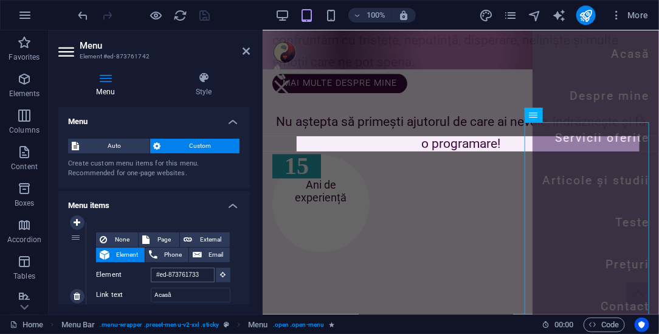
scroll to position [728, 0]
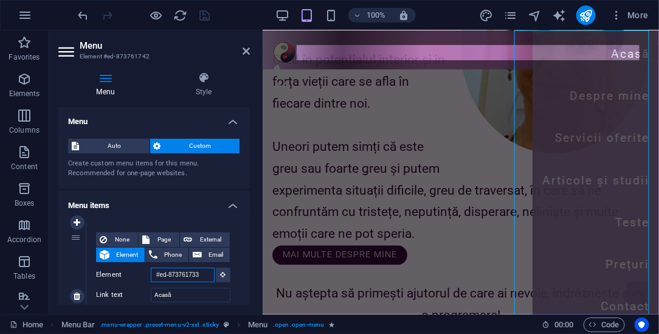
click at [203, 275] on input "#ed-873761733" at bounding box center [183, 275] width 64 height 15
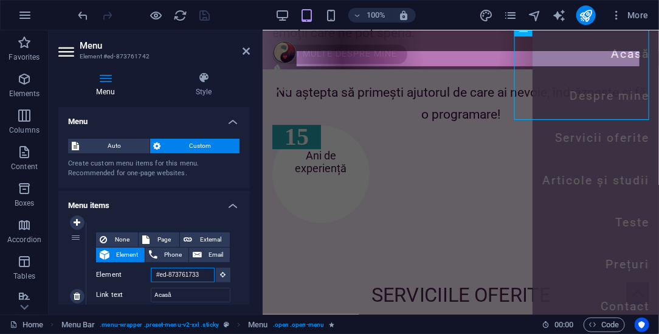
scroll to position [689, 0]
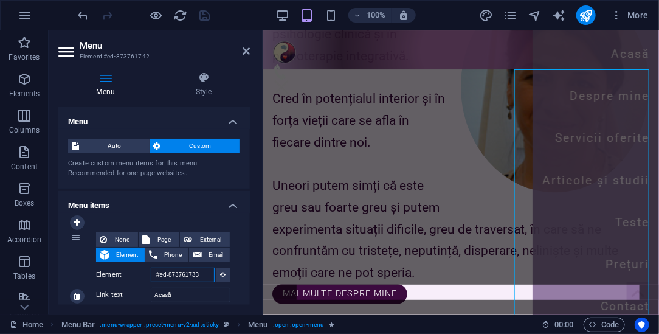
click at [202, 274] on input "#ed-873761733" at bounding box center [183, 275] width 64 height 15
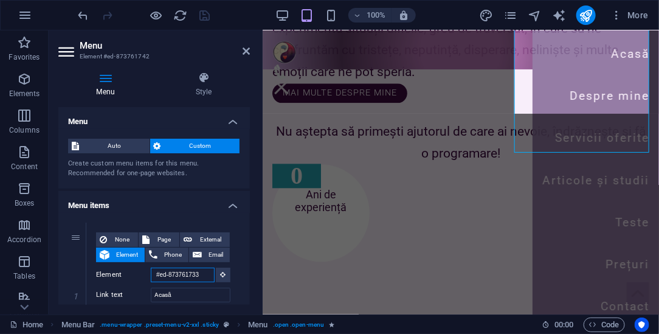
scroll to position [0, 0]
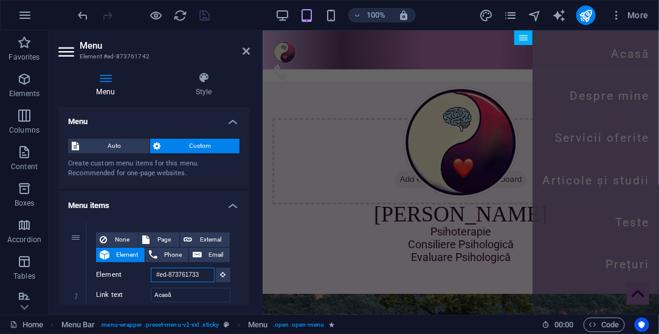
drag, startPoint x: 654, startPoint y: 106, endPoint x: 904, endPoint y: 57, distance: 254.2
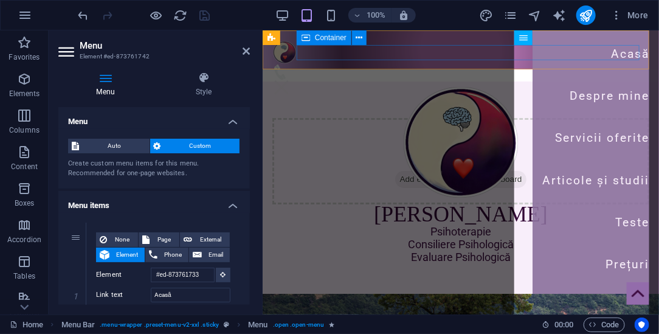
click at [336, 64] on div "Menu" at bounding box center [460, 71] width 377 height 15
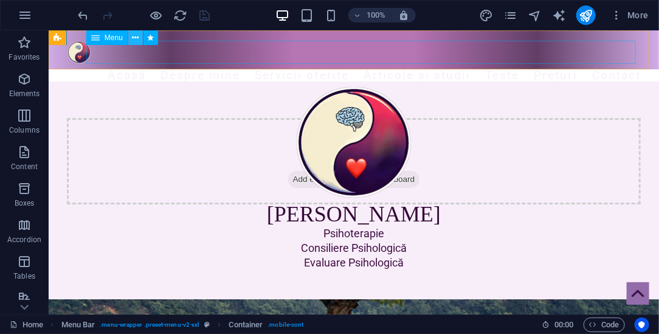
click at [136, 35] on icon at bounding box center [135, 38] width 7 height 13
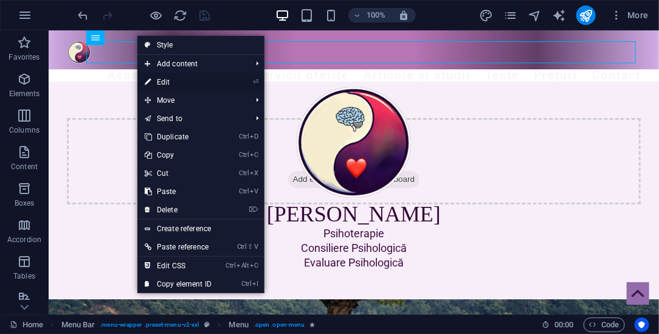
click at [166, 85] on link "⏎ Edit" at bounding box center [177, 82] width 81 height 18
select select "2"
select select
select select "3"
select select
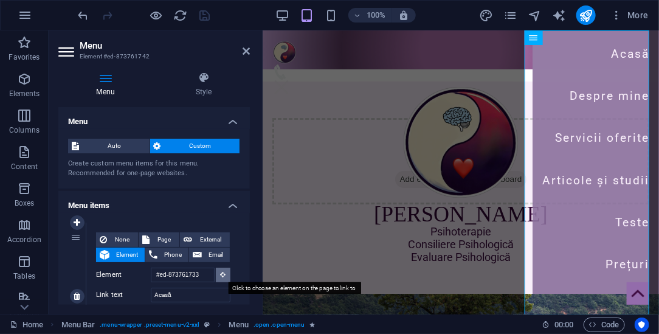
click at [222, 274] on icon at bounding box center [223, 274] width 5 height 6
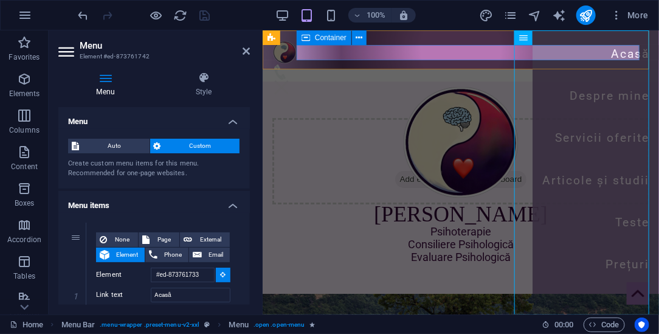
click at [356, 64] on div "Menu" at bounding box center [460, 71] width 377 height 15
select select
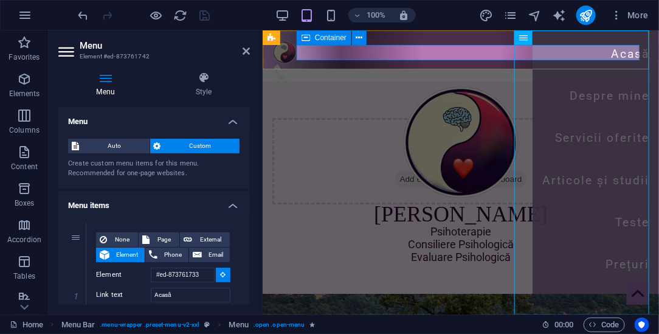
select select
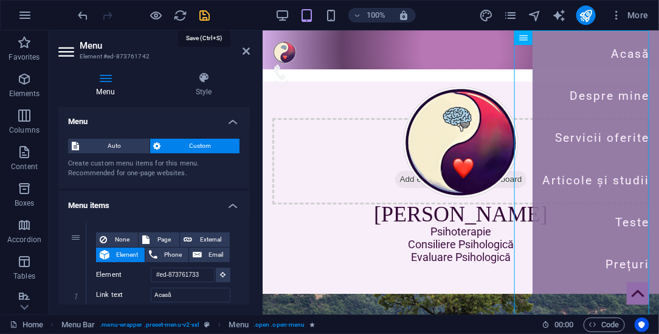
click at [204, 13] on icon "save" at bounding box center [205, 16] width 14 height 14
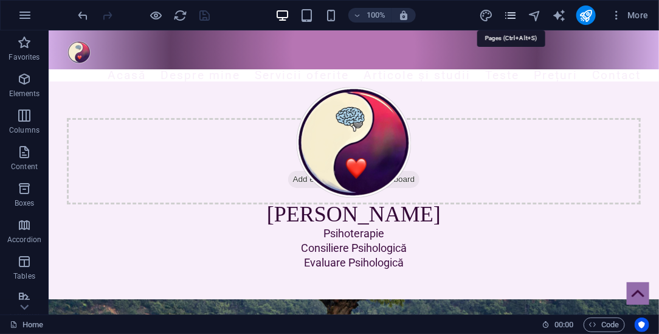
click at [513, 16] on icon "pages" at bounding box center [511, 16] width 14 height 14
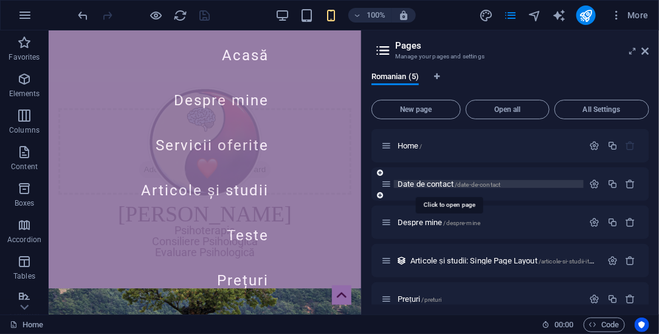
click at [428, 186] on span "Date de contact /date-de-contact" at bounding box center [449, 183] width 103 height 9
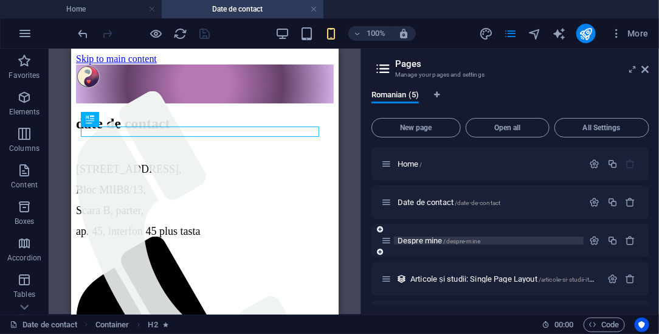
click at [417, 241] on span "Despre mine /despre-mine" at bounding box center [439, 240] width 83 height 9
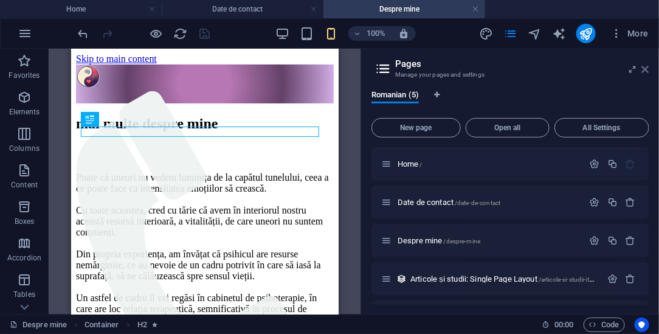
click at [646, 69] on icon at bounding box center [645, 69] width 7 height 10
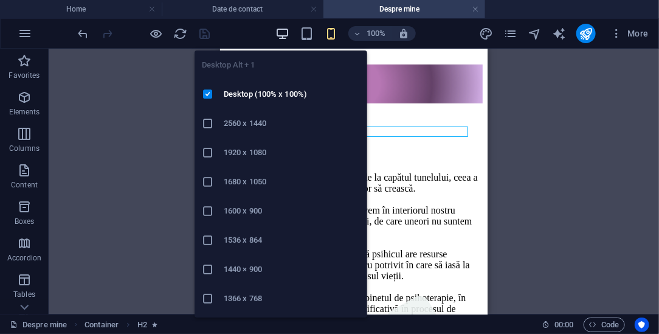
click at [283, 31] on icon "button" at bounding box center [283, 34] width 14 height 14
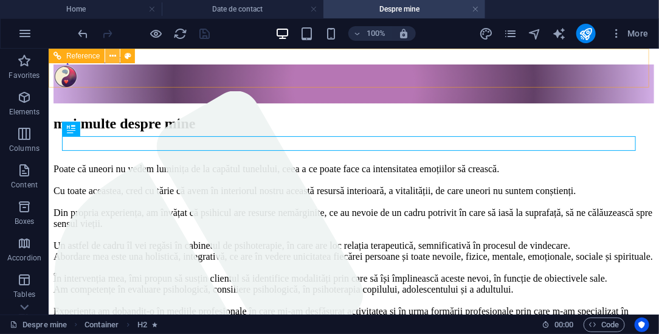
click at [112, 57] on icon at bounding box center [112, 56] width 7 height 13
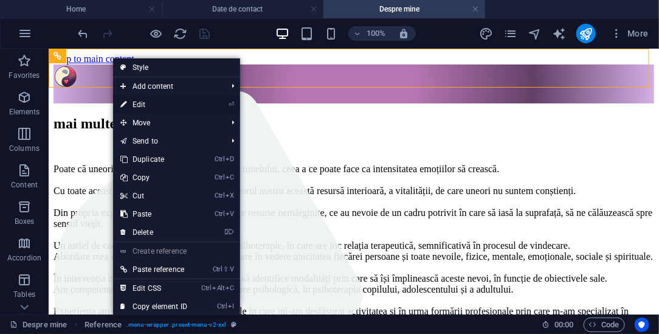
click at [144, 103] on link "⏎ Edit" at bounding box center [153, 104] width 81 height 18
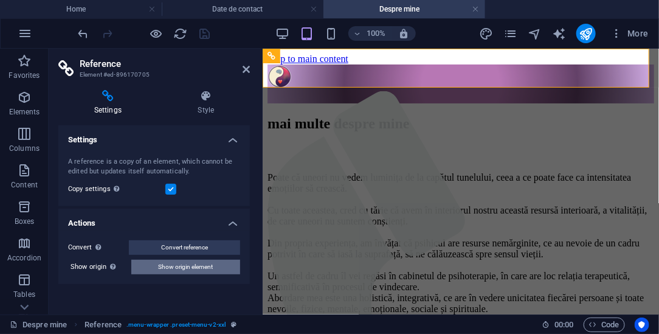
click at [191, 268] on span "Show origin element" at bounding box center [186, 267] width 55 height 15
select select "rem"
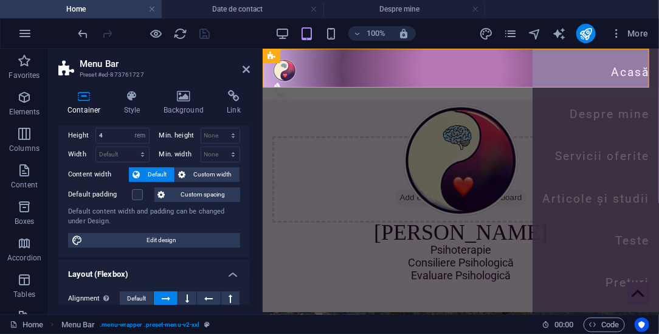
scroll to position [27, 0]
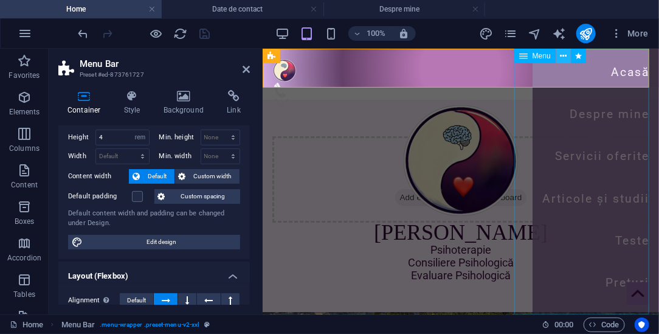
click at [567, 56] on button at bounding box center [563, 56] width 15 height 15
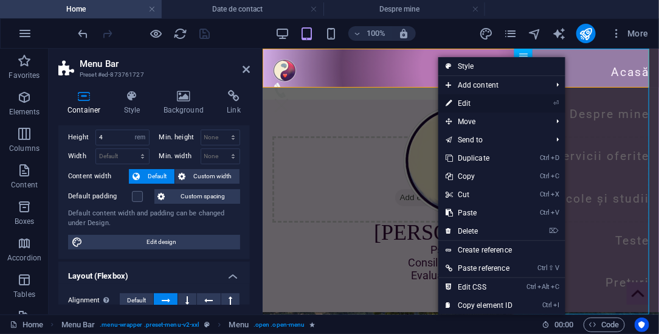
click at [469, 106] on link "⏎ Edit" at bounding box center [479, 103] width 81 height 18
select select "2"
select select
select select "3"
select select
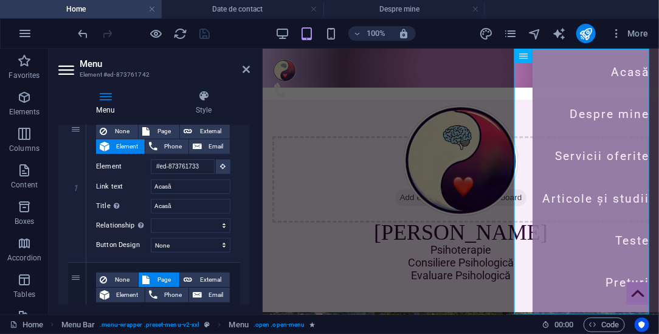
scroll to position [159, 0]
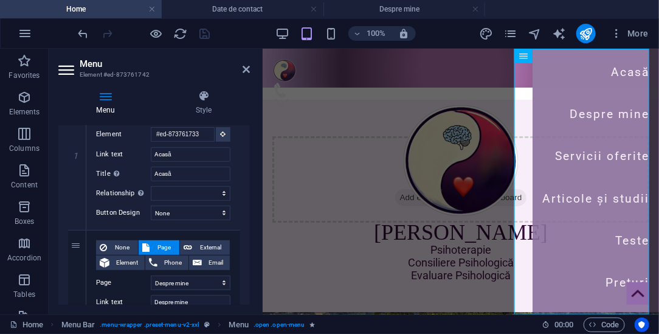
drag, startPoint x: 250, startPoint y: 166, endPoint x: 248, endPoint y: 193, distance: 27.5
click at [248, 193] on div "Menu Style Menu Auto Custom Create custom menu items for this menu. Recommended…" at bounding box center [154, 197] width 211 height 234
drag, startPoint x: 247, startPoint y: 170, endPoint x: 246, endPoint y: 181, distance: 11.6
click at [246, 181] on div "Menu Auto Custom Create custom menu items for this menu. Recommended for one-pa…" at bounding box center [154, 214] width 192 height 179
drag, startPoint x: 247, startPoint y: 169, endPoint x: 249, endPoint y: 184, distance: 15.3
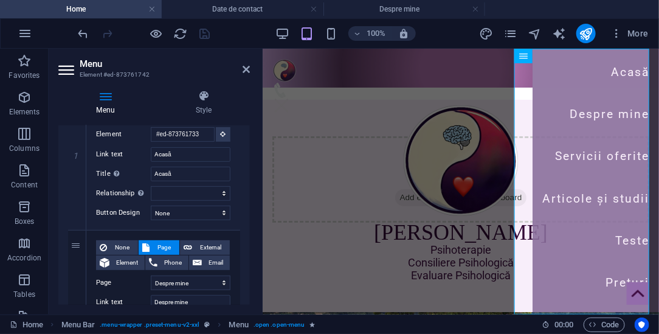
click at [249, 184] on div "Menu Auto Custom Create custom menu items for this menu. Recommended for one-pa…" at bounding box center [154, 214] width 192 height 179
click at [243, 69] on icon at bounding box center [246, 69] width 7 height 10
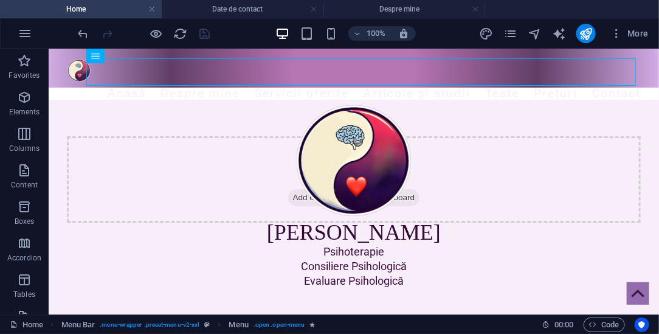
click at [204, 30] on div at bounding box center [144, 33] width 136 height 19
click at [591, 34] on icon "publish" at bounding box center [586, 34] width 14 height 14
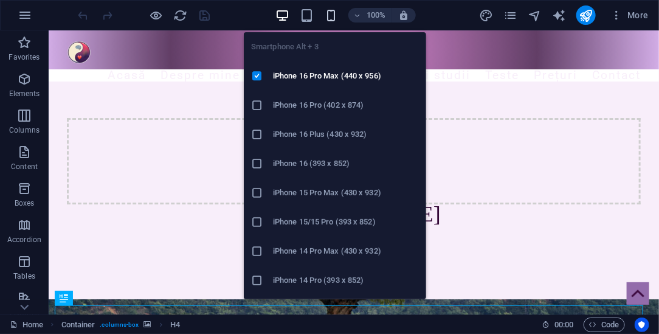
click at [330, 20] on icon "button" at bounding box center [331, 16] width 14 height 14
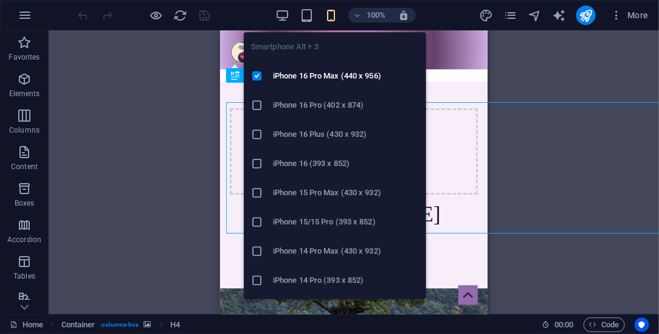
scroll to position [203, 0]
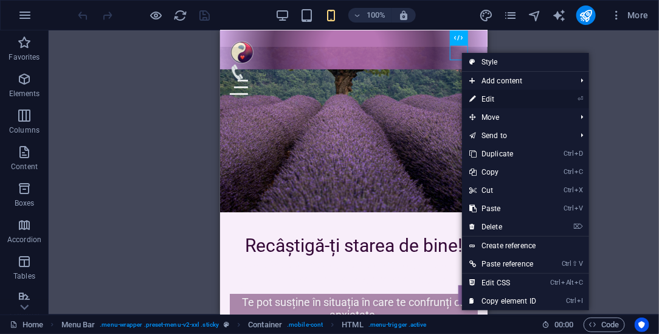
click at [487, 100] on link "⏎ Edit" at bounding box center [502, 99] width 81 height 18
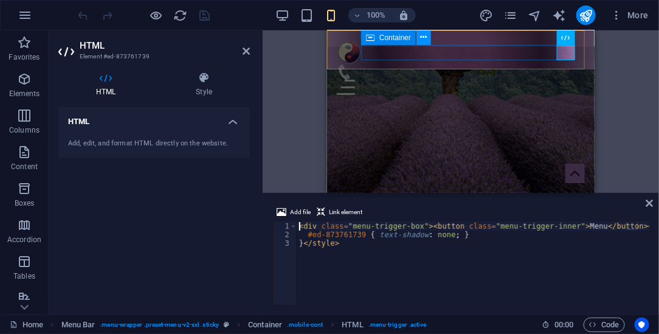
click at [427, 37] on icon at bounding box center [424, 37] width 7 height 13
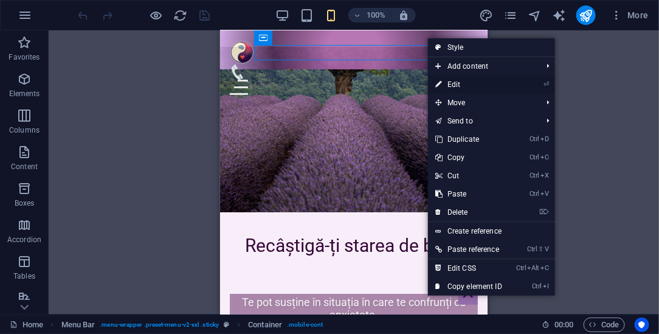
click at [460, 87] on link "⏎ Edit" at bounding box center [468, 84] width 81 height 18
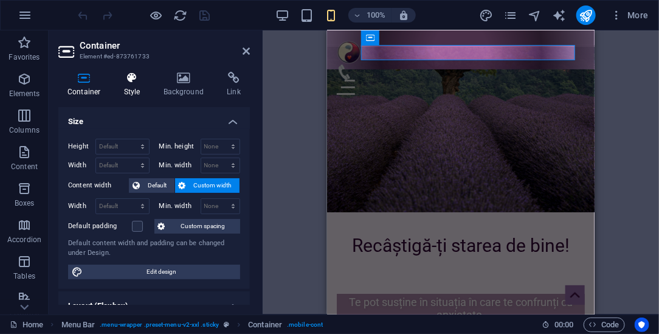
click at [133, 84] on h4 "Style" at bounding box center [135, 85] width 40 height 26
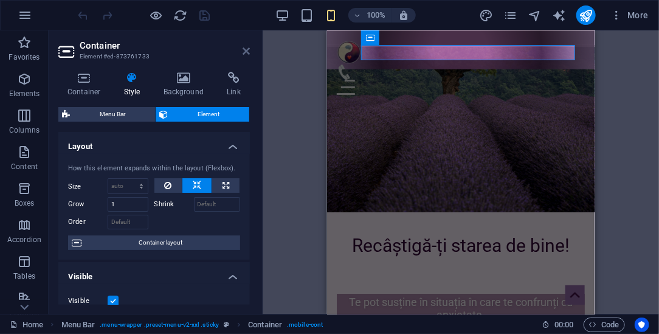
click at [243, 50] on icon at bounding box center [246, 51] width 7 height 10
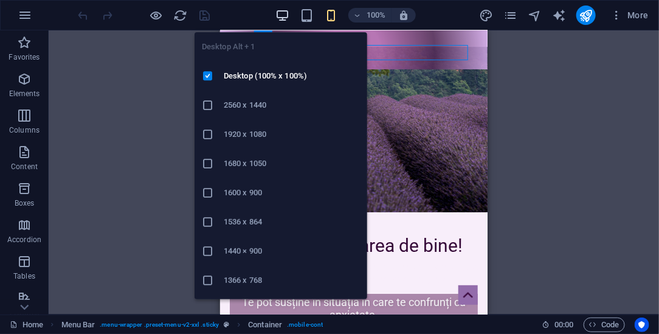
click at [283, 15] on icon "button" at bounding box center [283, 16] width 14 height 14
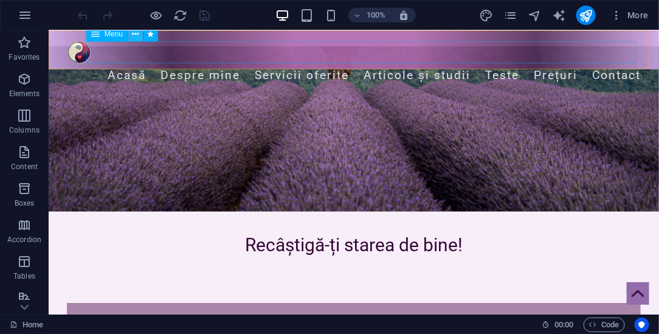
click at [134, 37] on icon at bounding box center [135, 34] width 7 height 13
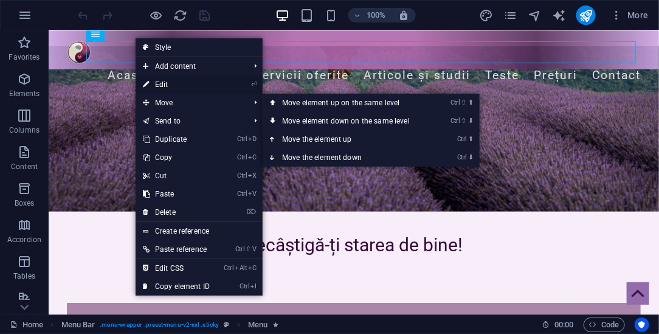
click at [164, 85] on link "⏎ Edit" at bounding box center [176, 84] width 81 height 18
select select "2"
select select
select select "3"
select select
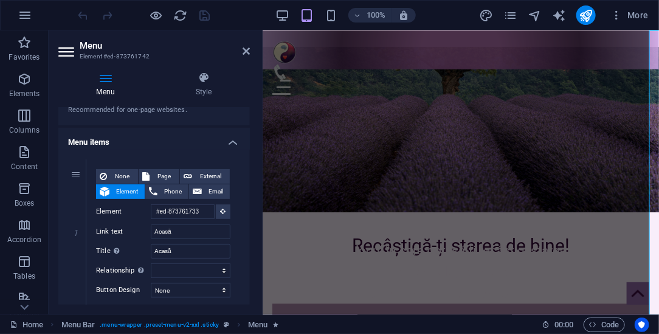
scroll to position [0, 0]
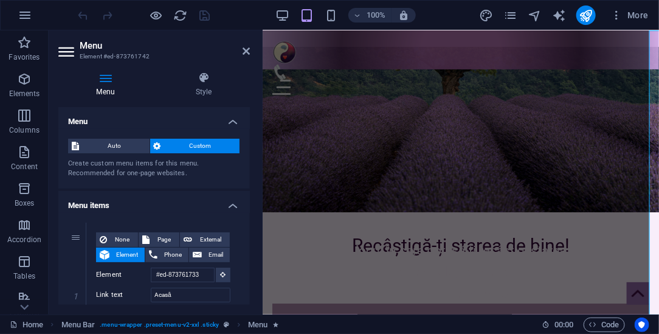
drag, startPoint x: 249, startPoint y: 129, endPoint x: 249, endPoint y: 144, distance: 14.6
click at [249, 144] on div "Menu Auto Custom Create custom menu items for this menu. Recommended for one-pa…" at bounding box center [154, 206] width 192 height 198
drag, startPoint x: 251, startPoint y: 132, endPoint x: 246, endPoint y: 156, distance: 24.1
click at [247, 159] on div "Menu Style Menu Auto Custom Create custom menu items for this menu. Recommended…" at bounding box center [154, 188] width 211 height 252
click at [248, 47] on icon at bounding box center [246, 51] width 7 height 10
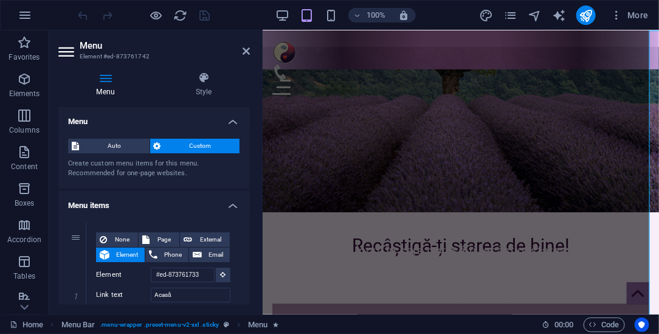
scroll to position [214, 0]
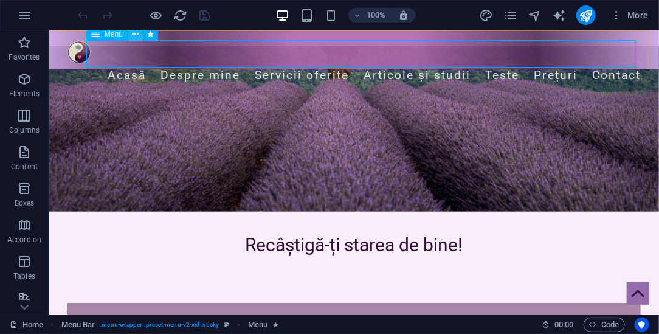
click at [133, 34] on icon at bounding box center [135, 34] width 7 height 13
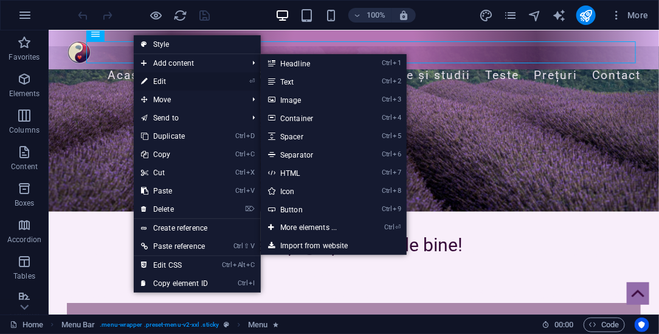
click at [161, 78] on link "⏎ Edit" at bounding box center [174, 81] width 81 height 18
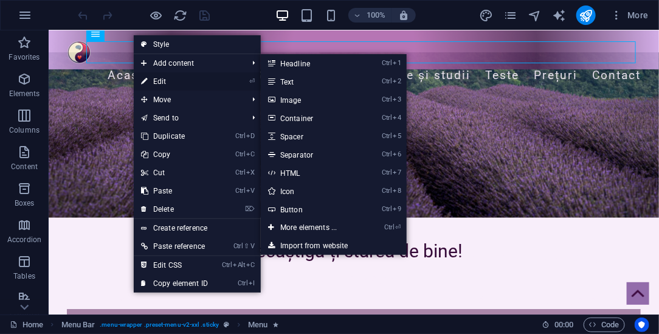
select select "2"
select select
select select "3"
select select
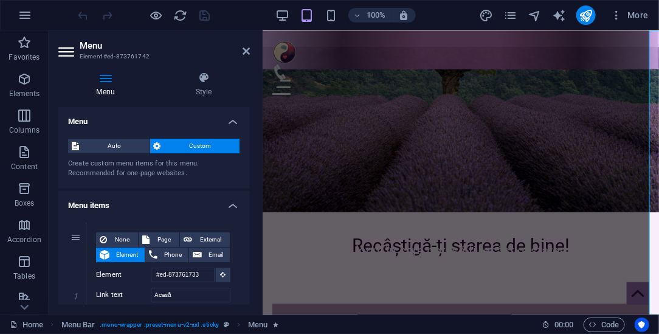
drag, startPoint x: 247, startPoint y: 131, endPoint x: 248, endPoint y: 193, distance: 61.4
click at [249, 51] on icon at bounding box center [246, 51] width 7 height 10
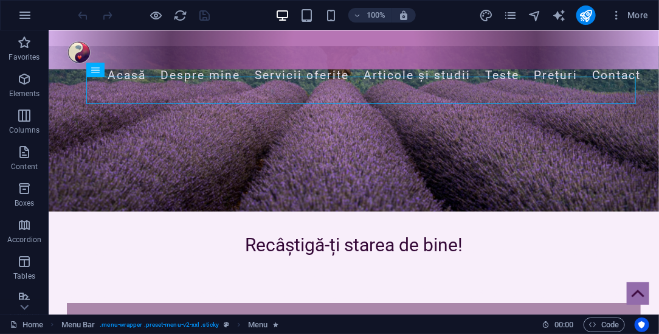
scroll to position [0, 0]
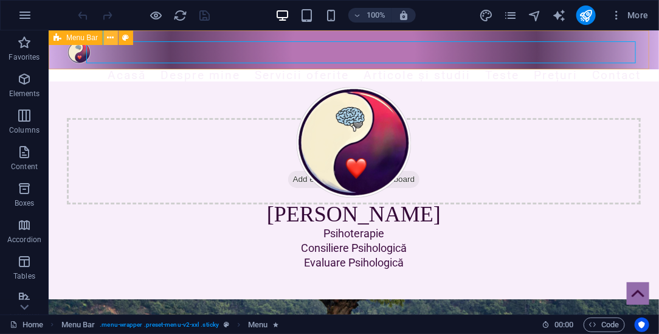
click at [113, 36] on icon at bounding box center [111, 38] width 7 height 13
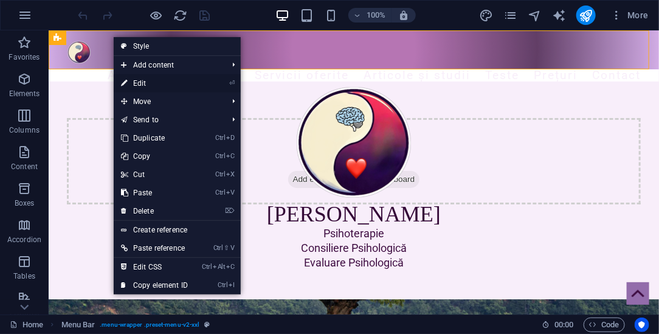
click at [146, 81] on link "⏎ Edit" at bounding box center [154, 83] width 81 height 18
select select "rem"
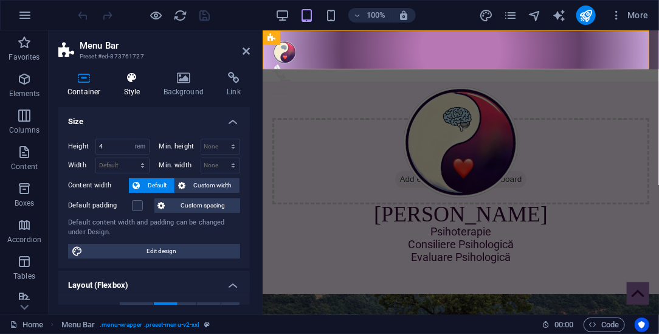
click at [134, 81] on icon at bounding box center [132, 78] width 35 height 12
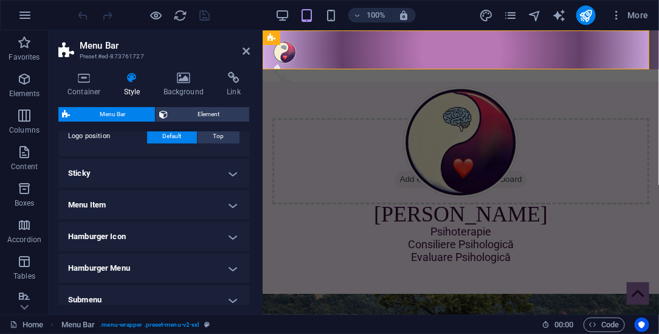
scroll to position [309, 0]
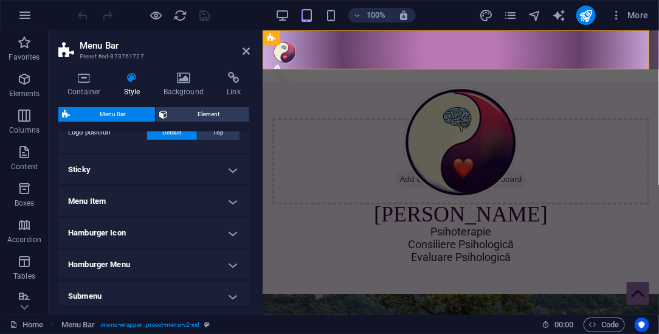
click at [235, 166] on h4 "Sticky" at bounding box center [154, 169] width 192 height 29
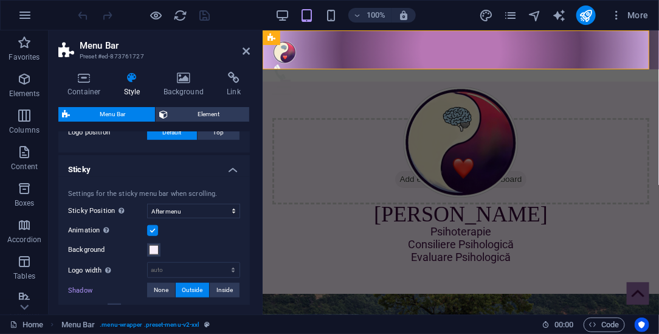
drag, startPoint x: 248, startPoint y: 224, endPoint x: 251, endPoint y: 248, distance: 23.4
click at [251, 248] on div "Container Style Background Link Size Height 4 Default px rem % vh vw Min. heigh…" at bounding box center [154, 188] width 211 height 252
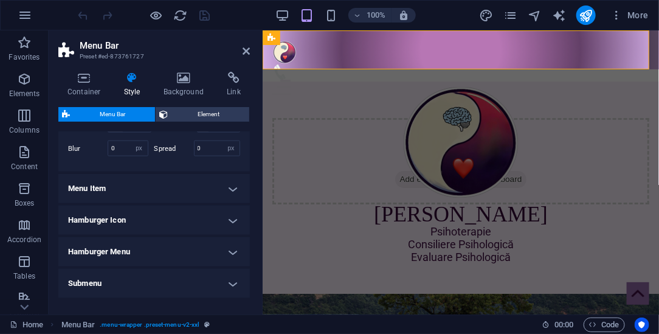
scroll to position [521, 0]
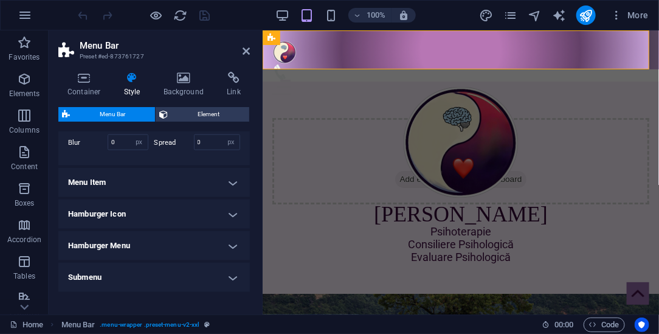
click at [233, 197] on h4 "Menu Item" at bounding box center [154, 182] width 192 height 29
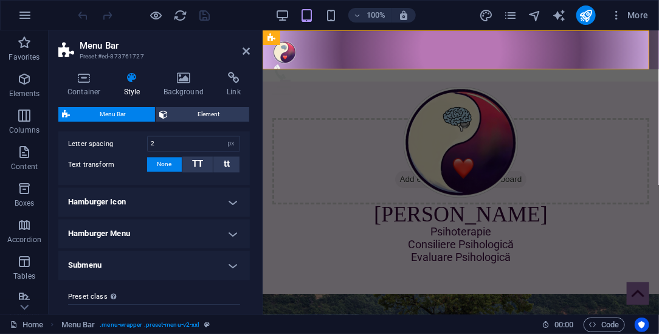
scroll to position [855, 0]
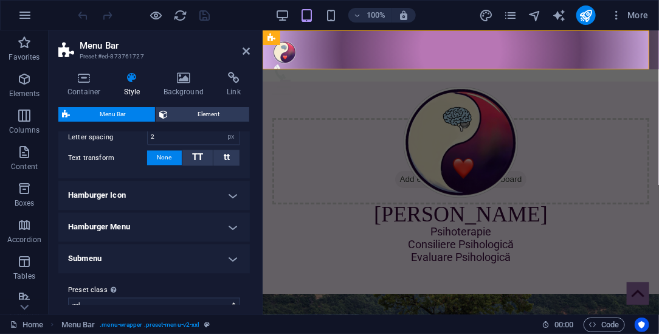
click at [233, 203] on h4 "Hamburger Icon" at bounding box center [154, 195] width 192 height 29
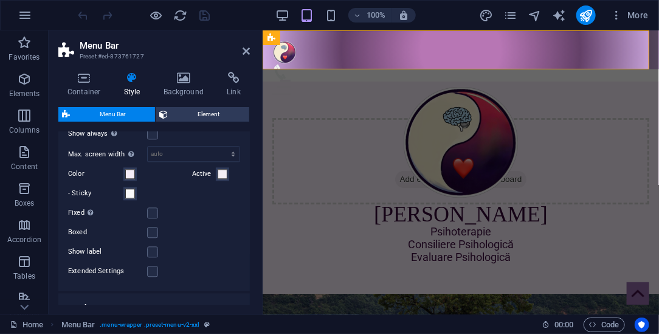
scroll to position [976, 0]
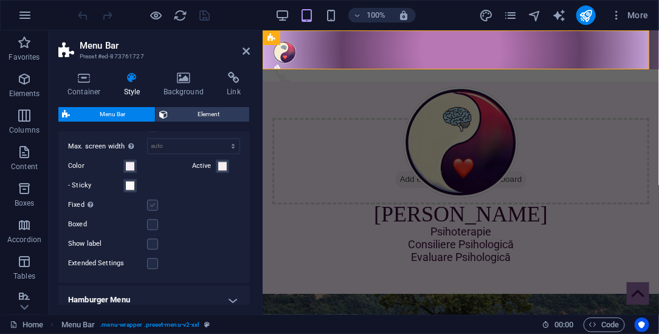
click at [152, 210] on label at bounding box center [152, 204] width 11 height 11
click at [0, 0] on input "Fixed Positions the trigger in a fixed state so that it is constantly in the vi…" at bounding box center [0, 0] width 0 height 0
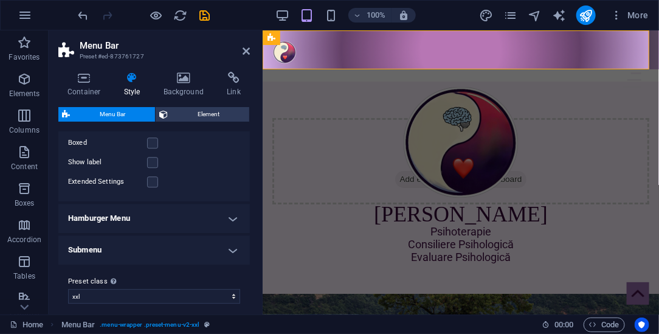
scroll to position [1103, 0]
click at [211, 223] on h4 "Hamburger Menu" at bounding box center [154, 215] width 192 height 29
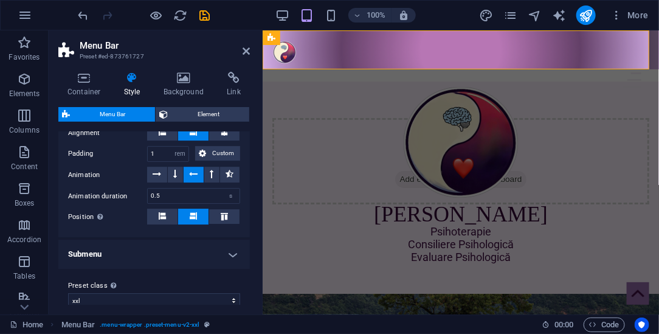
scroll to position [1281, 0]
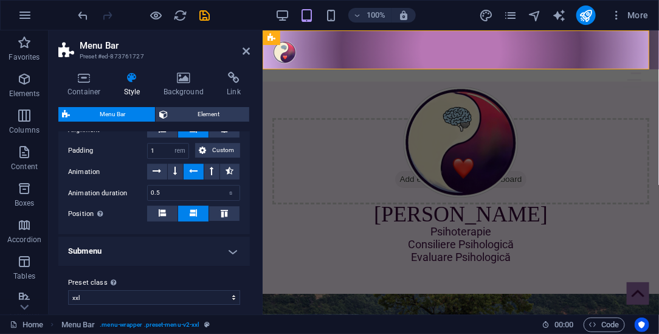
click at [232, 260] on h4 "Submenu" at bounding box center [154, 251] width 192 height 29
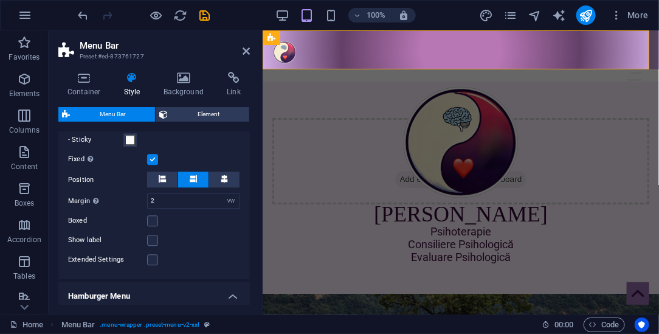
scroll to position [1039, 0]
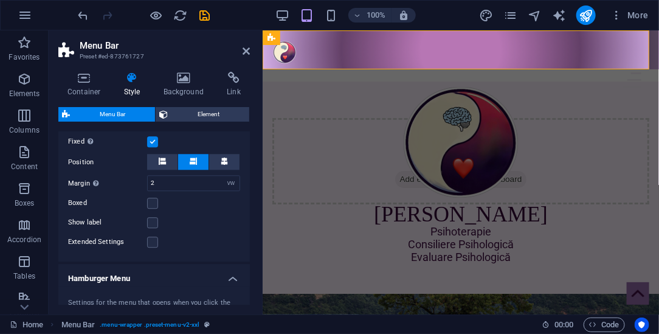
click at [251, 252] on div "Container Style Background Link Size Height 4 Default px rem % vh vw Min. heigh…" at bounding box center [154, 188] width 211 height 252
click at [251, 244] on div "Container Style Background Link Size Height 4 Default px rem % vh vw Min. heigh…" at bounding box center [154, 188] width 211 height 252
click at [204, 13] on icon "save" at bounding box center [205, 16] width 14 height 14
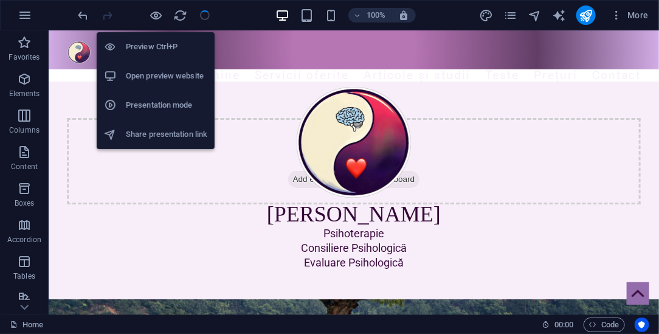
click at [148, 106] on h6 "Presentation mode" at bounding box center [166, 105] width 81 height 15
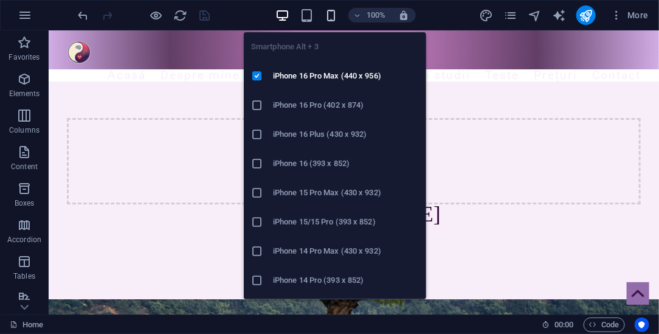
click at [334, 14] on icon "button" at bounding box center [331, 16] width 14 height 14
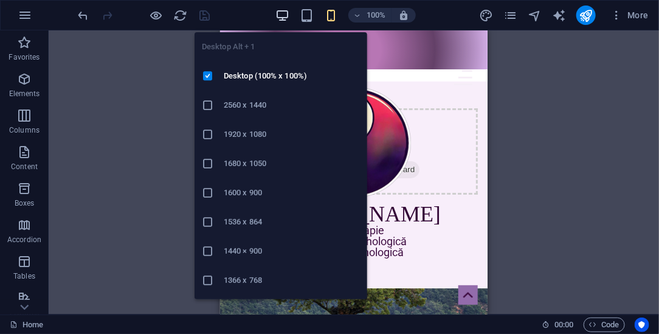
click at [283, 12] on icon "button" at bounding box center [283, 16] width 14 height 14
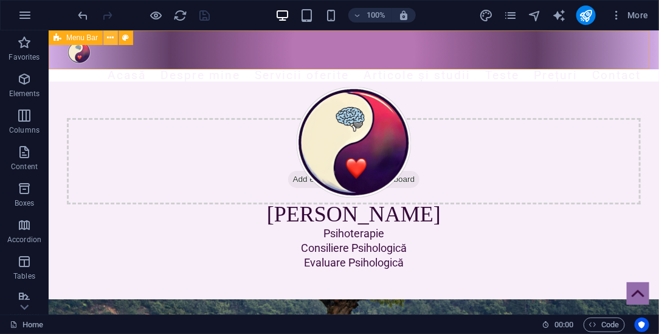
click at [113, 37] on icon at bounding box center [111, 38] width 7 height 13
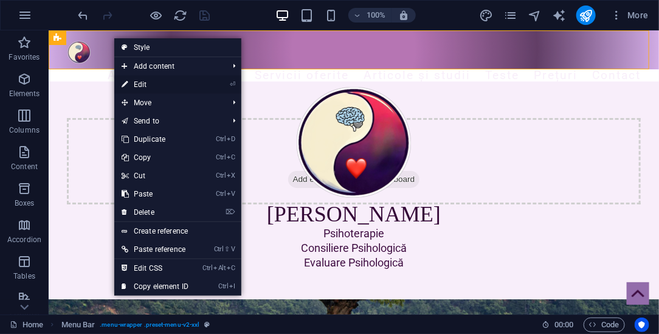
click at [141, 86] on link "⏎ Edit" at bounding box center [154, 84] width 81 height 18
select select "rem"
select select "sticky_menu"
select select "px"
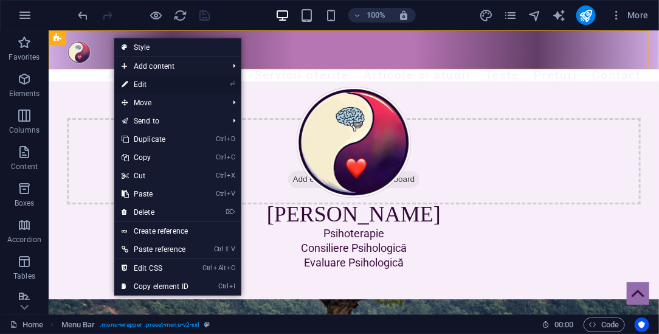
select select "px"
select select "hover_border_vertical"
select select "px"
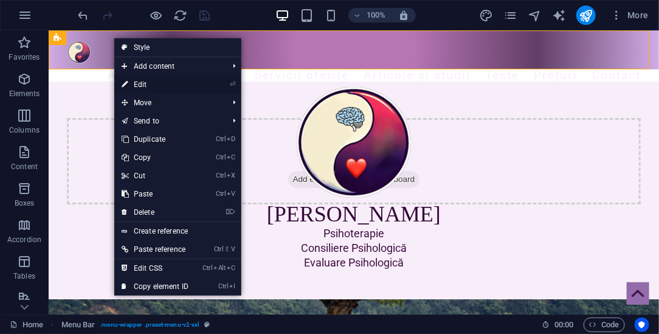
select select "rem"
select select "link-special-font"
select select "rem"
select select "400"
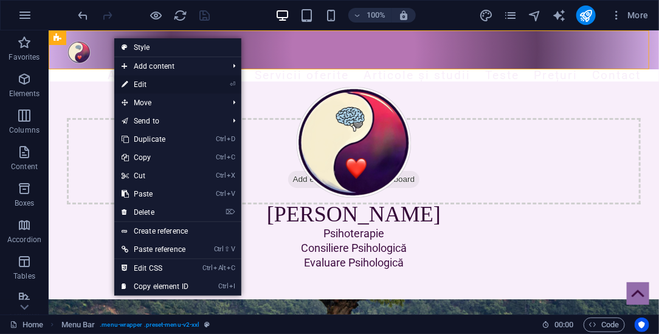
select select "px"
select select "vw"
select select "rem"
select select "px"
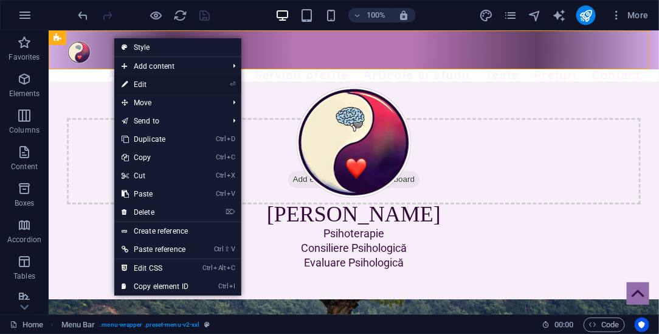
select select "preset-menu-v2-xxl"
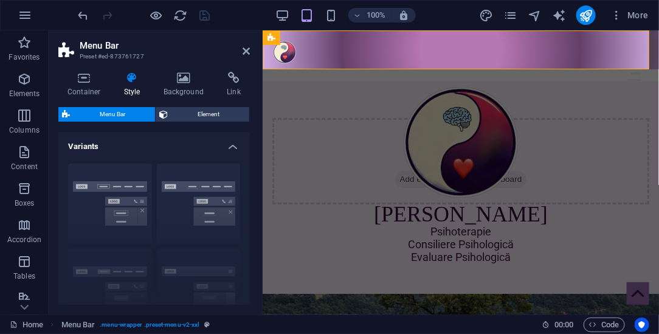
drag, startPoint x: 251, startPoint y: 146, endPoint x: 249, endPoint y: 175, distance: 29.2
click at [249, 175] on div "Container Style Background Link Size Height 4 Default px rem % vh vw Min. heigh…" at bounding box center [154, 188] width 211 height 252
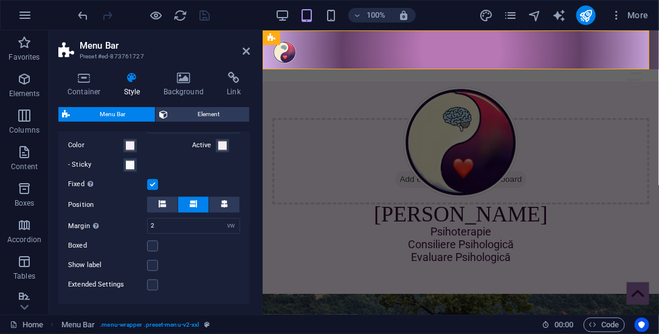
scroll to position [986, 0]
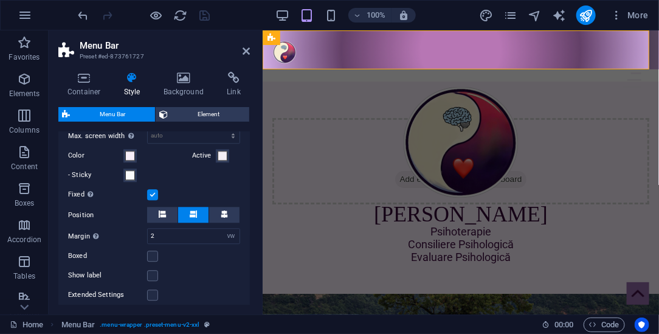
click at [151, 200] on label at bounding box center [152, 194] width 11 height 11
click at [0, 0] on input "Fixed Positions the trigger in a fixed state so that it is constantly in the vi…" at bounding box center [0, 0] width 0 height 0
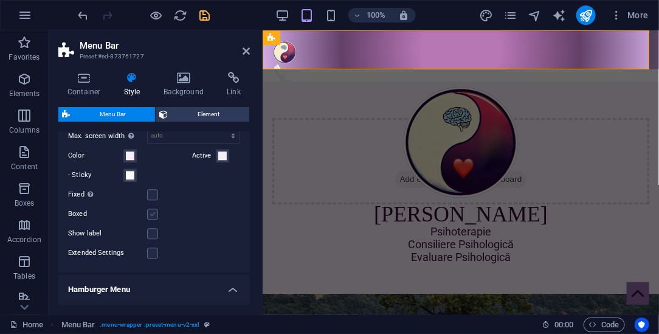
click at [156, 220] on label at bounding box center [152, 214] width 11 height 11
click at [0, 0] on input "Boxed" at bounding box center [0, 0] width 0 height 0
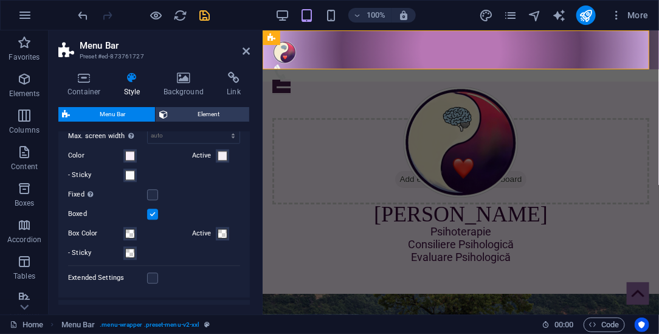
click at [156, 220] on label at bounding box center [152, 214] width 11 height 11
click at [0, 0] on input "Boxed" at bounding box center [0, 0] width 0 height 0
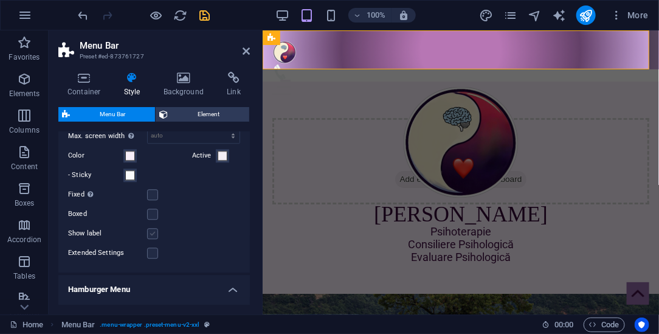
click at [151, 239] on label at bounding box center [152, 233] width 11 height 11
click at [0, 0] on input "Show label" at bounding box center [0, 0] width 0 height 0
click at [151, 239] on label at bounding box center [152, 233] width 11 height 11
click at [0, 0] on input "Show label" at bounding box center [0, 0] width 0 height 0
click at [151, 258] on label at bounding box center [152, 253] width 11 height 11
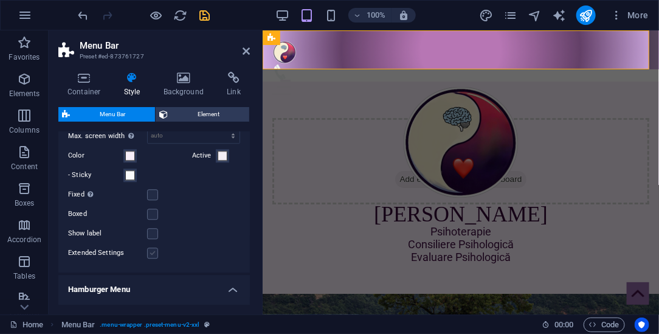
click at [0, 0] on input "Extended Settings" at bounding box center [0, 0] width 0 height 0
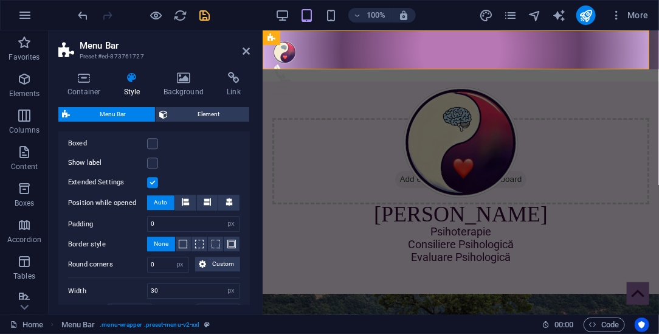
scroll to position [1050, 0]
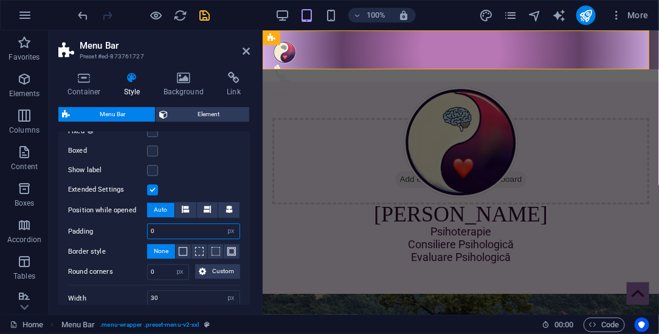
drag, startPoint x: 163, startPoint y: 240, endPoint x: 147, endPoint y: 236, distance: 16.2
click at [148, 236] on input "0" at bounding box center [194, 231] width 92 height 15
drag, startPoint x: 165, startPoint y: 243, endPoint x: 135, endPoint y: 237, distance: 30.4
click at [134, 238] on div "Padding 30 px rem % vh vw" at bounding box center [154, 231] width 172 height 16
type input "0"
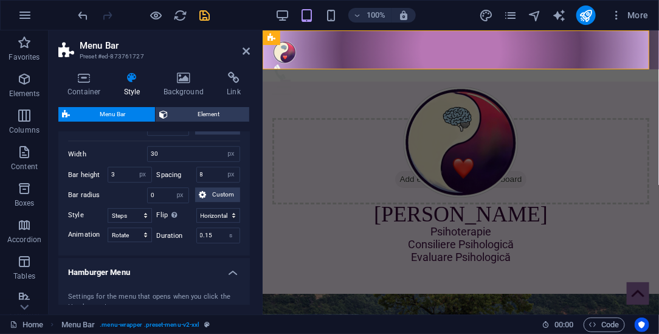
scroll to position [1221, 0]
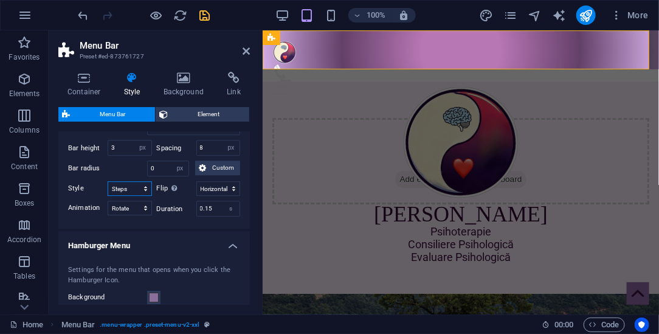
click at [123, 193] on select "Default Steps Steps centered Offset (small) Offset (large) Small outside Small …" at bounding box center [130, 188] width 44 height 15
click at [108, 187] on select "Default Steps Steps centered Offset (small) Offset (large) Small outside Small …" at bounding box center [130, 188] width 44 height 15
click at [146, 193] on select "Default Steps Steps centered Offset (small) Offset (large) Small outside Small …" at bounding box center [130, 188] width 44 height 15
select select "steps"
click at [108, 187] on select "Default Steps Steps centered Offset (small) Offset (large) Small outside Small …" at bounding box center [130, 188] width 44 height 15
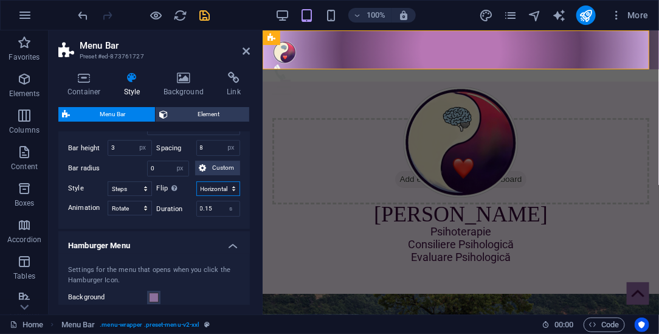
click at [227, 196] on select "Default Horizontal Vertical Diagonal" at bounding box center [218, 188] width 44 height 15
click at [196, 187] on select "Default Horizontal Vertical Diagonal" at bounding box center [218, 188] width 44 height 15
click at [230, 196] on select "Default Horizontal Vertical Diagonal" at bounding box center [218, 188] width 44 height 15
select select "flip_horizontal"
click at [196, 187] on select "Default Horizontal Vertical Diagonal" at bounding box center [218, 188] width 44 height 15
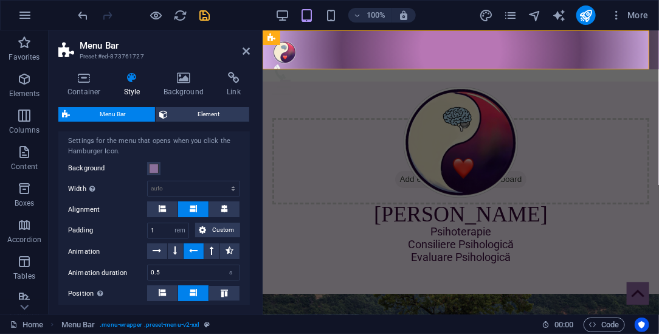
scroll to position [1357, 0]
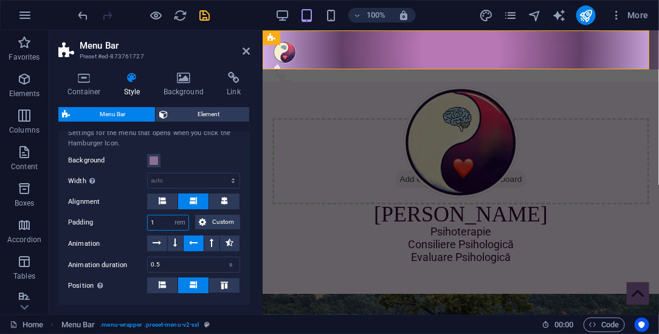
drag, startPoint x: 159, startPoint y: 223, endPoint x: 144, endPoint y: 224, distance: 15.3
click at [144, 224] on div "Padding 1 px rem % vh vw Custom Custom" at bounding box center [154, 223] width 172 height 16
type input "2"
type input "5"
type input "1"
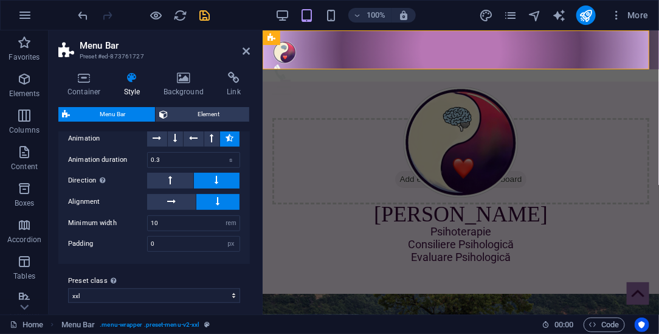
scroll to position [1651, 0]
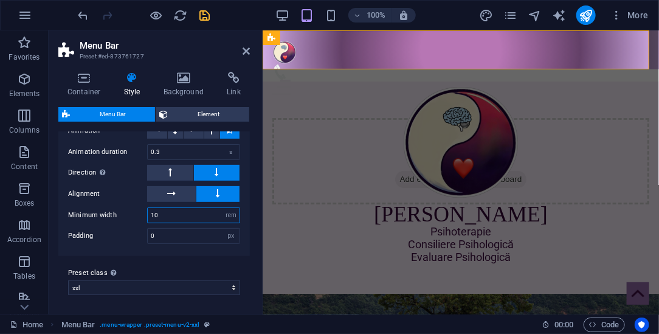
drag, startPoint x: 161, startPoint y: 213, endPoint x: 149, endPoint y: 210, distance: 12.5
click at [149, 211] on input "10" at bounding box center [194, 215] width 92 height 15
type input "2"
type input "10"
click at [251, 307] on div "Container Style Background Link Size Height 4 Default px rem % vh vw Min. heigh…" at bounding box center [154, 188] width 211 height 252
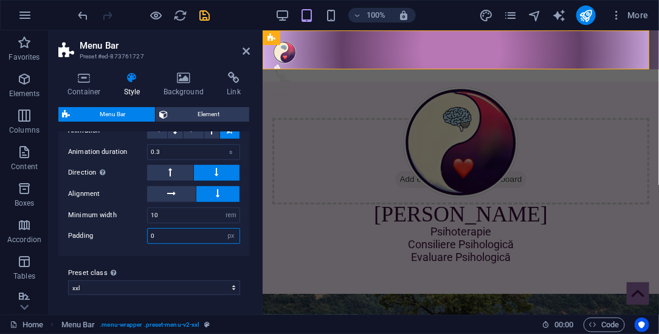
drag, startPoint x: 172, startPoint y: 235, endPoint x: 144, endPoint y: 234, distance: 28.0
click at [144, 234] on div "Padding 0 px rem % vh vw" at bounding box center [154, 236] width 172 height 16
type input "1"
drag, startPoint x: 249, startPoint y: 295, endPoint x: 251, endPoint y: 302, distance: 7.4
click at [251, 306] on div "Container Style Background Link Size Height 4 Default px rem % vh vw Min. heigh…" at bounding box center [154, 188] width 211 height 252
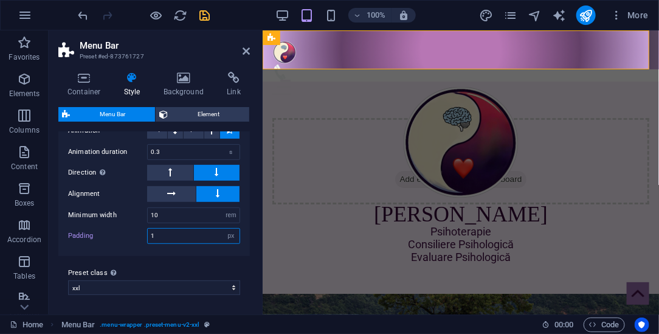
type input "1"
drag, startPoint x: 251, startPoint y: 301, endPoint x: 244, endPoint y: 224, distance: 77.5
click at [244, 224] on div "Container Style Background Link Size Height 4 Default px rem % vh vw Min. heigh…" at bounding box center [154, 188] width 211 height 252
click at [205, 108] on span "Element" at bounding box center [209, 114] width 74 height 15
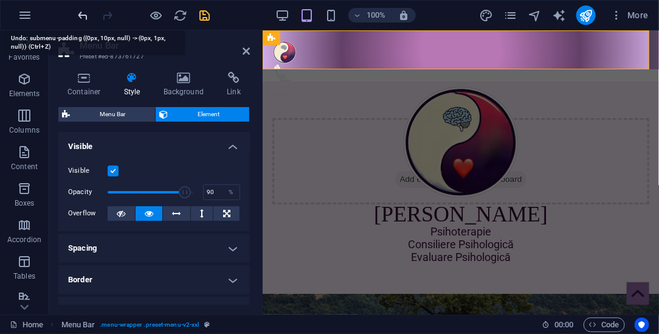
click at [85, 18] on icon "undo" at bounding box center [84, 16] width 14 height 14
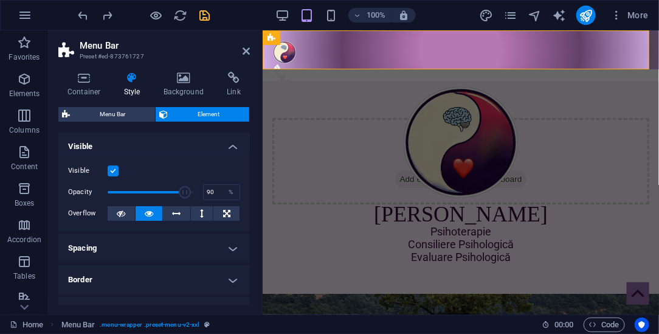
drag, startPoint x: 251, startPoint y: 171, endPoint x: 262, endPoint y: 241, distance: 71.5
click at [262, 241] on aside "Menu Bar Preset #ed-873761727 Container Style Background Link Size Height 4 Def…" at bounding box center [156, 172] width 214 height 284
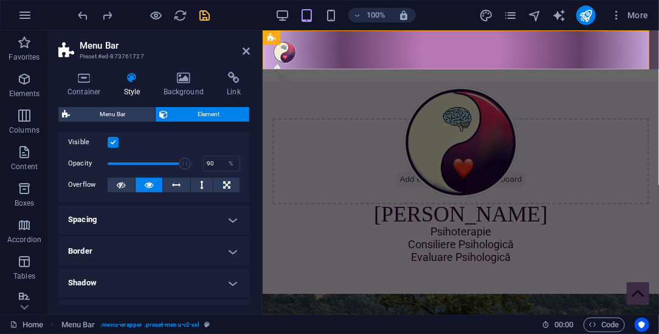
scroll to position [24, 0]
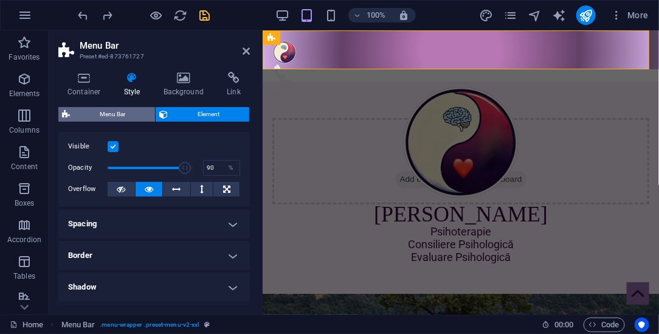
click at [114, 110] on span "Menu Bar" at bounding box center [113, 114] width 78 height 15
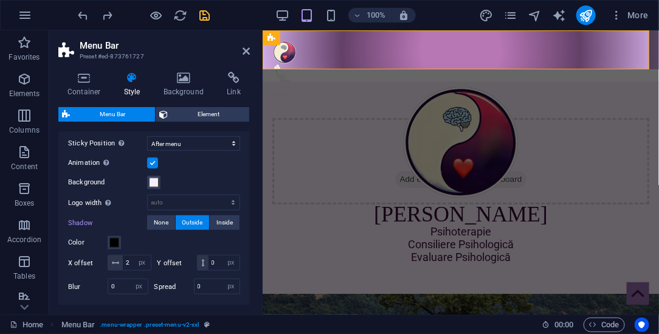
scroll to position [392, 0]
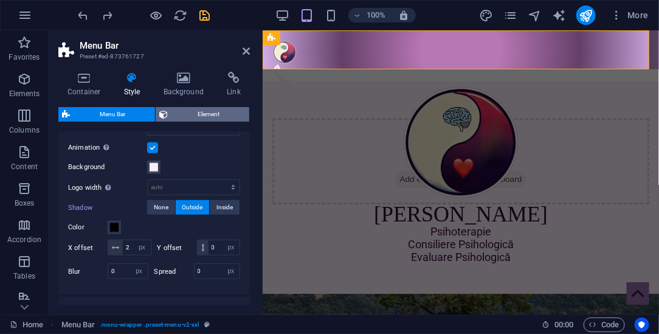
click at [198, 115] on span "Element" at bounding box center [209, 114] width 74 height 15
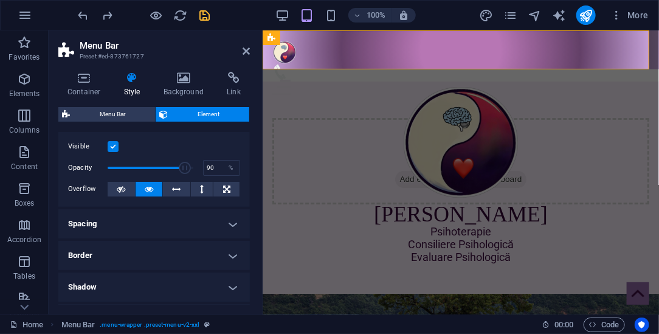
scroll to position [0, 0]
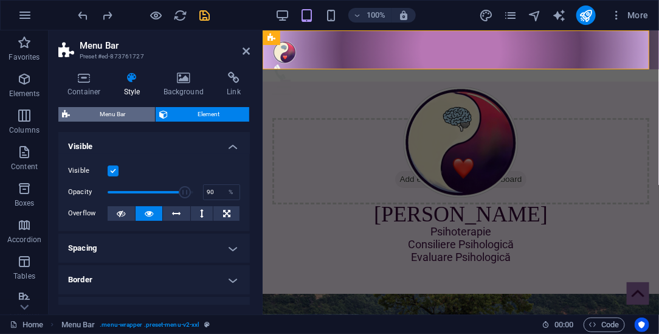
click at [123, 111] on span "Menu Bar" at bounding box center [113, 114] width 78 height 15
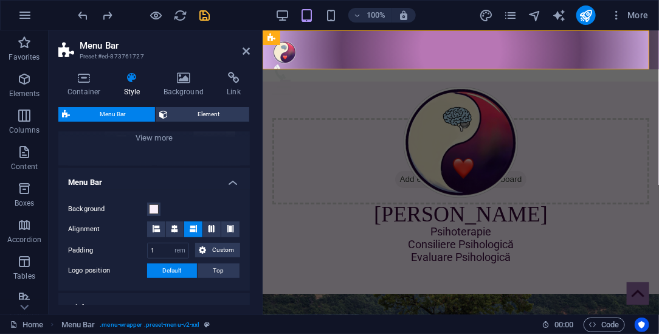
scroll to position [117, 0]
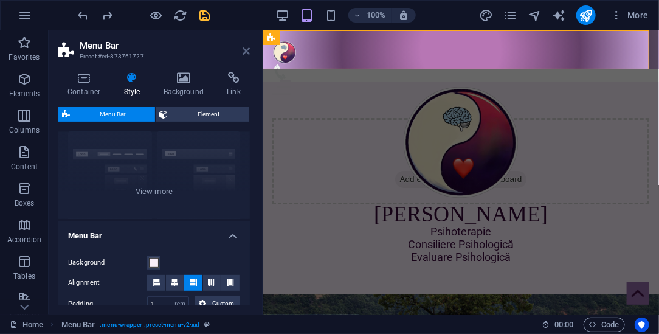
click at [247, 50] on icon at bounding box center [246, 51] width 7 height 10
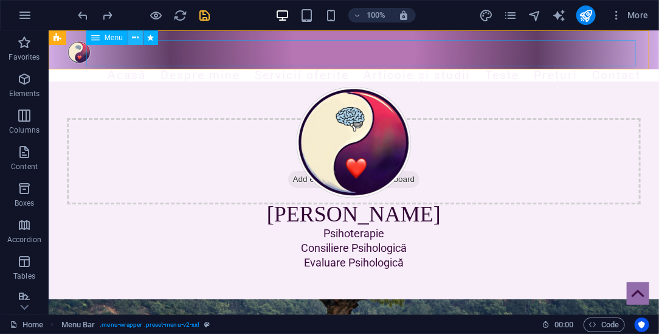
click at [136, 40] on icon at bounding box center [135, 38] width 7 height 13
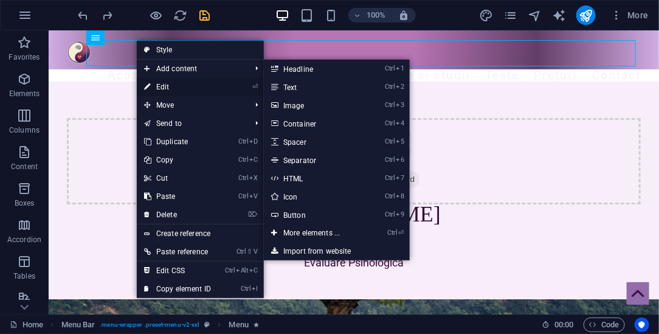
click at [161, 92] on link "⏎ Edit" at bounding box center [177, 87] width 81 height 18
select select "2"
select select
select select "3"
select select
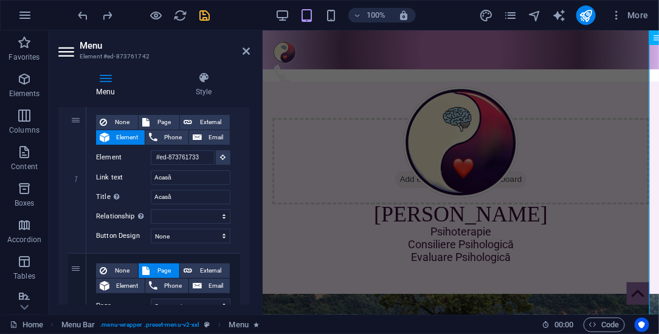
scroll to position [113, 0]
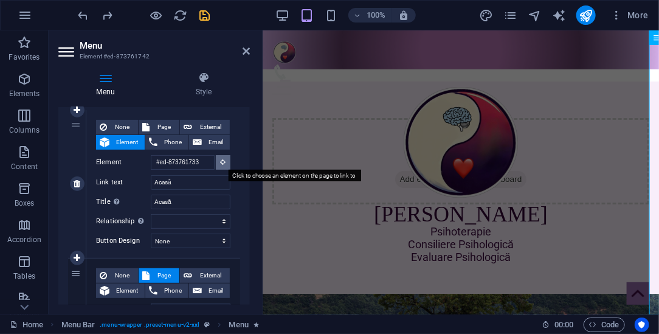
click at [221, 163] on icon at bounding box center [223, 162] width 5 height 6
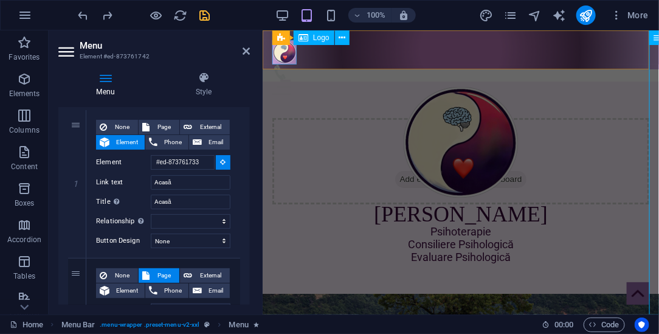
click at [285, 53] on div at bounding box center [460, 52] width 377 height 24
type input "#ed-873761730"
select select
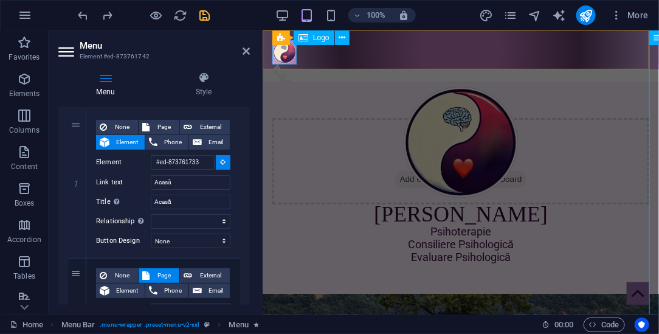
select select
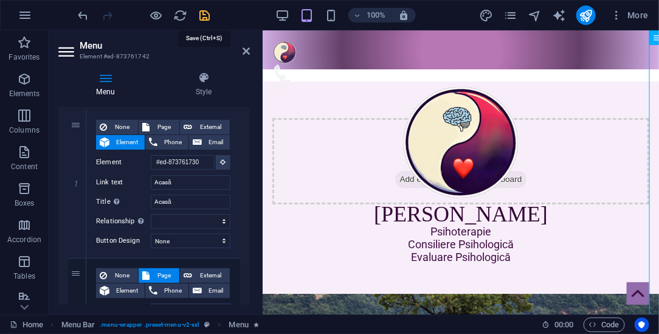
click at [204, 13] on icon "save" at bounding box center [205, 16] width 14 height 14
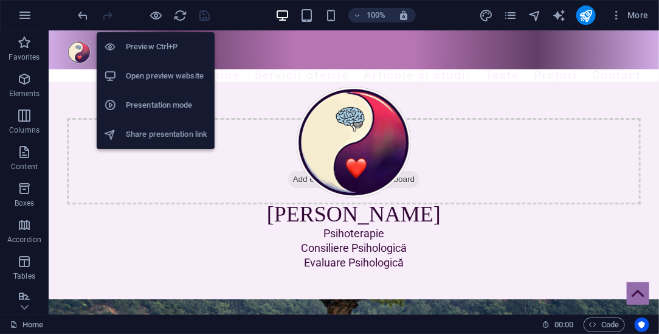
click at [155, 108] on h6 "Presentation mode" at bounding box center [166, 105] width 81 height 15
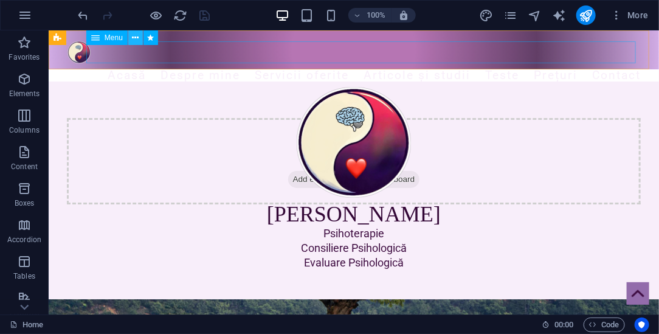
click at [139, 38] on button at bounding box center [135, 37] width 15 height 15
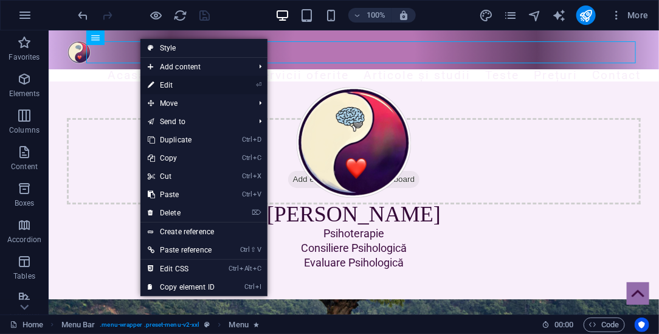
click at [168, 86] on link "⏎ Edit" at bounding box center [180, 85] width 81 height 18
select select "2"
select select
select select "3"
select select
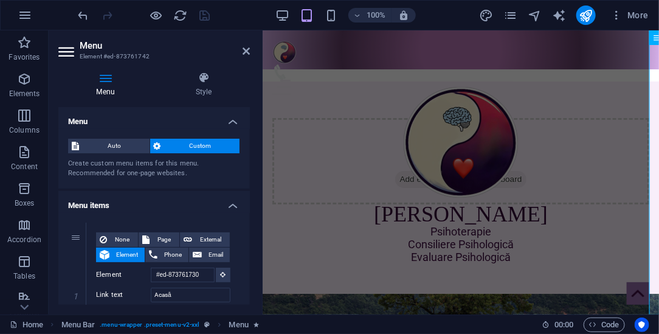
click at [248, 128] on div "Menu Auto Custom Create custom menu items for this menu. Recommended for one-pa…" at bounding box center [154, 206] width 192 height 198
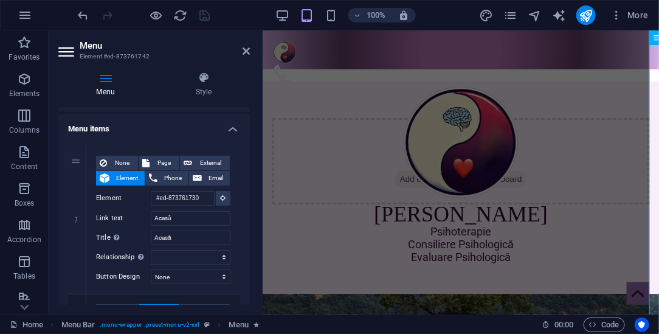
scroll to position [103, 0]
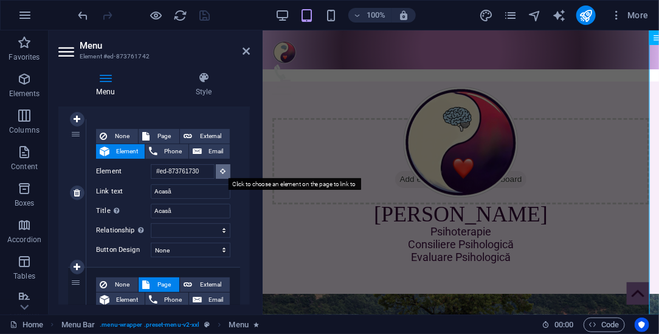
click at [223, 168] on icon at bounding box center [223, 171] width 5 height 6
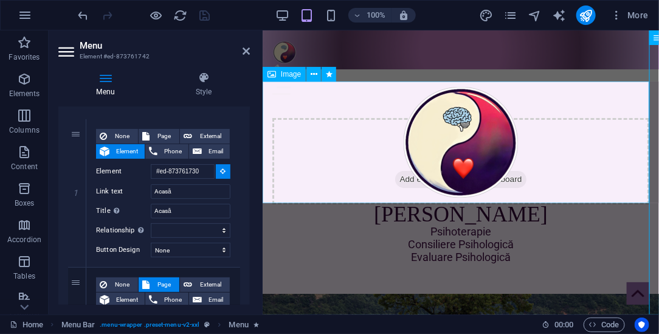
click at [338, 140] on figure at bounding box center [460, 142] width 397 height 122
type input "#ed-881823552"
select select
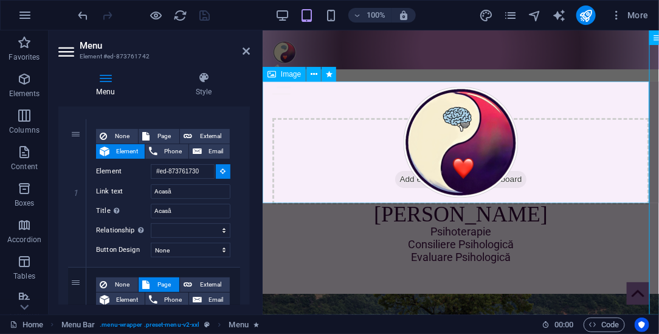
select select
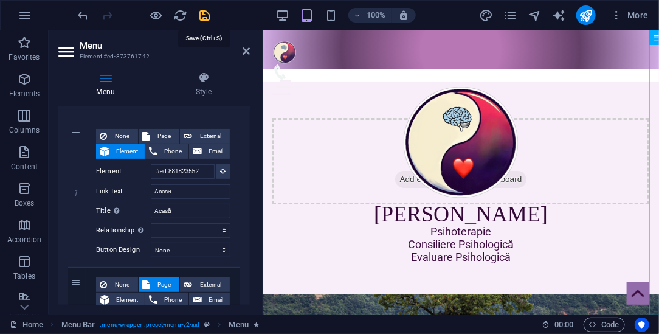
click at [206, 16] on icon "save" at bounding box center [205, 16] width 14 height 14
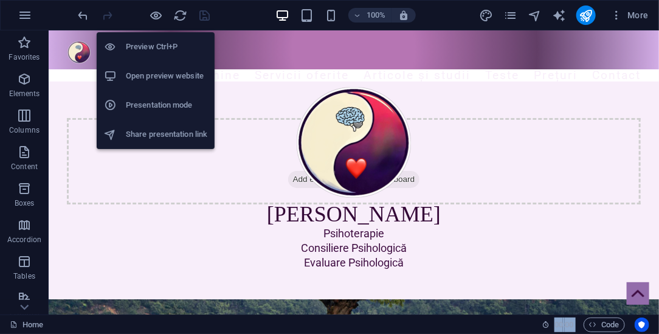
click at [149, 107] on h6 "Presentation mode" at bounding box center [166, 105] width 81 height 15
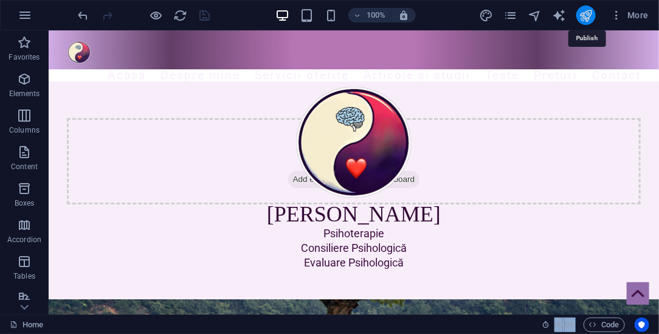
click at [589, 16] on icon "publish" at bounding box center [586, 16] width 14 height 14
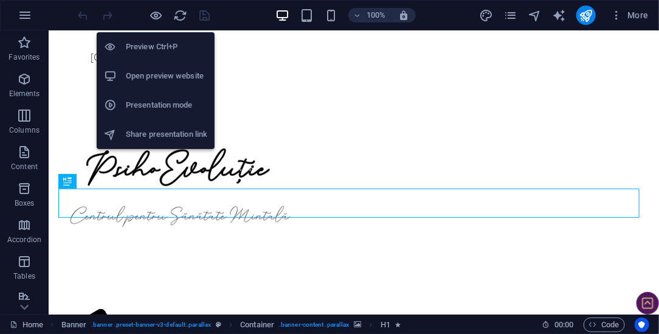
click at [151, 108] on h6 "Presentation mode" at bounding box center [166, 105] width 81 height 15
click at [145, 77] on h6 "Open preview website" at bounding box center [166, 76] width 81 height 15
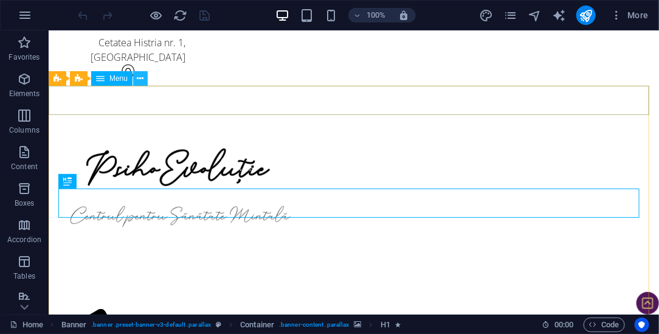
click at [142, 78] on icon at bounding box center [140, 78] width 7 height 13
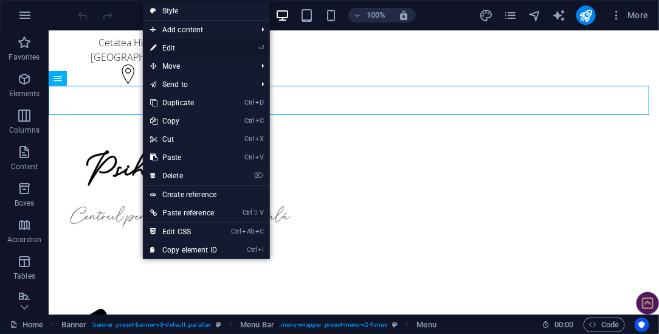
click at [178, 47] on link "⏎ Edit" at bounding box center [183, 48] width 81 height 18
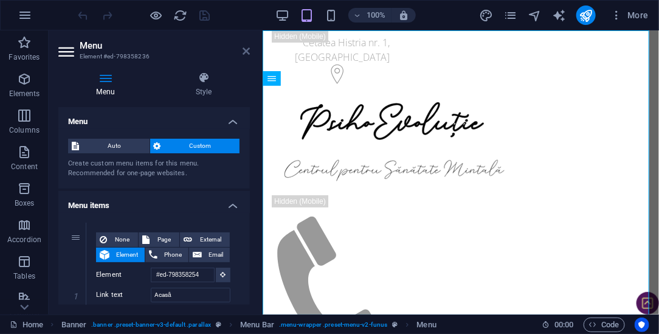
click at [248, 51] on icon at bounding box center [246, 51] width 7 height 10
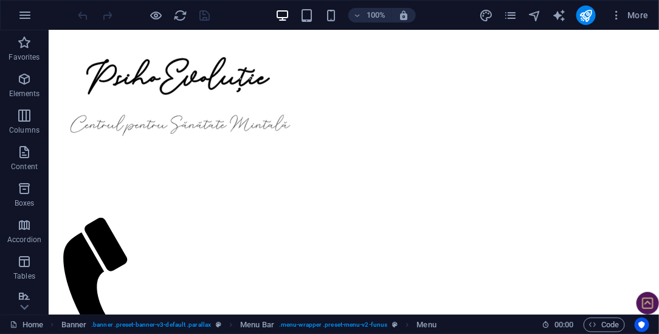
scroll to position [32, 0]
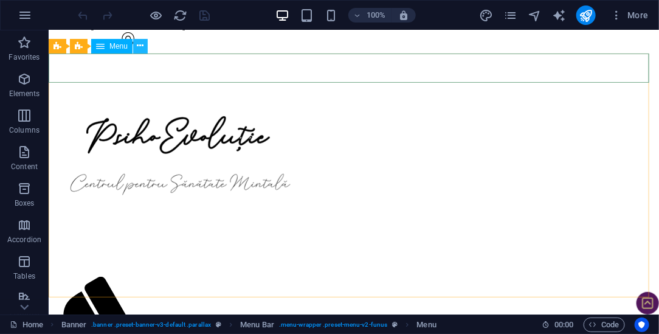
click at [142, 48] on icon at bounding box center [140, 46] width 7 height 13
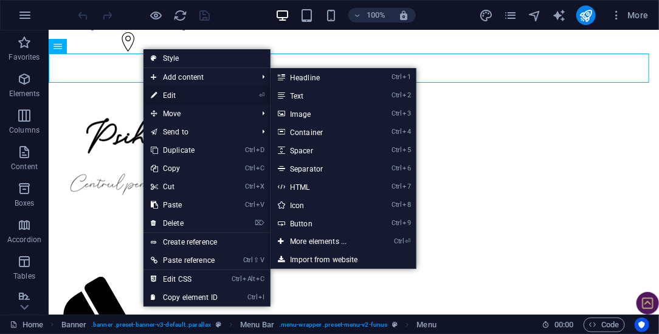
click at [173, 95] on link "⏎ Edit" at bounding box center [184, 95] width 81 height 18
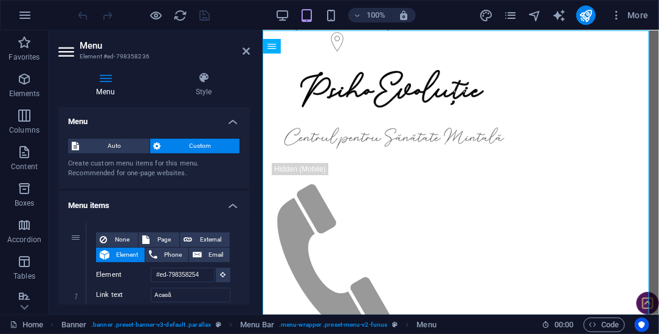
drag, startPoint x: 250, startPoint y: 128, endPoint x: 251, endPoint y: 144, distance: 15.2
click at [251, 144] on div "Menu Style Menu Auto Custom Create custom menu items for this menu. Recommended…" at bounding box center [154, 188] width 211 height 252
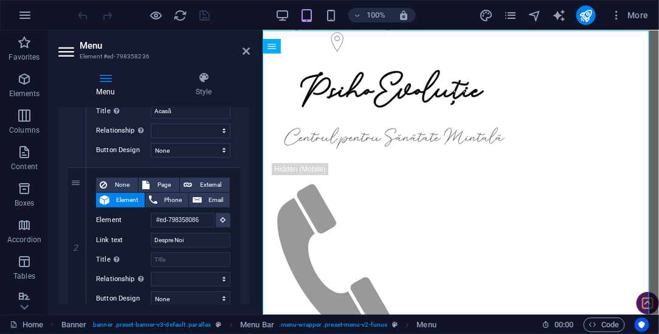
scroll to position [206, 0]
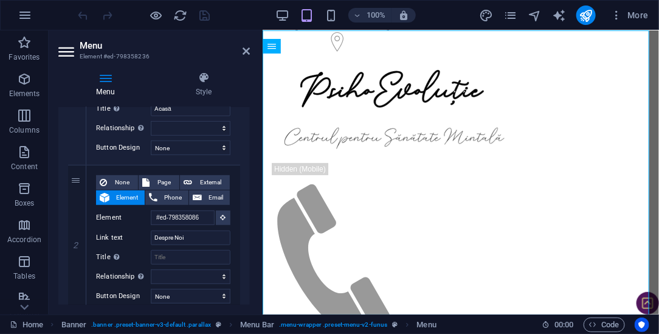
click at [247, 53] on icon at bounding box center [246, 51] width 7 height 10
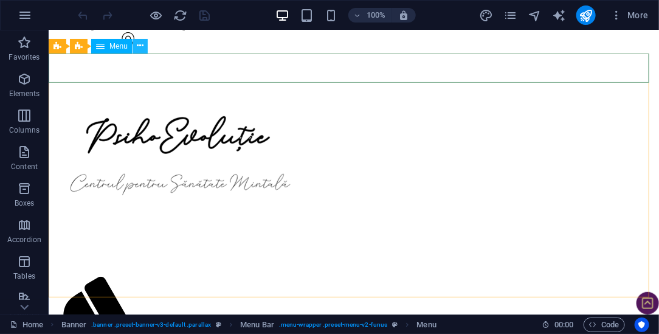
click at [140, 47] on icon at bounding box center [140, 46] width 7 height 13
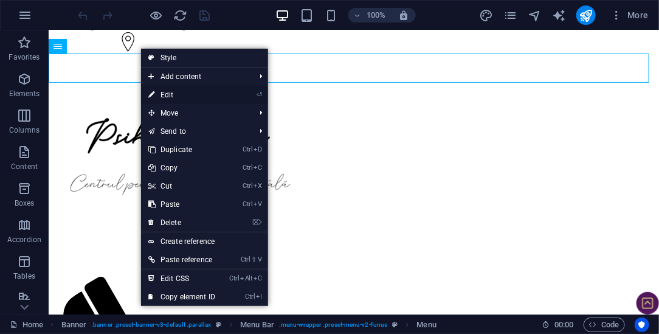
click at [179, 91] on link "⏎ Edit" at bounding box center [181, 95] width 81 height 18
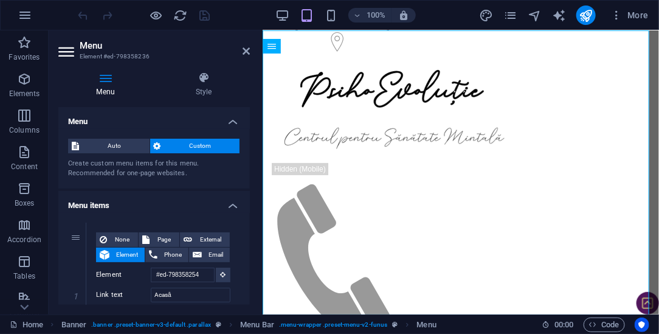
drag, startPoint x: 249, startPoint y: 125, endPoint x: 248, endPoint y: 145, distance: 20.1
click at [248, 145] on div "Menu Auto Custom Create custom menu items for this menu. Recommended for one-pa…" at bounding box center [154, 206] width 192 height 198
drag, startPoint x: 249, startPoint y: 133, endPoint x: 251, endPoint y: 139, distance: 6.2
click at [250, 141] on div "Menu Style Menu Auto Custom Create custom menu items for this menu. Recommended…" at bounding box center [154, 188] width 211 height 252
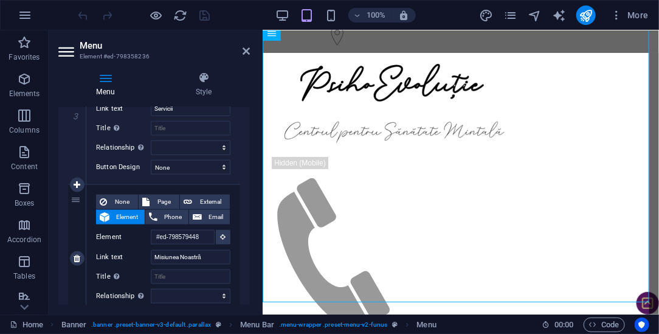
scroll to position [32, 0]
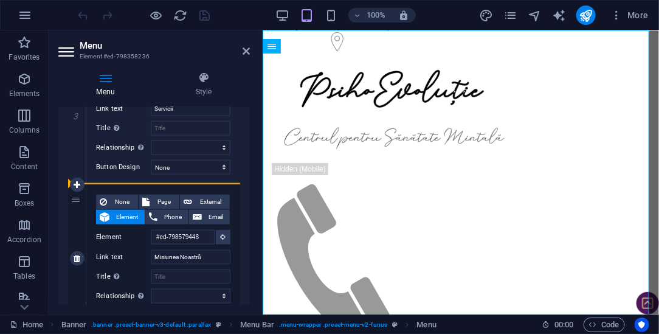
click at [77, 201] on div "4" at bounding box center [77, 259] width 18 height 148
select select
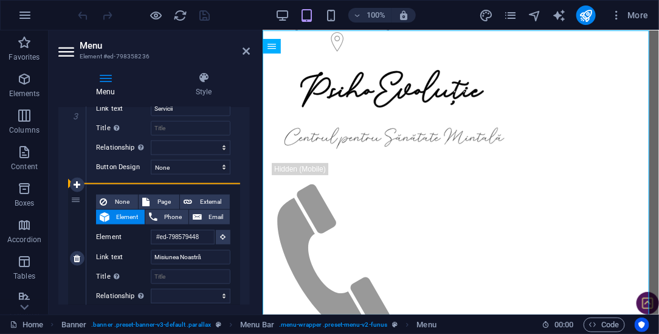
select select
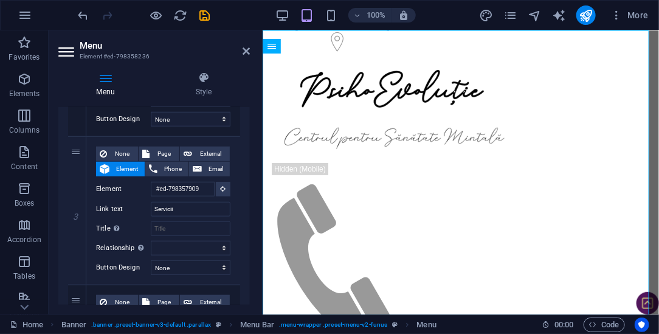
scroll to position [381, 0]
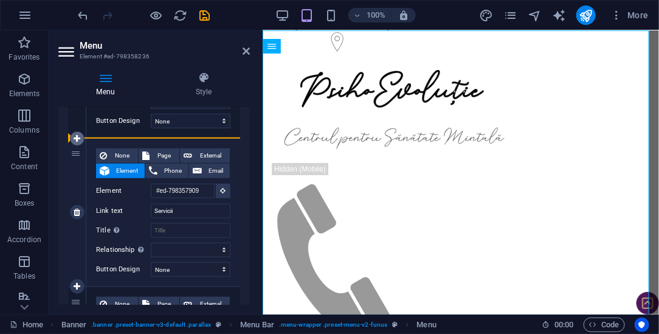
drag, startPoint x: 75, startPoint y: 299, endPoint x: 84, endPoint y: 139, distance: 160.2
click at [84, 139] on div "1 None Page External Element Phone Email Page Home [PERSON_NAME] Profesionisti …" at bounding box center [154, 287] width 172 height 890
select select
type input "#ed-798579448"
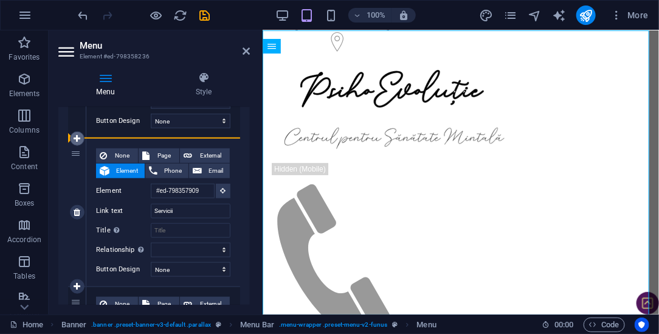
type input "Misiunea Noastră"
select select
type input "#ed-798357909"
type input "Servicii"
select select
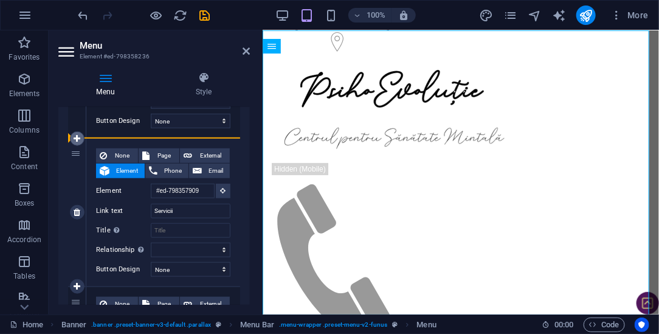
select select
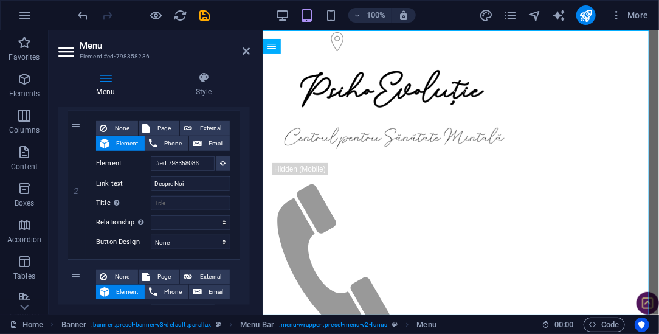
scroll to position [251, 0]
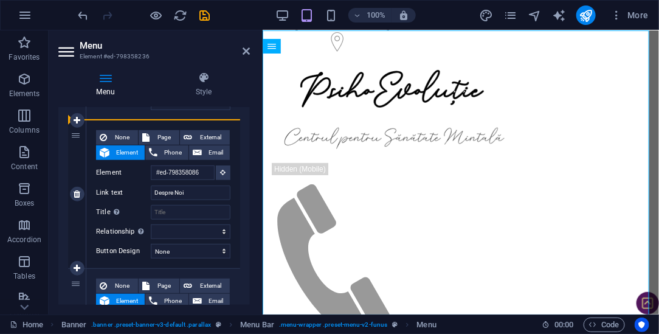
drag, startPoint x: 78, startPoint y: 282, endPoint x: 84, endPoint y: 120, distance: 161.9
select select
type input "#ed-798579448"
type input "Misiunea Noastră"
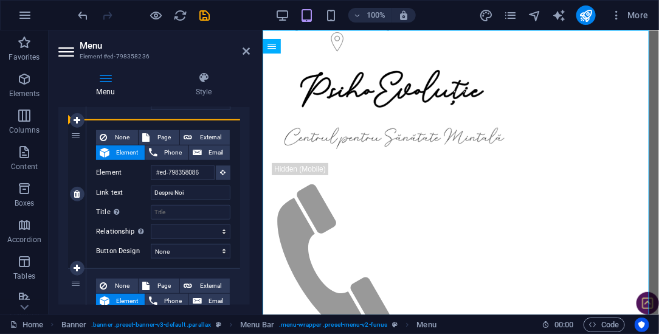
select select
type input "#ed-798358086"
type input "Despre Noi"
select select
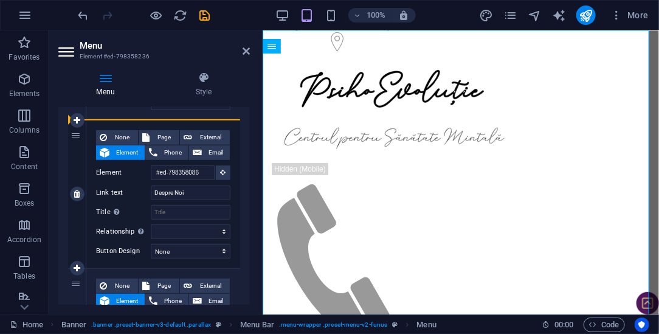
select select
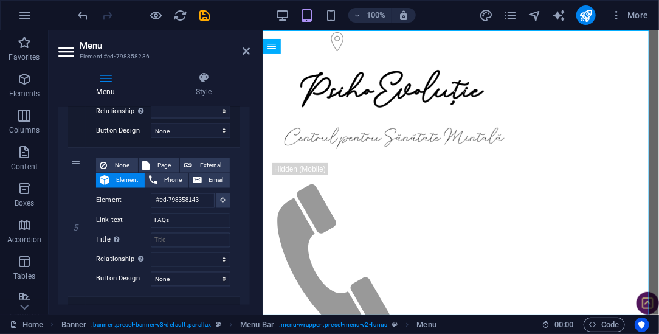
scroll to position [660, 0]
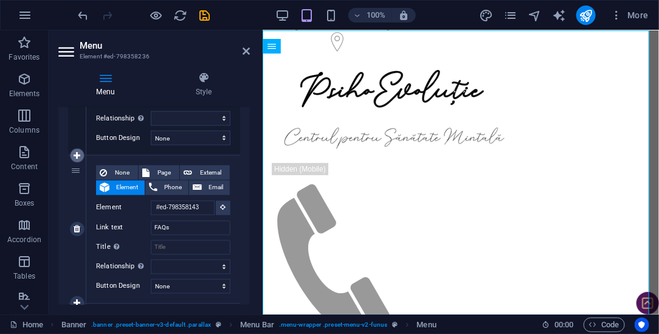
click at [74, 151] on icon at bounding box center [77, 155] width 7 height 9
select select
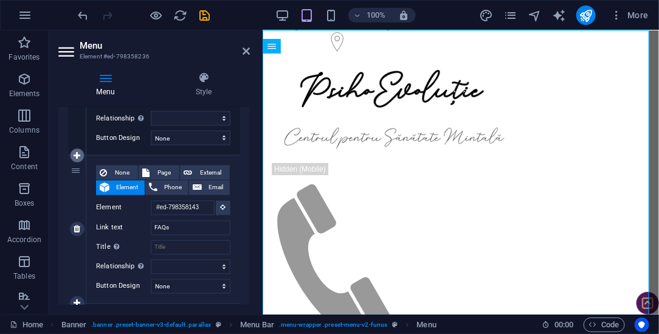
select select
type input "#ed-798358143"
type input "FAQs"
select select
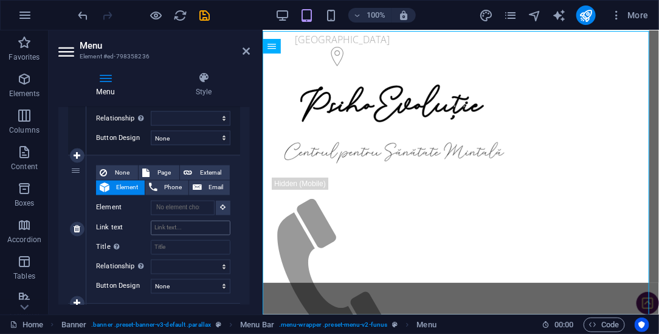
scroll to position [32, 0]
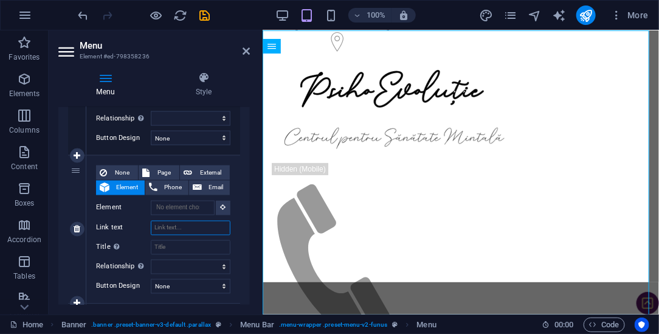
click at [172, 226] on input "Link text" at bounding box center [191, 228] width 80 height 15
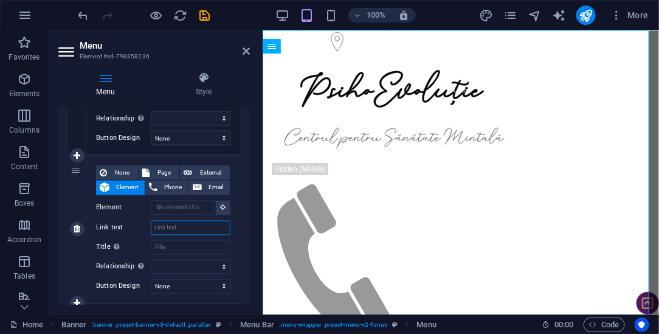
type input "P"
select select
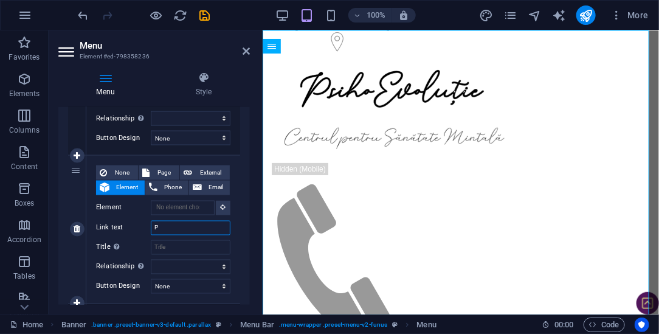
select select
type input "Pe"
select select
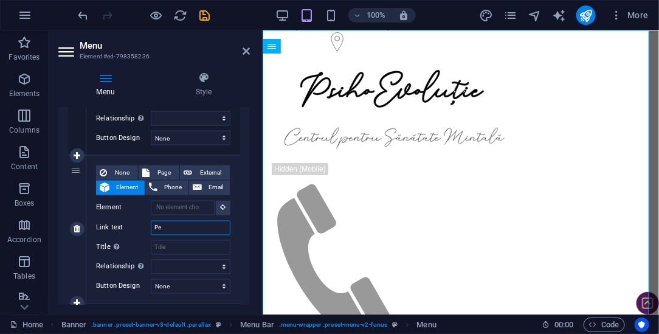
select select
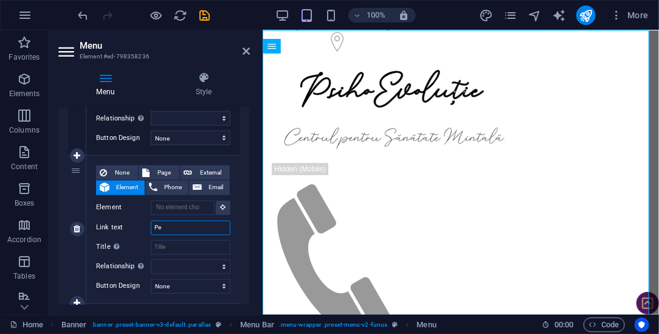
select select
type input "Pentru"
select select
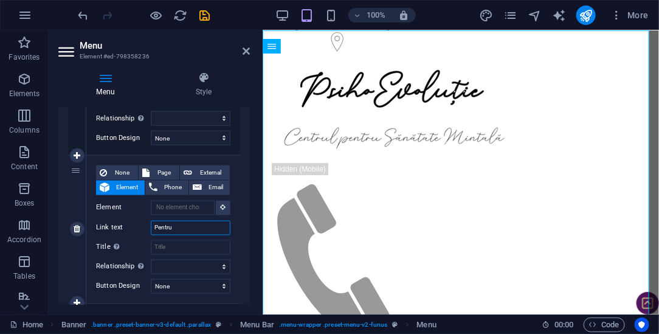
select select
type input "Pentru Spe"
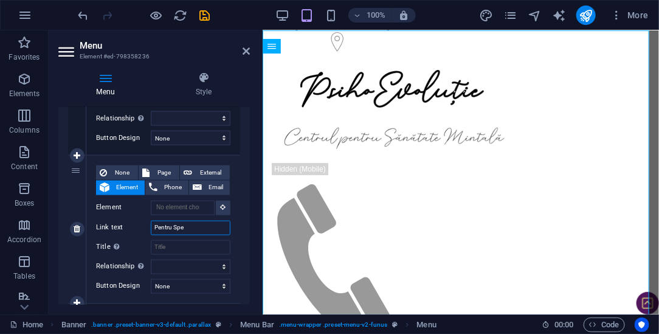
select select
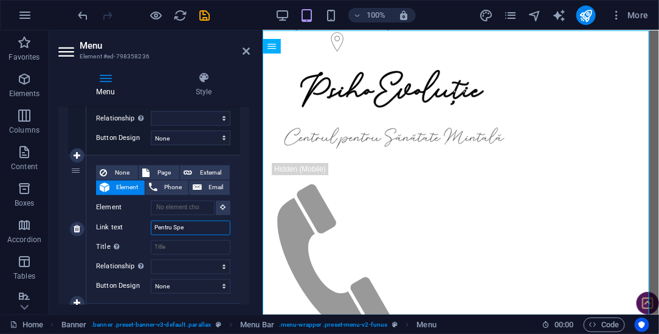
select select
type input "Pentru Speci"
select select
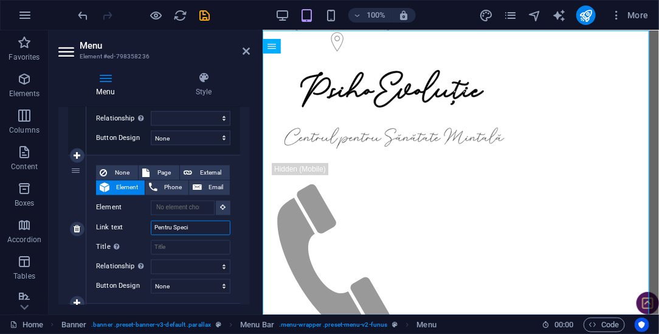
select select
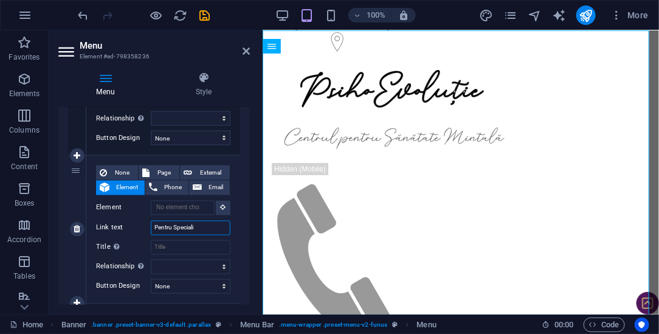
type input "Pentru Specialiș"
select select
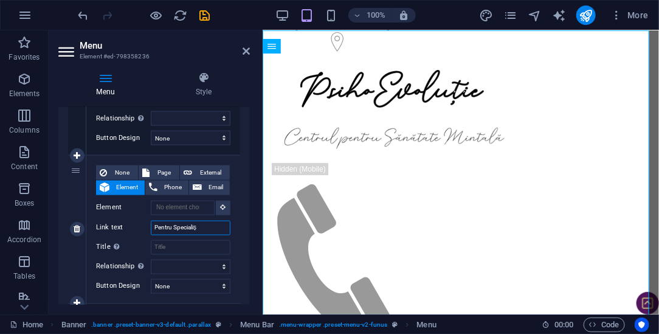
select select
type input "Pentru Specialiști"
select select
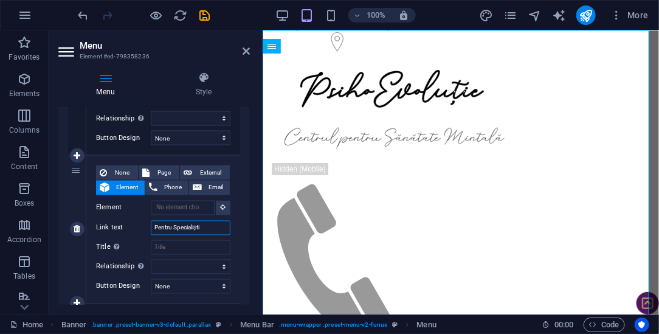
select select
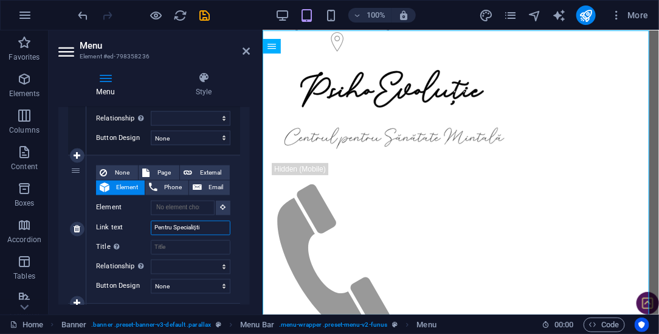
select select
drag, startPoint x: 215, startPoint y: 227, endPoint x: 117, endPoint y: 223, distance: 98.6
click at [117, 223] on div "Link text Pentru Specialiști" at bounding box center [163, 228] width 134 height 15
type input "Pentru Specialiști"
click at [169, 248] on input "Title Additional link description, should not be the same as the link text. The…" at bounding box center [191, 247] width 80 height 15
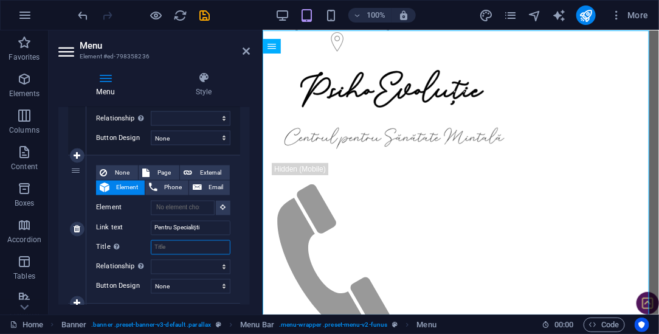
paste input "Pentru Specialiști"
select select
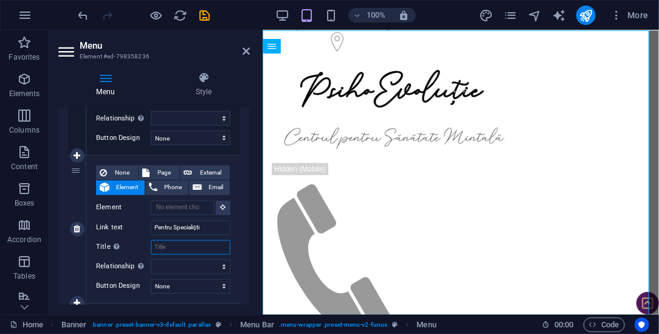
type input "Pentru Specialiști"
select select
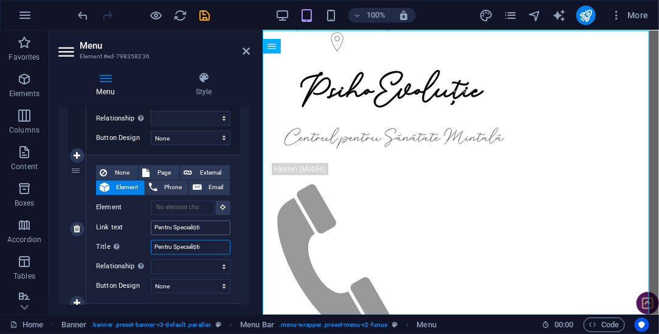
select select
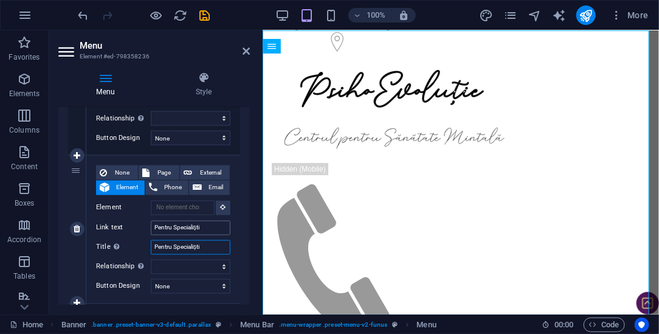
select select
type input "Pentru Specialiști"
drag, startPoint x: 250, startPoint y: 233, endPoint x: 249, endPoint y: 240, distance: 6.8
click at [249, 240] on div "Menu Style Menu Auto Custom Create custom menu items for this menu. Recommended…" at bounding box center [154, 188] width 211 height 252
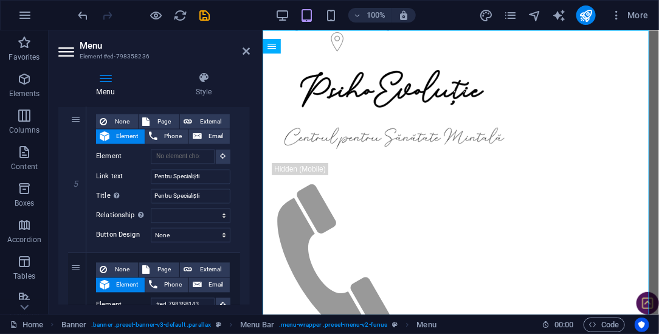
scroll to position [716, 0]
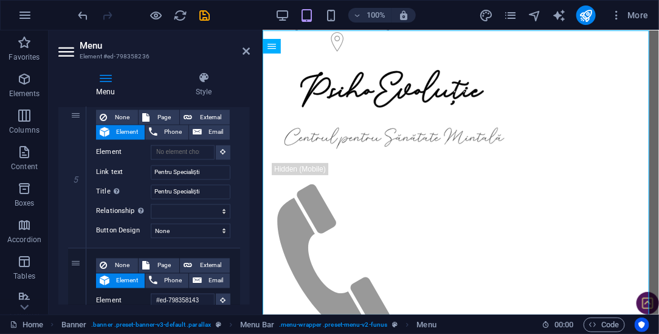
click at [248, 241] on div "1 None Page External Element Phone Email Page Home [PERSON_NAME] Profesionisti …" at bounding box center [154, 26] width 192 height 1058
drag, startPoint x: 248, startPoint y: 241, endPoint x: 249, endPoint y: 235, distance: 6.9
click at [249, 235] on div "Menu Auto Custom Create custom menu items for this menu. Recommended for one-pa…" at bounding box center [154, 206] width 192 height 198
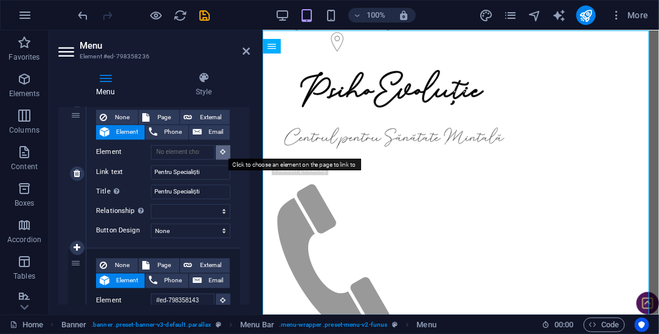
click at [225, 151] on button at bounding box center [223, 152] width 15 height 15
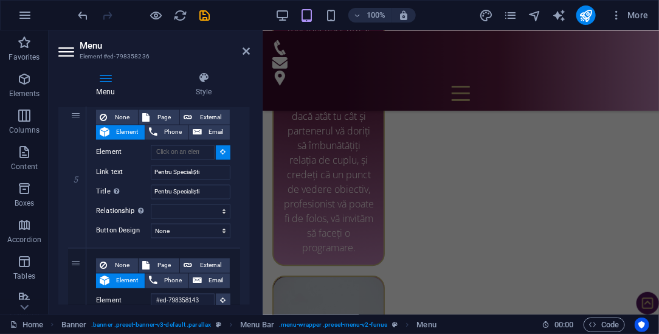
scroll to position [2580, 0]
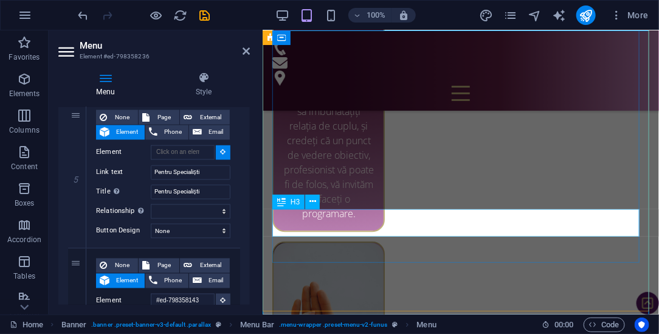
select select
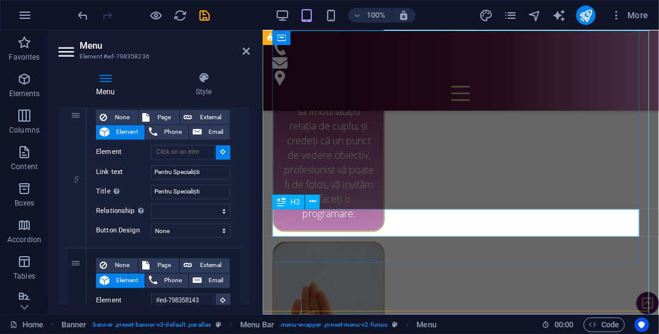
type input "#ed-895439976"
select select
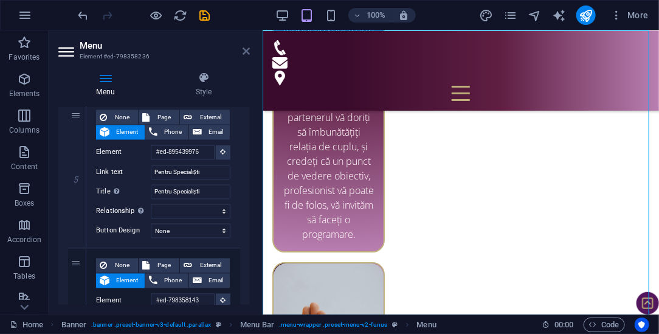
click at [246, 51] on icon at bounding box center [246, 51] width 7 height 10
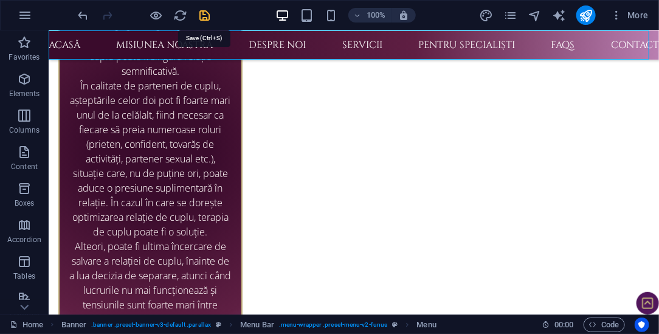
click at [206, 15] on icon "save" at bounding box center [205, 16] width 14 height 14
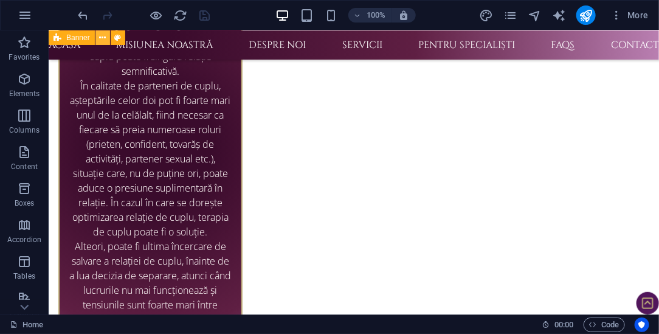
click at [102, 37] on icon at bounding box center [102, 38] width 7 height 13
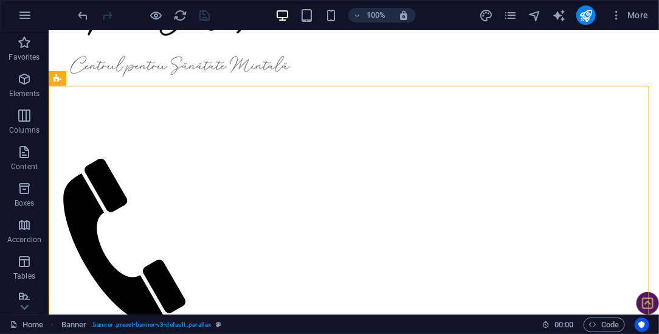
scroll to position [0, 0]
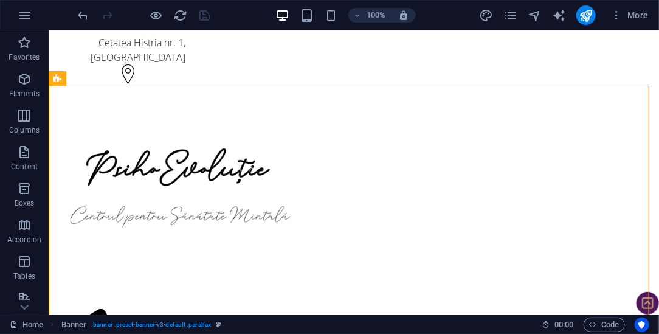
drag, startPoint x: 655, startPoint y: 201, endPoint x: 693, endPoint y: 58, distance: 147.4
click at [133, 79] on icon at bounding box center [132, 78] width 7 height 13
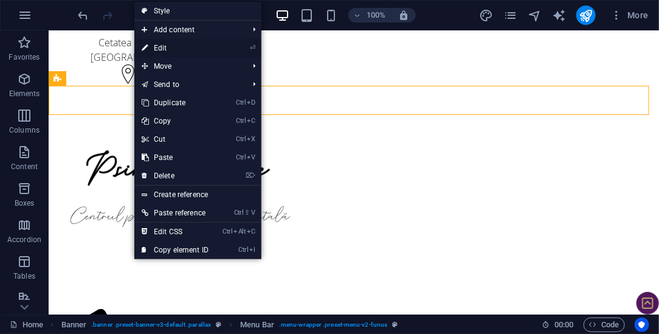
click at [163, 44] on link "⏎ Edit" at bounding box center [174, 48] width 81 height 18
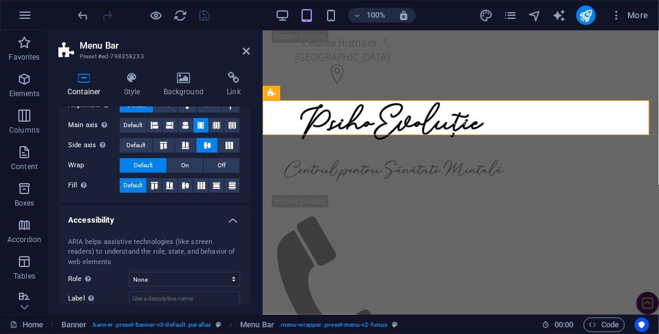
scroll to position [210, 0]
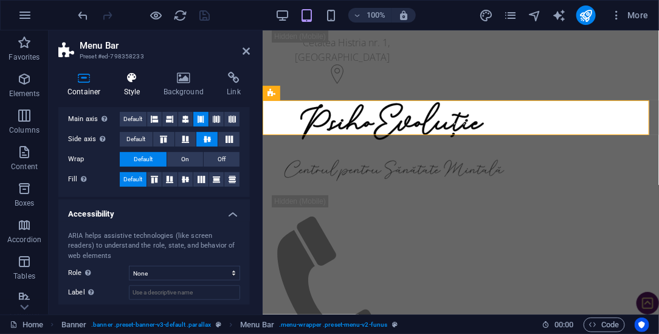
click at [136, 94] on h4 "Style" at bounding box center [135, 85] width 40 height 26
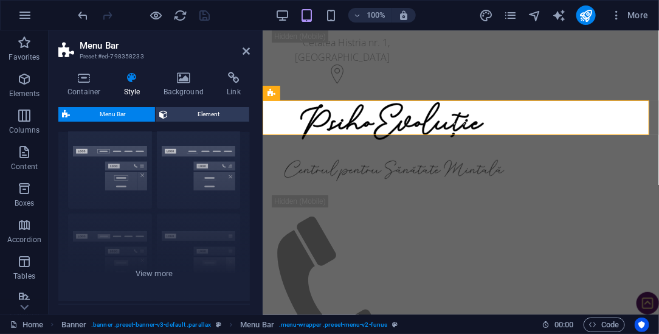
scroll to position [0, 0]
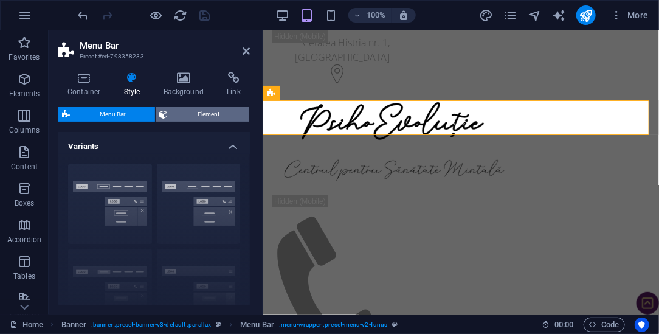
click at [213, 107] on span "Element" at bounding box center [209, 114] width 74 height 15
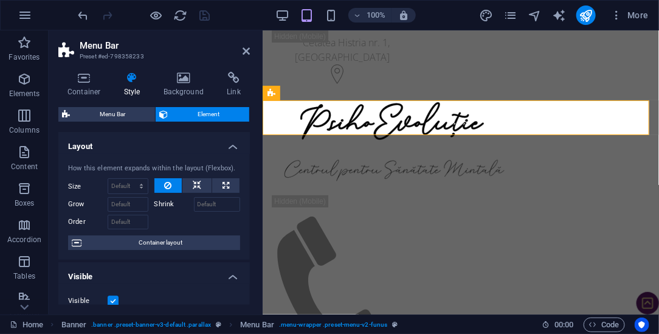
drag, startPoint x: 249, startPoint y: 158, endPoint x: 251, endPoint y: 197, distance: 38.9
click at [250, 199] on div "Container Style Background Link Size Height Default px rem % vh vw Min. height …" at bounding box center [154, 188] width 211 height 252
click at [248, 207] on div "Layout How this element expands within the layout (Flexbox). Size Default auto …" at bounding box center [154, 218] width 192 height 173
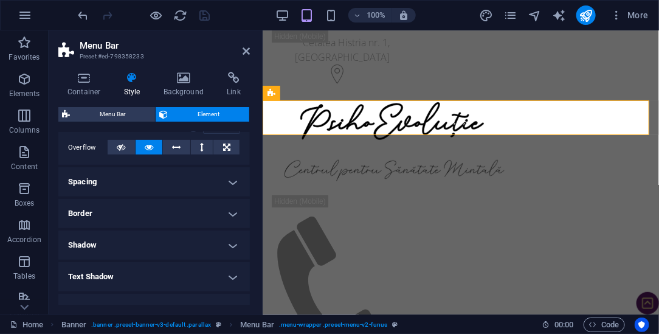
scroll to position [201, 0]
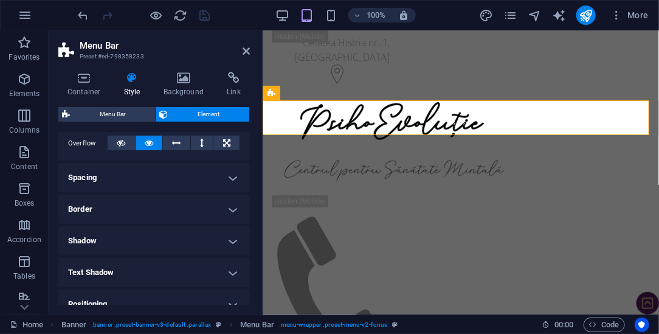
click at [206, 182] on h4 "Spacing" at bounding box center [154, 177] width 192 height 29
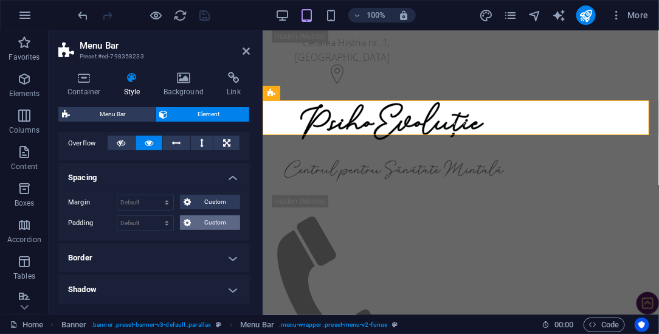
click at [207, 224] on span "Custom" at bounding box center [216, 222] width 42 height 15
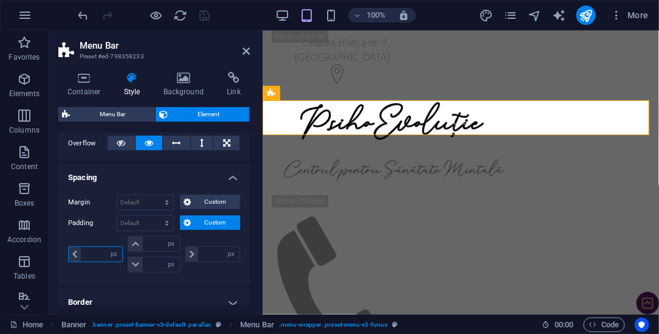
click at [99, 248] on input "number" at bounding box center [101, 254] width 41 height 15
type input "10"
type input "0"
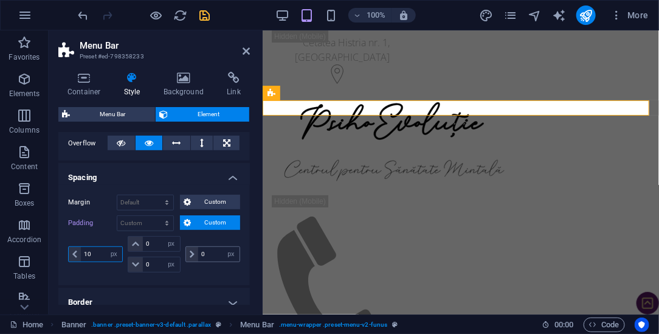
type input "10"
click at [210, 249] on input "0" at bounding box center [218, 254] width 41 height 15
type input "0"
type input "10"
click at [248, 53] on icon at bounding box center [246, 51] width 7 height 10
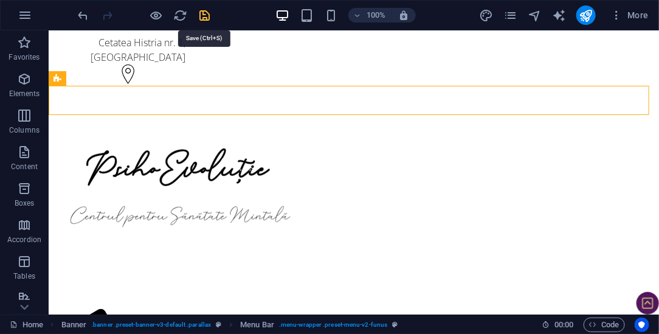
click at [203, 16] on icon "save" at bounding box center [205, 16] width 14 height 14
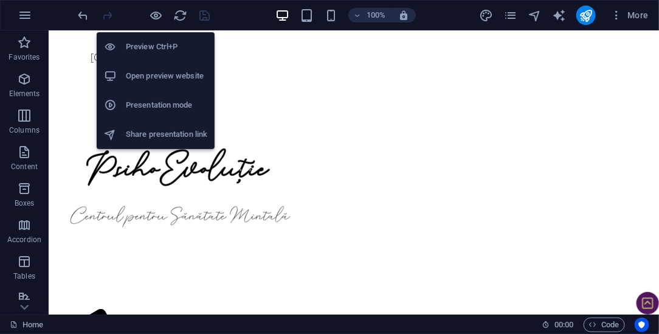
click at [153, 76] on h6 "Open preview website" at bounding box center [166, 76] width 81 height 15
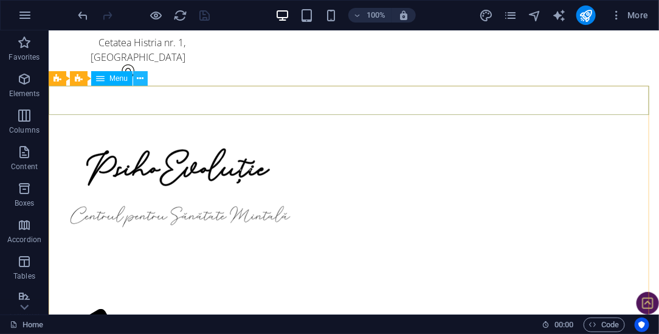
click at [139, 81] on icon at bounding box center [140, 78] width 7 height 13
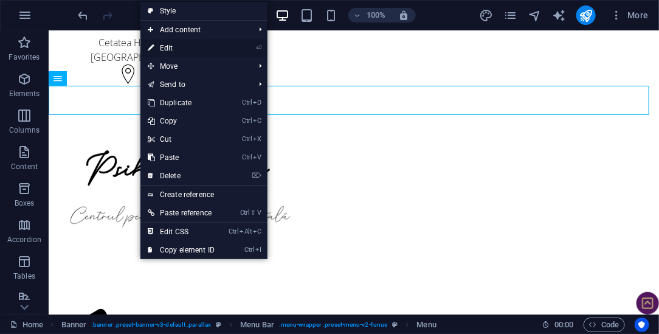
click at [172, 45] on link "⏎ Edit" at bounding box center [180, 48] width 81 height 18
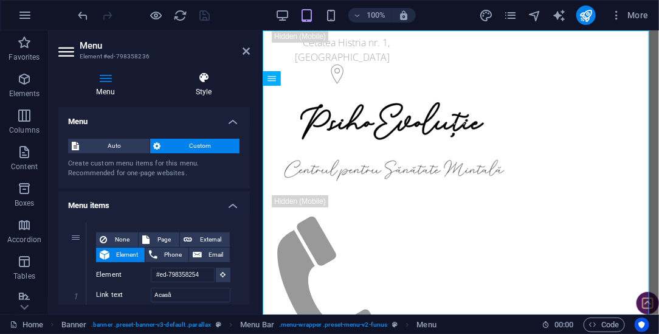
click at [199, 80] on icon at bounding box center [204, 78] width 92 height 12
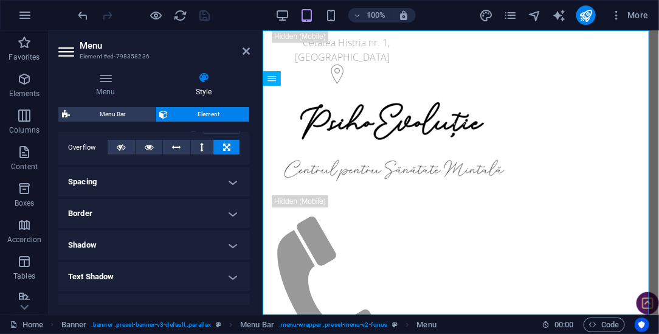
scroll to position [227, 0]
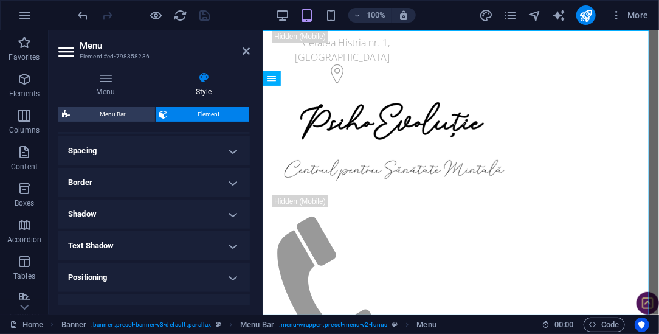
click at [123, 147] on h4 "Spacing" at bounding box center [154, 150] width 192 height 29
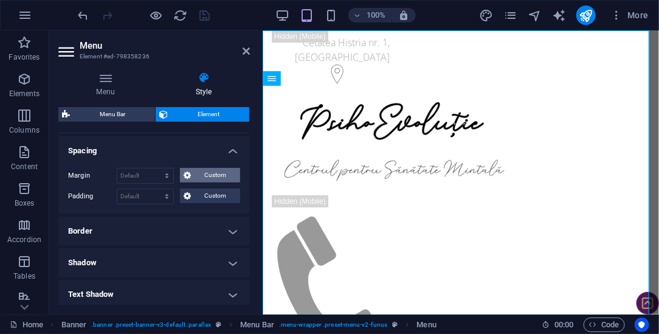
click at [199, 172] on span "Custom" at bounding box center [216, 175] width 42 height 15
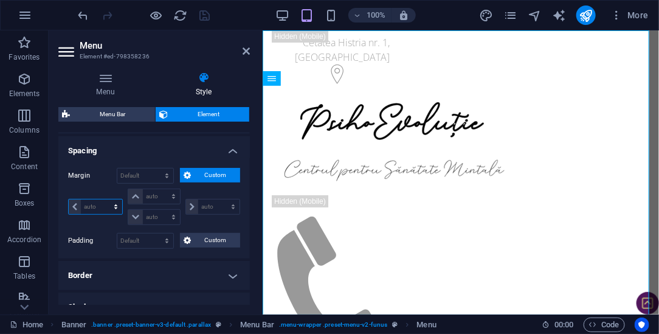
click at [92, 202] on select "auto px % rem vw vh" at bounding box center [96, 206] width 54 height 15
select select "px"
click at [105, 199] on select "auto px % rem vw vh" at bounding box center [96, 206] width 54 height 15
type input "0"
select select "px"
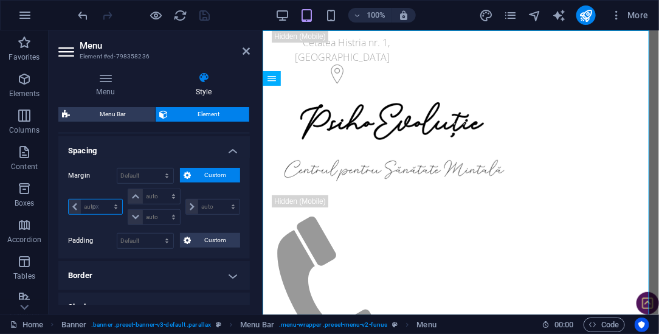
type input "0"
select select "px"
type input "0"
select select "px"
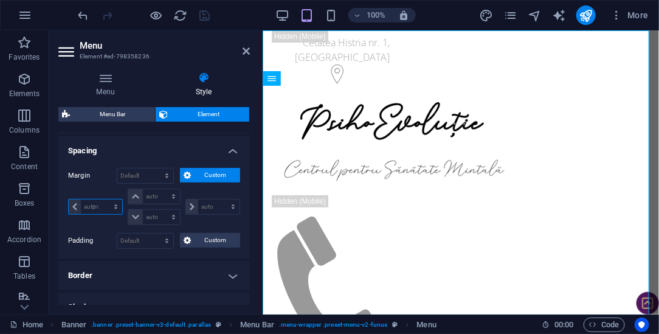
type input "0"
select select "px"
type input "10"
select select "DISABLED_OPTION_VALUE"
type input "10"
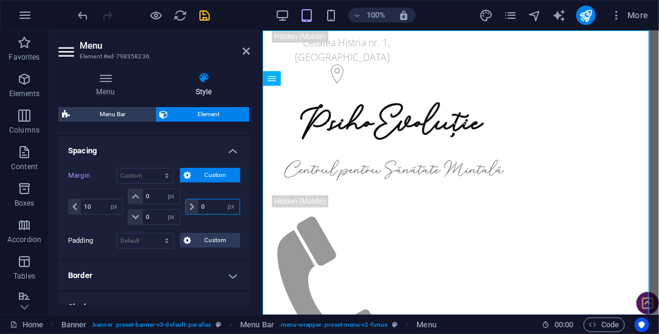
click at [204, 207] on input "0" at bounding box center [218, 206] width 41 height 15
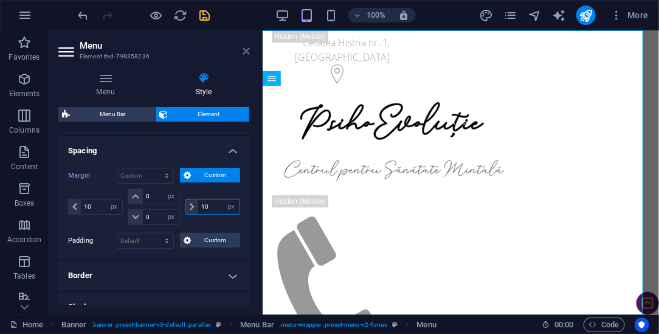
type input "10"
click at [247, 50] on icon at bounding box center [246, 51] width 7 height 10
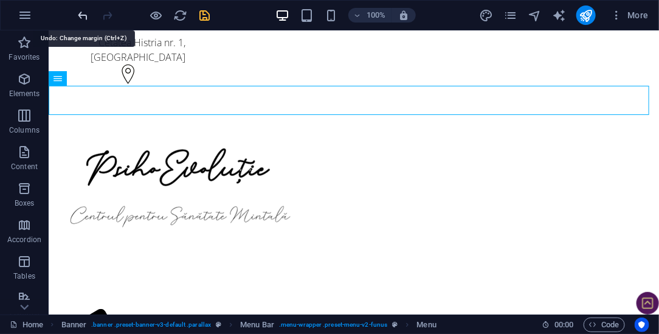
click at [82, 16] on icon "undo" at bounding box center [84, 16] width 14 height 14
click at [84, 16] on icon "undo" at bounding box center [84, 16] width 14 height 14
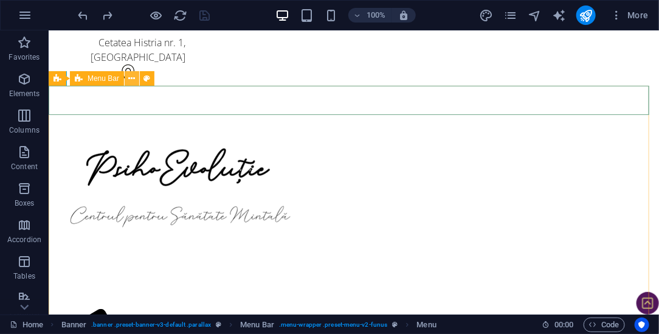
click at [134, 75] on icon at bounding box center [132, 78] width 7 height 13
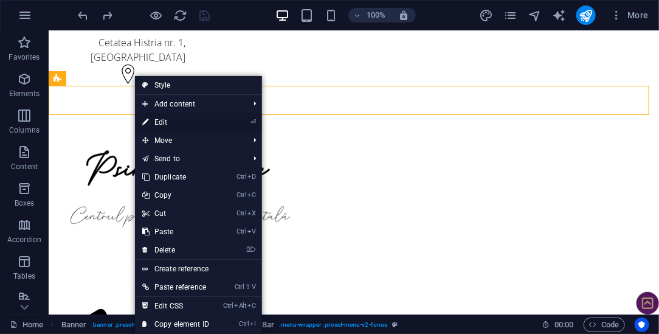
click at [173, 122] on link "⏎ Edit" at bounding box center [175, 122] width 81 height 18
select select "px"
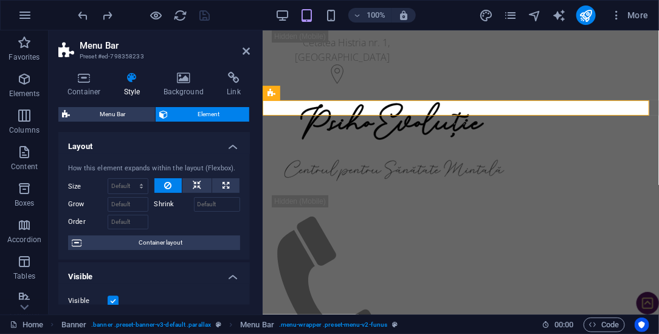
drag, startPoint x: 248, startPoint y: 151, endPoint x: 250, endPoint y: 169, distance: 18.4
click at [249, 170] on div "Layout How this element expands within the layout (Flexbox). Size Default auto …" at bounding box center [154, 218] width 192 height 173
drag, startPoint x: 250, startPoint y: 163, endPoint x: 250, endPoint y: 179, distance: 16.4
click at [250, 179] on div "Container Style Background Link Size Height Default px rem % vh vw Min. height …" at bounding box center [154, 188] width 211 height 252
drag, startPoint x: 250, startPoint y: 178, endPoint x: 251, endPoint y: 185, distance: 7.3
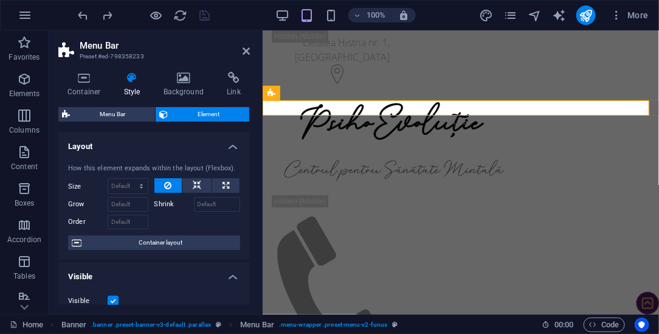
click at [251, 186] on div "Container Style Background Link Size Height Default px rem % vh vw Min. height …" at bounding box center [154, 188] width 211 height 252
click at [76, 83] on icon at bounding box center [84, 78] width 52 height 12
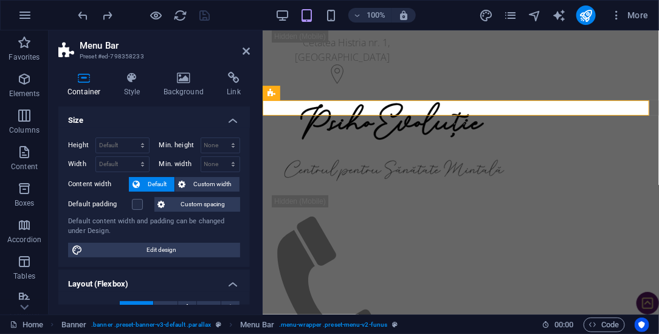
scroll to position [0, 0]
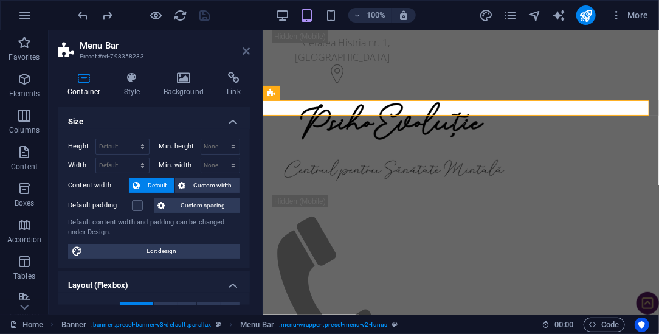
click at [246, 49] on icon at bounding box center [246, 51] width 7 height 10
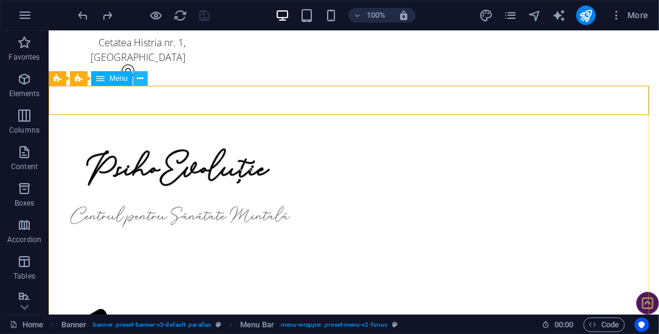
click at [139, 78] on icon at bounding box center [140, 78] width 7 height 13
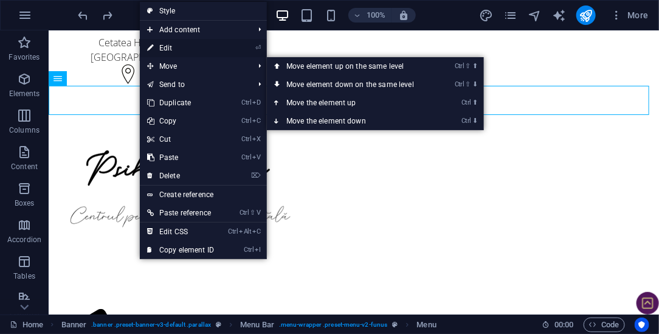
click at [173, 51] on link "⏎ Edit" at bounding box center [180, 48] width 81 height 18
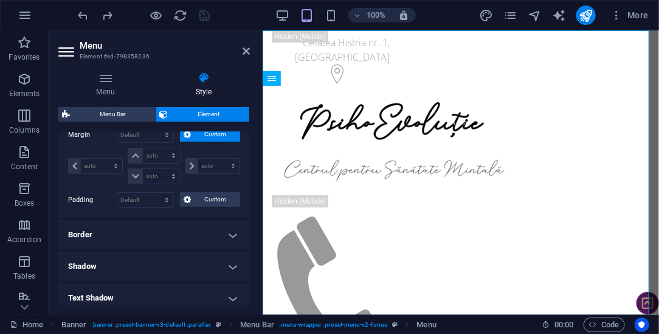
scroll to position [273, 0]
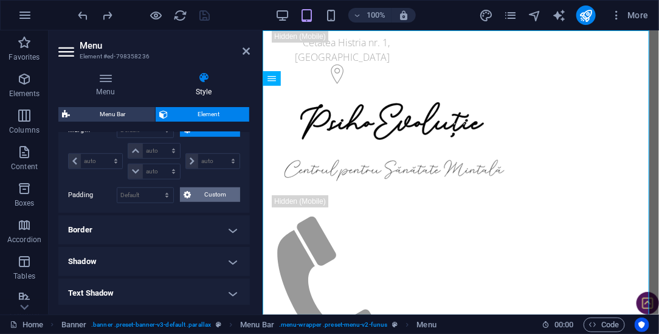
click at [213, 193] on span "Custom" at bounding box center [216, 194] width 42 height 15
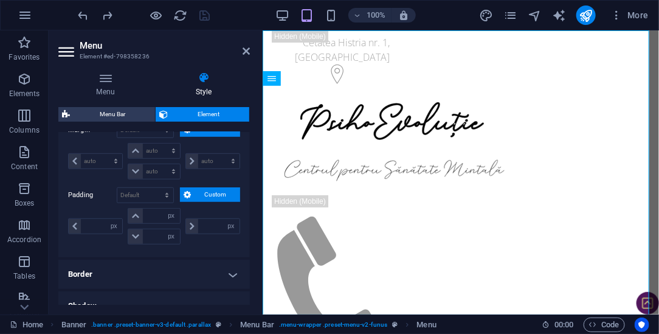
drag, startPoint x: 251, startPoint y: 216, endPoint x: 249, endPoint y: 232, distance: 16.5
click at [249, 232] on div "Menu Style Menu Auto Custom Create custom menu items for this menu. Recommended…" at bounding box center [154, 188] width 211 height 252
drag, startPoint x: 249, startPoint y: 232, endPoint x: 251, endPoint y: 246, distance: 14.0
click at [249, 248] on div "Layout How this element expands within the layout (Flexbox). Size Default auto …" at bounding box center [154, 218] width 192 height 173
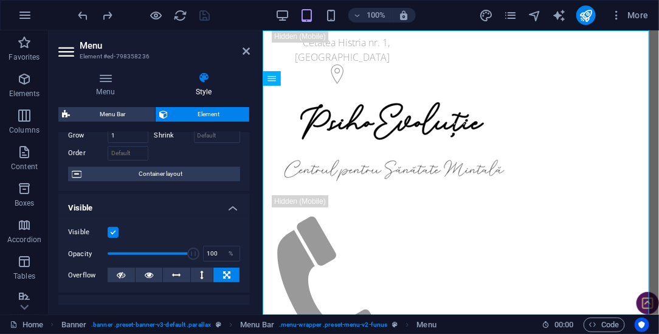
scroll to position [0, 0]
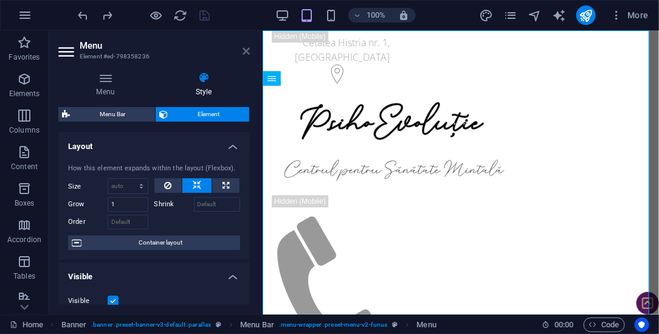
click at [247, 49] on icon at bounding box center [246, 51] width 7 height 10
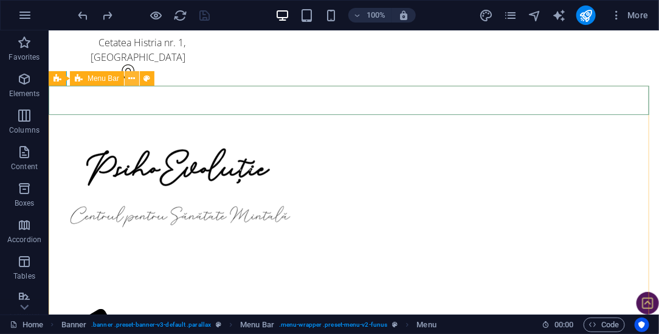
click at [133, 79] on icon at bounding box center [132, 78] width 7 height 13
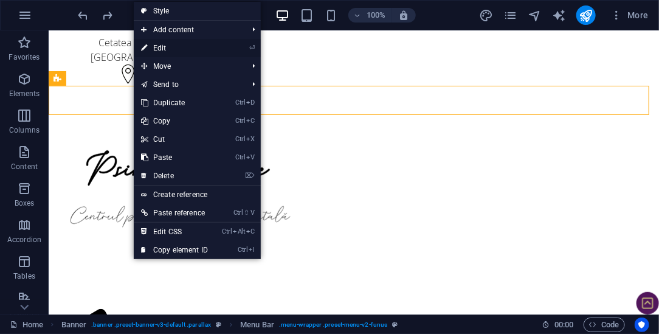
click at [156, 48] on link "⏎ Edit" at bounding box center [174, 48] width 81 height 18
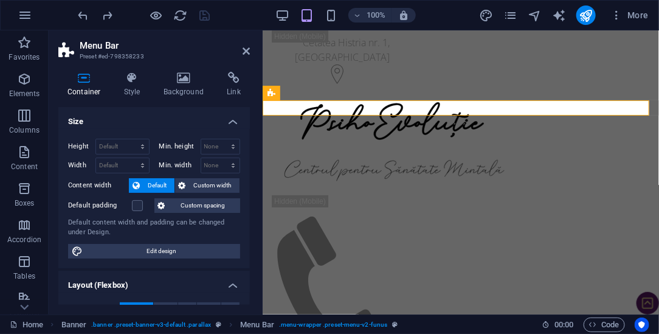
drag, startPoint x: 249, startPoint y: 124, endPoint x: 251, endPoint y: 149, distance: 25.0
click at [251, 149] on div "Container Style Background Link Size Height Default px rem % vh vw Min. height …" at bounding box center [154, 188] width 211 height 252
drag, startPoint x: 248, startPoint y: 154, endPoint x: 251, endPoint y: 182, distance: 27.5
click at [251, 182] on div "Container Style Background Link Size Height Default px rem % vh vw Min. height …" at bounding box center [154, 188] width 211 height 252
drag, startPoint x: 251, startPoint y: 182, endPoint x: 250, endPoint y: 190, distance: 7.9
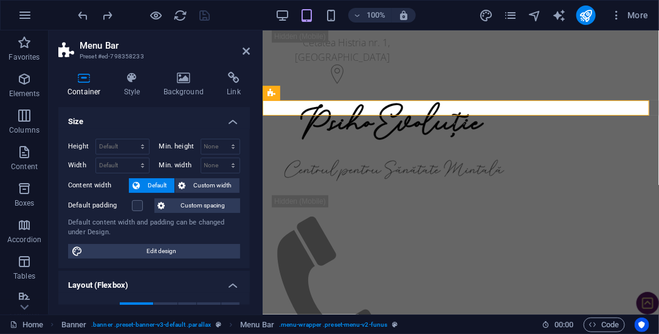
click at [251, 195] on div "Container Style Background Link Size Height Default px rem % vh vw Min. height …" at bounding box center [154, 188] width 211 height 252
drag, startPoint x: 250, startPoint y: 185, endPoint x: 249, endPoint y: 197, distance: 12.2
click at [249, 197] on div "Container Style Background Link Size Height Default px rem % vh vw Min. height …" at bounding box center [154, 188] width 211 height 252
click at [134, 91] on h4 "Style" at bounding box center [135, 85] width 40 height 26
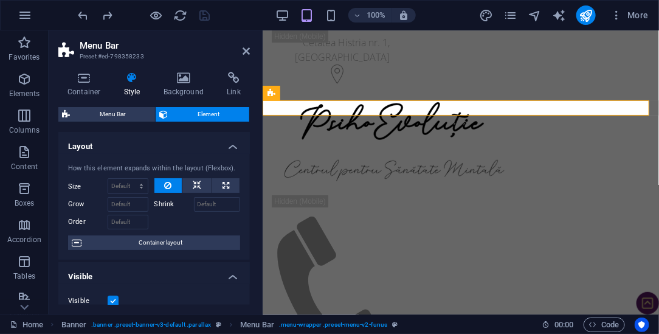
drag, startPoint x: 249, startPoint y: 165, endPoint x: 249, endPoint y: 187, distance: 22.5
click at [249, 187] on div "Layout How this element expands within the layout (Flexbox). Size Default auto …" at bounding box center [154, 218] width 192 height 173
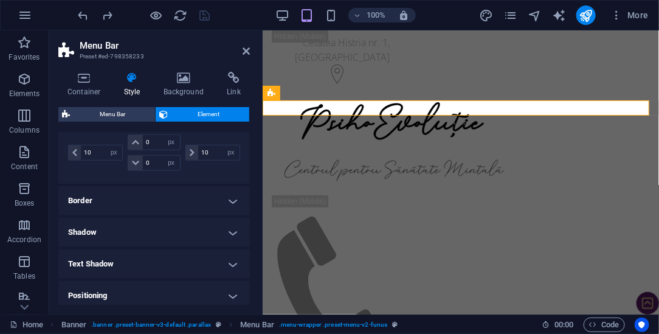
scroll to position [310, 0]
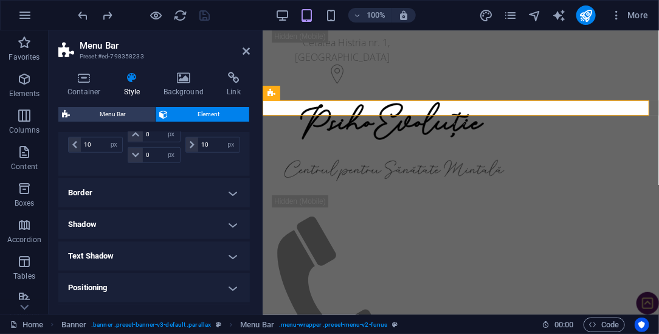
click at [231, 189] on h4 "Border" at bounding box center [154, 192] width 192 height 29
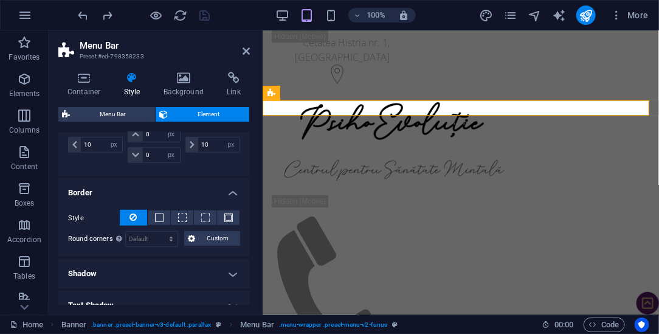
drag, startPoint x: 251, startPoint y: 229, endPoint x: 252, endPoint y: 183, distance: 45.7
click at [254, 170] on div "Container Style Background Link Size Height Default px rem % vh vw Min. height …" at bounding box center [154, 188] width 211 height 252
click at [245, 49] on icon at bounding box center [246, 51] width 7 height 10
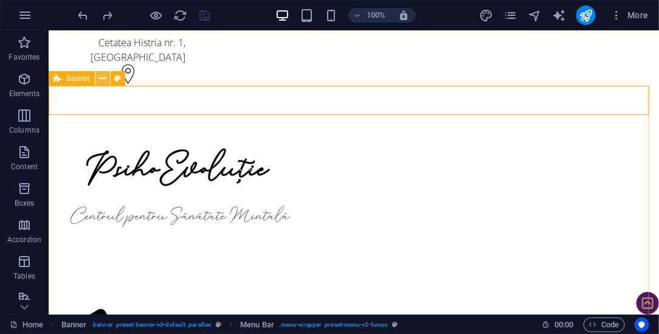
click at [105, 78] on icon at bounding box center [102, 78] width 7 height 13
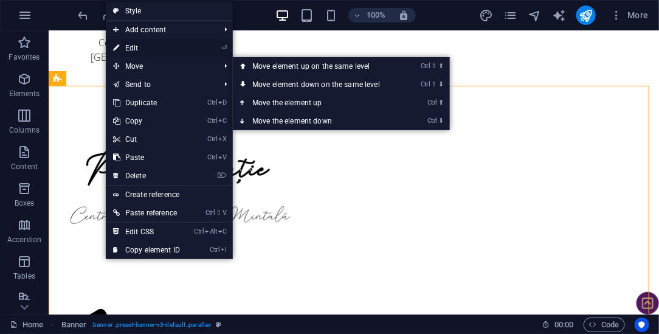
click at [137, 51] on link "⏎ Edit" at bounding box center [146, 48] width 81 height 18
select select "vw"
select select "header"
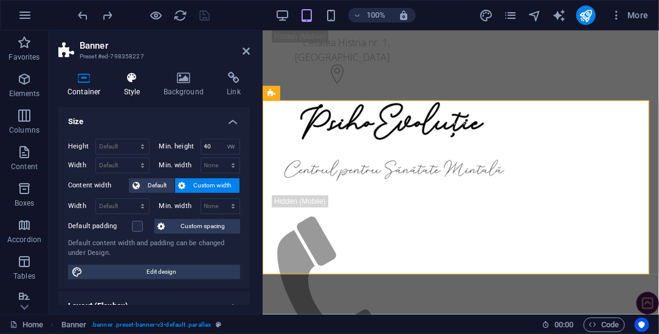
click at [128, 89] on h4 "Style" at bounding box center [135, 85] width 40 height 26
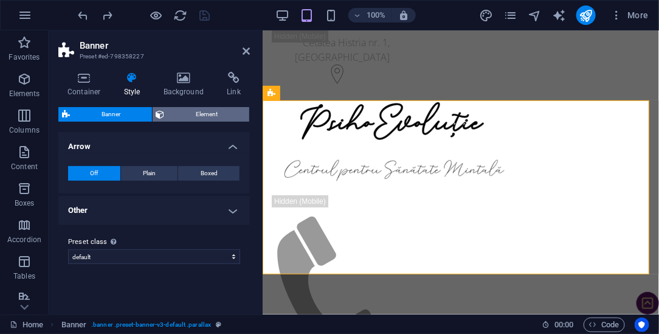
click at [220, 112] on span "Element" at bounding box center [207, 114] width 78 height 15
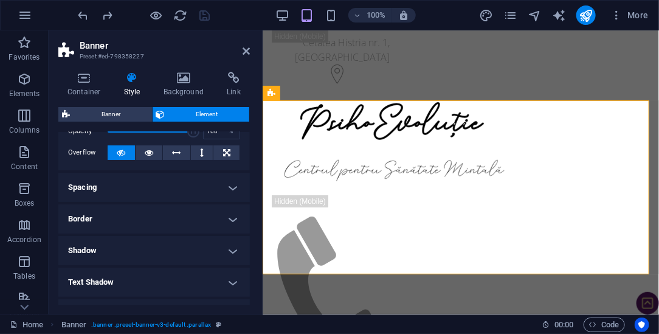
scroll to position [64, 0]
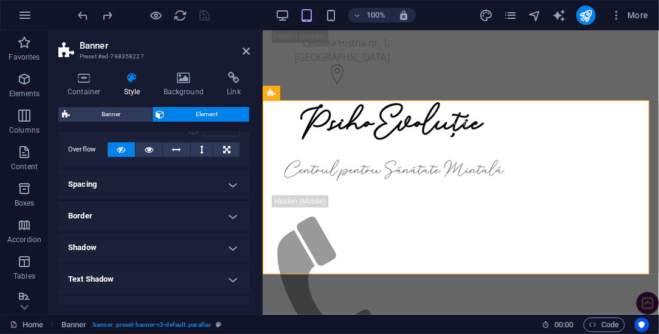
click at [227, 188] on h4 "Spacing" at bounding box center [154, 184] width 192 height 29
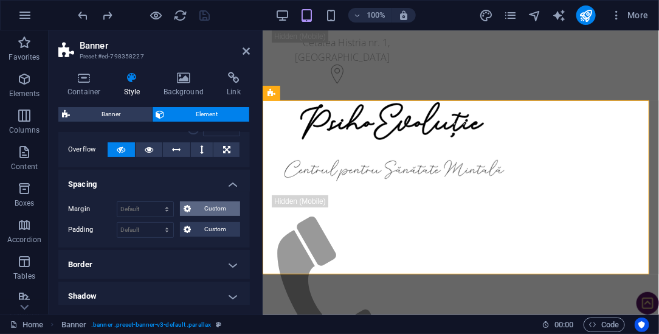
click at [210, 206] on span "Custom" at bounding box center [216, 208] width 42 height 15
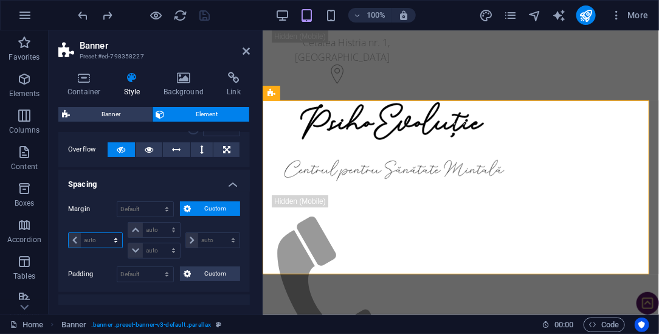
click at [89, 238] on select "auto px % rem vw vh" at bounding box center [96, 240] width 54 height 15
select select "px"
click at [105, 233] on select "auto px % rem vw vh" at bounding box center [96, 240] width 54 height 15
type input "0"
select select "px"
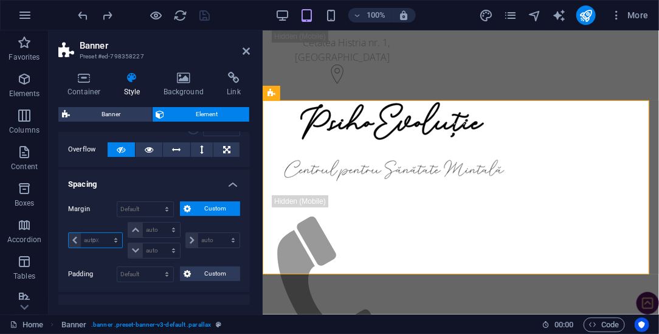
type input "0"
select select "px"
type input "0"
select select "px"
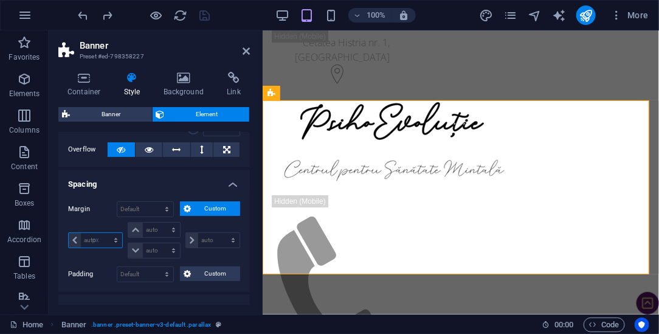
type input "0"
select select "px"
click at [248, 50] on icon at bounding box center [246, 51] width 7 height 10
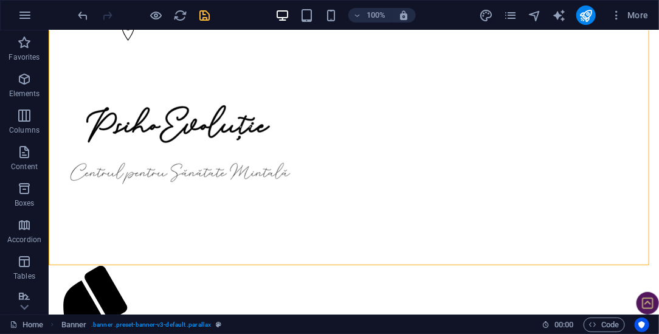
scroll to position [0, 0]
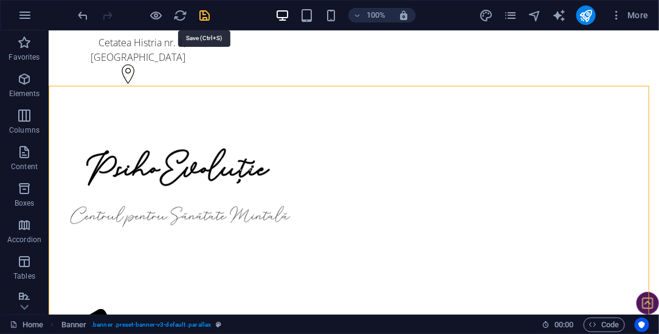
click at [204, 15] on icon "save" at bounding box center [205, 16] width 14 height 14
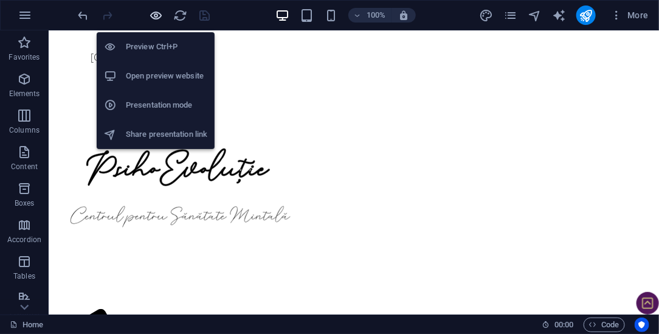
drag, startPoint x: 179, startPoint y: 14, endPoint x: 156, endPoint y: 17, distance: 22.7
click at [156, 17] on div at bounding box center [144, 14] width 136 height 19
click at [147, 73] on h6 "Open preview website" at bounding box center [166, 76] width 81 height 15
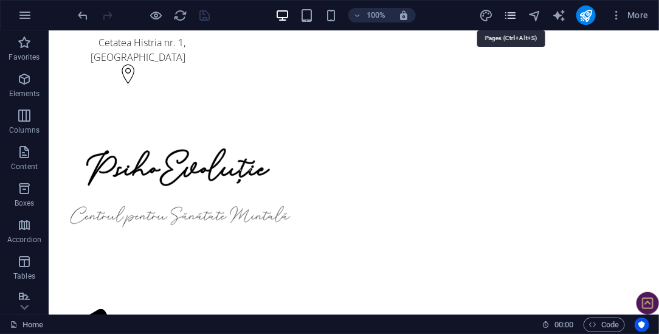
click at [512, 12] on icon "pages" at bounding box center [511, 16] width 14 height 14
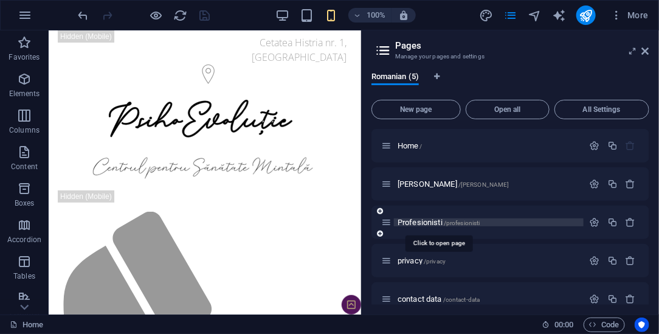
click at [428, 220] on span "Profesionisti /profesionisti" at bounding box center [439, 222] width 83 height 9
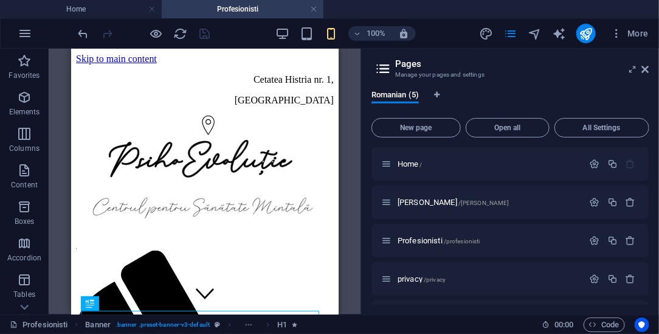
scroll to position [0, 47]
click at [644, 69] on icon at bounding box center [645, 69] width 7 height 10
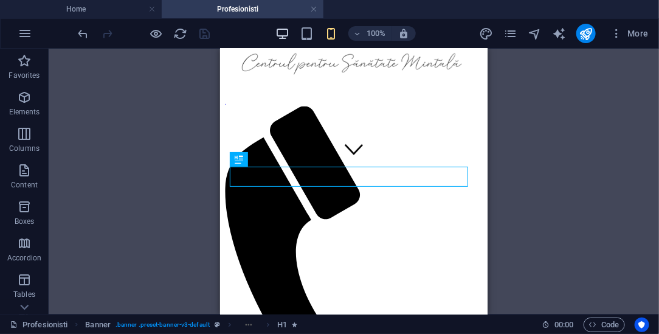
click at [290, 31] on span "button" at bounding box center [283, 34] width 15 height 14
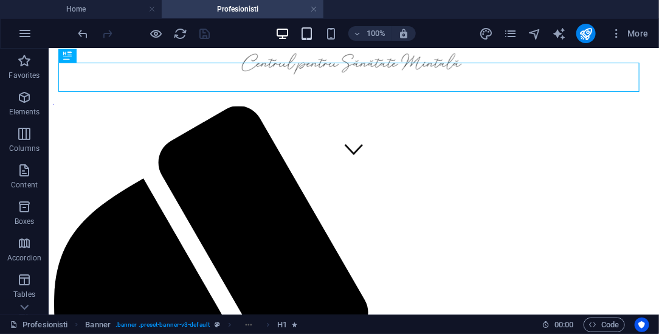
scroll to position [0, 79]
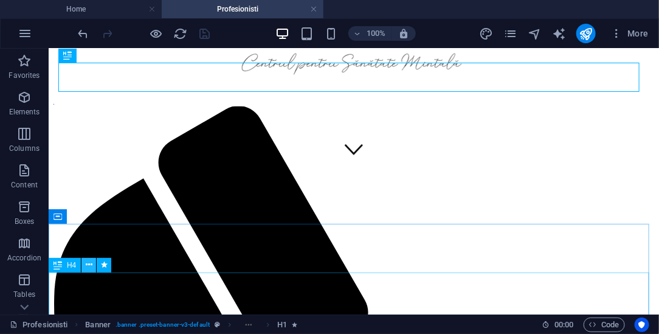
click at [88, 267] on icon at bounding box center [89, 264] width 7 height 13
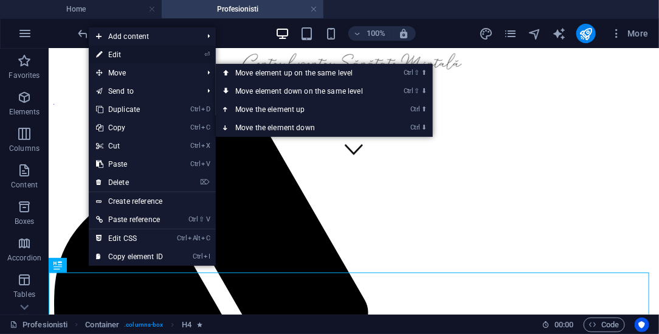
click at [113, 56] on link "⏎ Edit" at bounding box center [129, 55] width 81 height 18
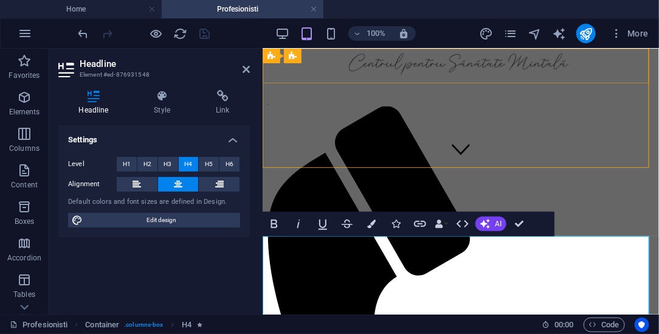
scroll to position [0, 49]
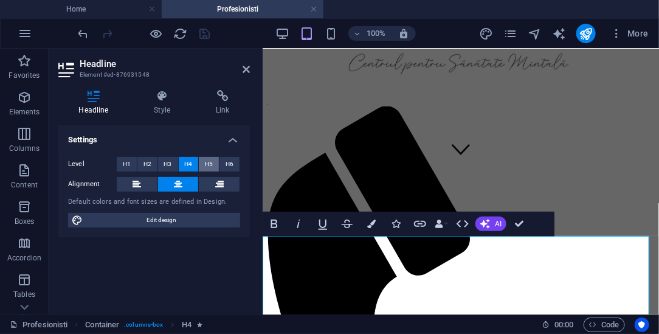
click at [214, 161] on button "H5" at bounding box center [209, 164] width 20 height 15
click at [249, 69] on icon at bounding box center [246, 69] width 7 height 10
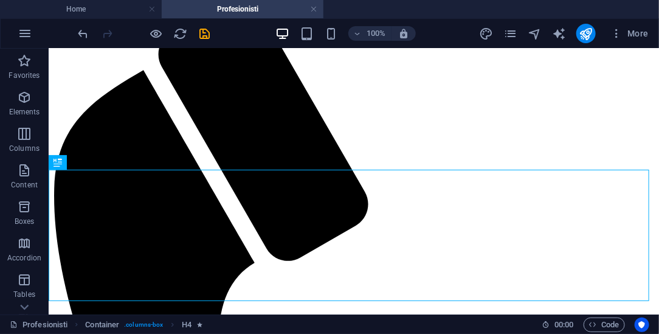
scroll to position [283, 0]
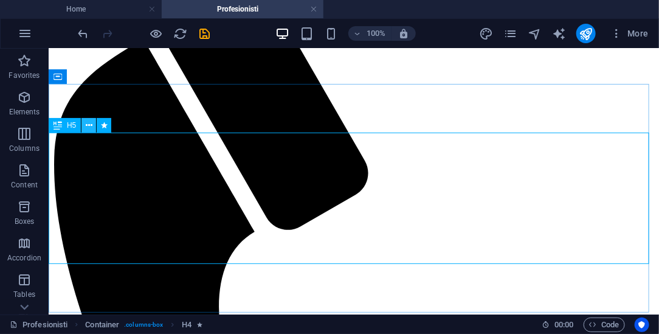
click at [86, 127] on icon at bounding box center [89, 125] width 7 height 13
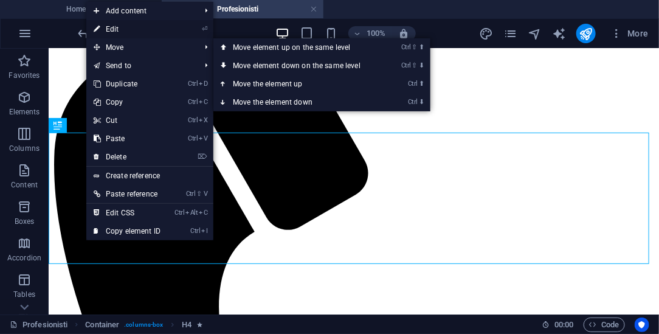
click at [123, 33] on link "⏎ Edit" at bounding box center [126, 29] width 81 height 18
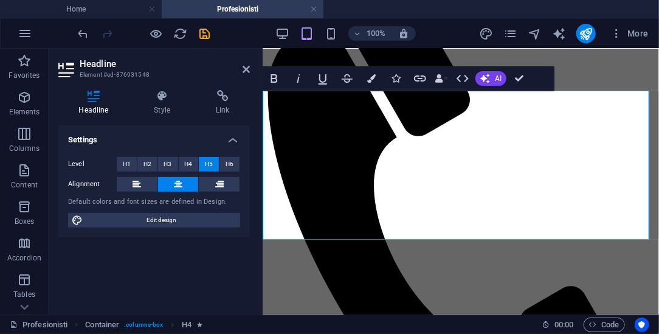
scroll to position [0, 49]
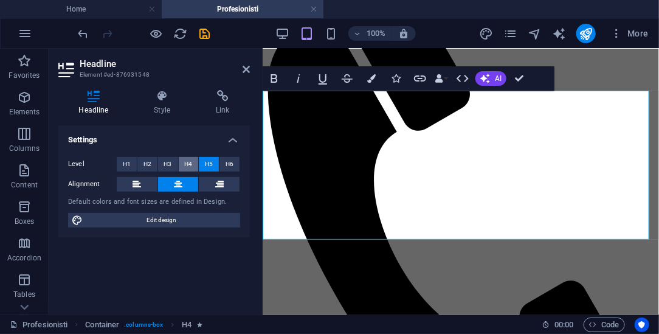
click at [186, 165] on span "H4" at bounding box center [188, 164] width 8 height 15
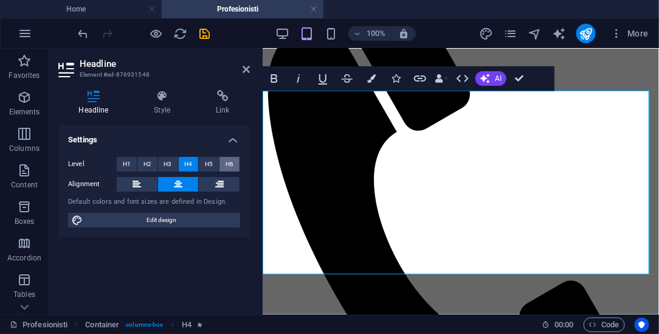
click at [235, 162] on button "H6" at bounding box center [230, 164] width 20 height 15
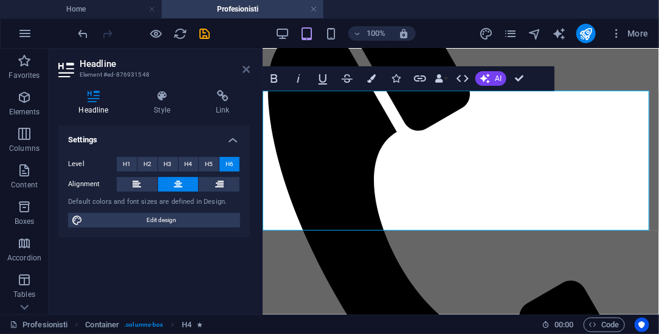
click at [244, 69] on icon at bounding box center [246, 69] width 7 height 10
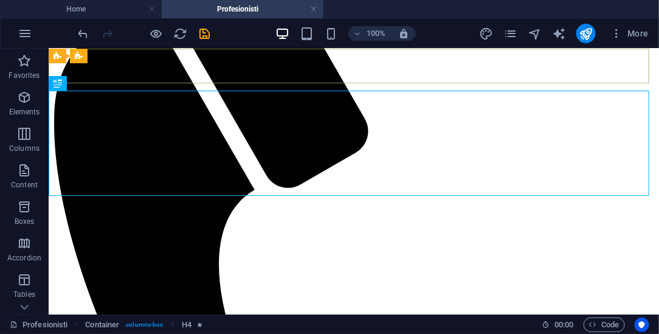
scroll to position [0, 79]
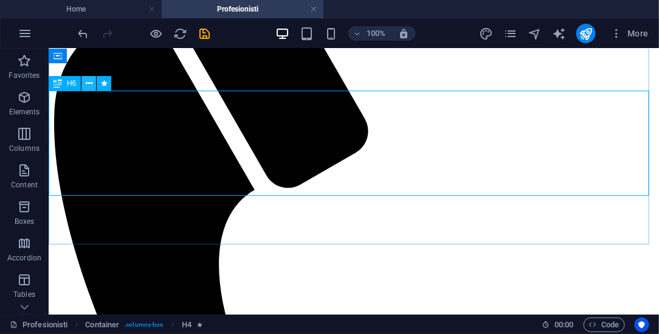
click at [91, 85] on icon at bounding box center [89, 83] width 7 height 13
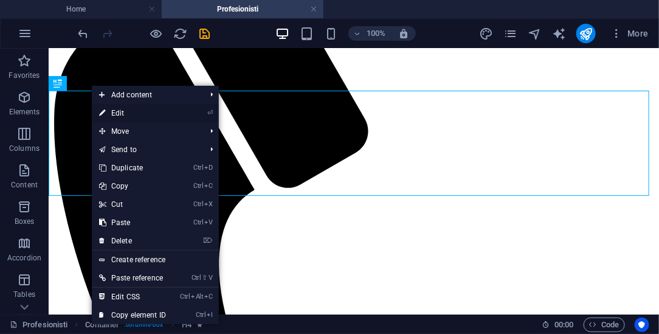
click at [125, 116] on link "⏎ Edit" at bounding box center [132, 113] width 81 height 18
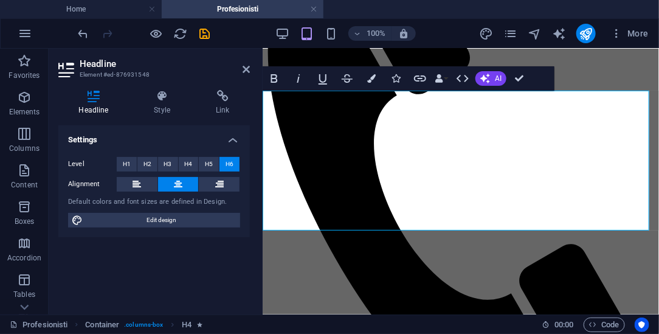
scroll to position [0, 49]
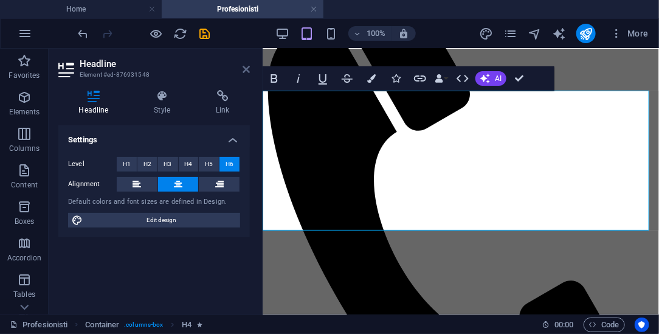
click at [243, 71] on icon at bounding box center [246, 69] width 7 height 10
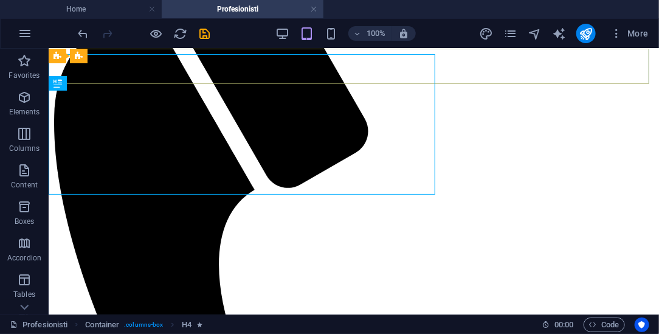
scroll to position [0, 79]
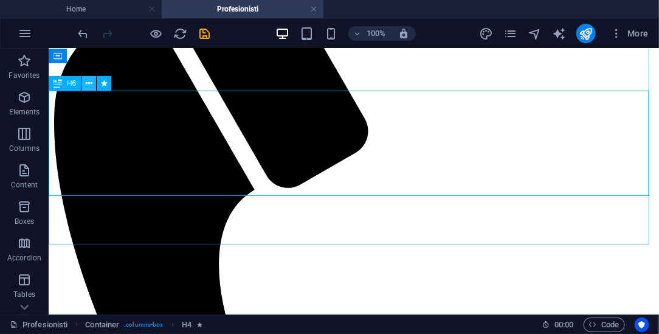
click at [90, 81] on icon at bounding box center [89, 83] width 7 height 13
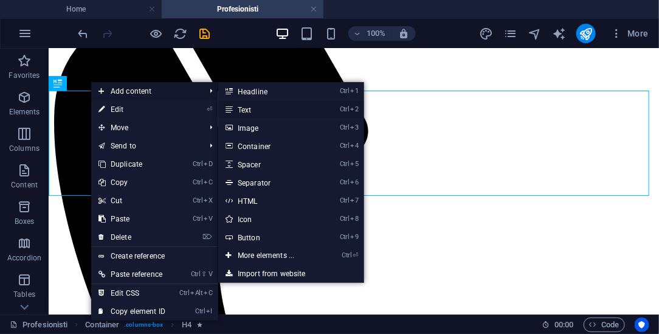
click at [245, 110] on link "Ctrl 2 Text" at bounding box center [268, 109] width 100 height 18
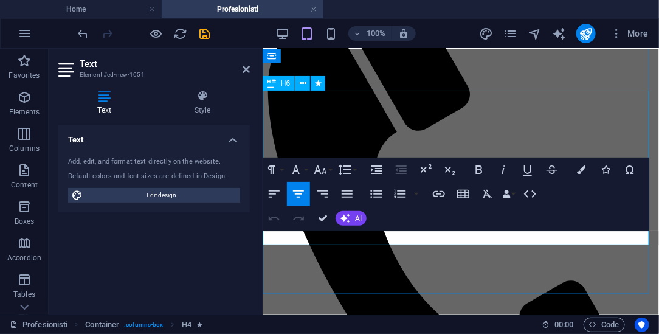
scroll to position [0, 49]
click at [248, 67] on icon at bounding box center [246, 69] width 7 height 10
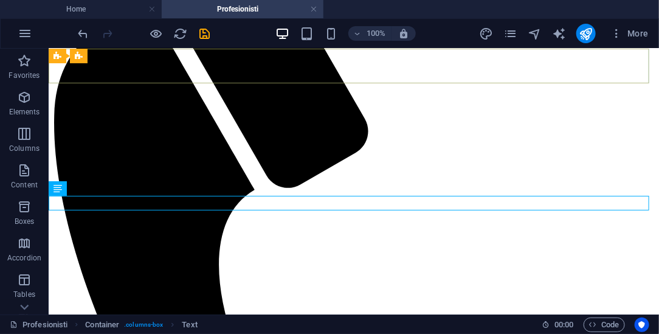
scroll to position [0, 79]
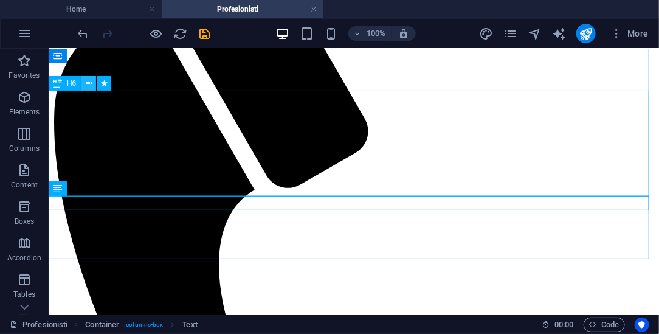
click at [90, 82] on icon at bounding box center [89, 83] width 7 height 13
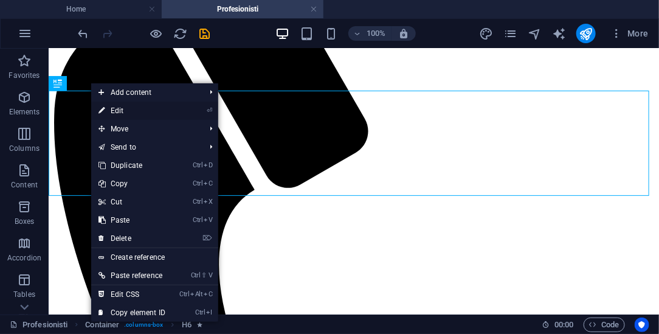
click at [120, 112] on link "⏎ Edit" at bounding box center [131, 111] width 81 height 18
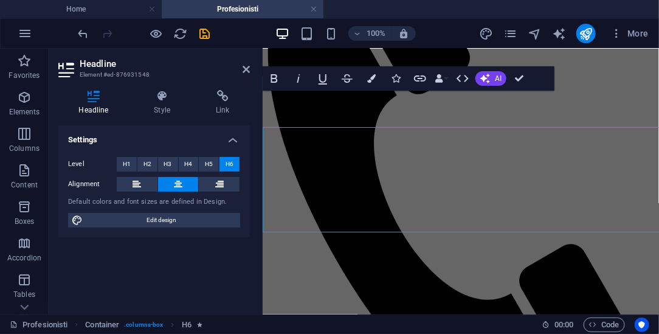
scroll to position [0, 49]
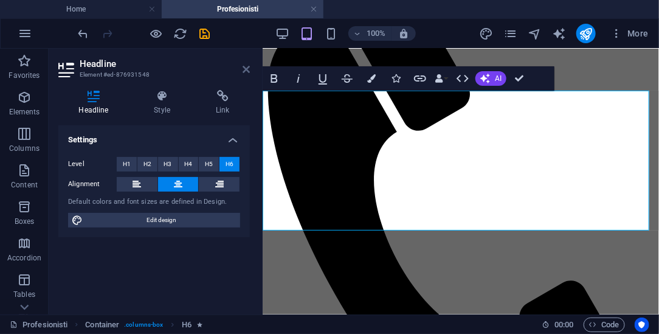
click at [248, 69] on icon at bounding box center [246, 69] width 7 height 10
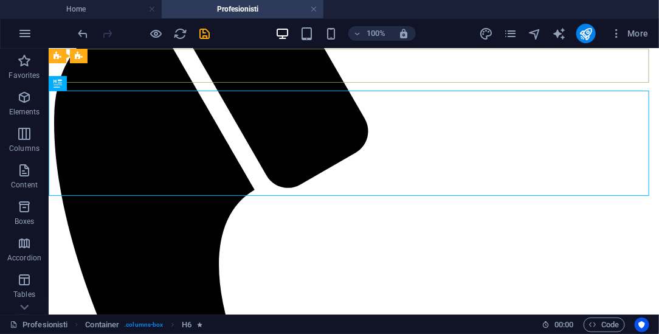
scroll to position [0, 79]
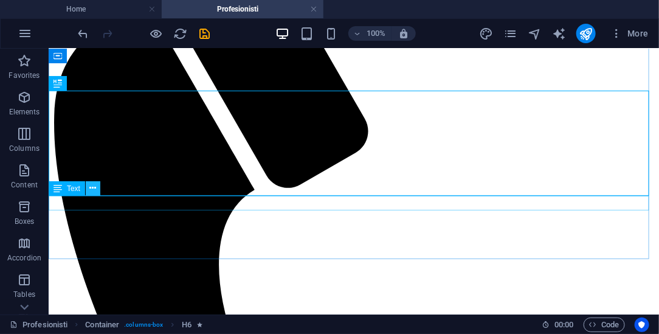
click at [92, 187] on icon at bounding box center [93, 188] width 7 height 13
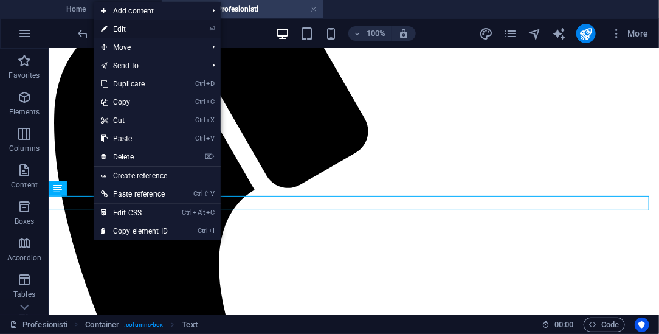
click at [133, 33] on link "⏎ Edit" at bounding box center [134, 29] width 81 height 18
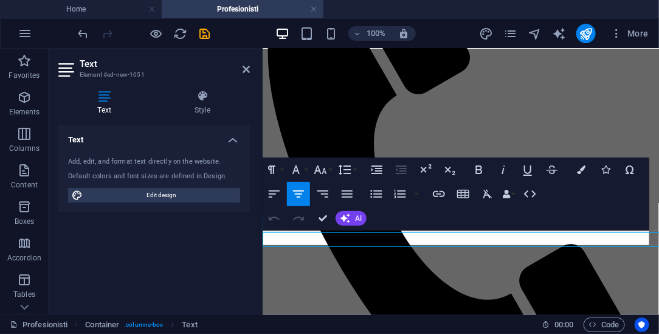
scroll to position [0, 49]
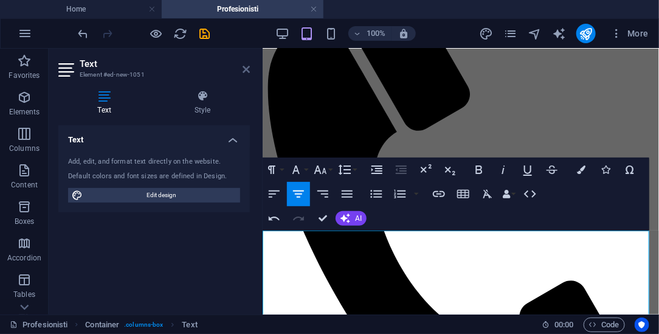
click at [245, 67] on icon at bounding box center [246, 69] width 7 height 10
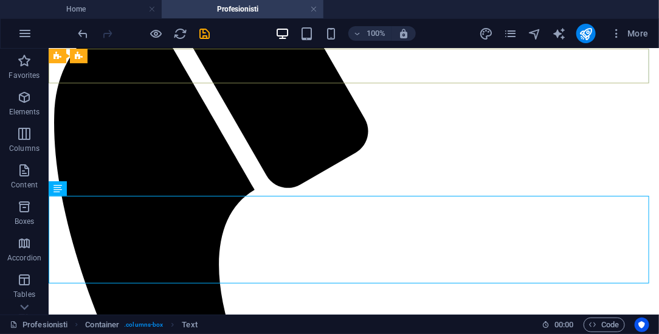
scroll to position [0, 79]
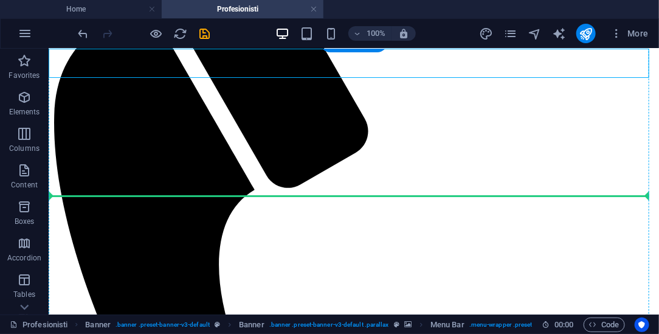
drag, startPoint x: 293, startPoint y: 115, endPoint x: 268, endPoint y: 176, distance: 66.3
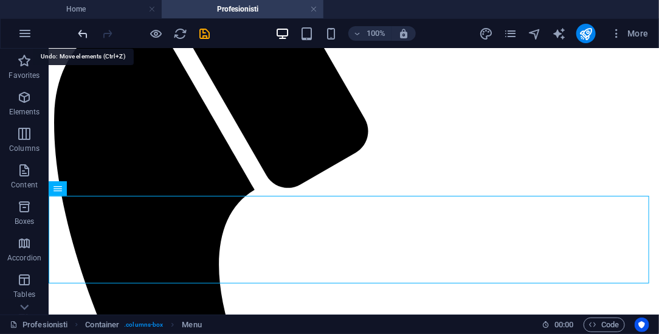
click at [85, 37] on icon "undo" at bounding box center [84, 34] width 14 height 14
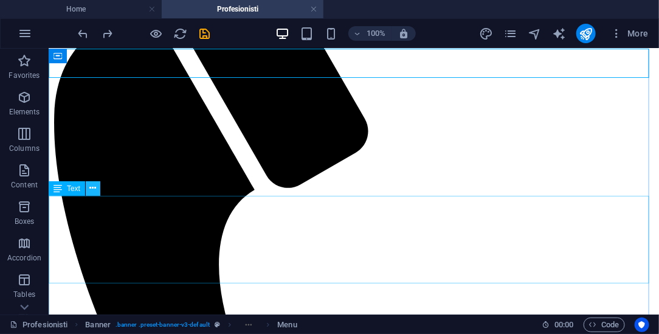
click at [94, 187] on icon at bounding box center [93, 188] width 7 height 13
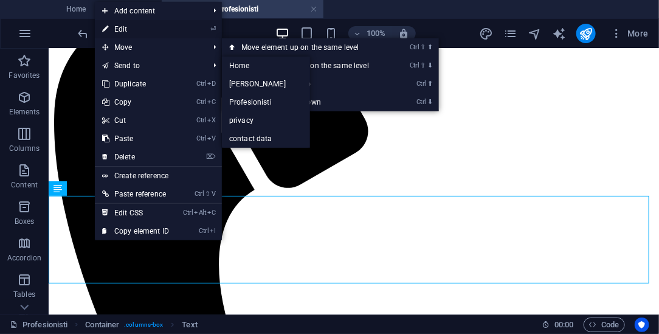
click at [142, 28] on link "⏎ Edit" at bounding box center [135, 29] width 81 height 18
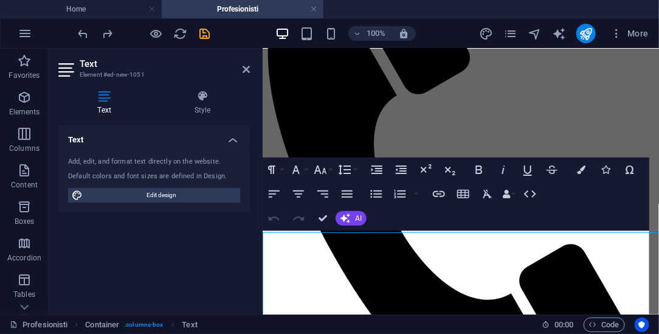
scroll to position [0, 49]
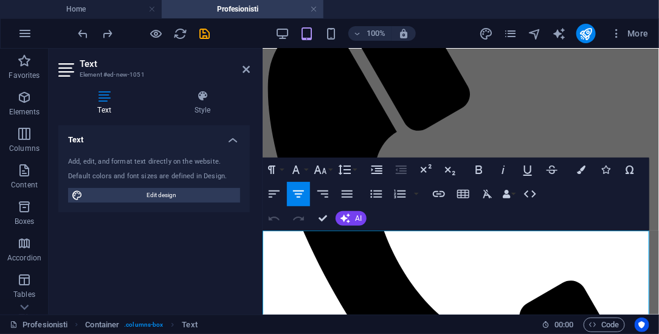
click at [262, 240] on aside "Text Element #ed-new-1051 Text Style Text Add, edit, and format text directly o…" at bounding box center [156, 182] width 214 height 266
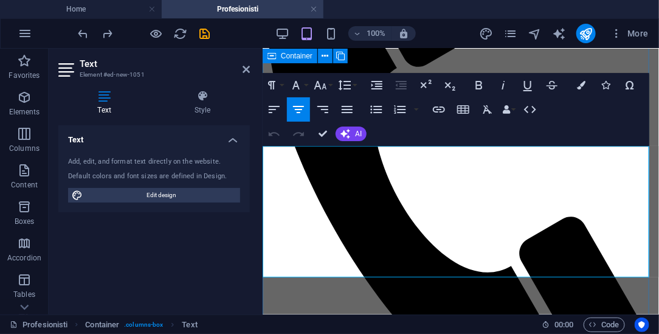
scroll to position [376, 0]
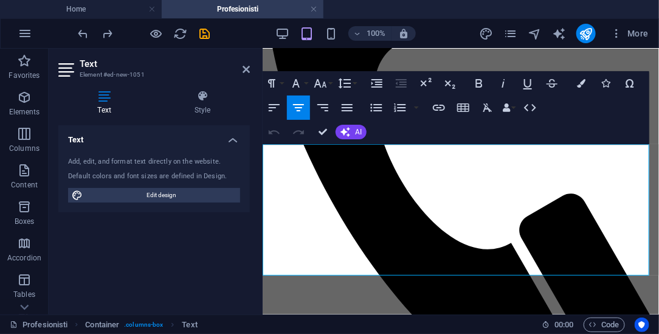
drag, startPoint x: 266, startPoint y: 236, endPoint x: 509, endPoint y: 310, distance: 254.2
click at [582, 76] on button "Colors" at bounding box center [581, 83] width 23 height 24
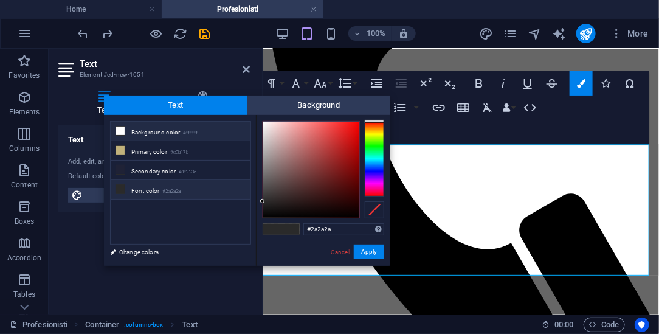
click at [138, 127] on li "Background color #ffffff" at bounding box center [181, 131] width 140 height 19
type input "#ffffff"
click at [363, 255] on button "Apply" at bounding box center [369, 251] width 30 height 15
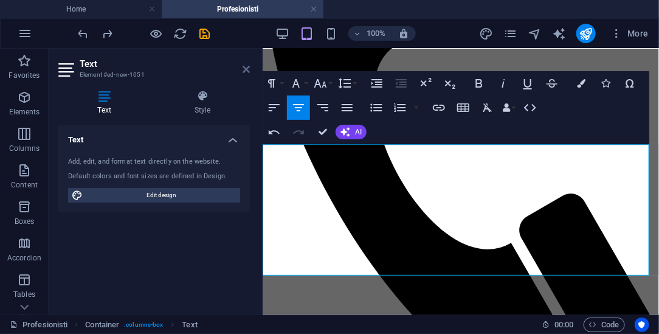
click at [249, 71] on icon at bounding box center [246, 69] width 7 height 10
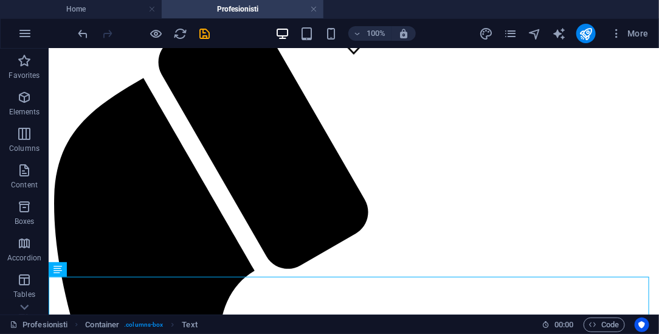
scroll to position [251, 0]
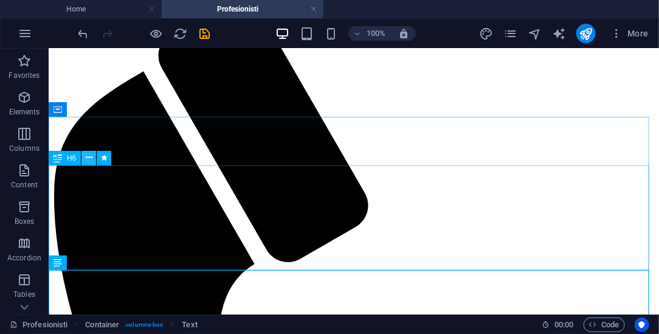
click at [89, 154] on icon at bounding box center [89, 157] width 7 height 13
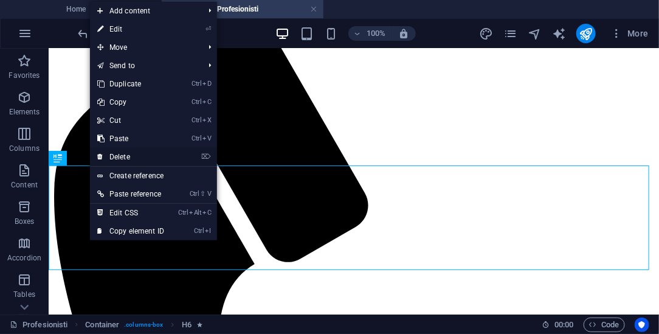
click at [122, 156] on link "⌦ Delete" at bounding box center [130, 157] width 81 height 18
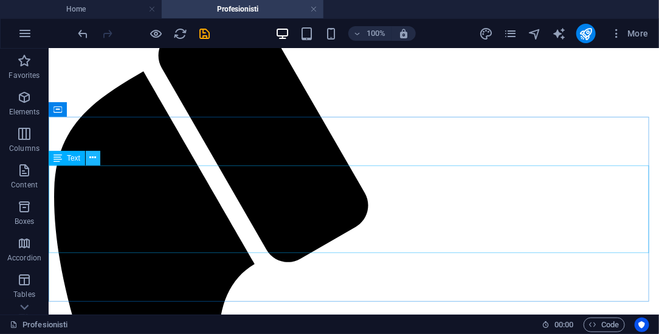
click at [94, 159] on icon at bounding box center [93, 157] width 7 height 13
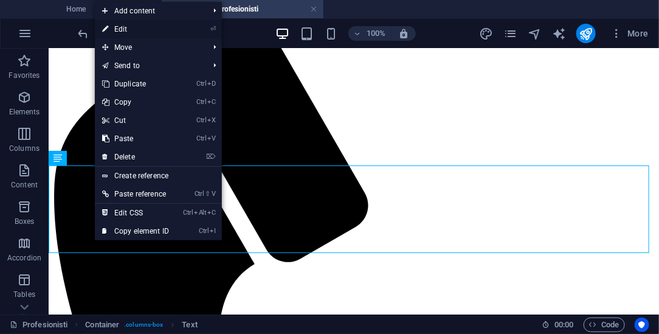
click at [130, 29] on link "⏎ Edit" at bounding box center [135, 29] width 81 height 18
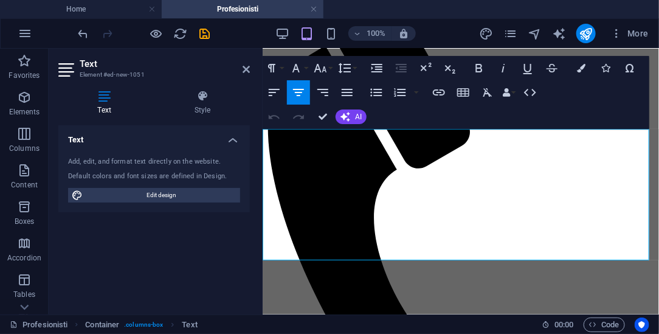
scroll to position [0, 49]
drag, startPoint x: 262, startPoint y: 137, endPoint x: 654, endPoint y: 255, distance: 409.8
click at [329, 69] on button "Font Size" at bounding box center [322, 68] width 23 height 24
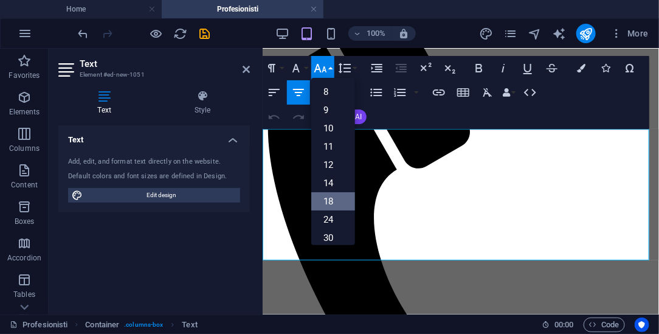
click at [334, 203] on link "18" at bounding box center [333, 201] width 44 height 18
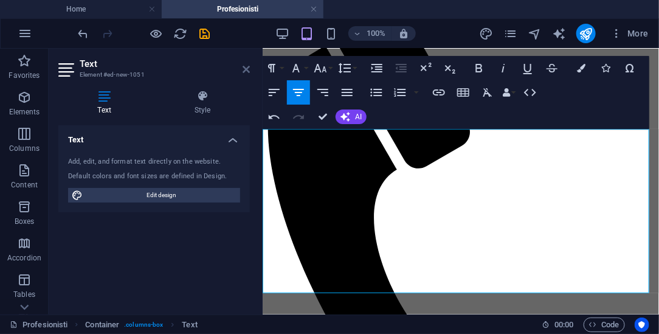
click at [246, 67] on icon at bounding box center [246, 69] width 7 height 10
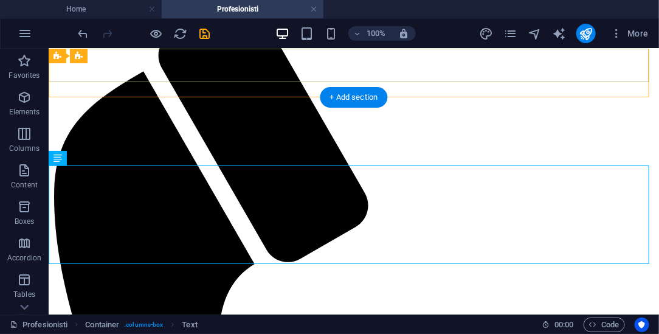
scroll to position [0, 79]
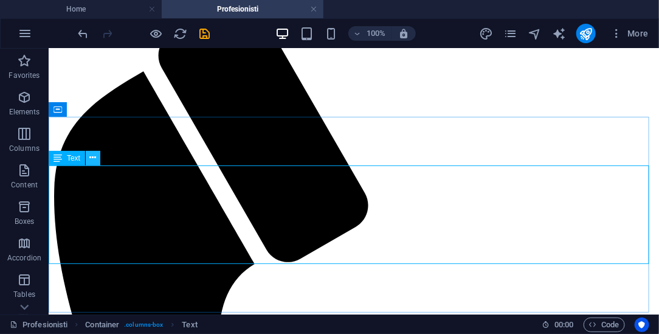
click at [97, 157] on button at bounding box center [93, 158] width 15 height 15
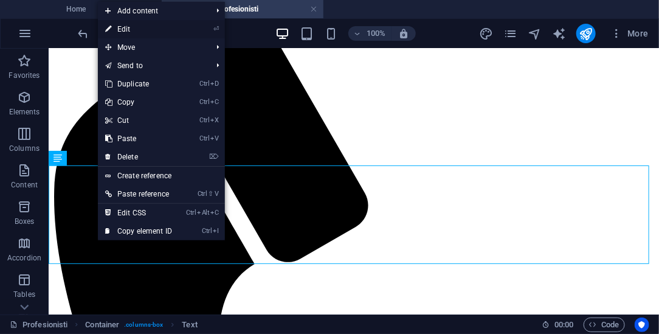
click at [141, 27] on link "⏎ Edit" at bounding box center [138, 29] width 81 height 18
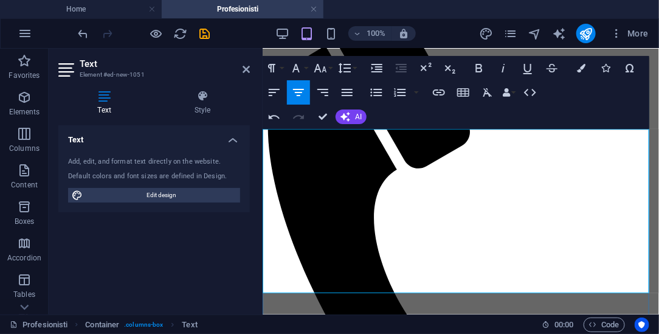
drag, startPoint x: 407, startPoint y: 220, endPoint x: 421, endPoint y: 219, distance: 14.0
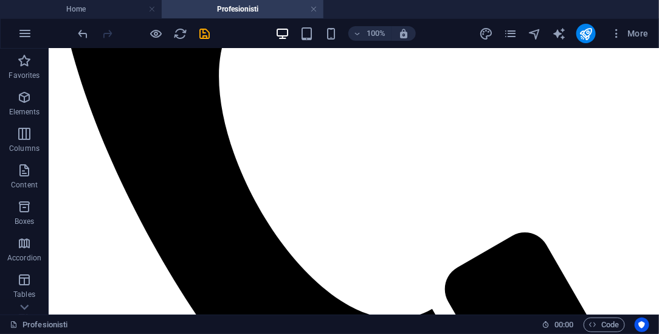
scroll to position [541, 0]
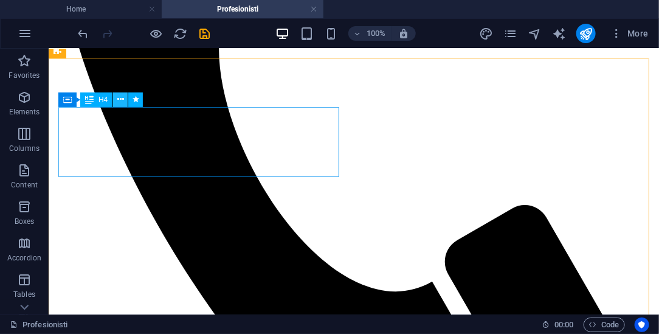
click at [121, 99] on icon at bounding box center [120, 99] width 7 height 13
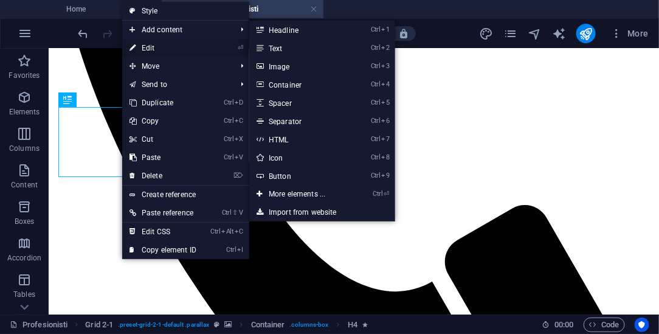
click at [154, 46] on link "⏎ Edit" at bounding box center [162, 48] width 81 height 18
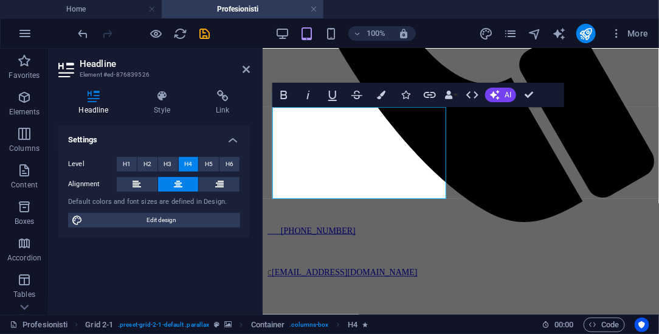
scroll to position [0, 49]
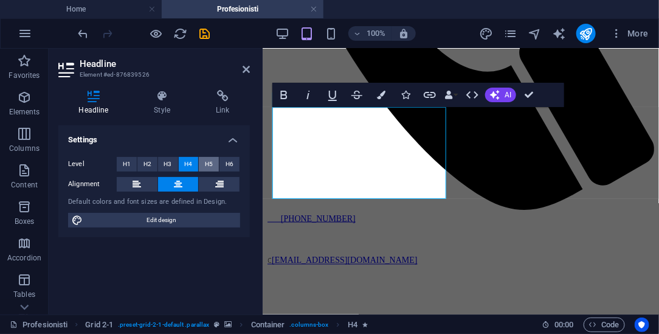
click at [208, 162] on span "H5" at bounding box center [209, 164] width 8 height 15
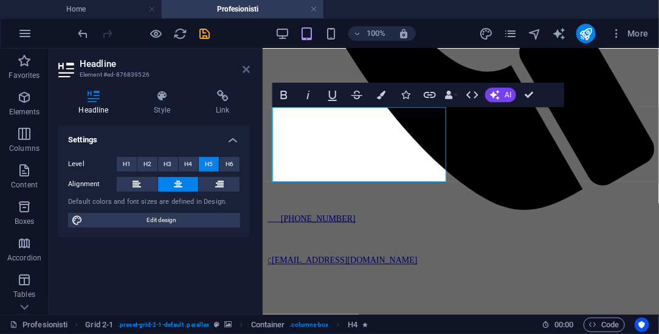
click at [244, 66] on icon at bounding box center [246, 69] width 7 height 10
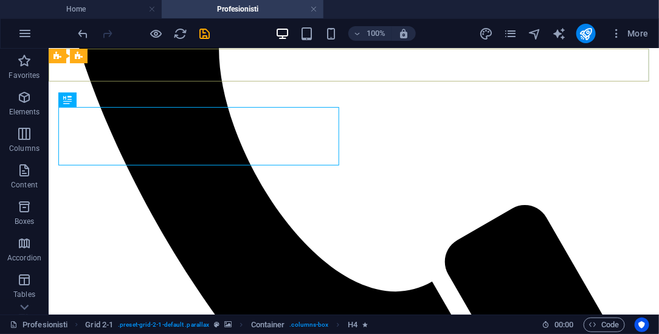
scroll to position [0, 79]
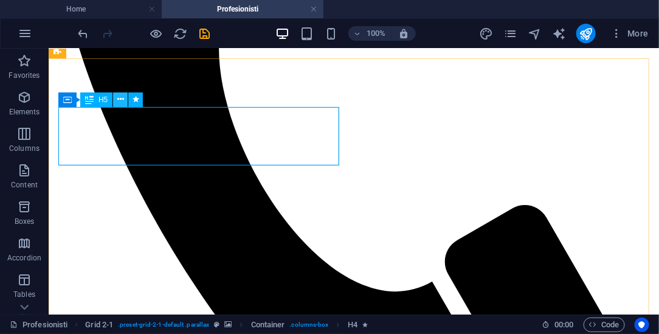
click at [122, 99] on icon at bounding box center [120, 99] width 7 height 13
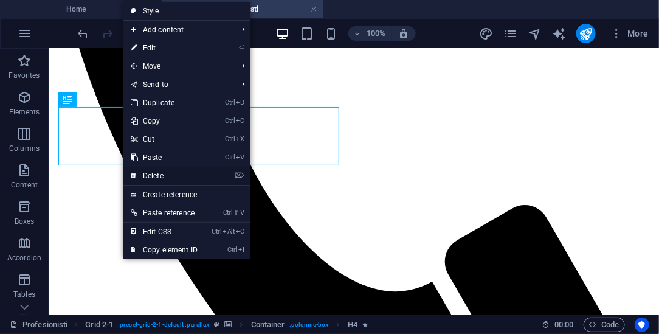
click at [161, 173] on link "⌦ Delete" at bounding box center [163, 176] width 81 height 18
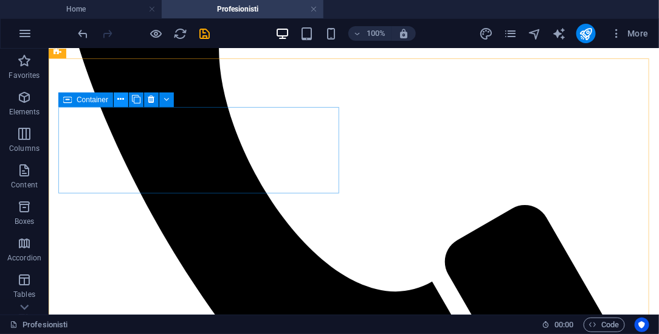
click at [123, 100] on icon at bounding box center [121, 99] width 7 height 13
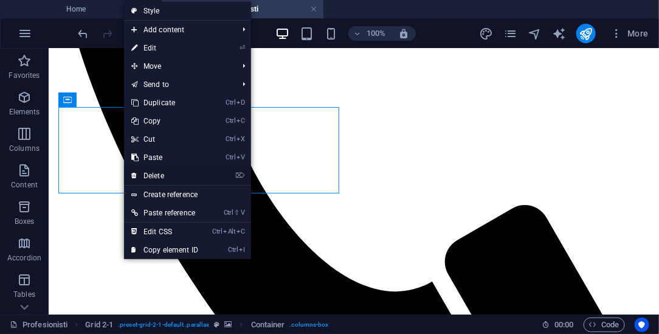
drag, startPoint x: 110, startPoint y: 125, endPoint x: 159, endPoint y: 173, distance: 68.8
click at [159, 173] on link "⌦ Delete" at bounding box center [164, 176] width 81 height 18
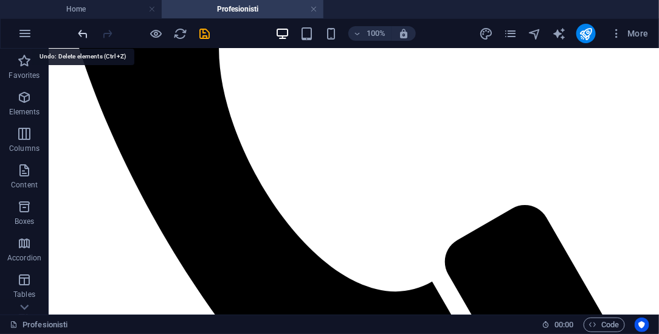
click at [87, 34] on icon "undo" at bounding box center [84, 34] width 14 height 14
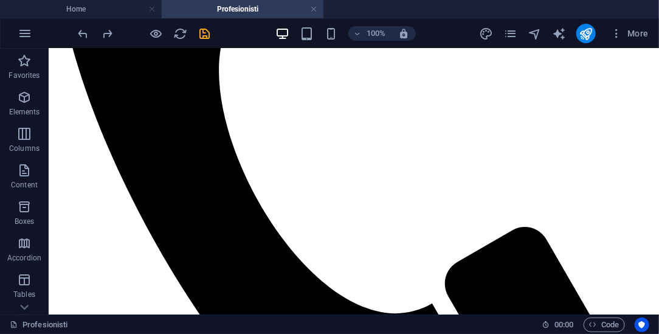
scroll to position [504, 0]
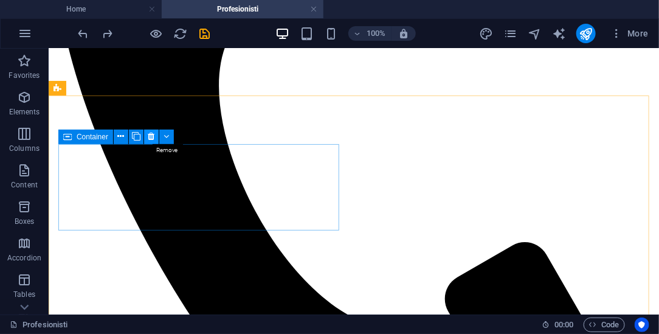
click at [151, 138] on icon at bounding box center [151, 136] width 7 height 13
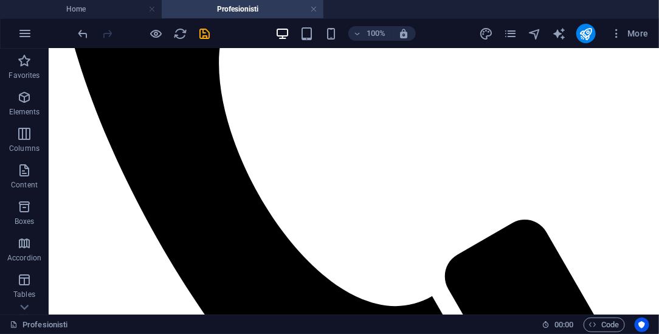
scroll to position [501, 0]
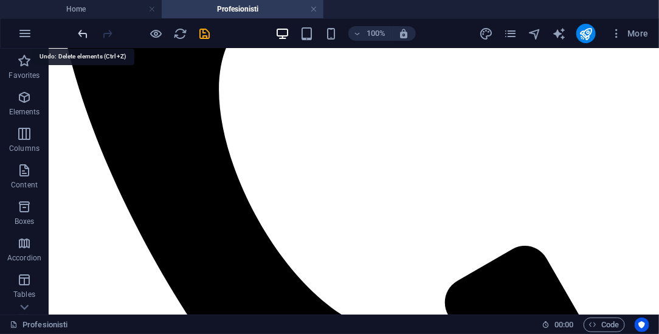
click at [85, 32] on icon "undo" at bounding box center [84, 34] width 14 height 14
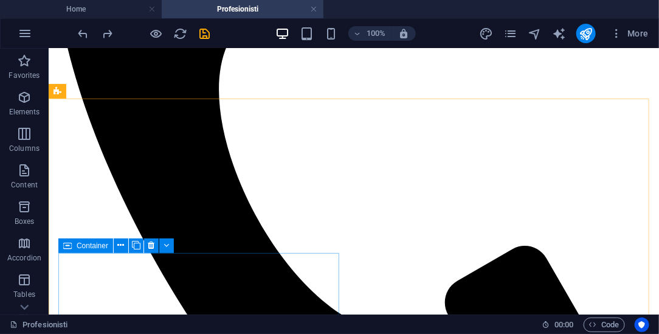
click at [95, 248] on span "Container" at bounding box center [93, 245] width 32 height 7
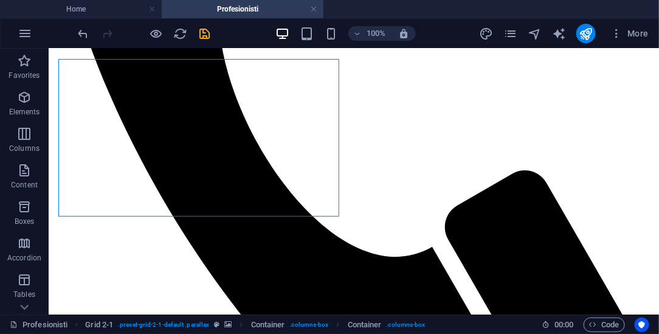
scroll to position [569, 0]
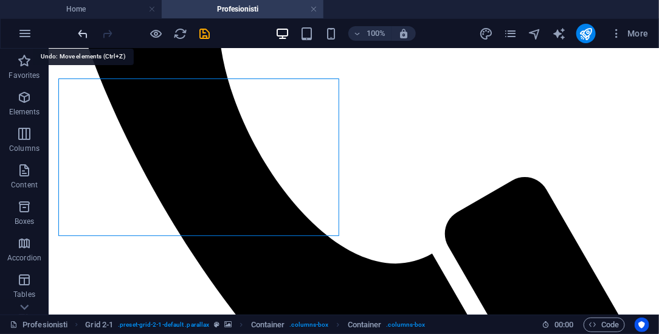
click at [86, 33] on icon "undo" at bounding box center [84, 34] width 14 height 14
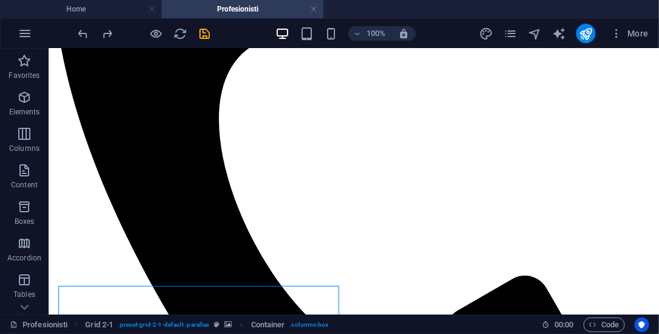
scroll to position [465, 0]
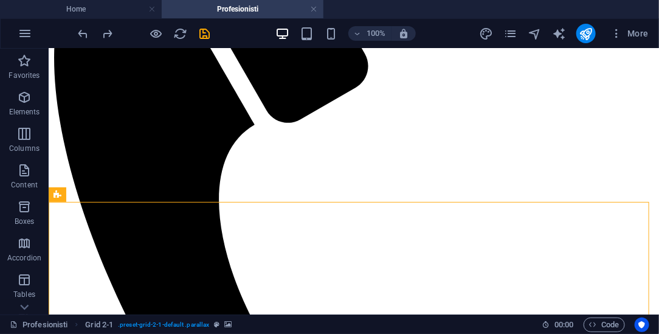
scroll to position [391, 0]
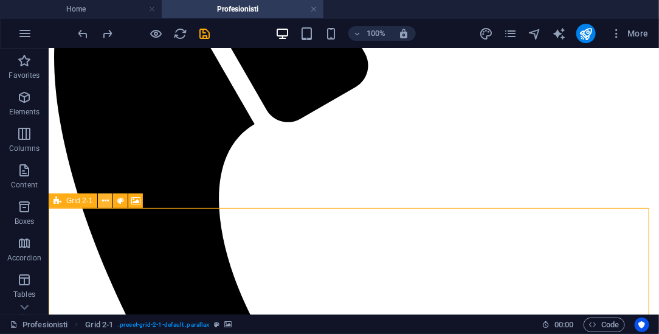
click at [108, 198] on icon at bounding box center [105, 201] width 7 height 13
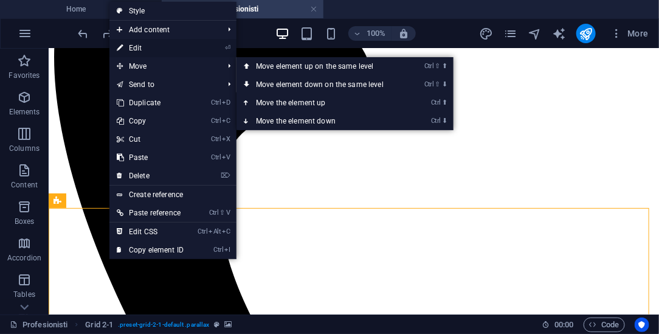
click at [148, 47] on link "⏎ Edit" at bounding box center [149, 48] width 81 height 18
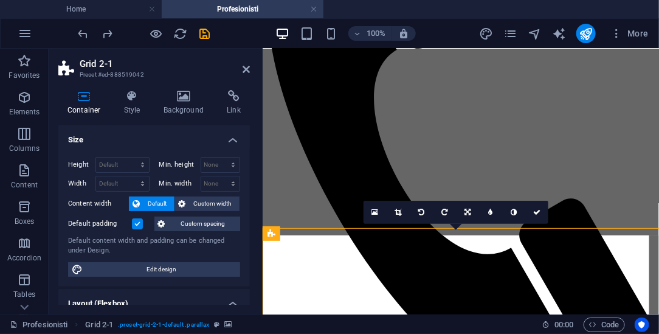
select select "rem"
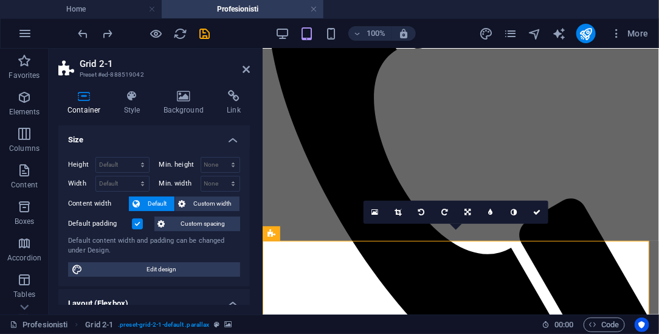
scroll to position [0, 49]
click at [129, 99] on icon at bounding box center [132, 96] width 35 height 12
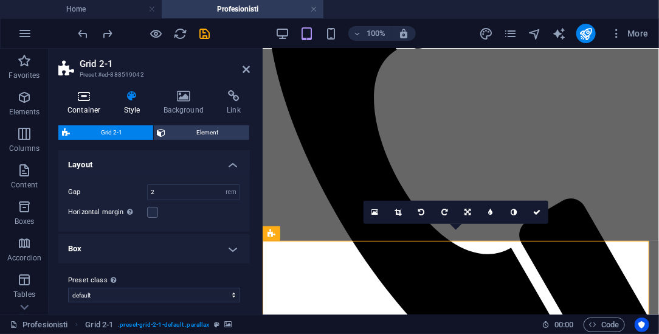
click at [79, 99] on icon at bounding box center [84, 96] width 52 height 12
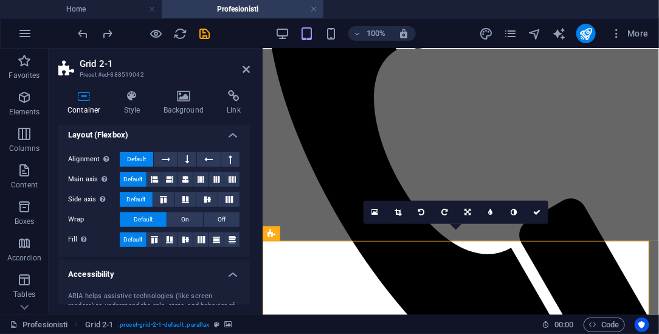
scroll to position [0, 0]
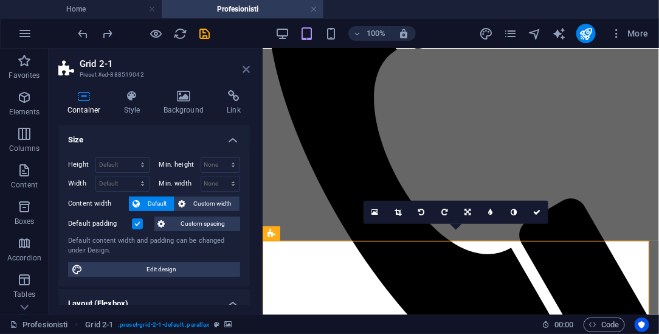
click at [249, 66] on icon at bounding box center [246, 69] width 7 height 10
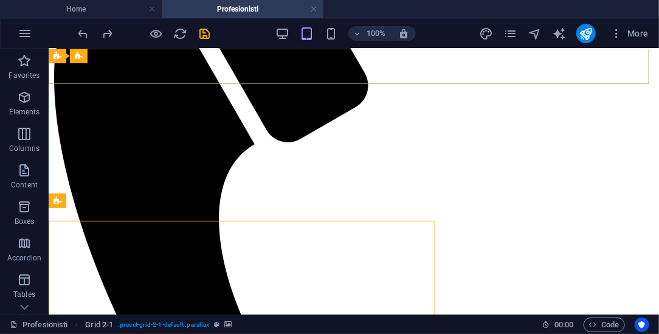
scroll to position [0, 79]
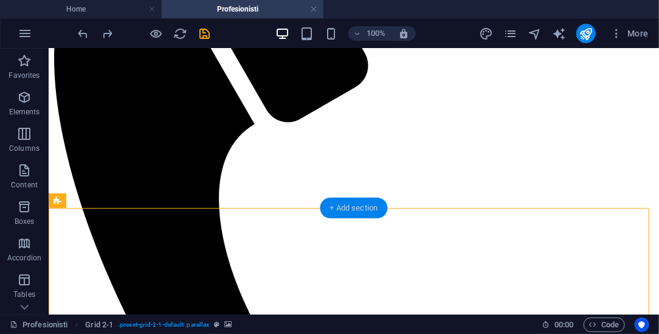
click at [356, 210] on div "+ Add section" at bounding box center [355, 208] width 68 height 21
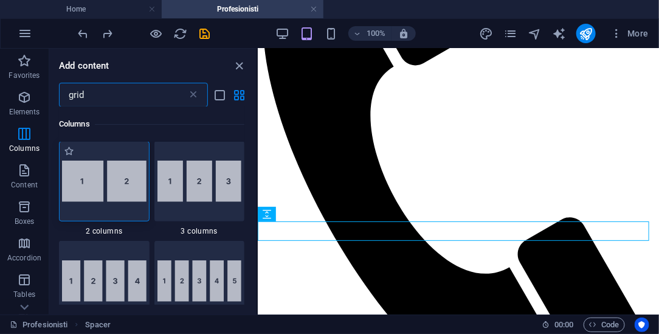
scroll to position [0, 0]
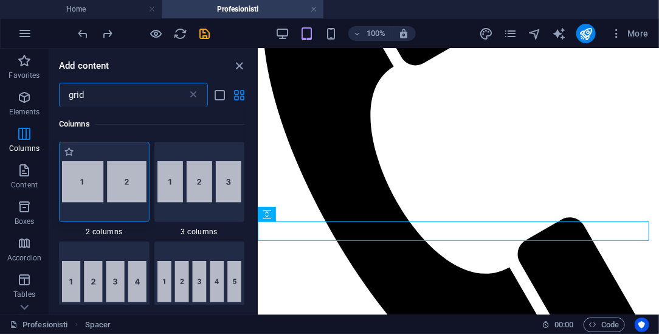
type input "grid"
click at [117, 198] on img at bounding box center [104, 181] width 85 height 41
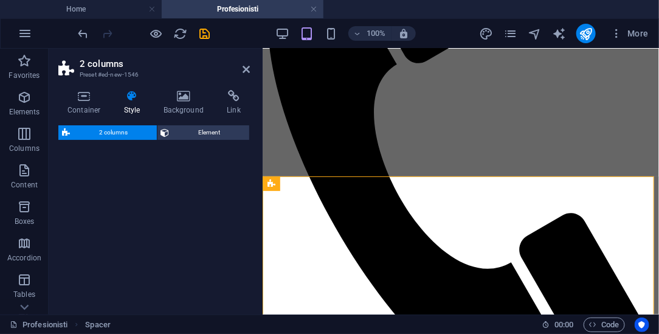
select select "rem"
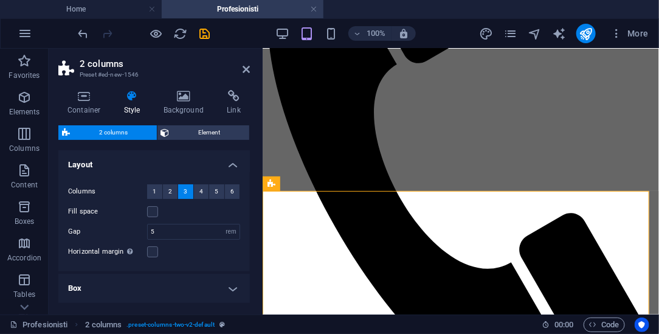
scroll to position [0, 49]
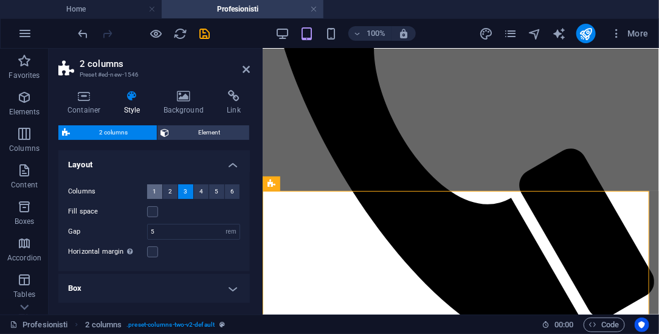
click at [156, 195] on button "1" at bounding box center [154, 191] width 15 height 15
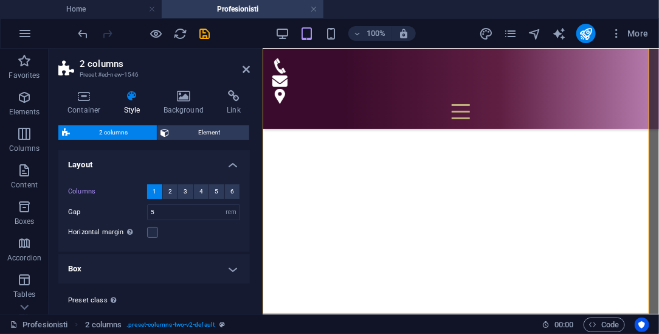
scroll to position [584, 0]
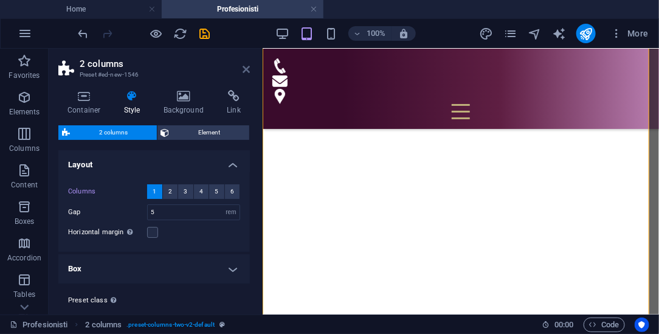
click at [249, 67] on icon at bounding box center [246, 69] width 7 height 10
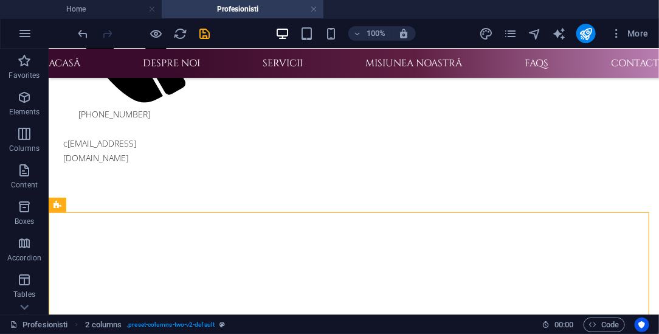
scroll to position [380, 0]
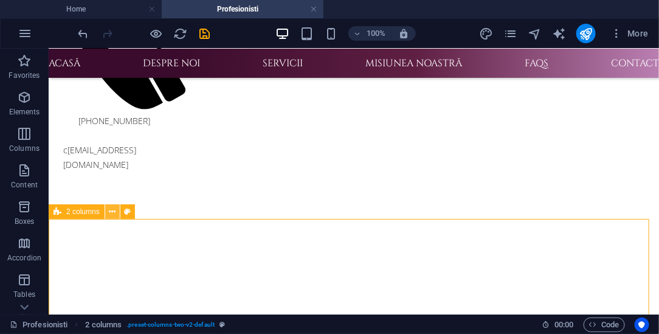
click at [116, 211] on button at bounding box center [112, 211] width 15 height 15
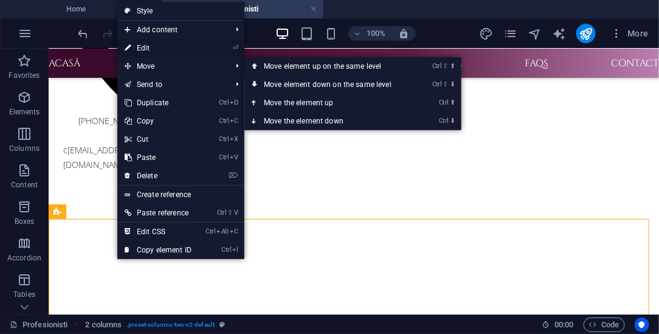
click at [149, 50] on link "⏎ Edit" at bounding box center [157, 48] width 81 height 18
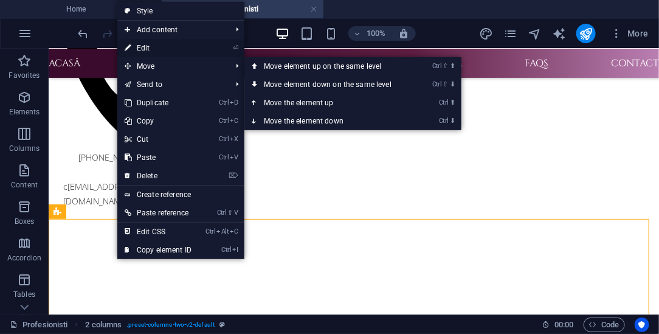
select select "rem"
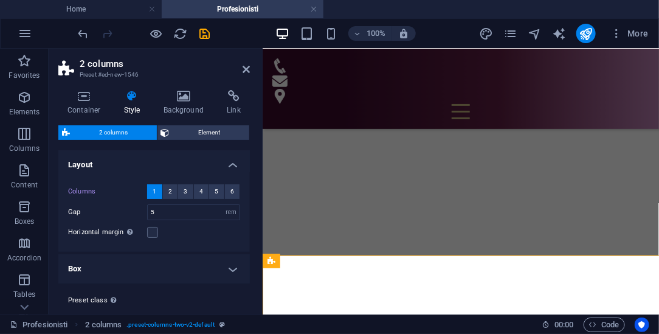
scroll to position [0, 49]
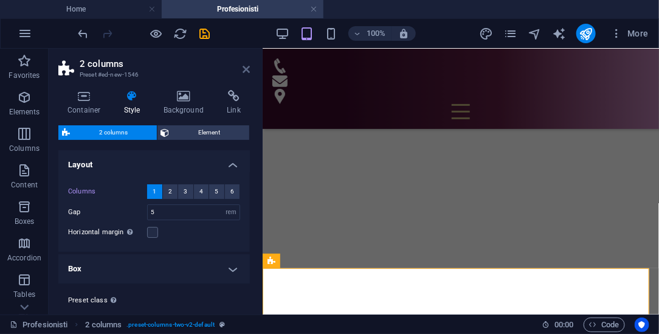
click at [248, 73] on icon at bounding box center [246, 69] width 7 height 10
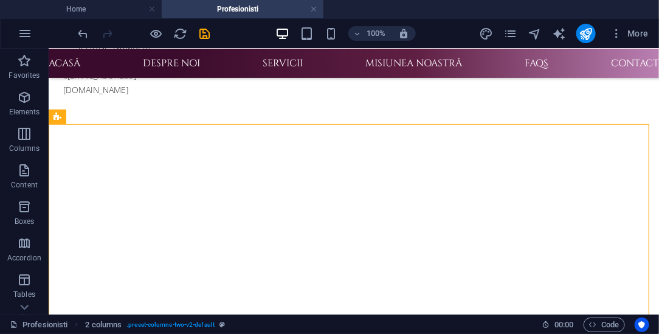
scroll to position [417, 0]
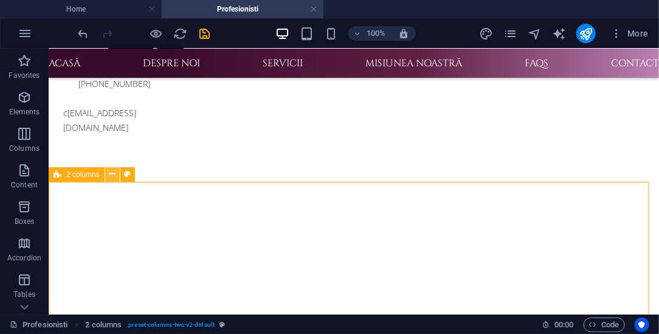
click at [116, 174] on button at bounding box center [112, 174] width 15 height 15
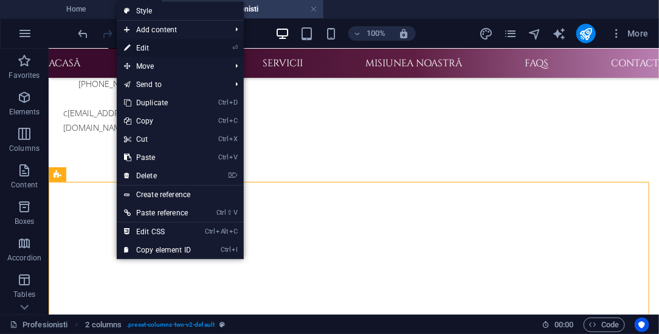
click at [155, 51] on link "⏎ Edit" at bounding box center [157, 48] width 81 height 18
select select "rem"
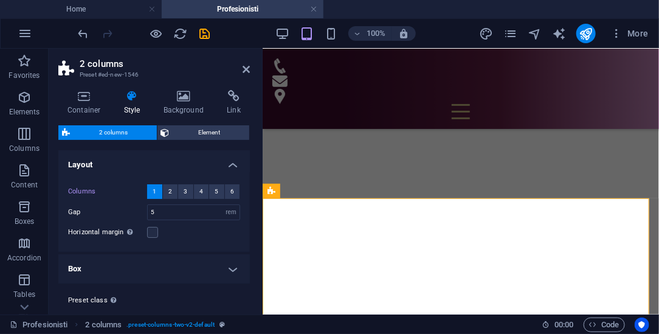
click at [156, 190] on button "1" at bounding box center [154, 191] width 15 height 15
click at [81, 37] on icon "undo" at bounding box center [84, 34] width 14 height 14
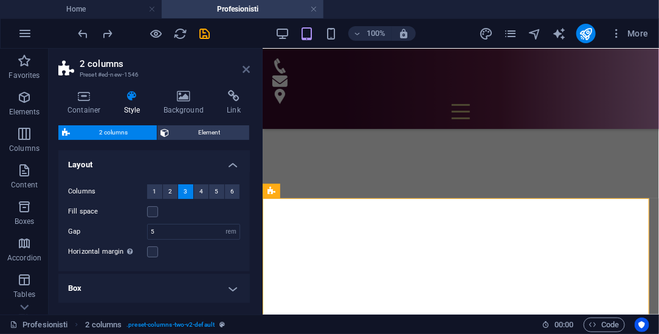
click at [248, 64] on icon at bounding box center [246, 69] width 7 height 10
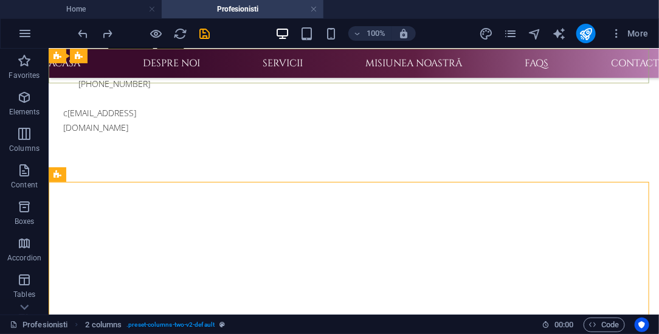
scroll to position [0, 79]
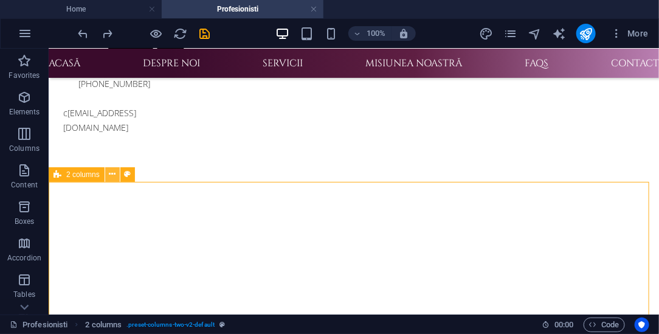
click at [112, 174] on icon at bounding box center [112, 174] width 7 height 13
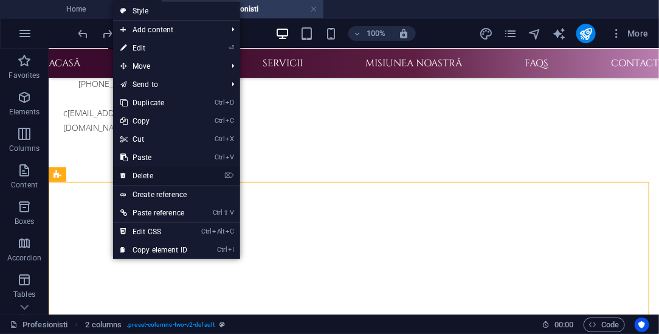
click at [147, 176] on link "⌦ Delete" at bounding box center [153, 176] width 81 height 18
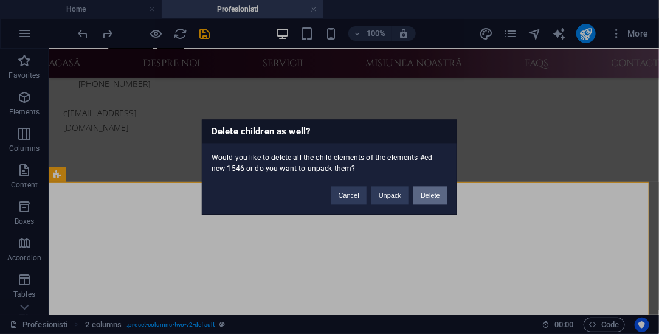
click at [431, 198] on button "Delete" at bounding box center [431, 195] width 34 height 18
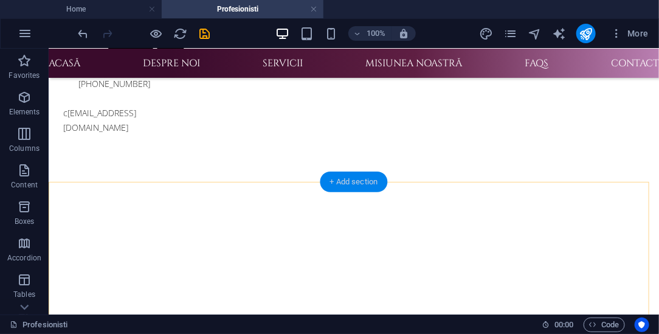
click at [366, 180] on div "+ Add section" at bounding box center [355, 182] width 68 height 21
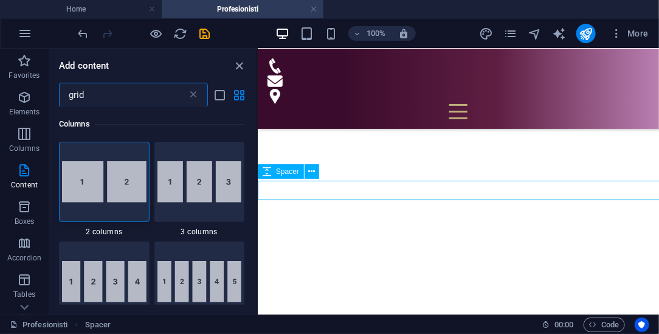
scroll to position [0, 49]
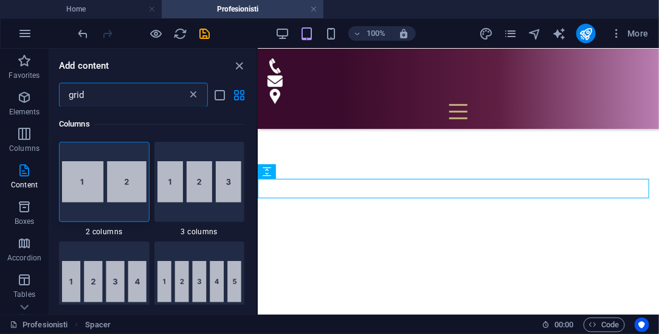
click at [192, 92] on icon at bounding box center [193, 95] width 12 height 12
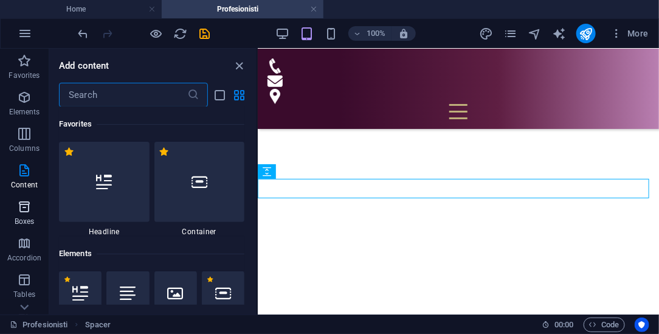
click at [21, 215] on span "Boxes" at bounding box center [24, 213] width 49 height 29
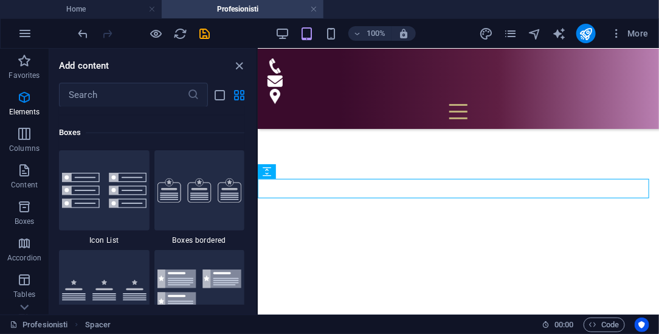
scroll to position [3354, 0]
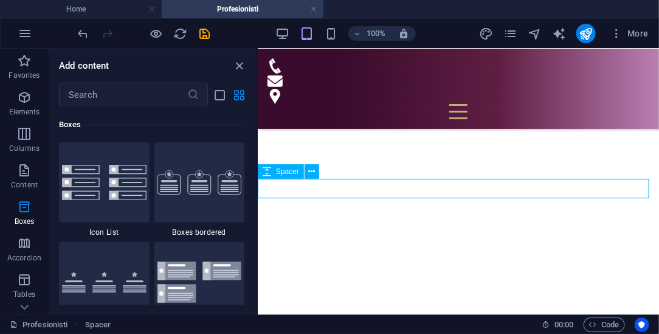
click at [258, 166] on div "Spacer" at bounding box center [281, 171] width 46 height 15
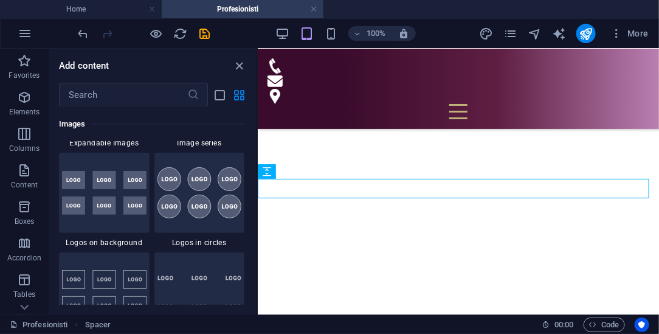
scroll to position [6542, 0]
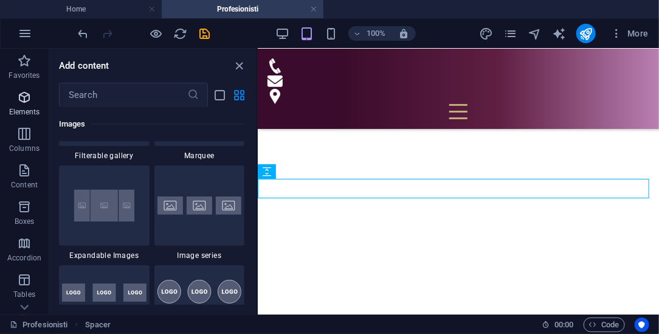
click at [25, 96] on icon "button" at bounding box center [24, 97] width 15 height 15
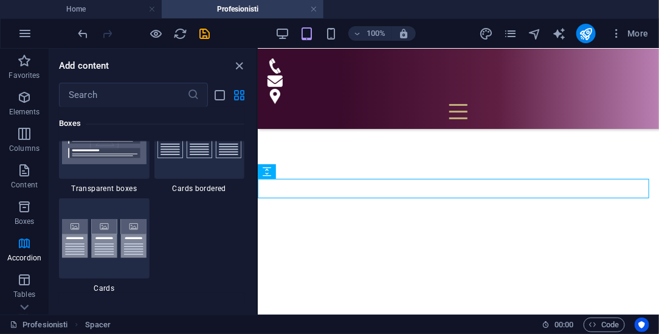
scroll to position [3652, 0]
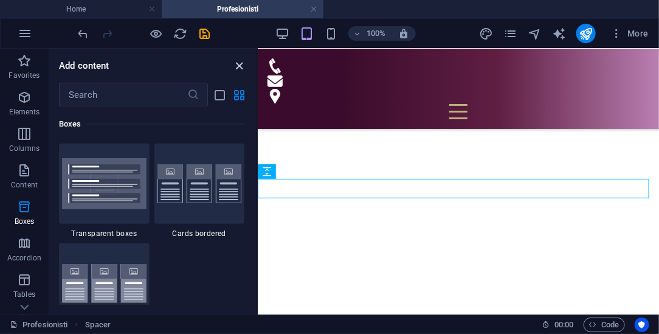
click at [237, 61] on icon "close panel" at bounding box center [240, 66] width 14 height 14
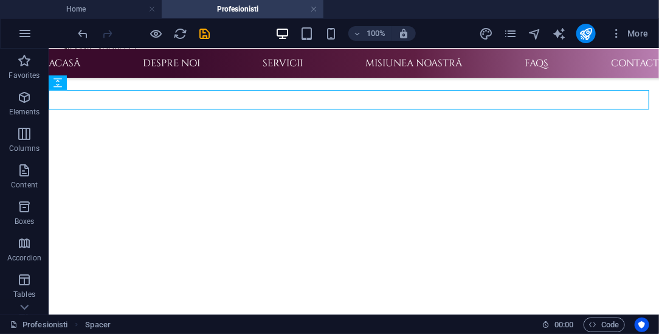
scroll to position [490, 0]
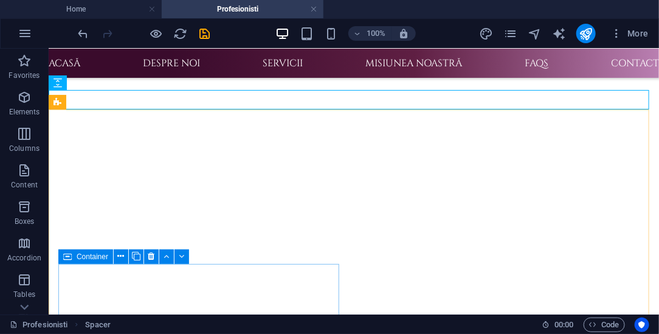
click at [74, 258] on div "Container" at bounding box center [85, 256] width 55 height 15
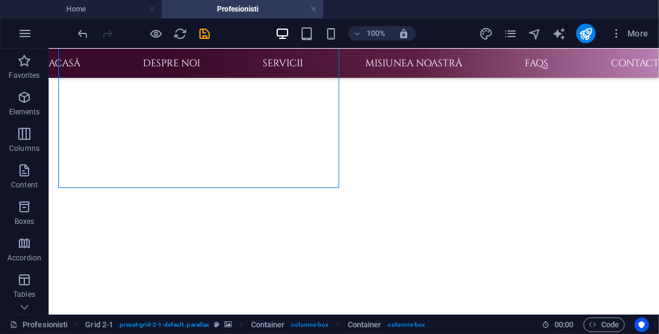
scroll to position [513, 0]
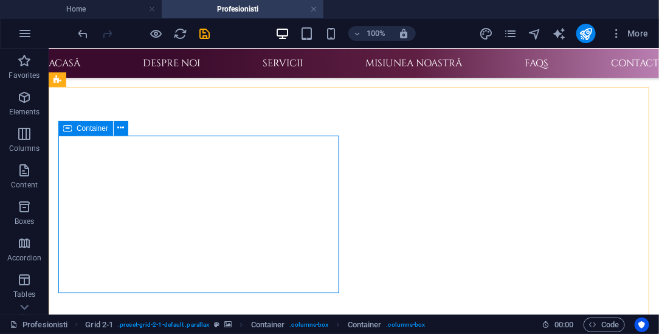
click at [89, 126] on span "Container" at bounding box center [93, 128] width 32 height 7
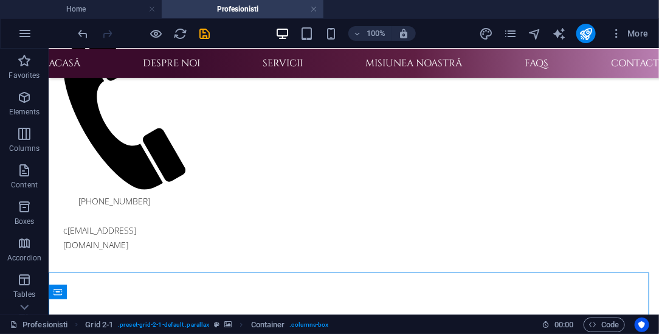
scroll to position [399, 0]
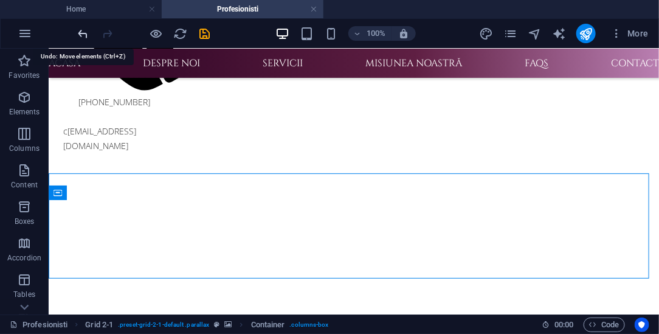
click at [82, 35] on icon "undo" at bounding box center [84, 34] width 14 height 14
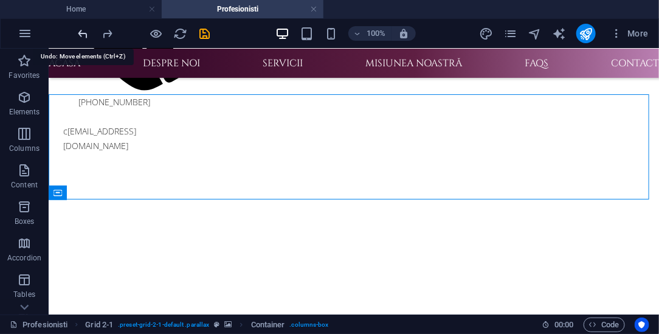
click at [83, 33] on icon "undo" at bounding box center [84, 34] width 14 height 14
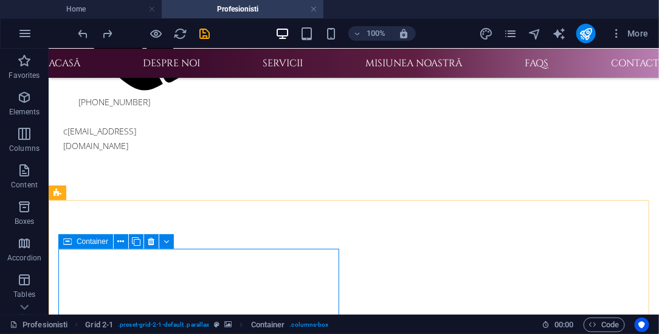
click at [68, 241] on icon at bounding box center [67, 241] width 9 height 15
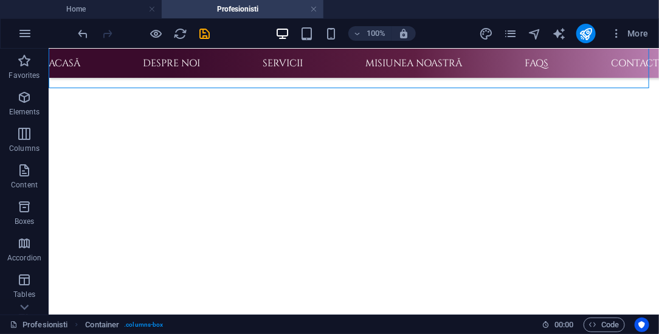
scroll to position [616, 0]
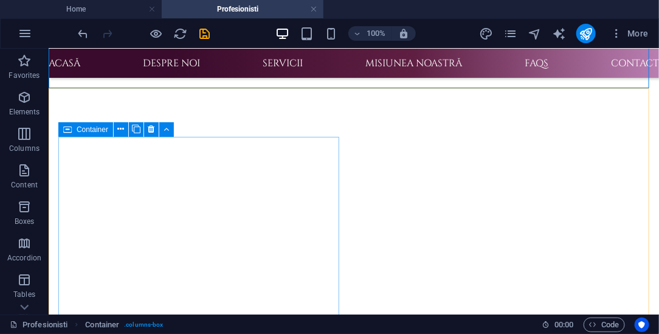
click at [71, 125] on icon at bounding box center [67, 129] width 9 height 15
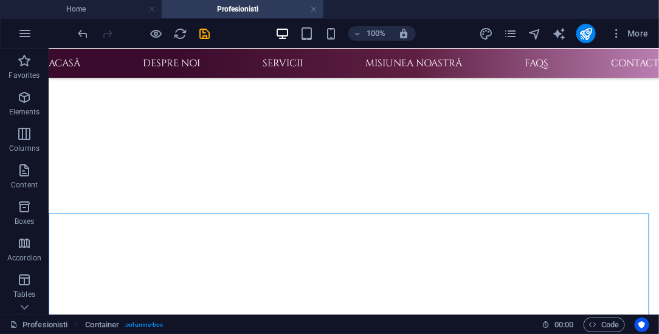
scroll to position [446, 0]
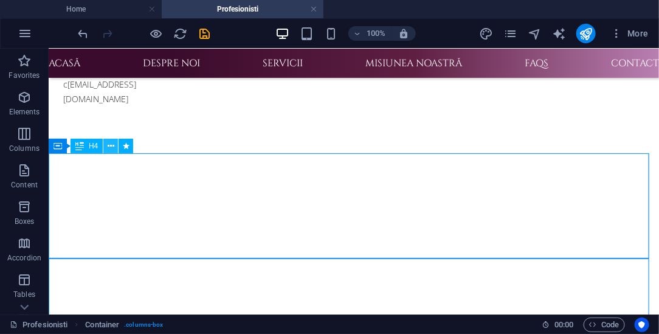
click at [112, 145] on icon at bounding box center [111, 146] width 7 height 13
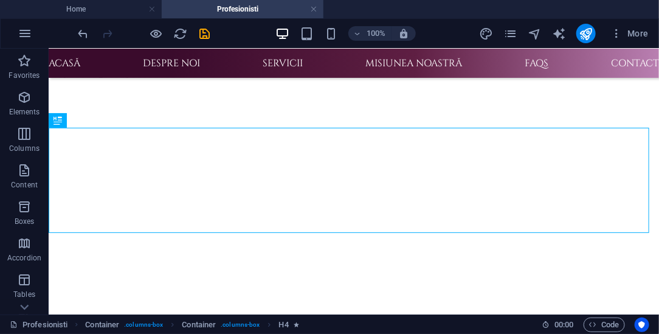
scroll to position [468, 0]
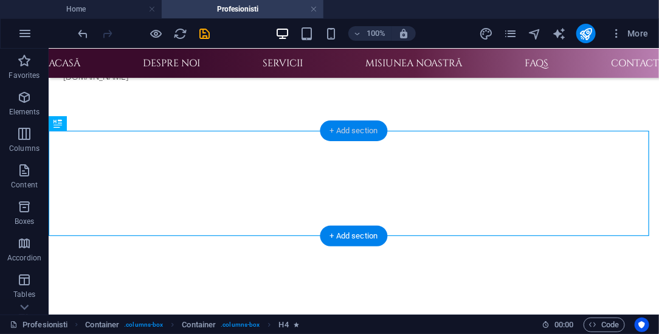
click at [364, 134] on div "+ Add section" at bounding box center [355, 130] width 68 height 21
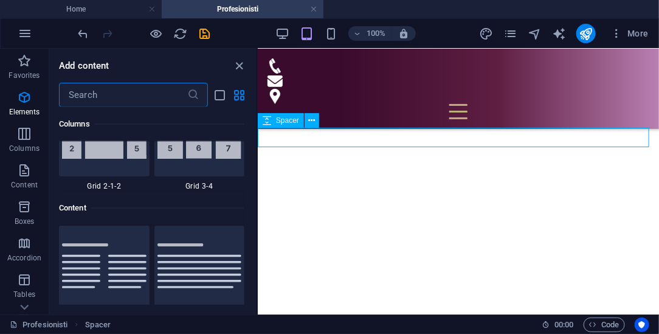
scroll to position [2128, 0]
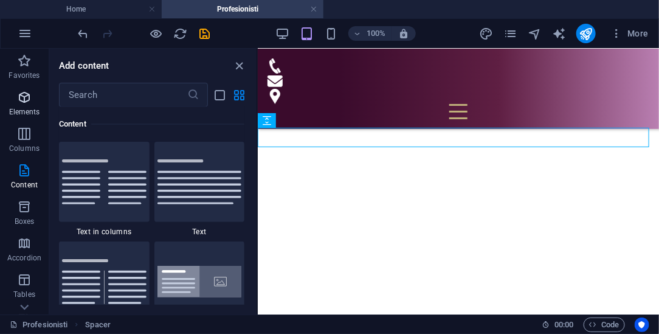
click at [25, 100] on icon "button" at bounding box center [24, 97] width 15 height 15
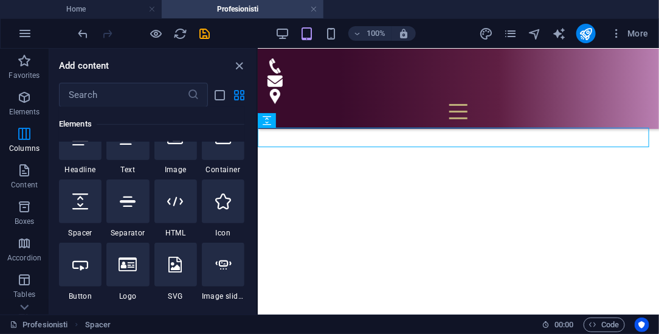
scroll to position [130, 0]
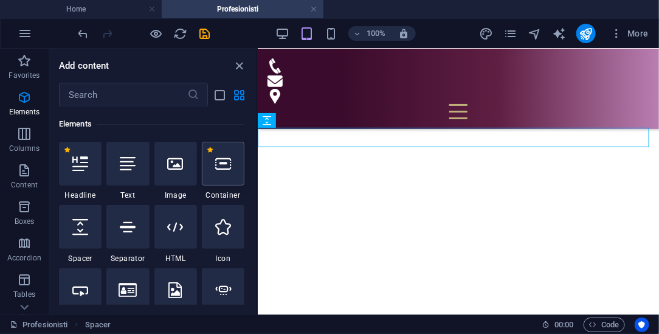
click at [231, 170] on div at bounding box center [223, 164] width 43 height 44
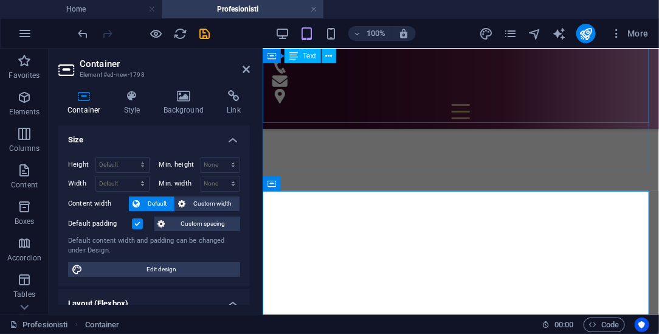
scroll to position [0, 49]
click at [246, 67] on icon at bounding box center [246, 69] width 7 height 10
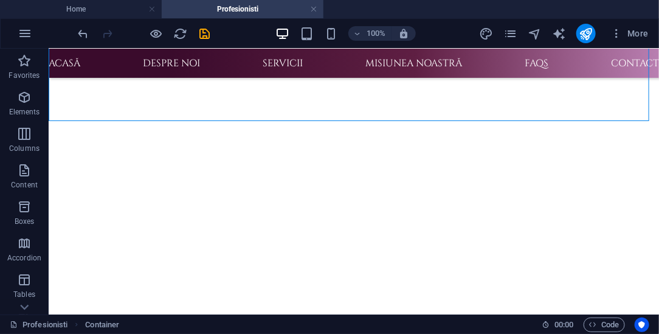
scroll to position [697, 0]
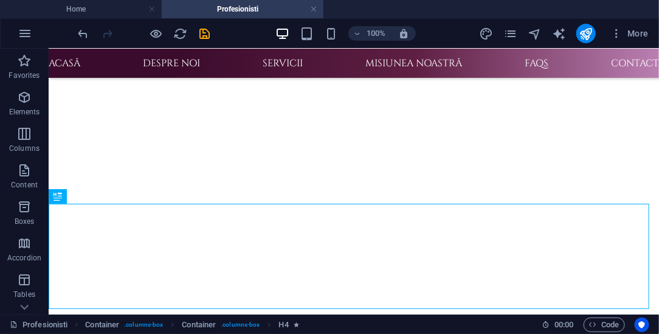
scroll to position [589, 0]
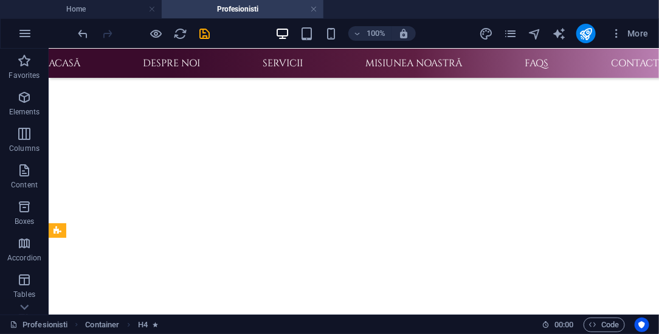
scroll to position [808, 0]
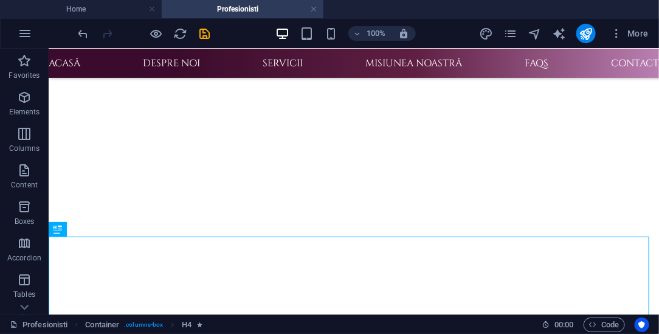
scroll to position [697, 0]
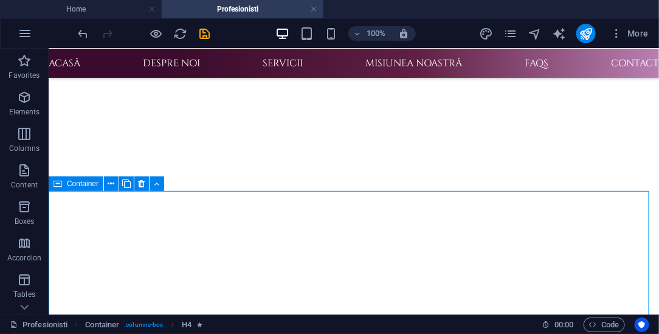
click at [54, 183] on icon at bounding box center [58, 183] width 9 height 15
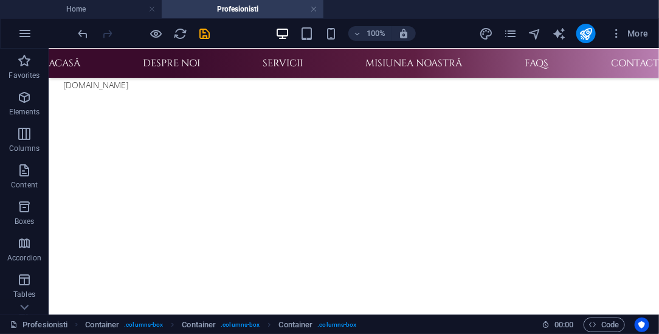
scroll to position [450, 0]
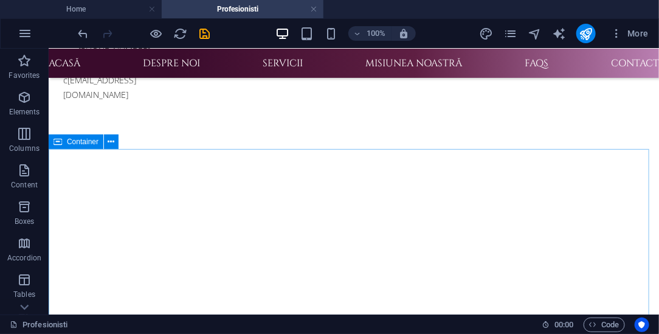
click at [66, 144] on div "Container" at bounding box center [76, 141] width 55 height 15
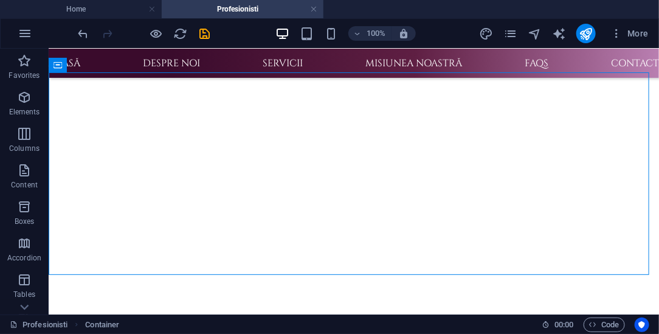
scroll to position [513, 0]
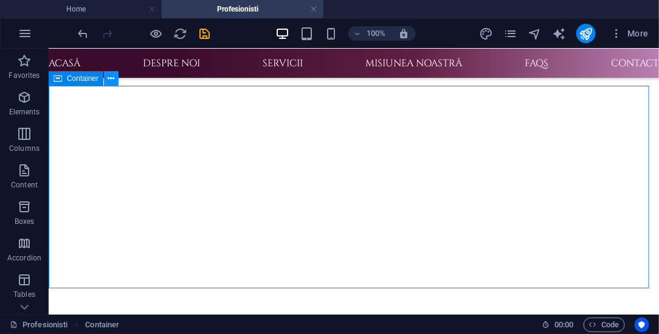
click at [110, 80] on icon at bounding box center [111, 78] width 7 height 13
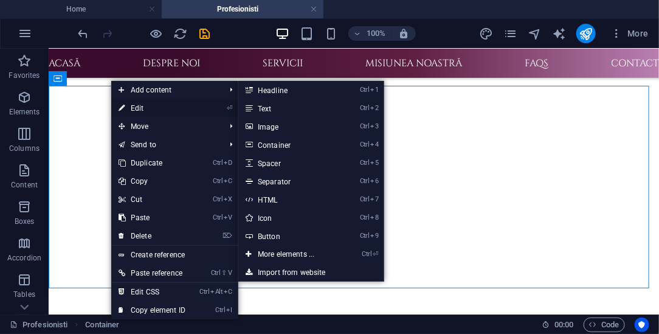
click at [141, 106] on link "⏎ Edit" at bounding box center [151, 108] width 81 height 18
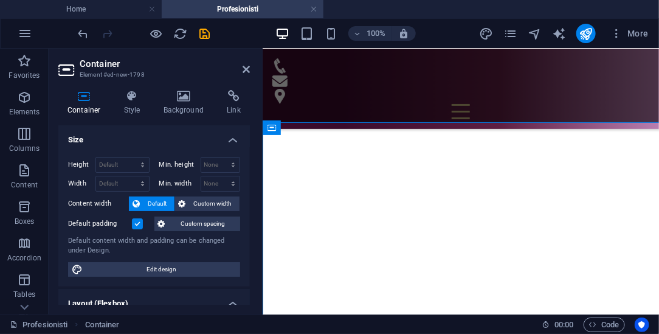
scroll to position [0, 49]
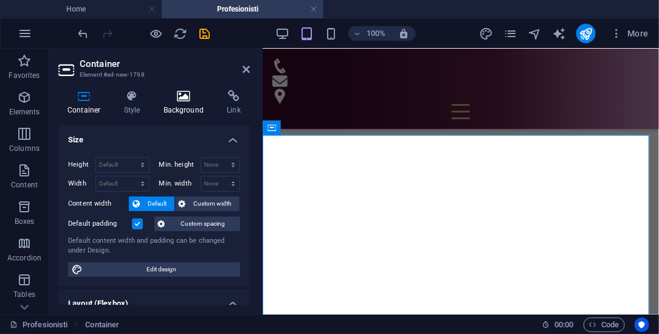
click at [184, 98] on icon at bounding box center [183, 96] width 59 height 12
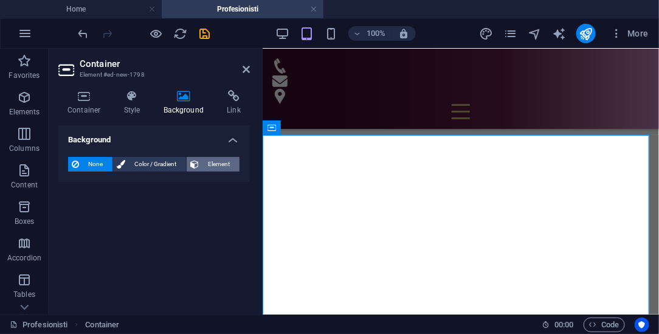
click at [220, 164] on span "Element" at bounding box center [219, 164] width 33 height 15
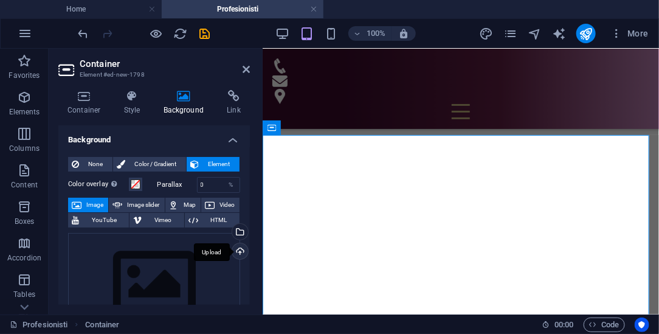
click at [240, 250] on div "Upload" at bounding box center [239, 252] width 18 height 18
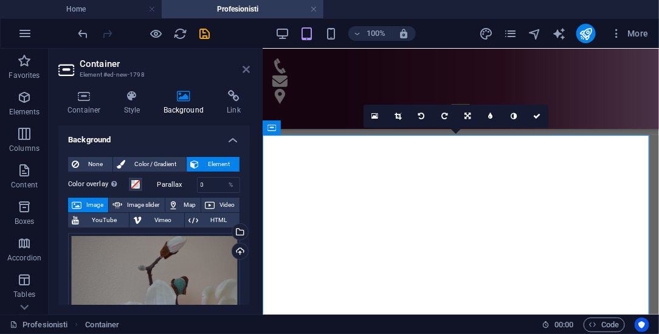
click at [246, 69] on icon at bounding box center [246, 69] width 7 height 10
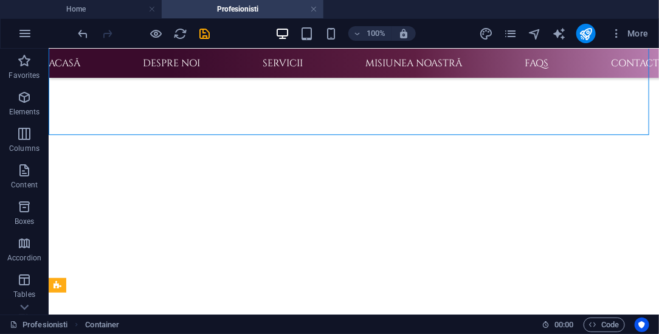
scroll to position [710, 0]
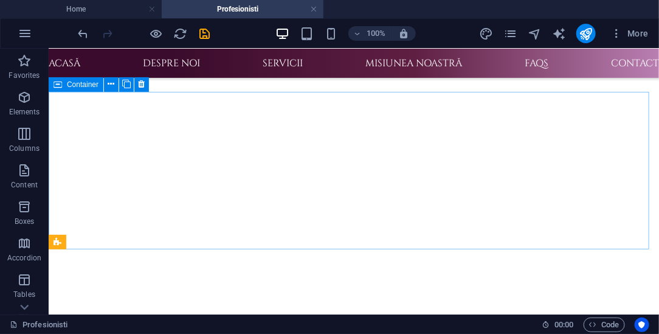
click at [62, 81] on div "Container" at bounding box center [76, 84] width 55 height 15
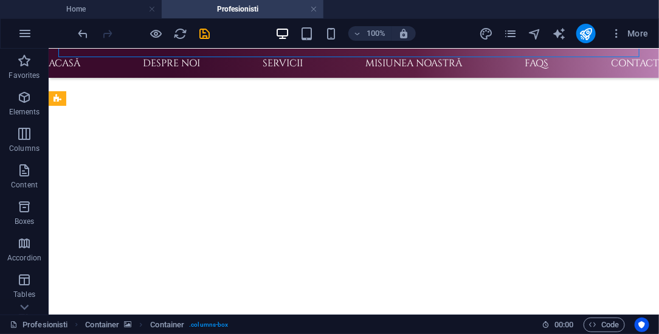
scroll to position [853, 0]
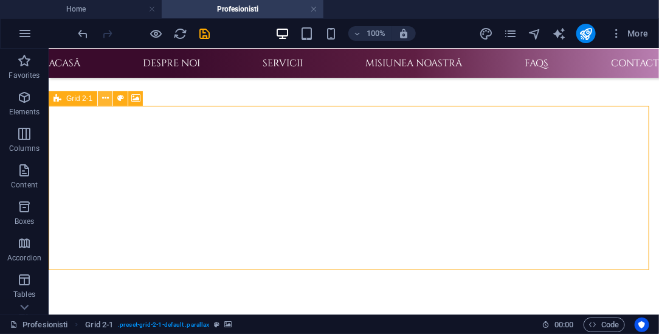
click at [105, 100] on icon at bounding box center [105, 98] width 7 height 13
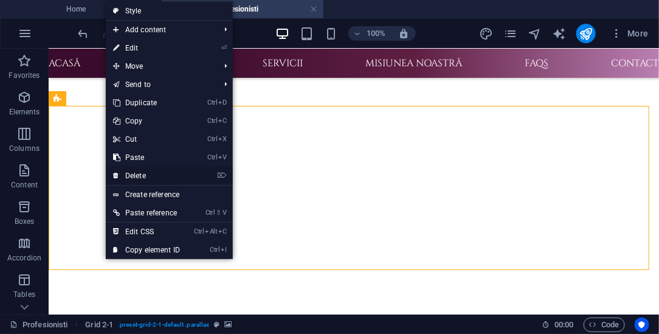
click at [147, 173] on link "⌦ Delete" at bounding box center [146, 176] width 81 height 18
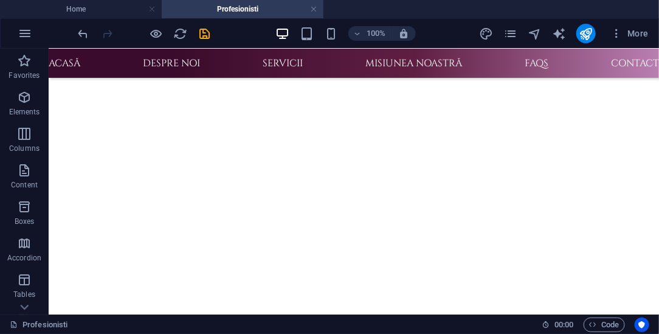
scroll to position [746, 0]
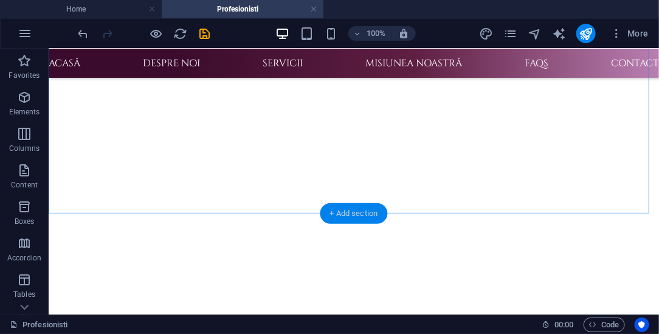
click at [365, 212] on div "+ Add section" at bounding box center [355, 213] width 68 height 21
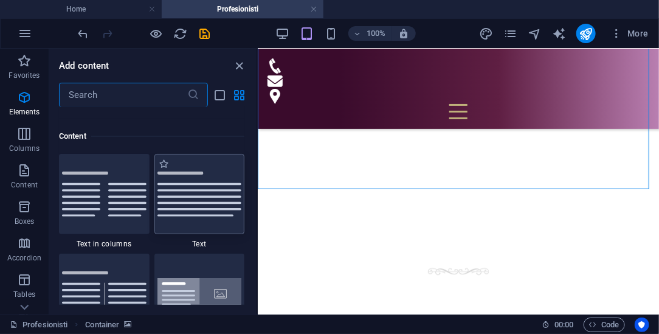
scroll to position [2128, 0]
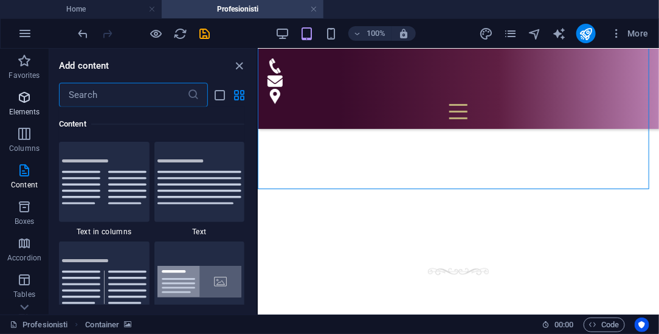
click at [23, 99] on icon "button" at bounding box center [24, 97] width 15 height 15
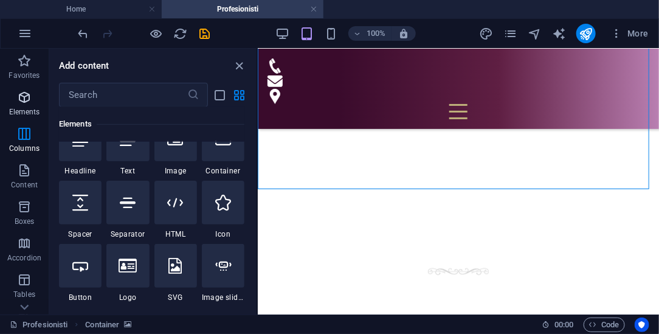
scroll to position [130, 0]
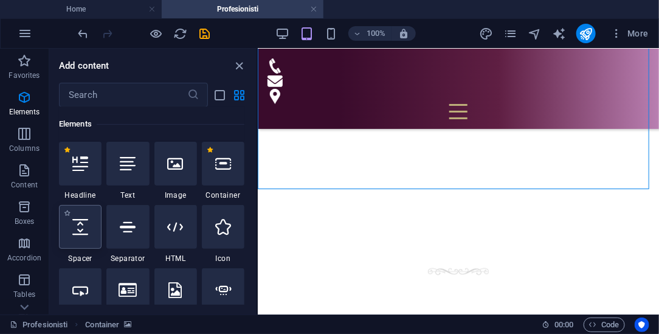
click at [81, 224] on icon at bounding box center [80, 227] width 16 height 16
select select "px"
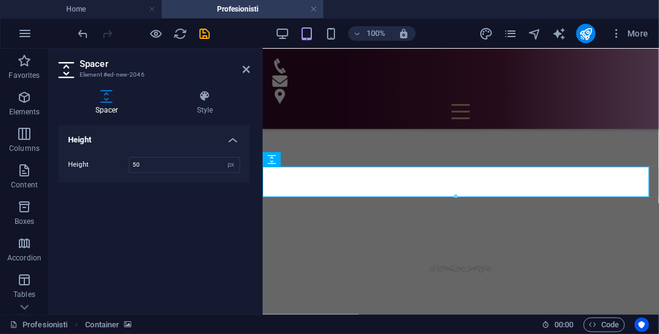
scroll to position [0, 49]
click at [245, 67] on icon at bounding box center [246, 69] width 7 height 10
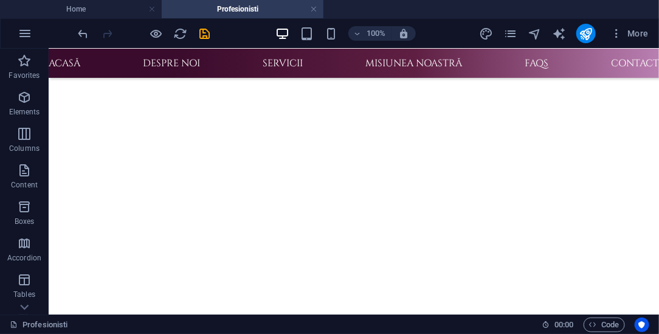
scroll to position [569, 0]
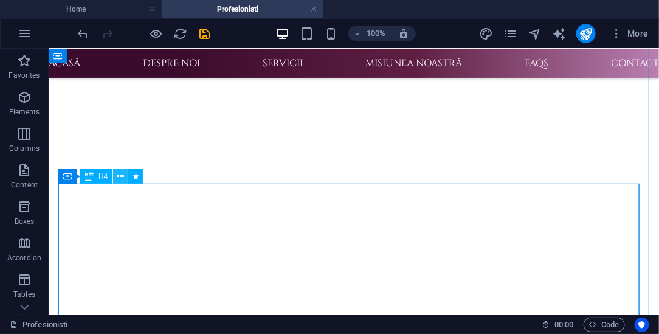
click at [118, 176] on icon at bounding box center [120, 176] width 7 height 13
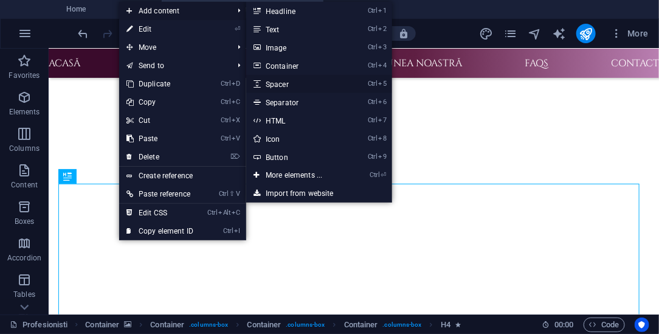
click at [285, 81] on link "Ctrl 5 Spacer" at bounding box center [296, 84] width 100 height 18
select select "px"
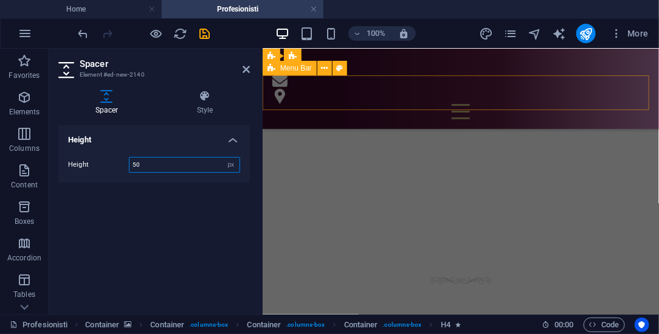
scroll to position [0, 49]
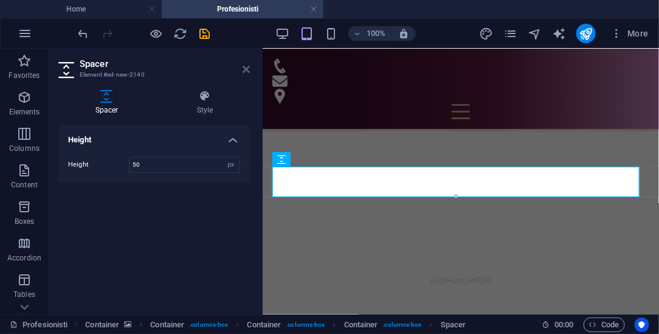
click at [244, 69] on icon at bounding box center [246, 69] width 7 height 10
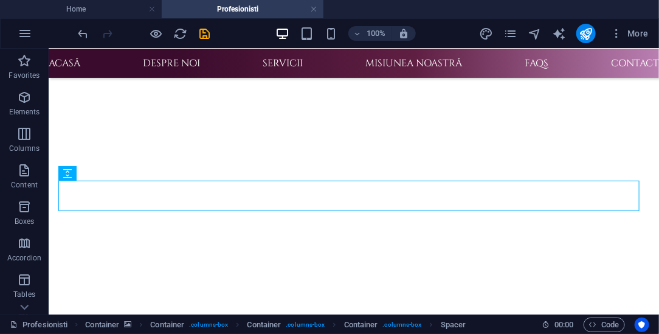
scroll to position [746, 0]
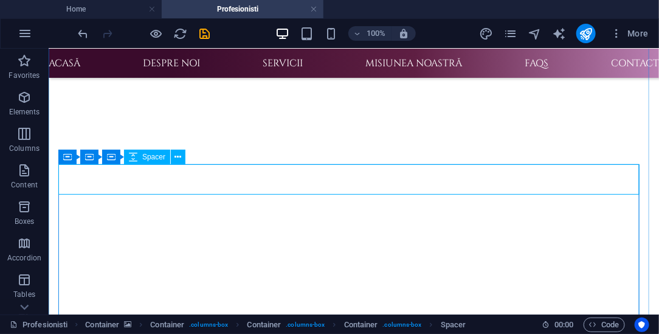
scroll to position [587, 0]
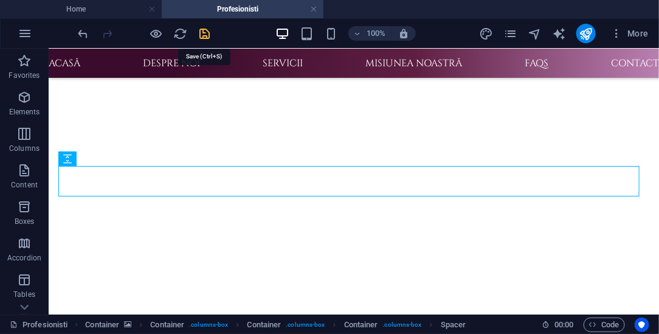
click at [201, 32] on icon "save" at bounding box center [205, 34] width 14 height 14
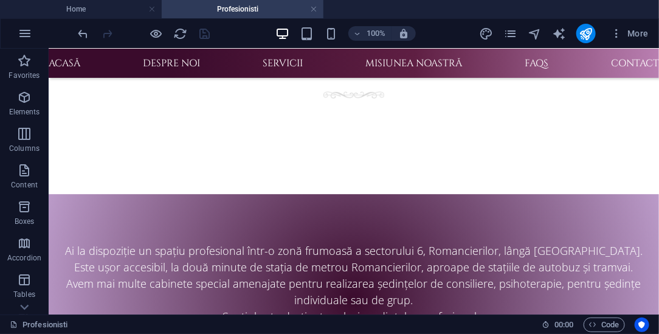
scroll to position [1063, 0]
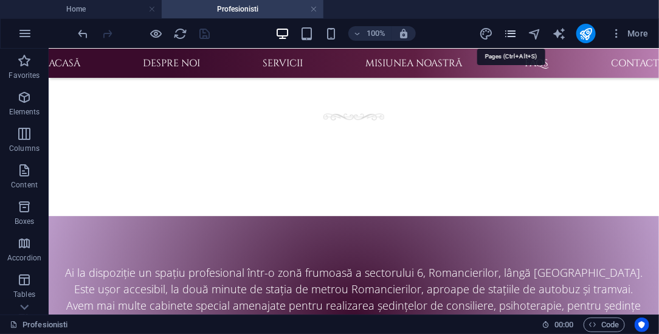
click at [510, 32] on icon "pages" at bounding box center [511, 34] width 14 height 14
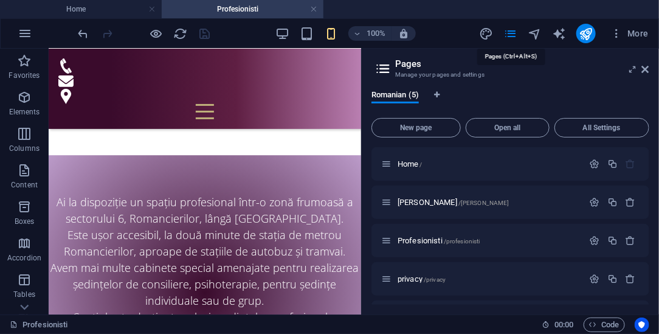
scroll to position [0, 52]
click at [532, 34] on icon "navigator" at bounding box center [535, 34] width 14 height 14
select select "16634832-ro"
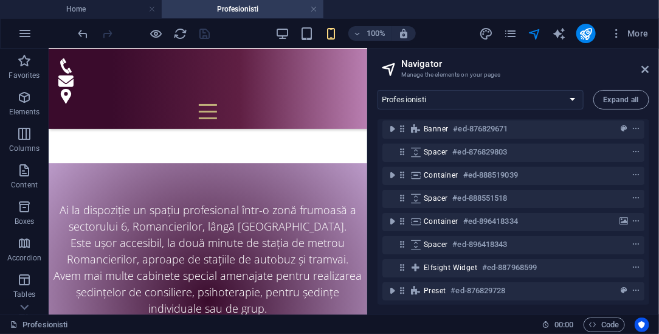
scroll to position [30, 0]
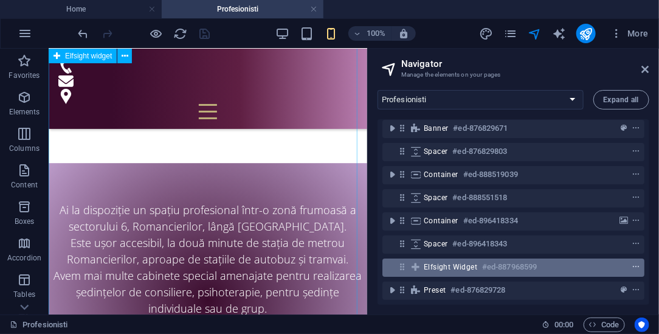
click at [633, 263] on icon "context-menu" at bounding box center [636, 267] width 9 height 9
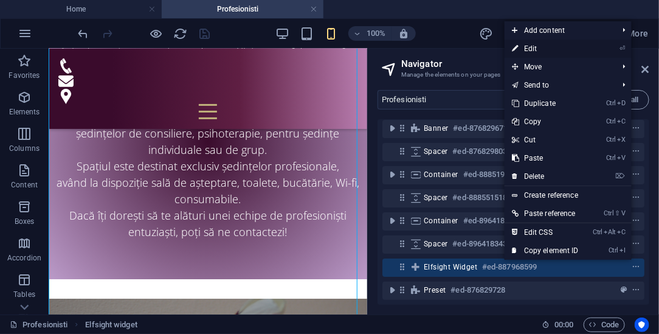
click at [536, 51] on link "⏎ Edit" at bounding box center [545, 49] width 81 height 18
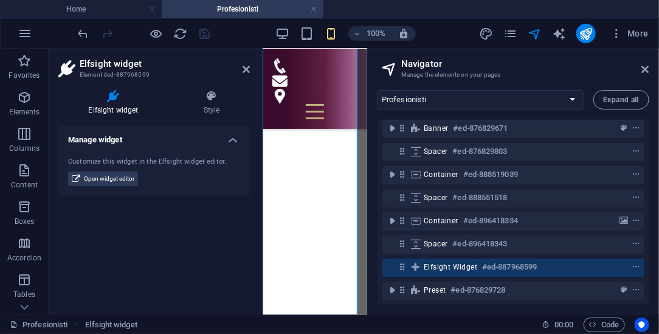
scroll to position [0, 35]
click at [646, 69] on icon at bounding box center [645, 69] width 7 height 10
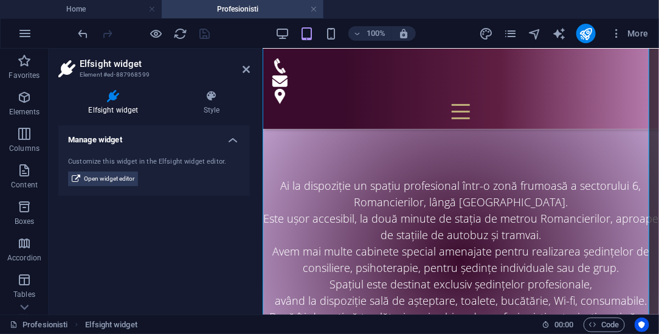
scroll to position [1031, 0]
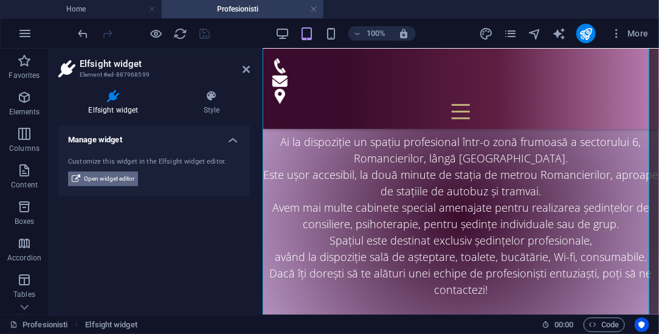
click at [113, 176] on span "Open widget editor" at bounding box center [109, 179] width 50 height 15
click at [246, 66] on icon at bounding box center [246, 69] width 7 height 10
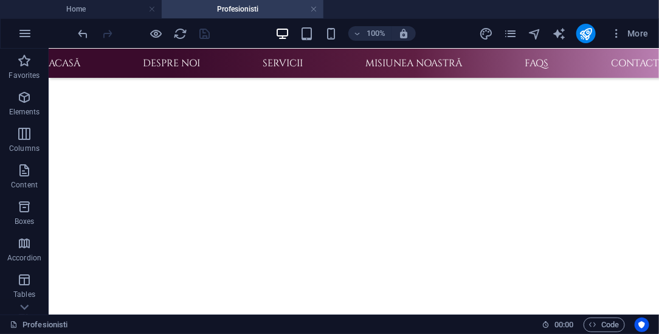
scroll to position [528, 0]
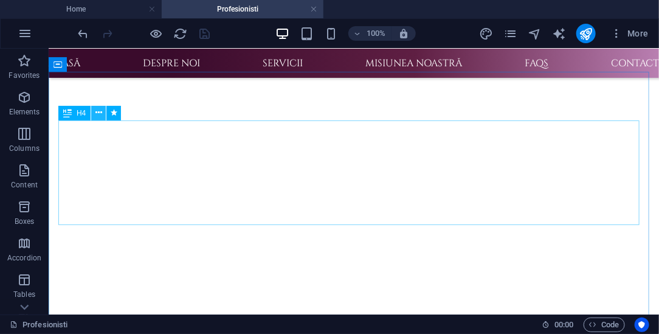
click at [100, 114] on icon at bounding box center [98, 112] width 7 height 13
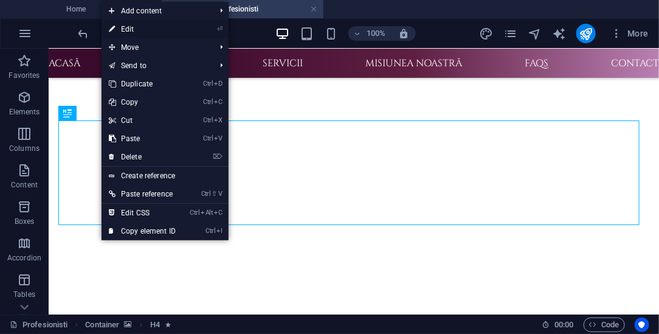
click at [151, 27] on link "⏎ Edit" at bounding box center [142, 29] width 81 height 18
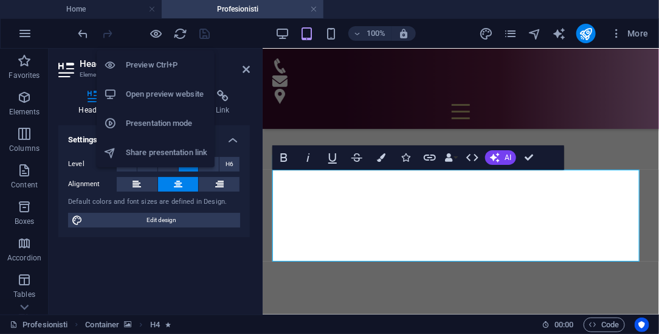
scroll to position [0, 49]
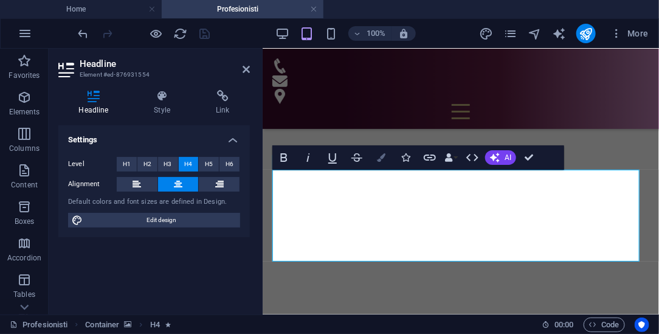
click at [381, 157] on icon "button" at bounding box center [381, 157] width 9 height 9
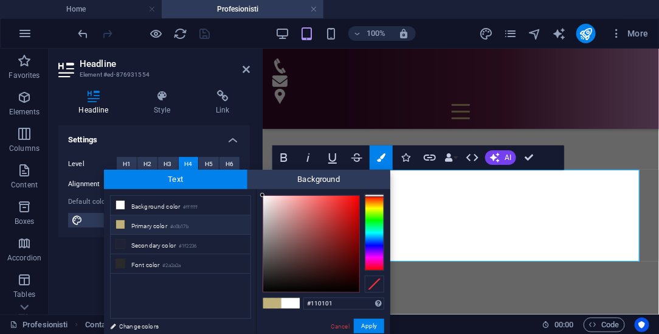
click at [356, 285] on div at bounding box center [311, 244] width 96 height 96
type input "#090000"
click at [356, 288] on div at bounding box center [356, 288] width 4 height 4
click at [371, 328] on button "Apply" at bounding box center [369, 326] width 30 height 15
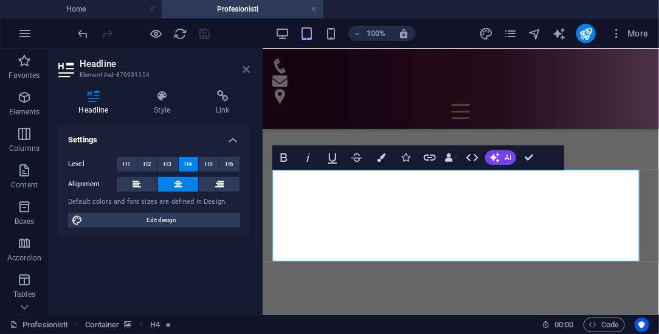
click at [243, 71] on icon at bounding box center [246, 69] width 7 height 10
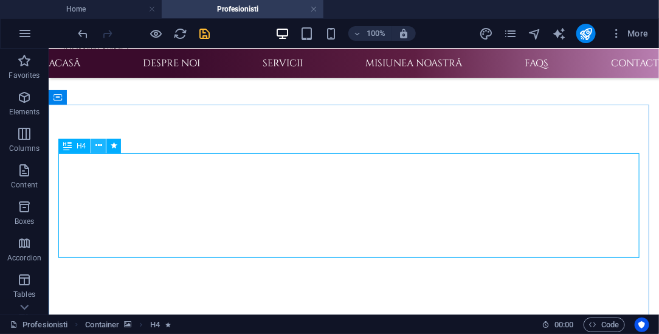
click at [97, 151] on icon at bounding box center [98, 145] width 7 height 13
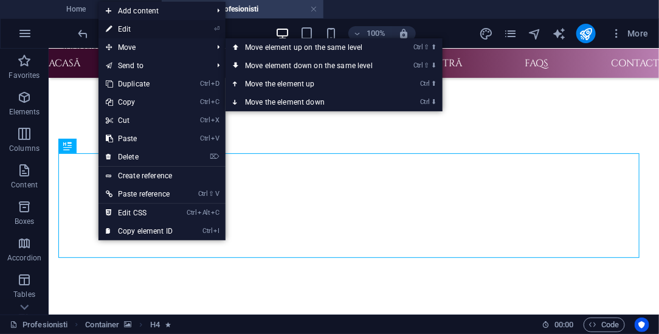
click at [126, 32] on link "⏎ Edit" at bounding box center [139, 29] width 81 height 18
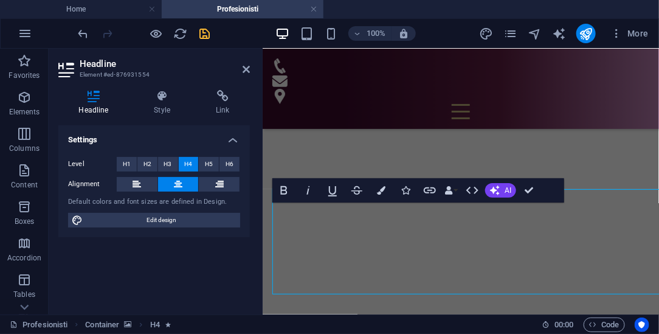
scroll to position [0, 49]
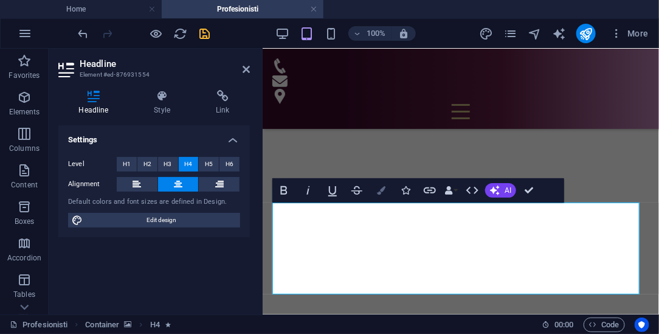
click at [384, 192] on icon "button" at bounding box center [381, 190] width 9 height 9
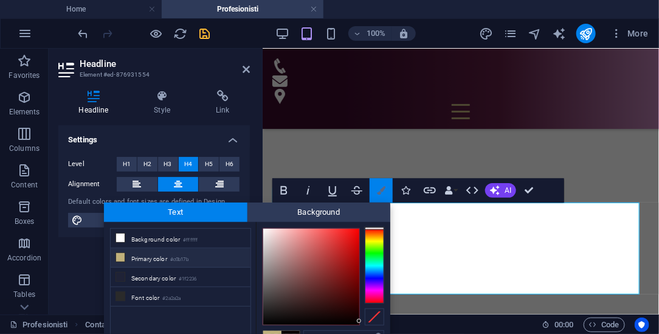
scroll to position [8, 0]
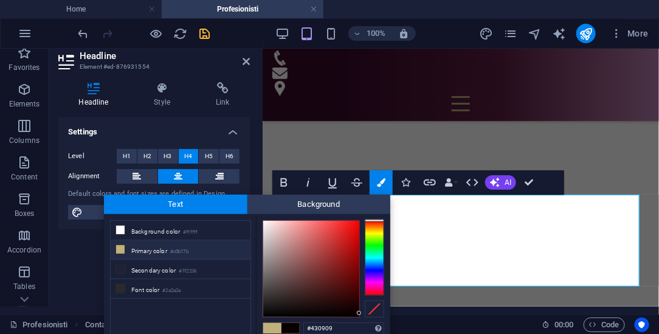
click at [345, 291] on div at bounding box center [311, 269] width 96 height 96
click at [372, 280] on div at bounding box center [374, 257] width 19 height 75
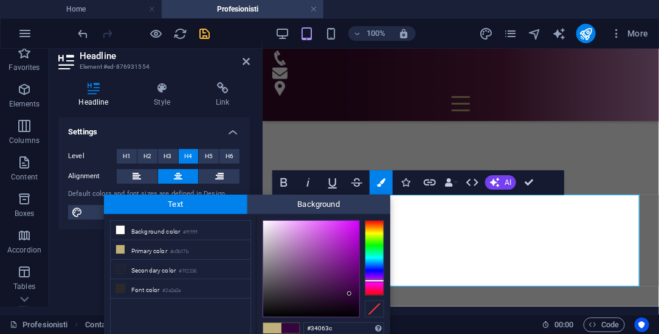
click at [350, 294] on div at bounding box center [311, 269] width 96 height 96
click at [350, 296] on div at bounding box center [311, 269] width 96 height 96
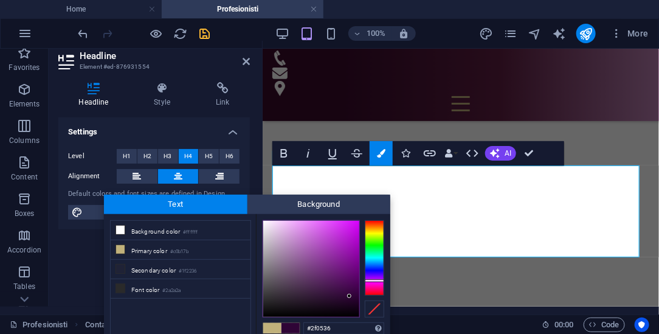
scroll to position [513, 0]
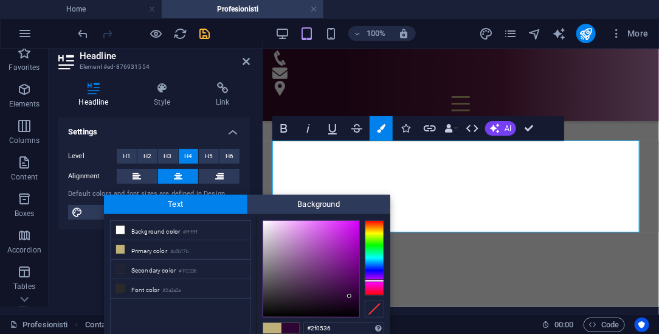
type input "#3e0e46"
click at [339, 290] on div at bounding box center [311, 269] width 96 height 96
drag, startPoint x: 524, startPoint y: 249, endPoint x: 344, endPoint y: 181, distance: 191.7
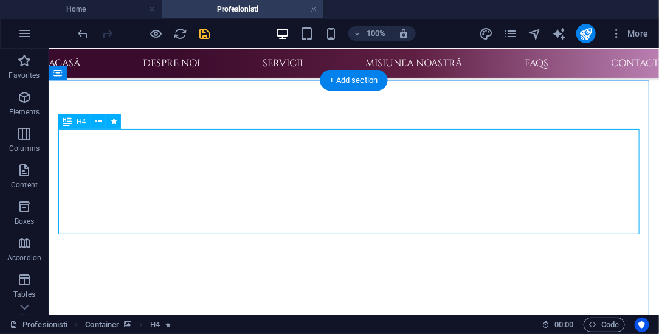
scroll to position [0, 79]
click at [99, 122] on icon at bounding box center [98, 121] width 7 height 13
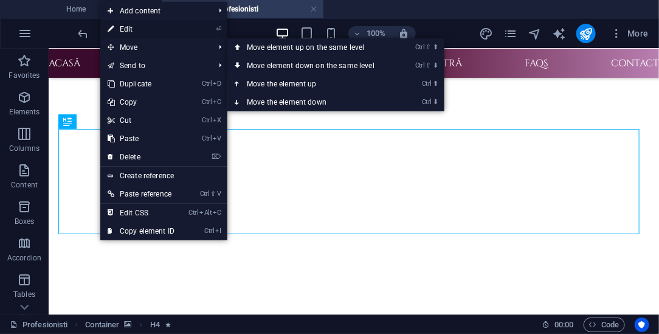
click at [136, 32] on link "⏎ Edit" at bounding box center [140, 29] width 81 height 18
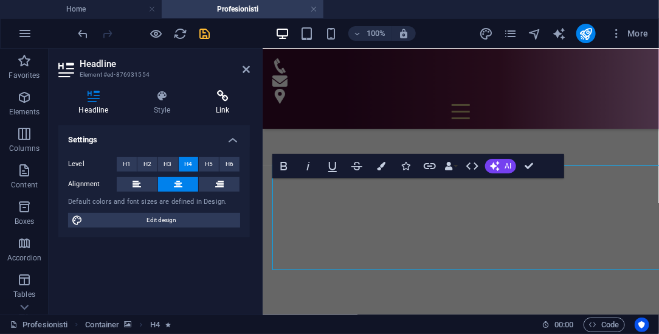
scroll to position [0, 49]
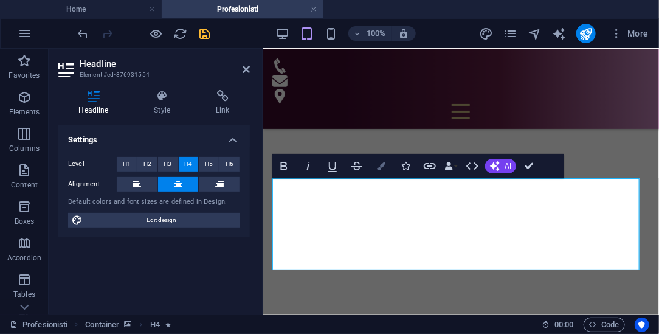
click at [381, 165] on icon "button" at bounding box center [381, 166] width 9 height 9
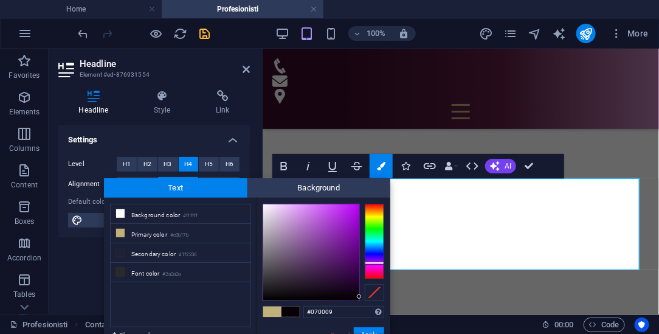
click at [372, 263] on div at bounding box center [374, 241] width 19 height 75
type input "#24072e"
click at [345, 283] on div at bounding box center [311, 252] width 96 height 96
click at [371, 328] on button "Apply" at bounding box center [369, 334] width 30 height 15
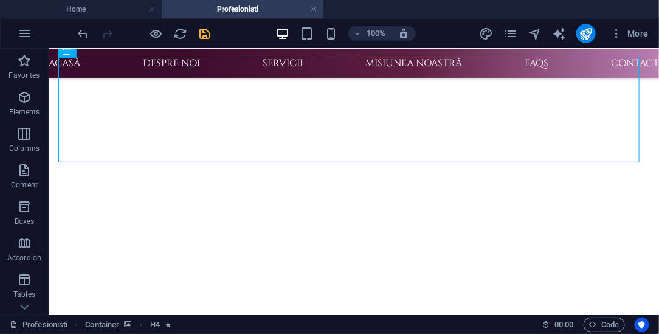
scroll to position [486, 0]
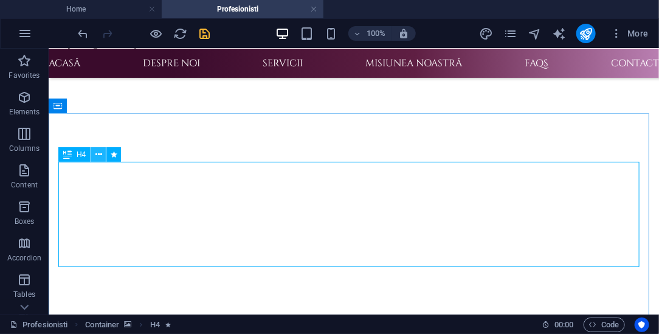
click at [100, 157] on icon at bounding box center [98, 154] width 7 height 13
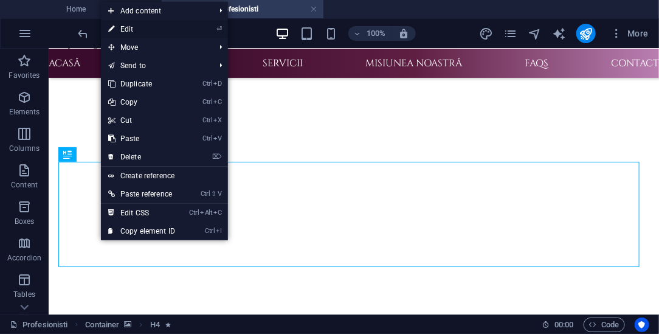
click at [135, 33] on link "⏎ Edit" at bounding box center [141, 29] width 81 height 18
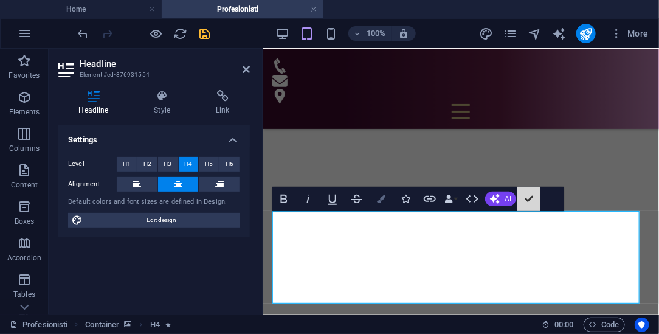
click at [378, 200] on icon "button" at bounding box center [381, 199] width 9 height 9
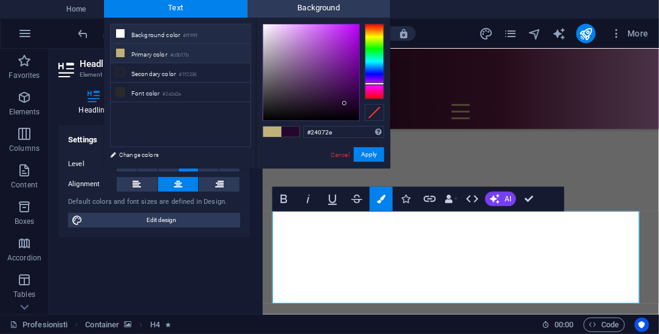
click at [158, 36] on li "Background color #ffffff" at bounding box center [181, 33] width 140 height 19
type input "#ffffff"
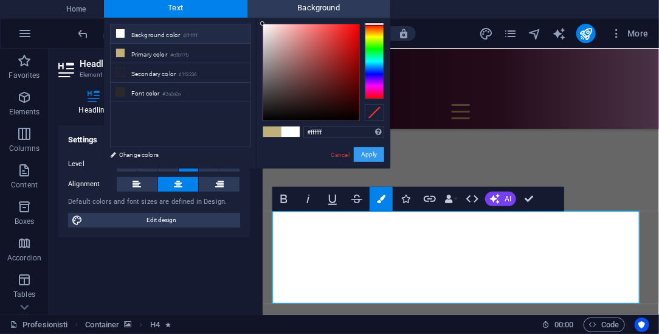
click at [373, 153] on button "Apply" at bounding box center [369, 154] width 30 height 15
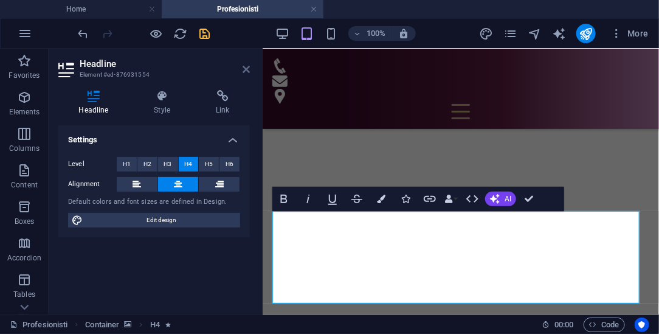
click at [246, 72] on icon at bounding box center [246, 69] width 7 height 10
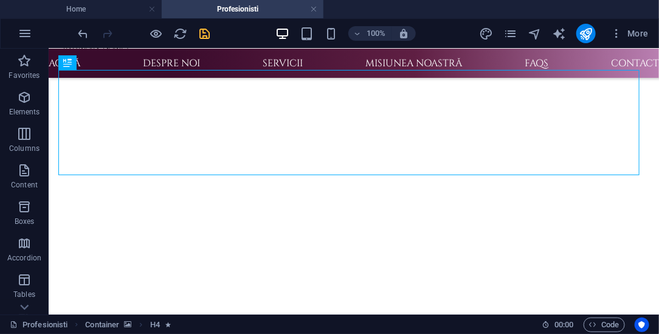
scroll to position [483, 0]
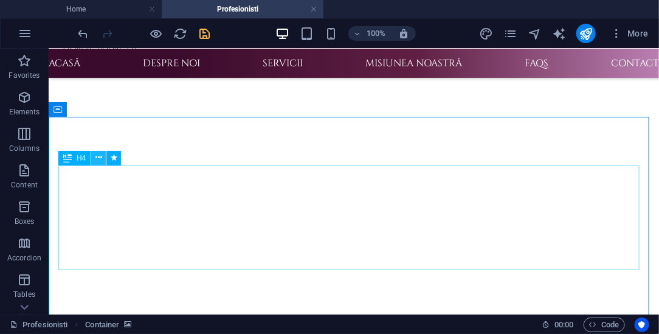
click at [101, 159] on icon at bounding box center [98, 157] width 7 height 13
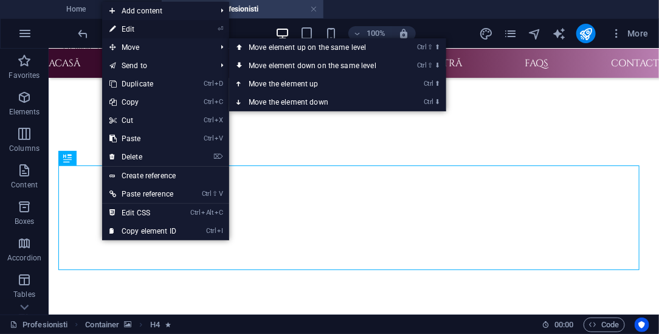
click at [144, 33] on link "⏎ Edit" at bounding box center [142, 29] width 81 height 18
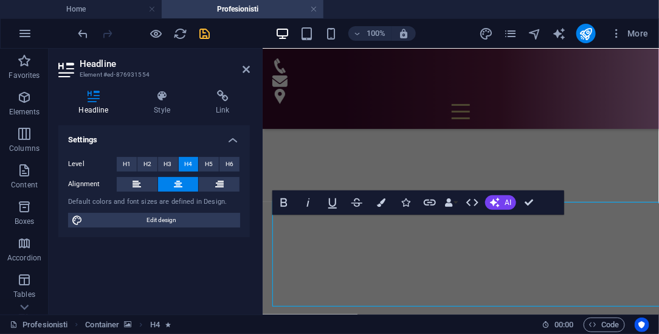
scroll to position [0, 49]
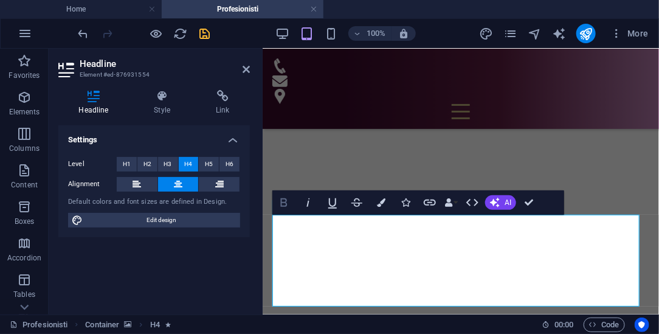
click at [288, 203] on icon "button" at bounding box center [284, 202] width 15 height 15
drag, startPoint x: 244, startPoint y: 71, endPoint x: 196, endPoint y: 22, distance: 68.4
click at [245, 71] on icon at bounding box center [246, 69] width 7 height 10
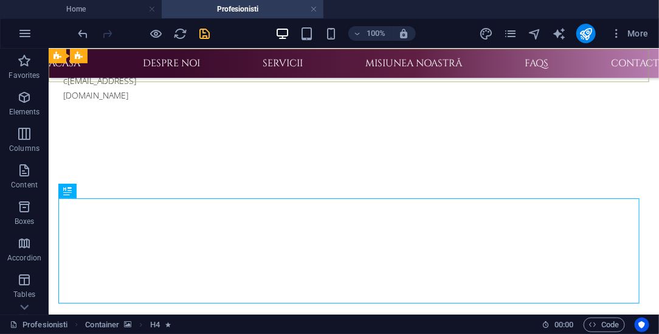
scroll to position [0, 79]
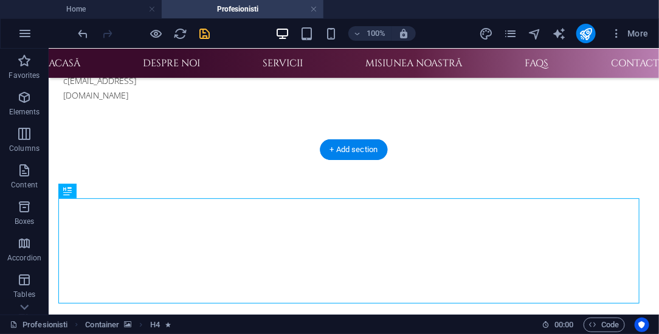
drag, startPoint x: 244, startPoint y: 70, endPoint x: 348, endPoint y: 191, distance: 159.2
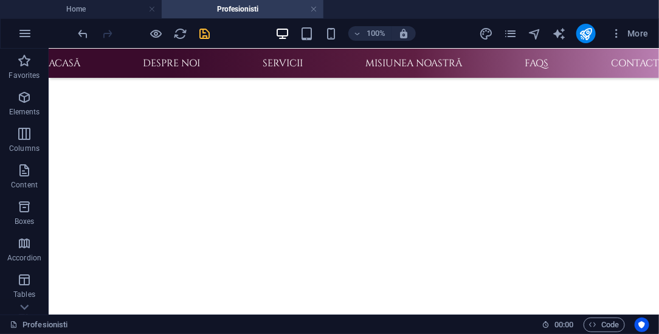
scroll to position [624, 0]
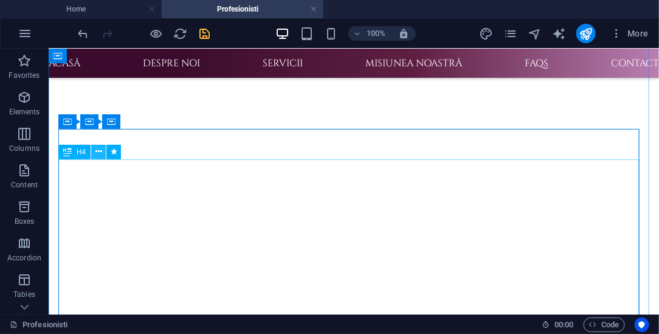
click at [97, 154] on icon at bounding box center [98, 151] width 7 height 13
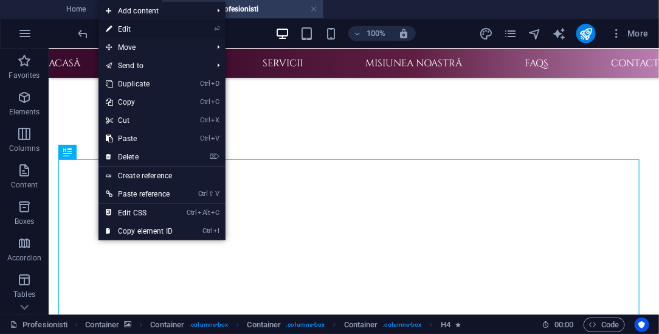
click at [151, 35] on link "⏎ Edit" at bounding box center [139, 29] width 81 height 18
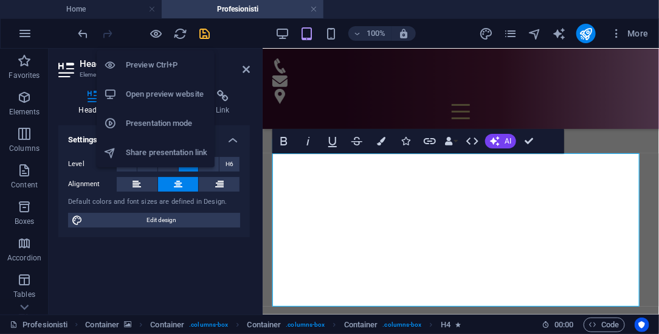
scroll to position [0, 49]
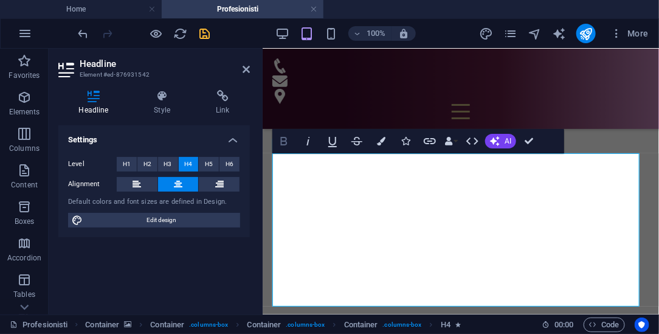
click at [288, 144] on icon "button" at bounding box center [284, 141] width 15 height 15
click at [249, 72] on icon at bounding box center [246, 69] width 7 height 10
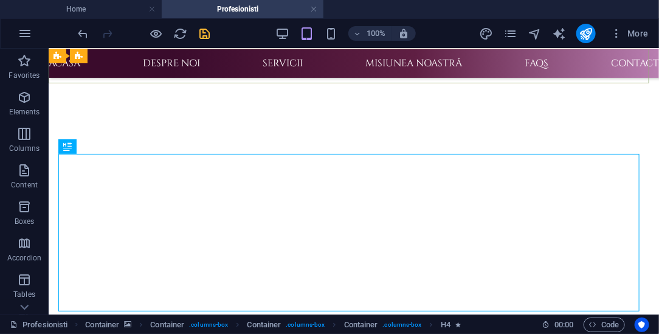
scroll to position [0, 79]
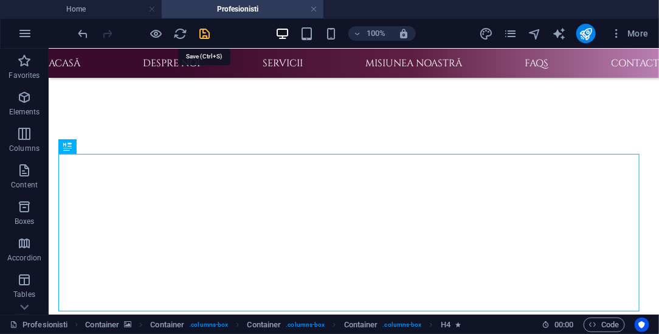
click at [207, 37] on icon "save" at bounding box center [205, 34] width 14 height 14
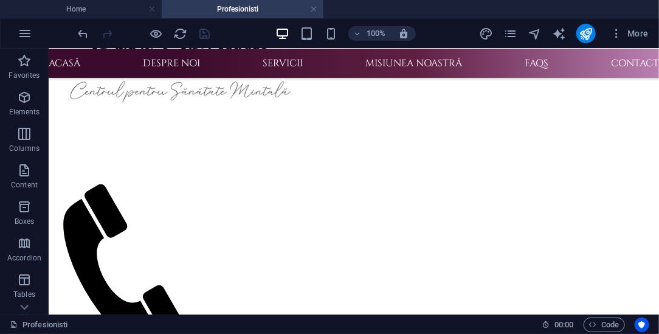
scroll to position [175, 0]
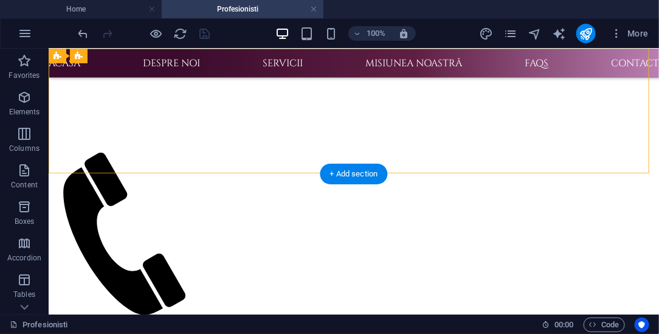
click at [171, 62] on nav "Acasă Despre Noi Servicii Misiunea Noastră FAQs Contact" at bounding box center [353, 62] width 611 height 29
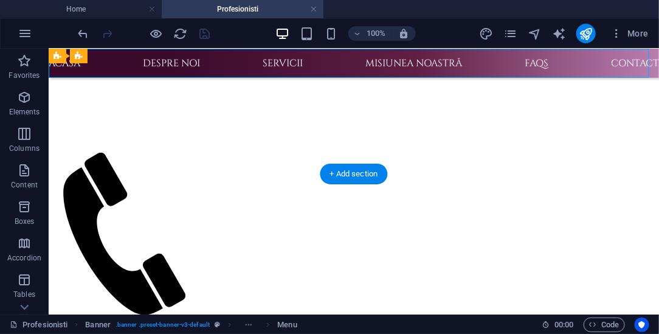
click at [171, 62] on nav "Acasă Despre Noi Servicii Misiunea Noastră FAQs Contact" at bounding box center [353, 62] width 611 height 29
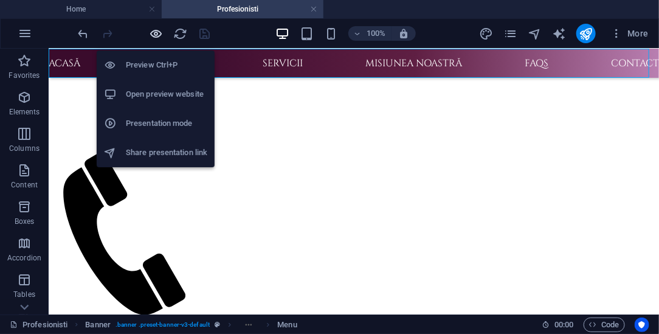
click at [154, 33] on icon "button" at bounding box center [157, 34] width 14 height 14
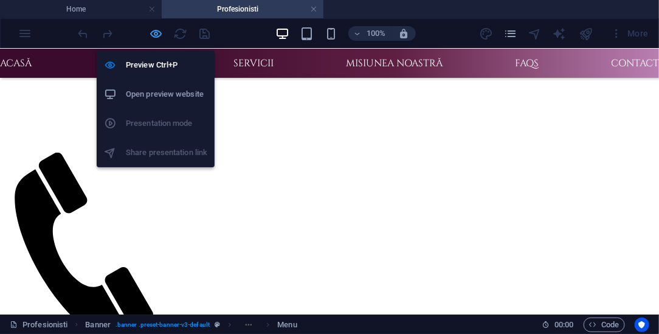
scroll to position [0, 49]
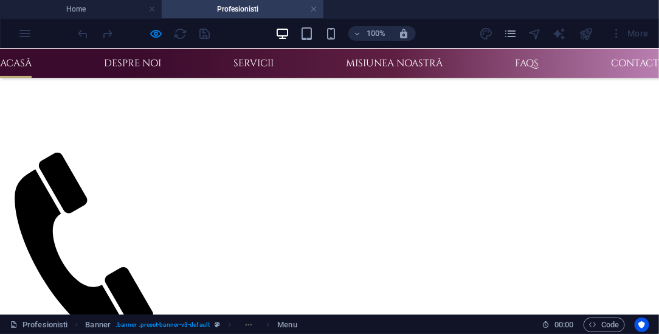
click at [21, 64] on link "Acasă" at bounding box center [16, 62] width 32 height 29
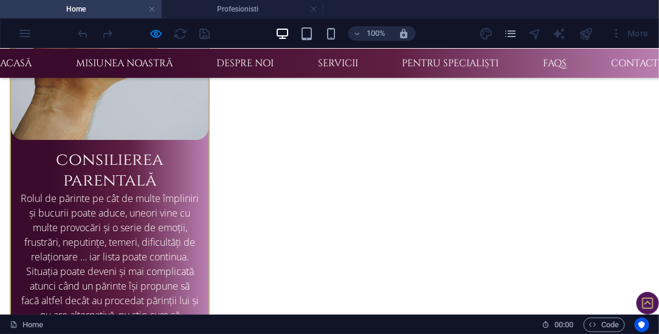
scroll to position [2859, 0]
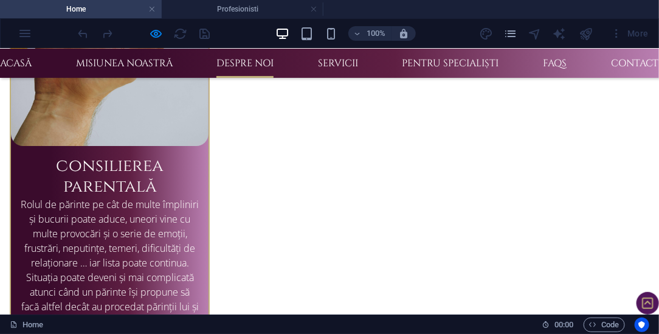
click at [241, 60] on link "Despre Noi" at bounding box center [245, 62] width 57 height 29
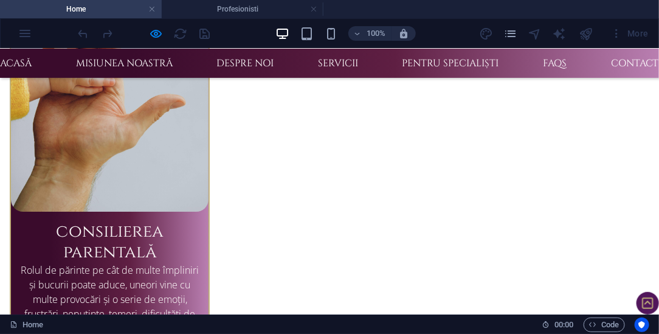
scroll to position [2875, 0]
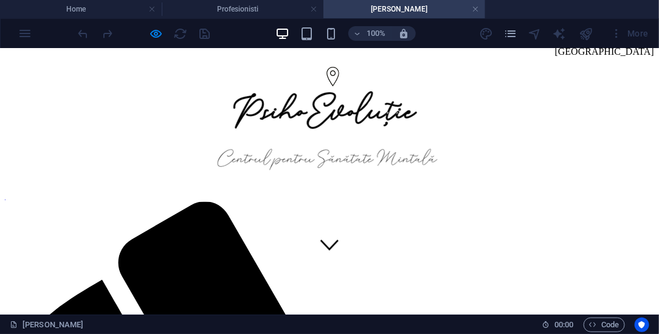
scroll to position [0, 0]
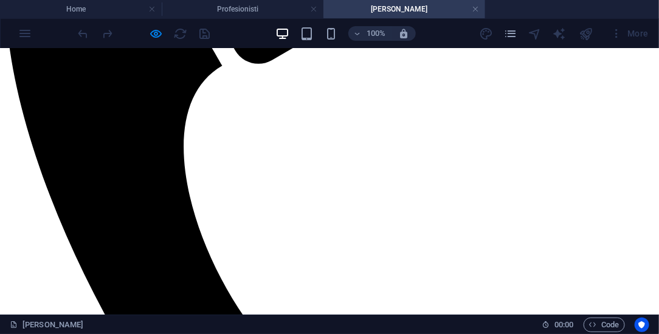
scroll to position [467, 0]
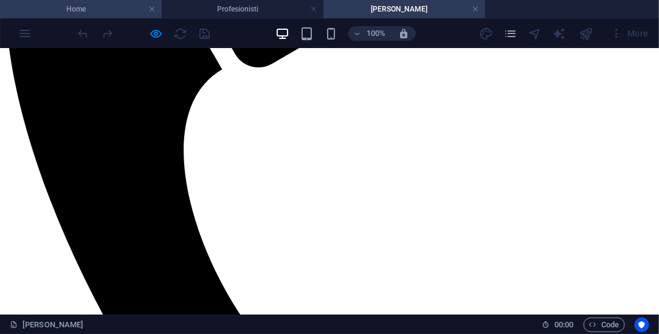
click at [114, 9] on h4 "Home" at bounding box center [81, 8] width 162 height 13
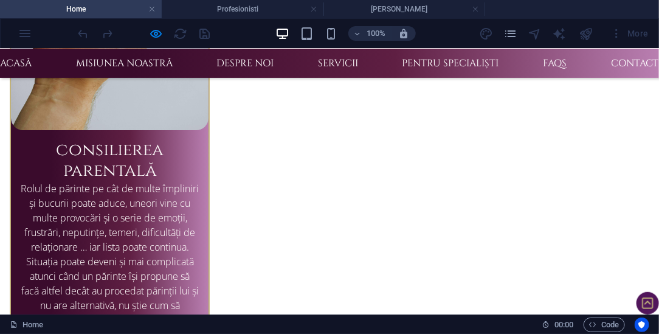
scroll to position [0, 0]
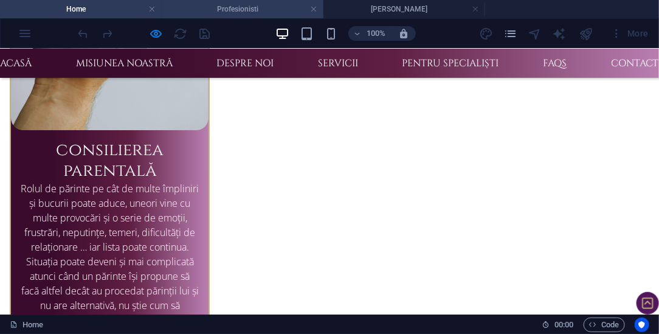
click at [317, 4] on h4 "Profesionisti" at bounding box center [243, 8] width 162 height 13
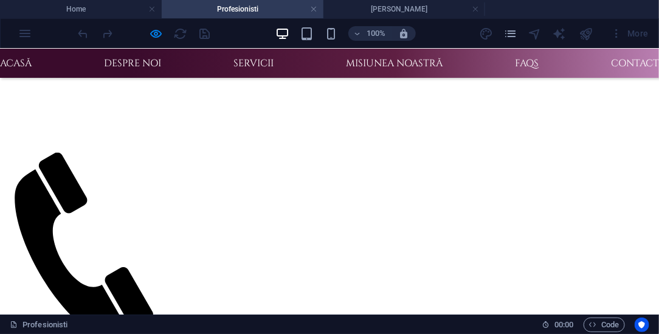
scroll to position [0, 49]
click at [316, 9] on link at bounding box center [313, 10] width 7 height 12
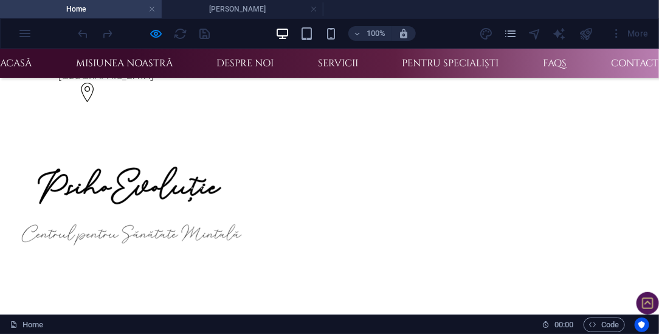
scroll to position [2875, 0]
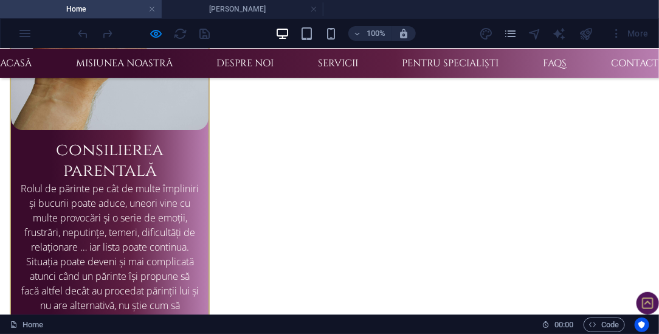
click at [316, 9] on link at bounding box center [313, 10] width 7 height 12
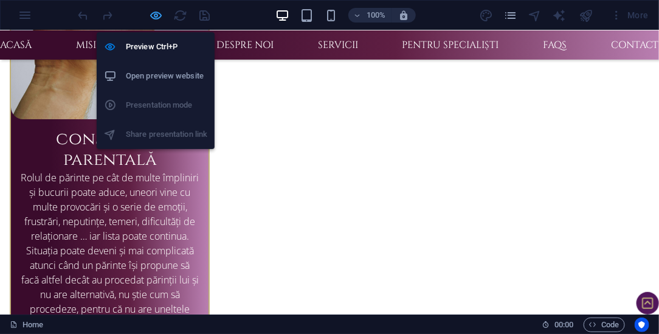
click at [159, 16] on icon "button" at bounding box center [157, 16] width 14 height 14
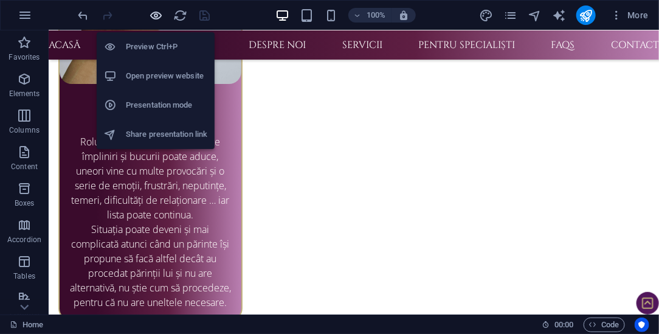
scroll to position [2827, 0]
